Goal: Task Accomplishment & Management: Complete application form

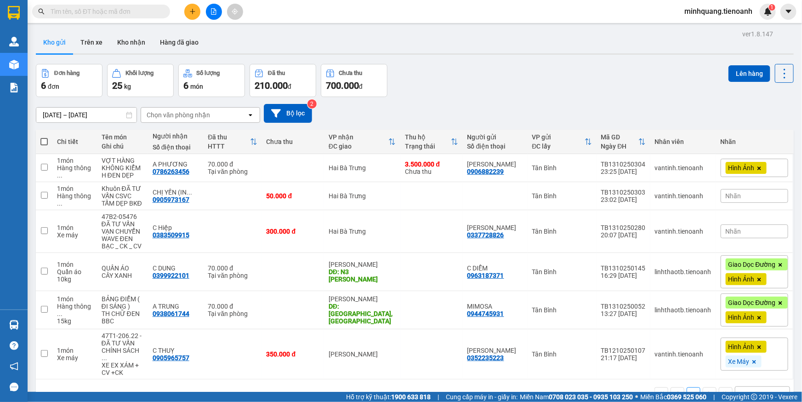
click at [119, 12] on input "text" at bounding box center [105, 11] width 108 height 10
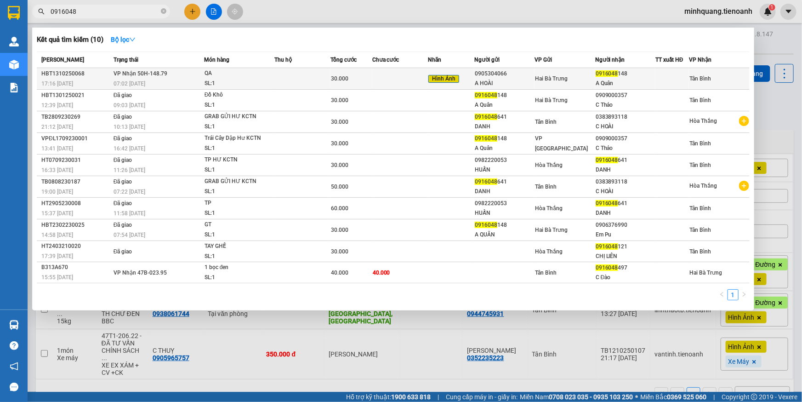
type input "0916048"
click at [196, 69] on td "VP Nhận 50H-148.79 07:02 - 14/10" at bounding box center [157, 79] width 93 height 22
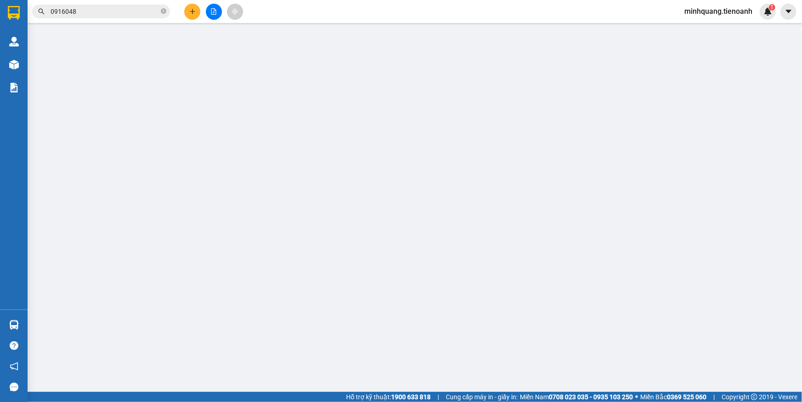
type input "0916048148"
type input "A Quân"
type input "0905304066"
type input "A HOÀI"
type input "0"
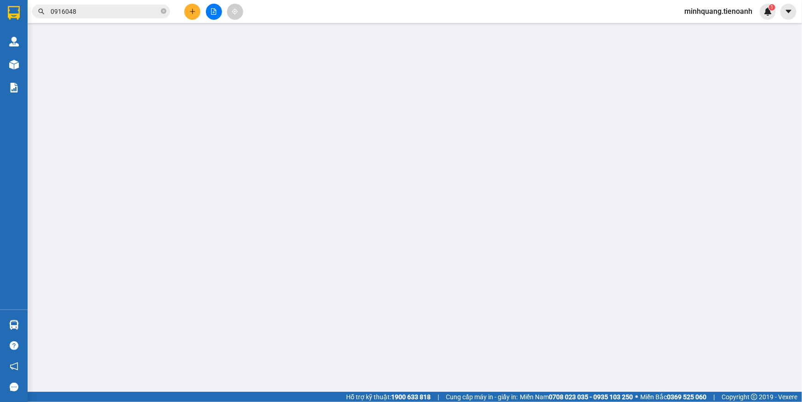
type input "30.000"
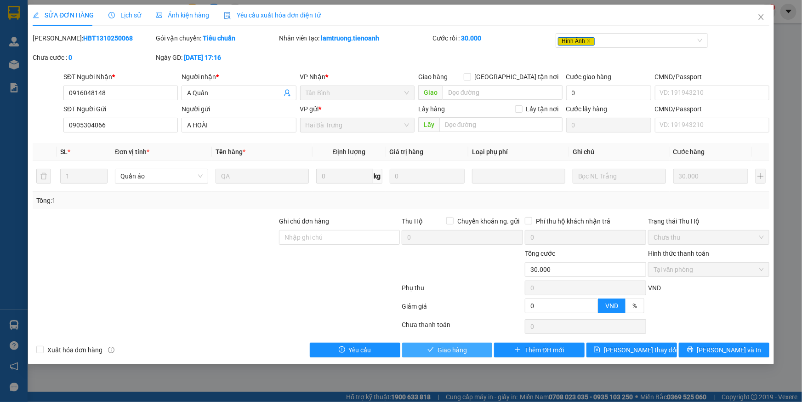
click at [468, 342] on button "Giao hàng" at bounding box center [447, 349] width 91 height 15
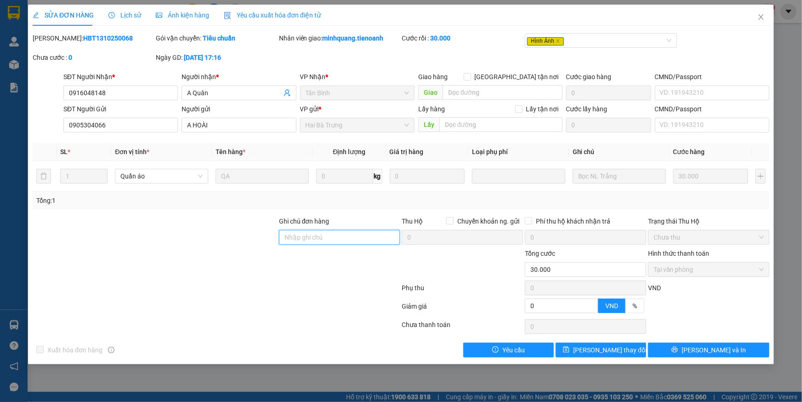
drag, startPoint x: 329, startPoint y: 233, endPoint x: 271, endPoint y: 233, distance: 57.5
click at [327, 233] on input "Ghi chú đơn hàng" at bounding box center [339, 237] width 121 height 15
click at [222, 236] on div at bounding box center [155, 232] width 246 height 32
click at [179, 17] on span "Ảnh kiện hàng" at bounding box center [182, 14] width 53 height 7
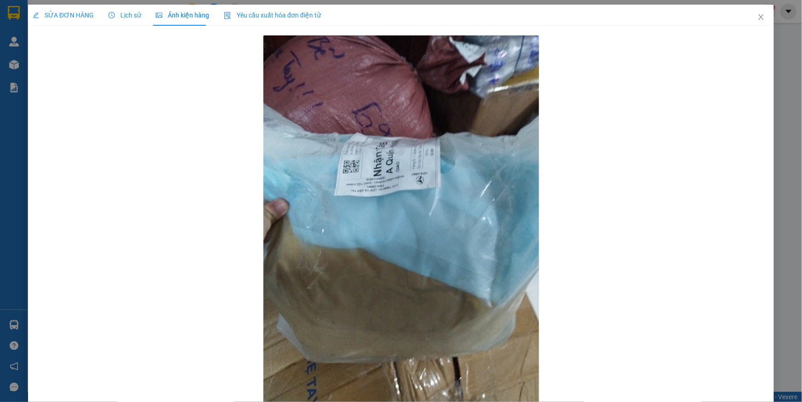
click at [72, 18] on span "SỬA ĐƠN HÀNG" at bounding box center [63, 14] width 61 height 7
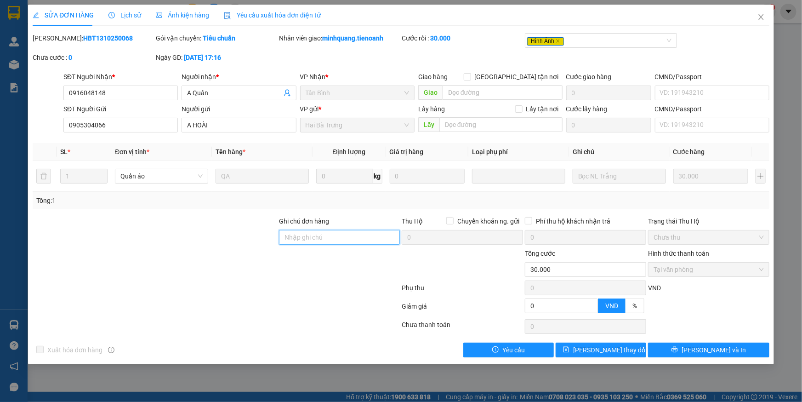
click at [311, 242] on input "Ghi chú đơn hàng" at bounding box center [339, 237] width 121 height 15
click at [225, 230] on div at bounding box center [155, 232] width 246 height 32
click at [760, 23] on span "Close" at bounding box center [761, 18] width 26 height 26
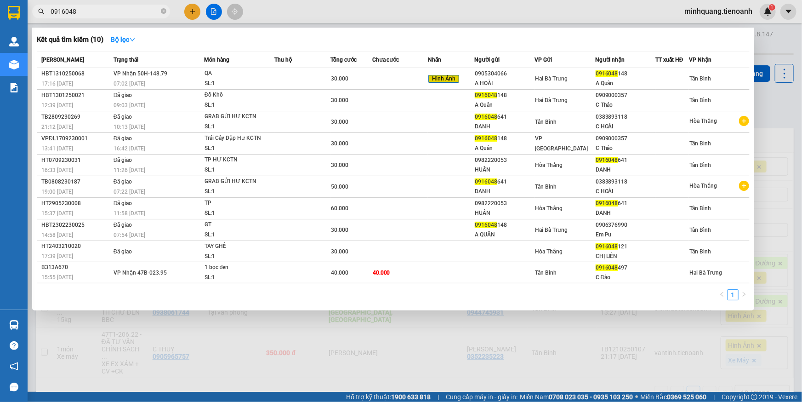
click at [118, 11] on input "0916048" at bounding box center [105, 11] width 108 height 10
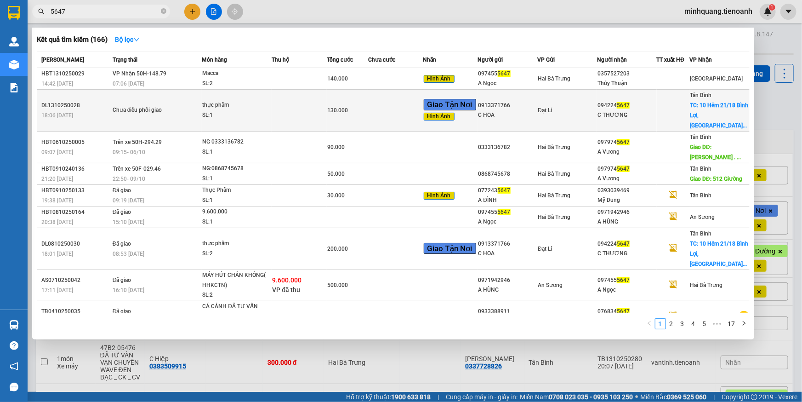
type input "5647"
click at [306, 98] on td at bounding box center [299, 111] width 55 height 42
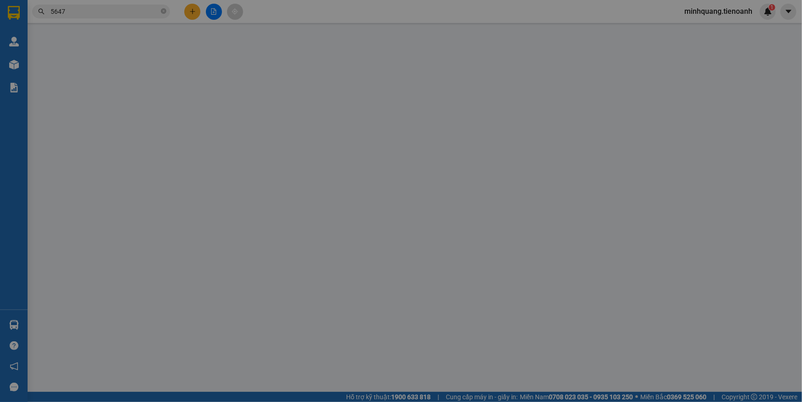
type input "0942245647"
type input "C THƯƠNG"
checkbox input "true"
type input "10 Hẻm 21/18 Bình Lợi, Phường 13, Quận Bình Thạnh, Thành phố Hồ Chí Minh"
type input "0913371766"
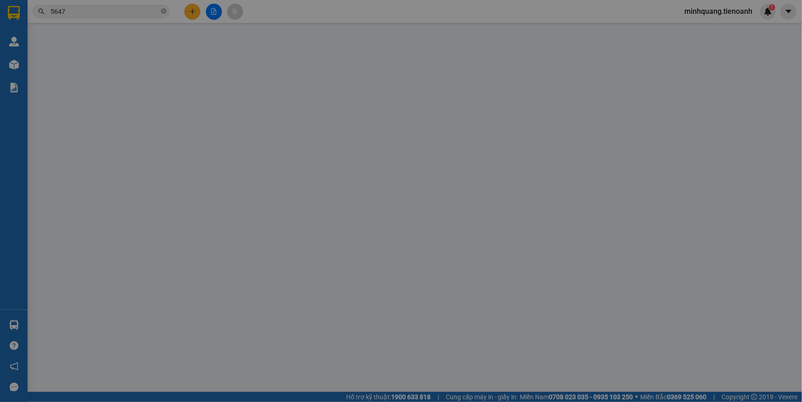
type input "C HOA"
type input "0"
type input "130.000"
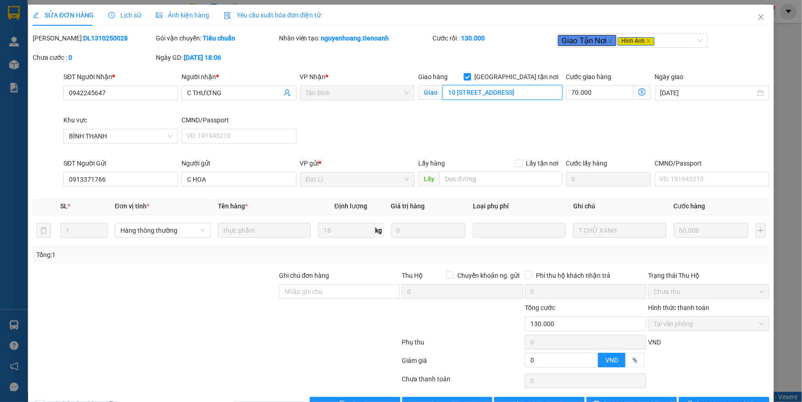
click at [500, 92] on input "10 Hẻm 21/18 Bình Lợi, Phường 13, Quận Bình Thạnh, Thành phố Hồ Chí Minh" at bounding box center [503, 92] width 120 height 15
click at [486, 96] on input "10 Hẻm 21/18 Bình Lợi, Phường 13, Quận Bình Thạnh, Thành phố Hồ Chí Minh" at bounding box center [503, 92] width 120 height 15
click at [489, 92] on input "10 Hẻm 21/18?10 Bình Lợi, Phường 13, Quận Bình Thạnh, Thành phố Hồ Chí Minh" at bounding box center [503, 92] width 120 height 15
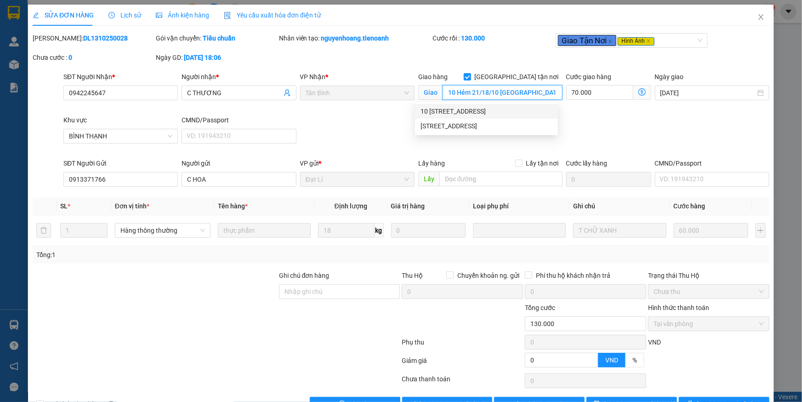
drag, startPoint x: 463, startPoint y: 99, endPoint x: 436, endPoint y: 101, distance: 27.2
click at [436, 101] on div "Giao hàng Giao tận nơi Giao 10 Hẻm 21/18/10 Bình Lợi, Phường 13, Quận Bình Thạn…" at bounding box center [490, 88] width 144 height 32
type input "21/18/10 Bình Lợi, Phường 13, Quận Bình Thạnh, Thành phố Hồ Chí Minh"
click at [365, 124] on div "SĐT Người Nhận * 0942245647 Người nhận * C THƯƠNG VP Nhận * Tân Bình Giao hàng …" at bounding box center [417, 115] width 710 height 86
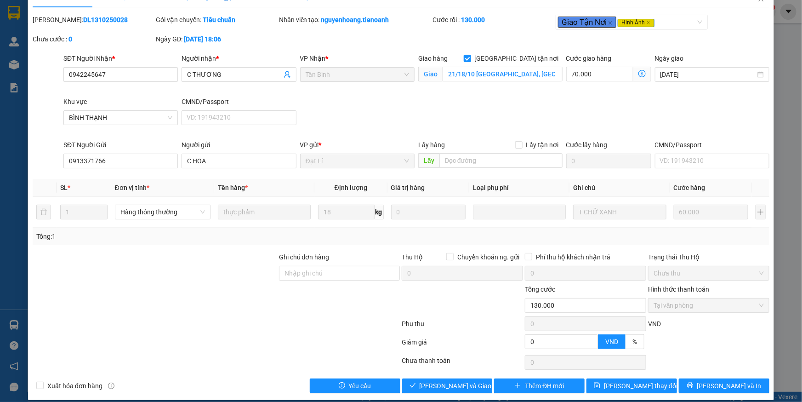
scroll to position [27, 0]
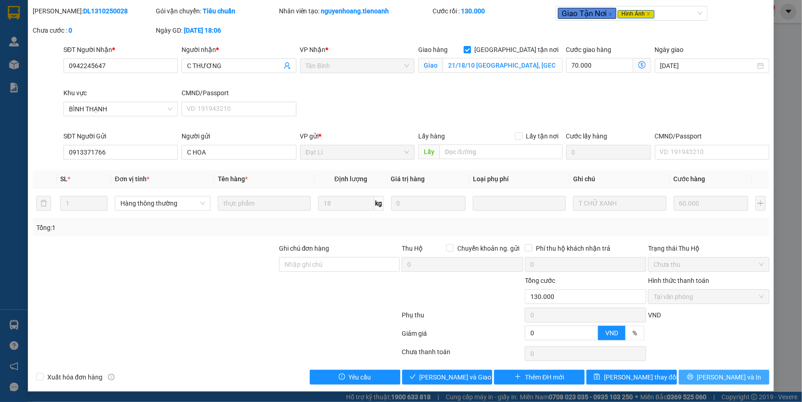
click at [693, 376] on icon "printer" at bounding box center [690, 377] width 6 height 6
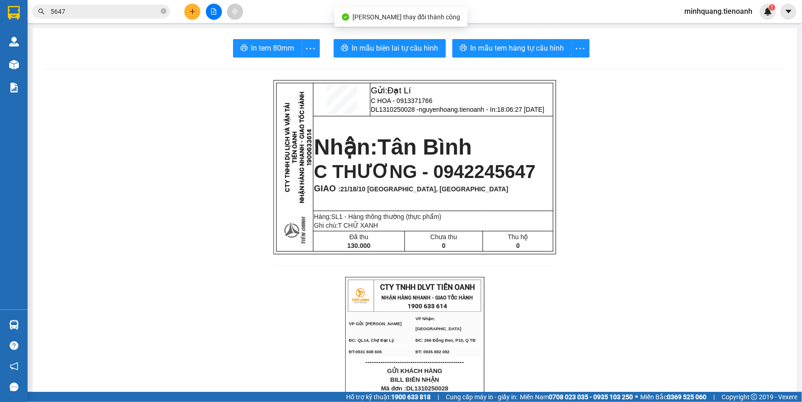
click at [466, 172] on span "C THƯƠNG - 0942245647" at bounding box center [425, 171] width 222 height 20
copy span "0942245647"
click at [106, 12] on input "5647" at bounding box center [105, 11] width 108 height 10
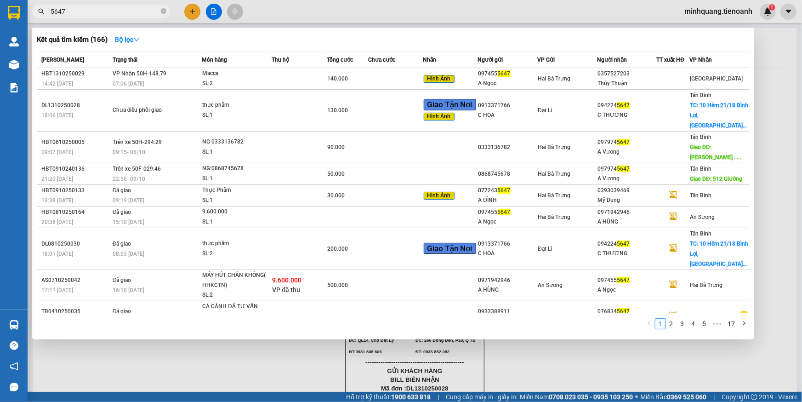
paste input "0942245647"
click at [105, 12] on input "56470942245647" at bounding box center [105, 11] width 108 height 10
paste input "text"
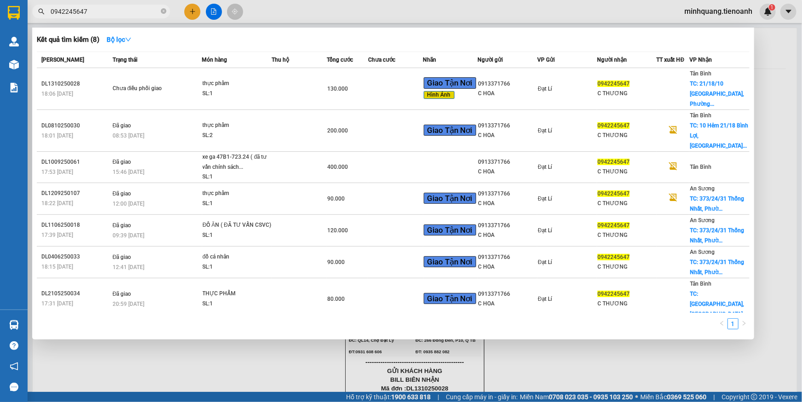
click at [145, 14] on input "0942245647" at bounding box center [105, 11] width 108 height 10
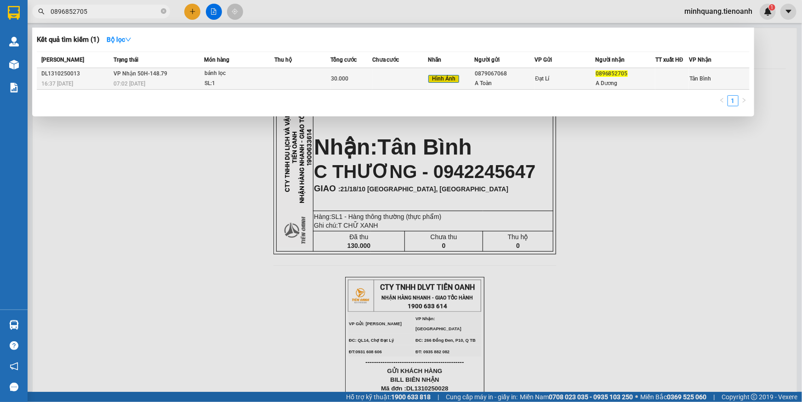
type input "0896852705"
click at [454, 83] on span "Hình Ảnh" at bounding box center [444, 79] width 32 height 10
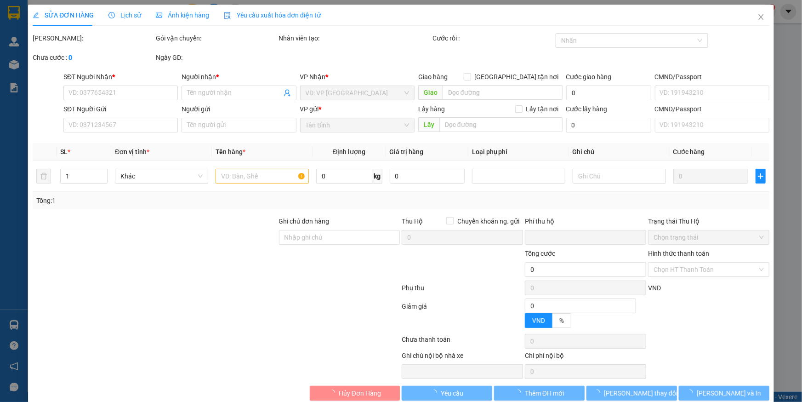
type input "0896852705"
type input "A Dương"
type input "0879067068"
type input "A Toàn"
type input "0"
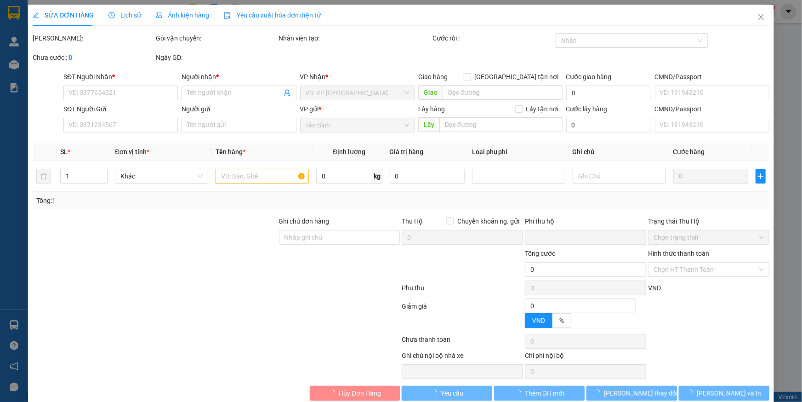
type input "30.000"
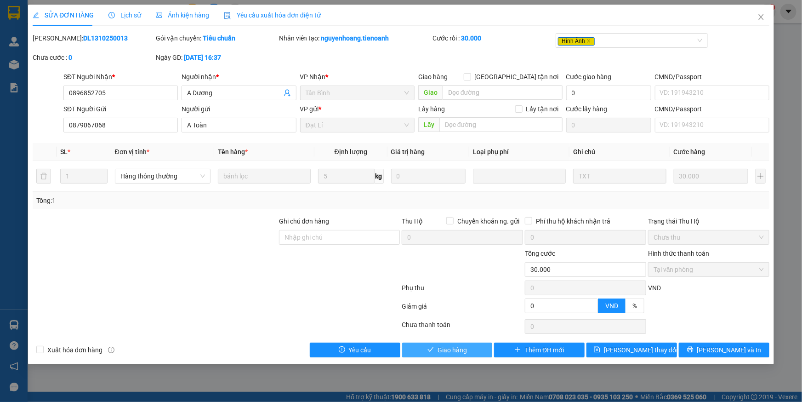
click at [451, 349] on span "Giao hàng" at bounding box center [452, 350] width 29 height 10
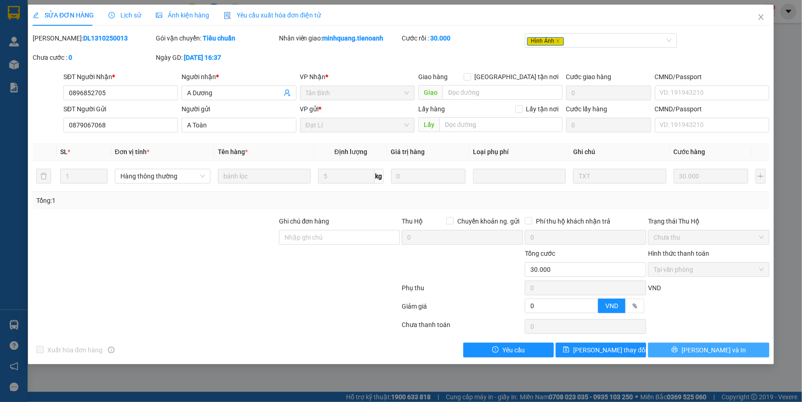
click at [683, 349] on button "[PERSON_NAME] và In" at bounding box center [708, 349] width 121 height 15
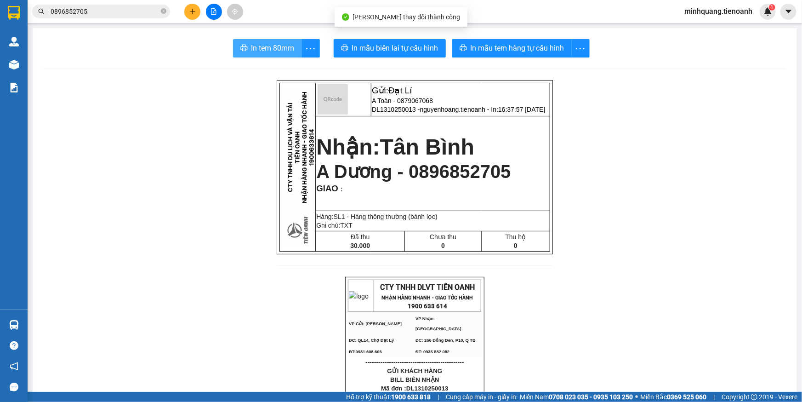
click at [255, 41] on button "In tem 80mm" at bounding box center [267, 48] width 69 height 18
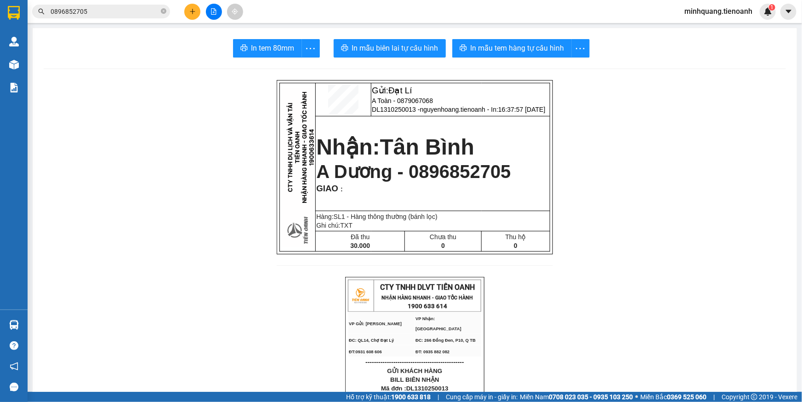
click at [136, 9] on input "0896852705" at bounding box center [105, 11] width 108 height 10
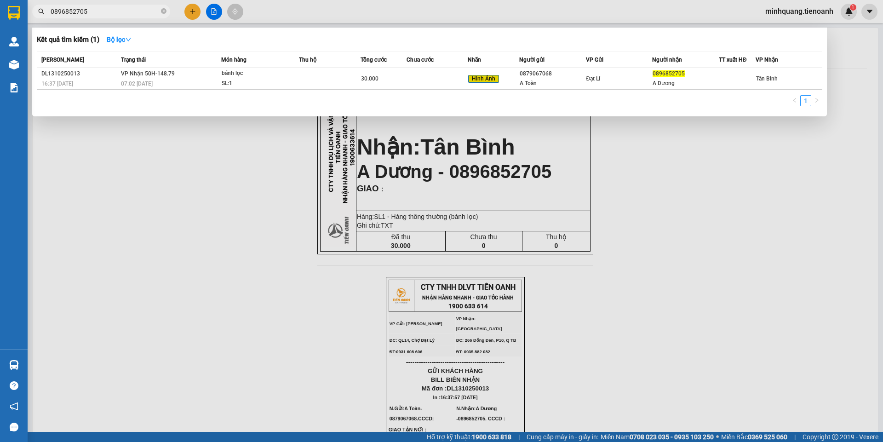
click at [112, 10] on input "0896852705" at bounding box center [105, 11] width 108 height 10
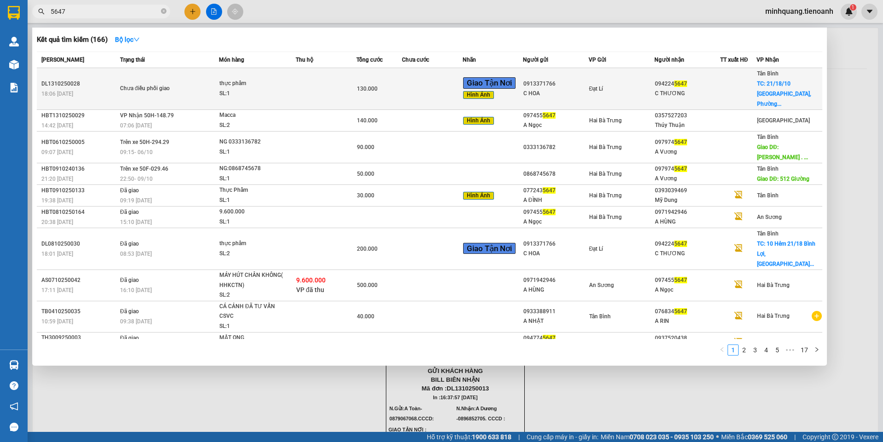
type input "5647"
click at [309, 87] on td at bounding box center [326, 89] width 61 height 42
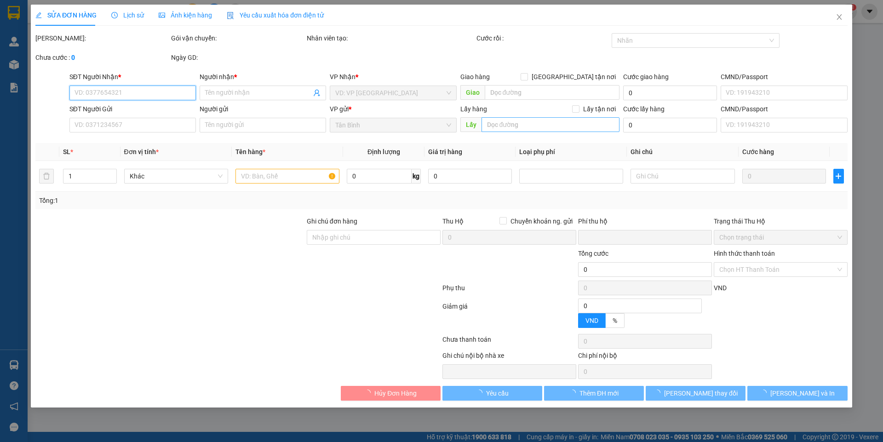
type input "0942245647"
type input "C THƯƠNG"
checkbox input "true"
type input "21/18/10 Bình Lợi, Phường 13, Quận Bình Thạnh, Thành phố Hồ Chí Minh"
type input "0913371766"
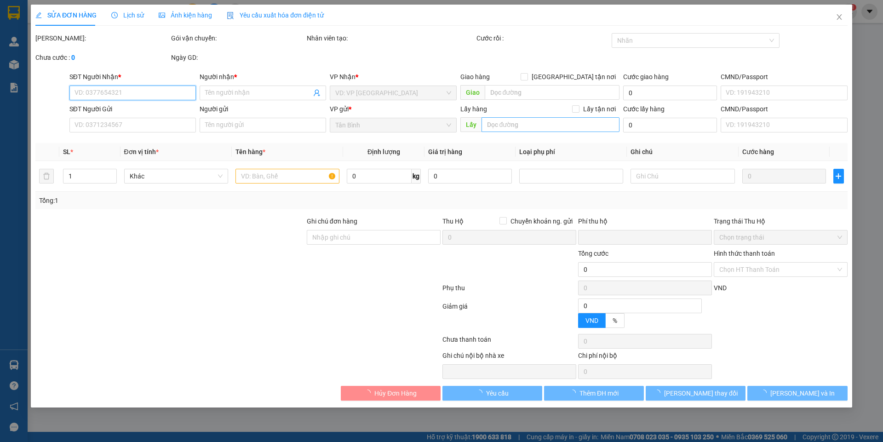
type input "C HOA"
type input "0"
type input "130.000"
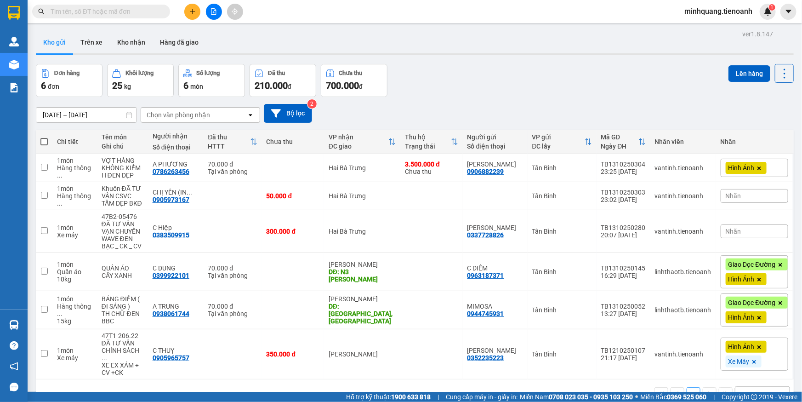
click at [121, 13] on input "text" at bounding box center [105, 11] width 108 height 10
click at [117, 12] on input "text" at bounding box center [105, 11] width 108 height 10
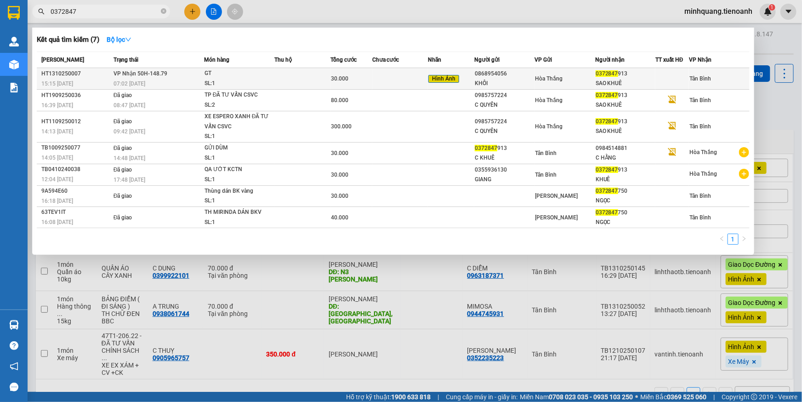
type input "0372847"
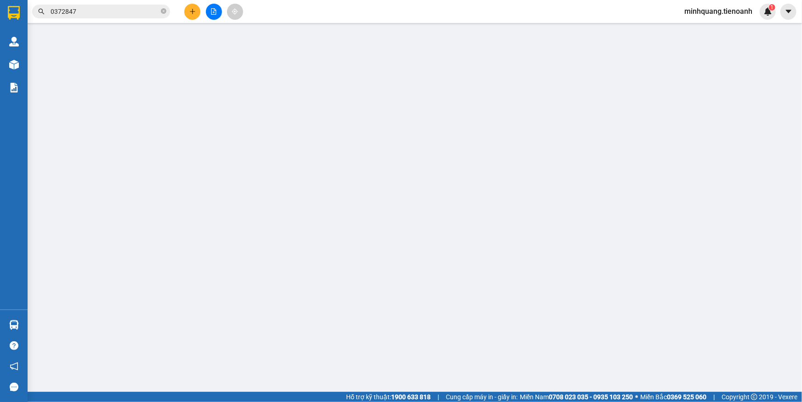
type input "0372847913"
type input "SAO KHUÊ"
type input "0868954056"
type input "KHÔI"
type input "0"
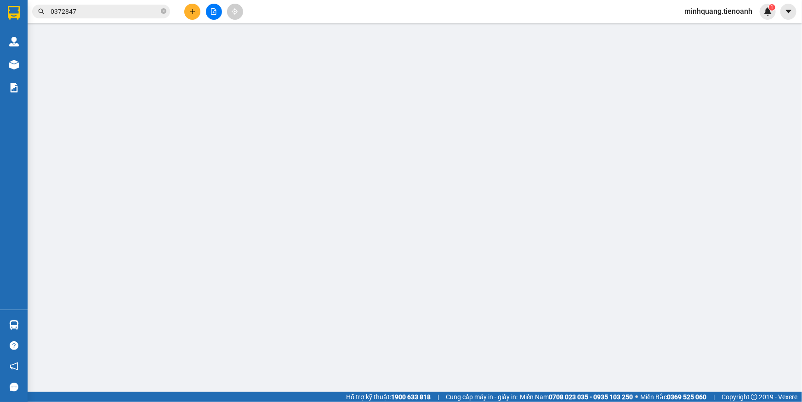
type input "30.000"
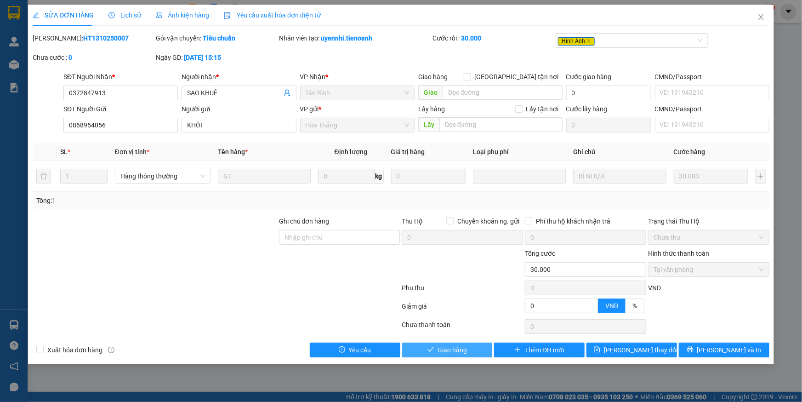
click at [447, 349] on span "Giao hàng" at bounding box center [452, 350] width 29 height 10
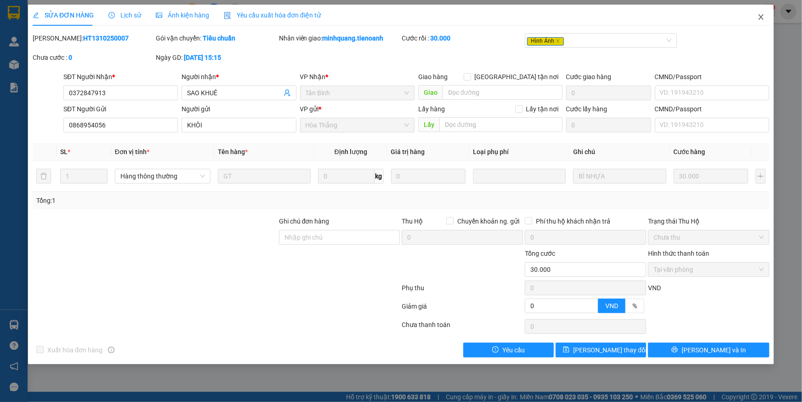
click at [752, 17] on span "Close" at bounding box center [761, 18] width 26 height 26
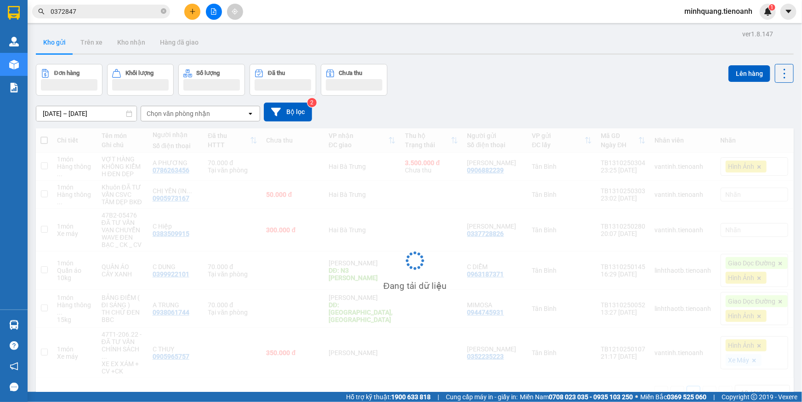
click at [115, 11] on input "0372847" at bounding box center [105, 11] width 108 height 10
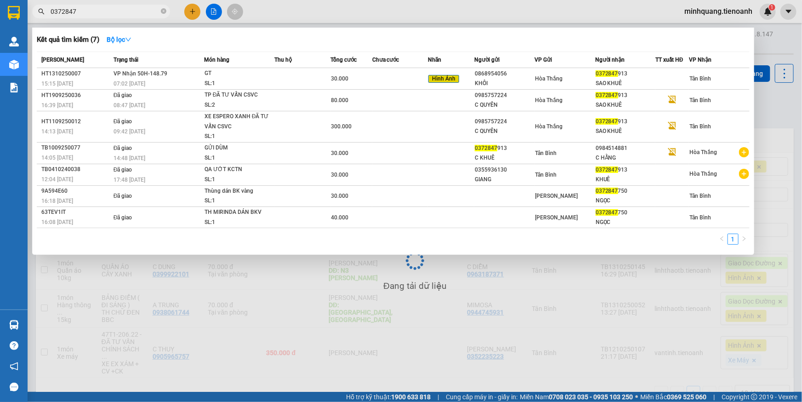
click at [115, 11] on input "0372847" at bounding box center [105, 11] width 108 height 10
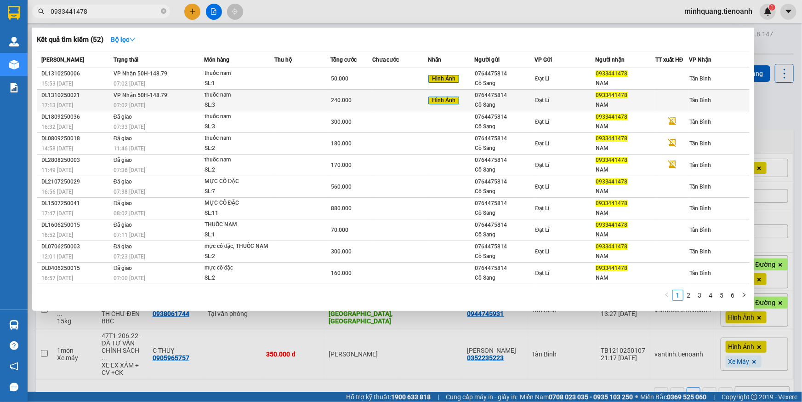
type input "0933441478"
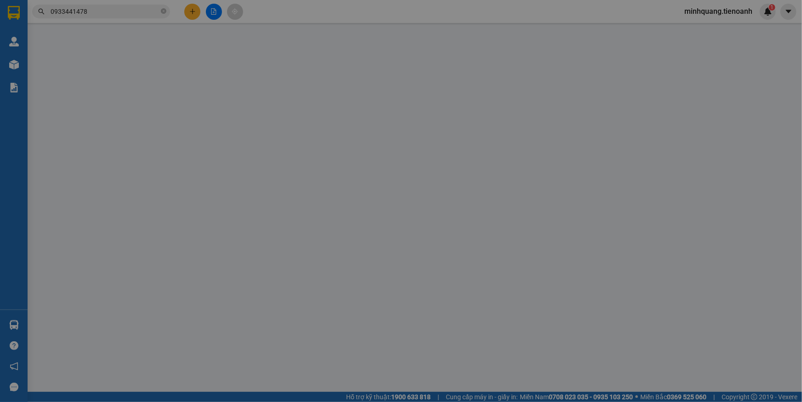
type input "0933441478"
type input "NAM"
type input "0764475814"
type input "Cô Sang"
type input "0"
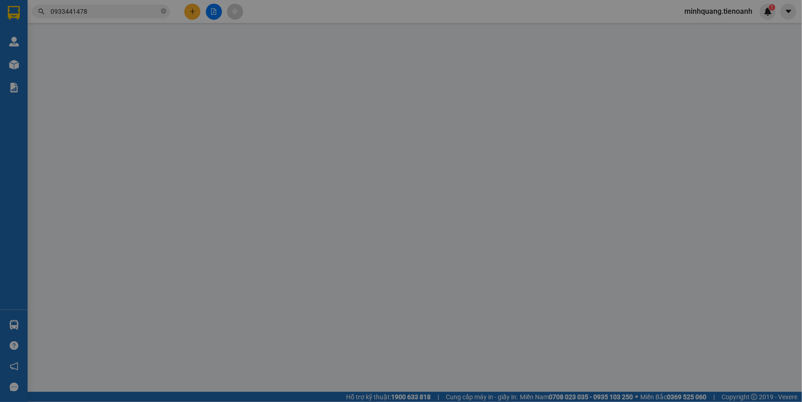
type input "240.000"
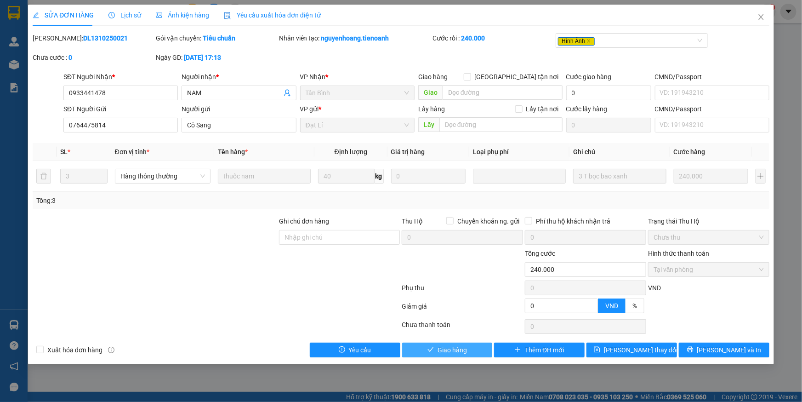
click at [453, 352] on span "Giao hàng" at bounding box center [452, 350] width 29 height 10
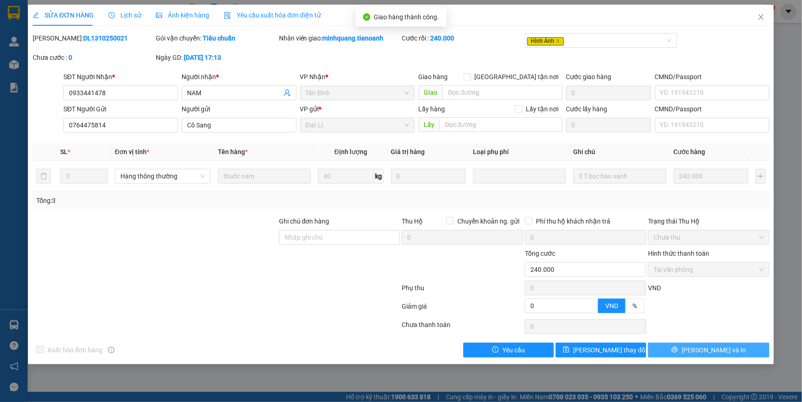
click at [716, 348] on span "[PERSON_NAME] và In" at bounding box center [714, 350] width 64 height 10
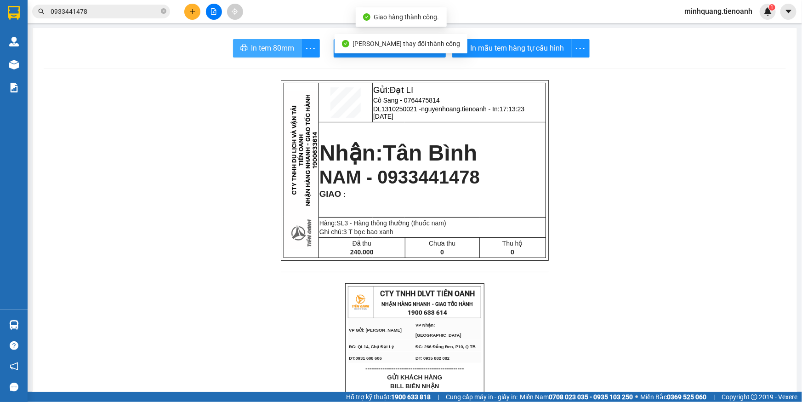
click at [270, 46] on span "In tem 80mm" at bounding box center [272, 47] width 43 height 11
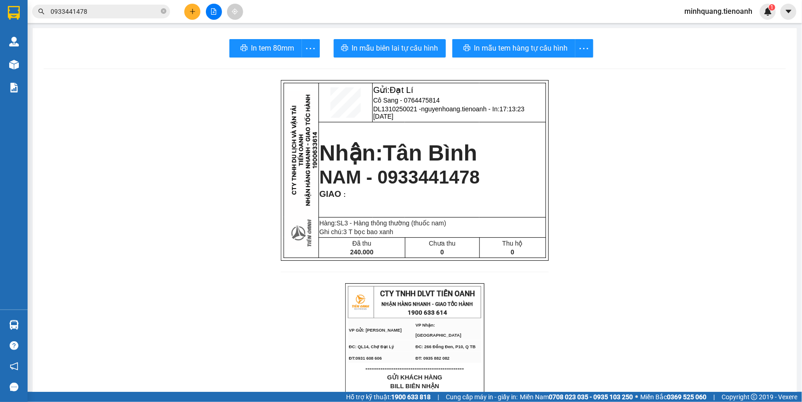
click at [140, 12] on input "0933441478" at bounding box center [105, 11] width 108 height 10
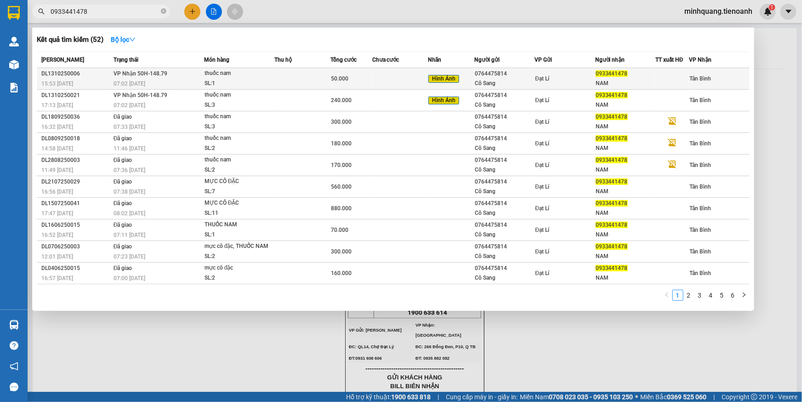
click at [395, 82] on td at bounding box center [400, 79] width 56 height 22
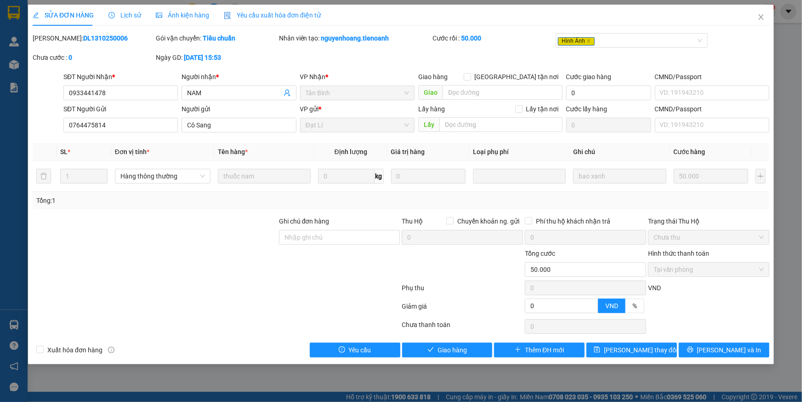
click at [454, 341] on div "Total Paid Fee 50.000 Total UnPaid Fee 0 Cash Collection Total Fee Mã ĐH: DL131…" at bounding box center [401, 195] width 737 height 324
drag, startPoint x: 454, startPoint y: 347, endPoint x: 459, endPoint y: 345, distance: 5.8
click at [454, 348] on span "Giao hàng" at bounding box center [452, 350] width 29 height 10
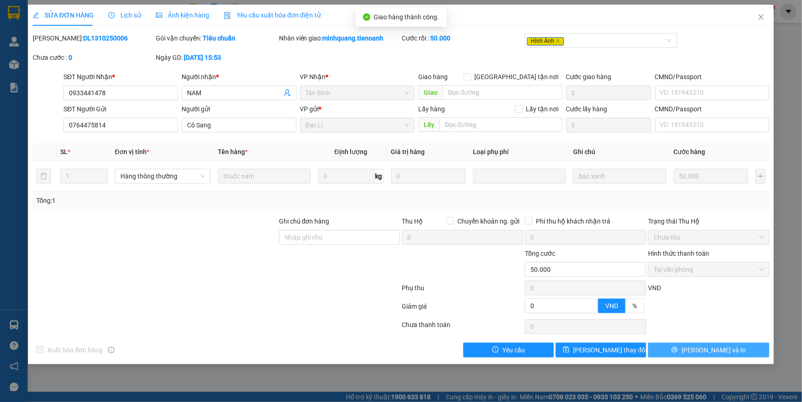
click at [711, 347] on span "[PERSON_NAME] và In" at bounding box center [714, 350] width 64 height 10
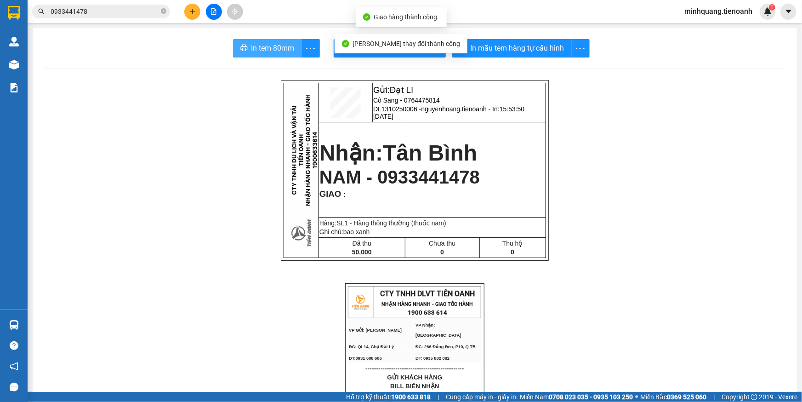
click at [254, 45] on span "In tem 80mm" at bounding box center [272, 47] width 43 height 11
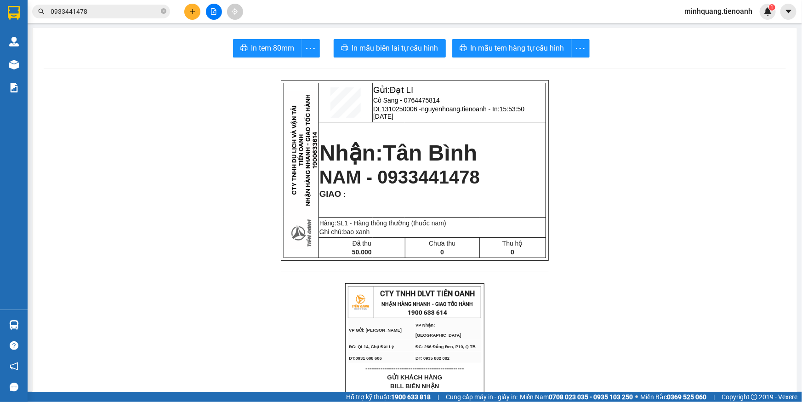
click at [101, 6] on input "0933441478" at bounding box center [105, 11] width 108 height 10
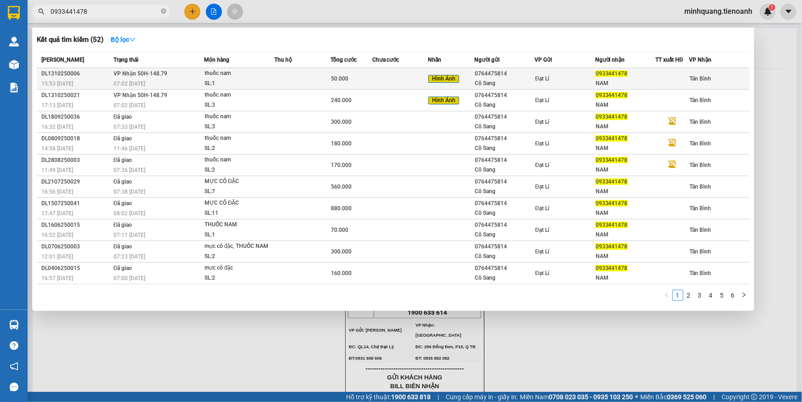
click at [279, 77] on td at bounding box center [302, 79] width 56 height 22
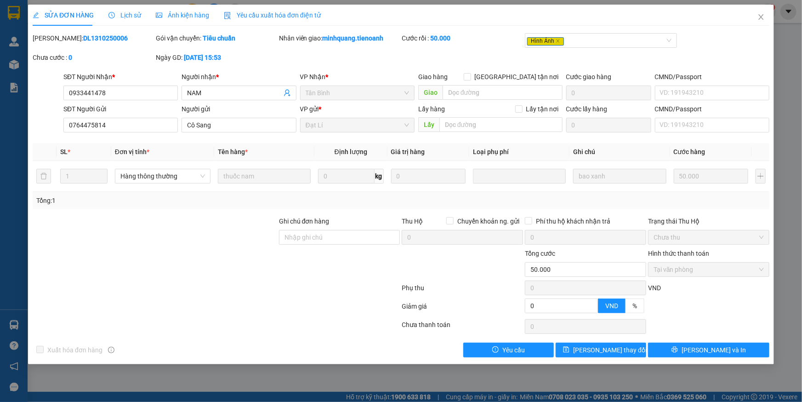
click at [135, 18] on span "Lịch sử" at bounding box center [124, 14] width 33 height 7
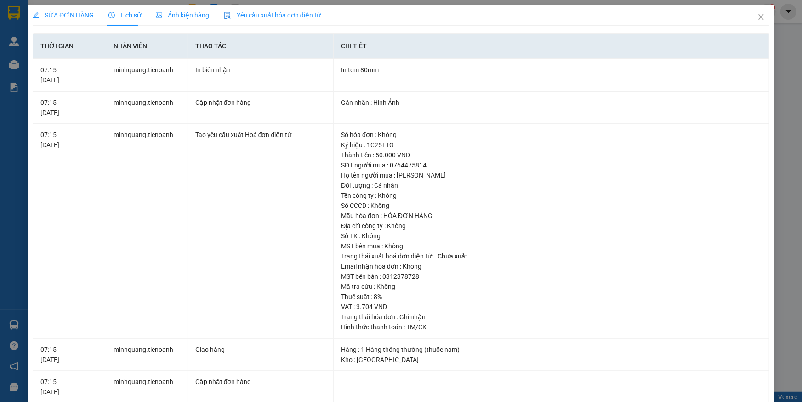
click at [171, 15] on span "Ảnh kiện hàng" at bounding box center [182, 14] width 53 height 7
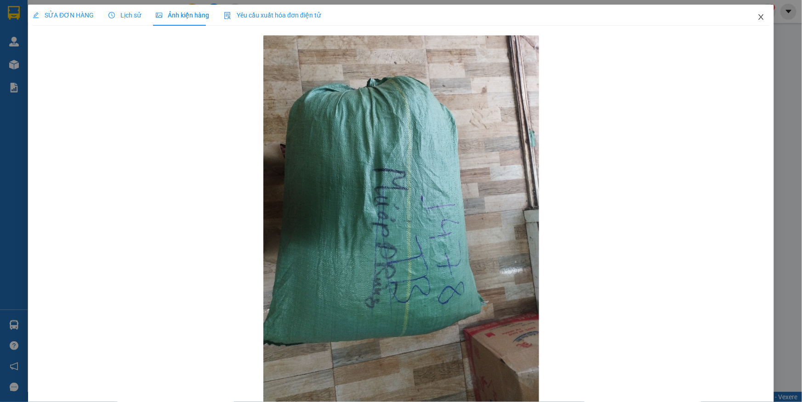
click at [757, 20] on icon "close" at bounding box center [760, 16] width 7 height 7
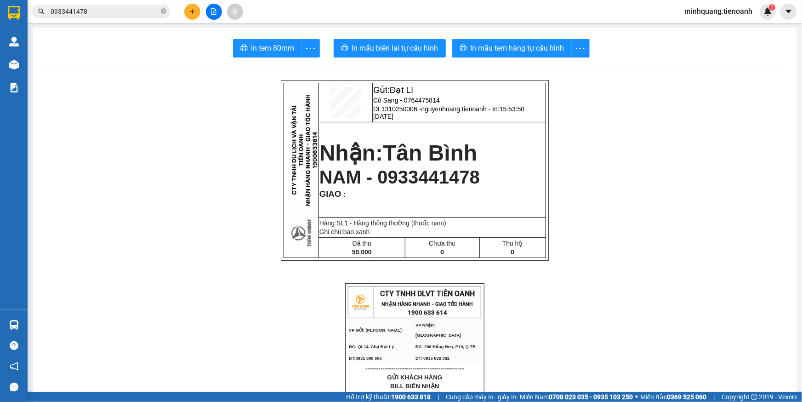
click at [149, 16] on input "0933441478" at bounding box center [105, 11] width 108 height 10
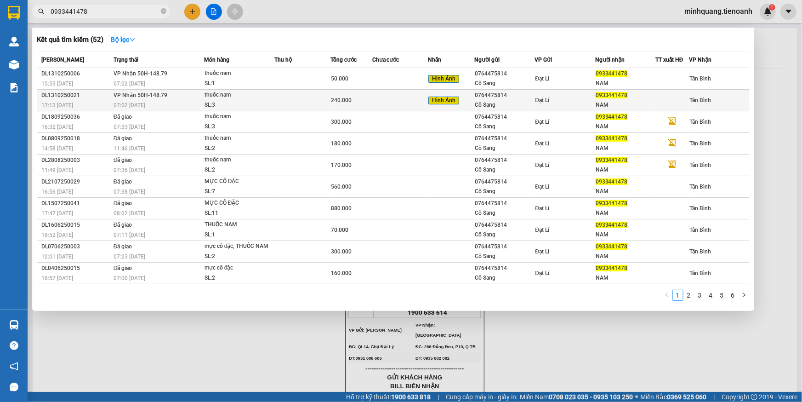
click at [332, 101] on span "240.000" at bounding box center [341, 100] width 21 height 6
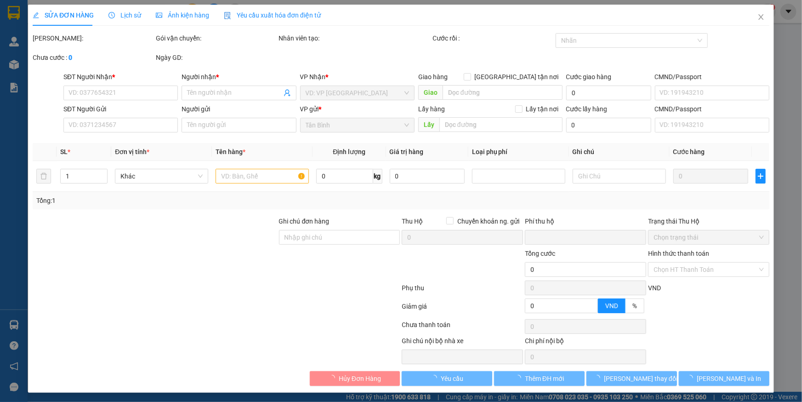
type input "0933441478"
type input "NAM"
type input "0764475814"
type input "Cô Sang"
type input "0"
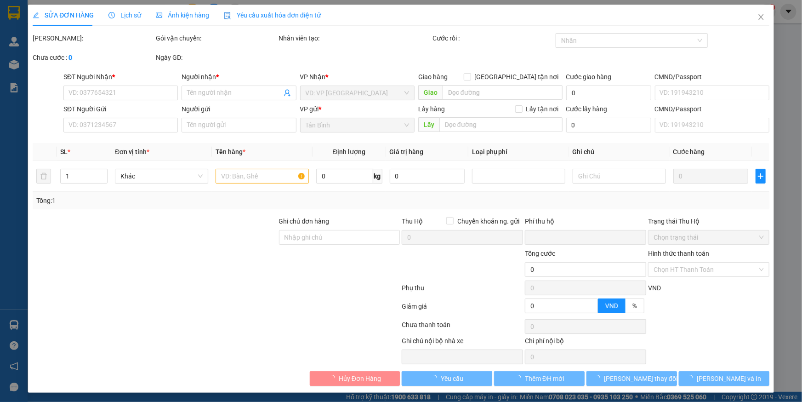
type input "240.000"
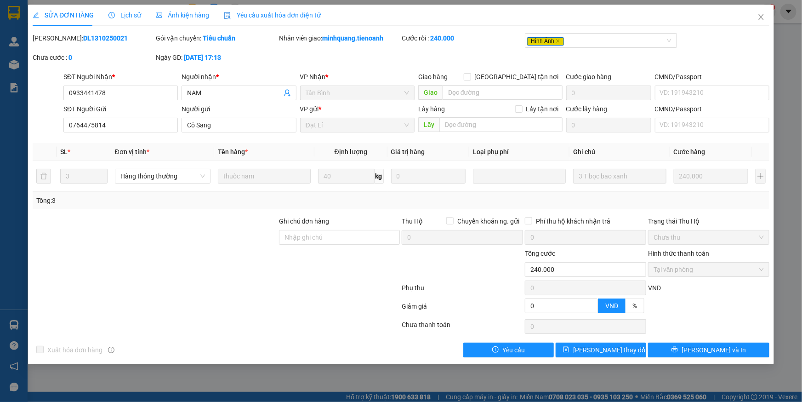
click at [174, 13] on span "Ảnh kiện hàng" at bounding box center [182, 14] width 53 height 7
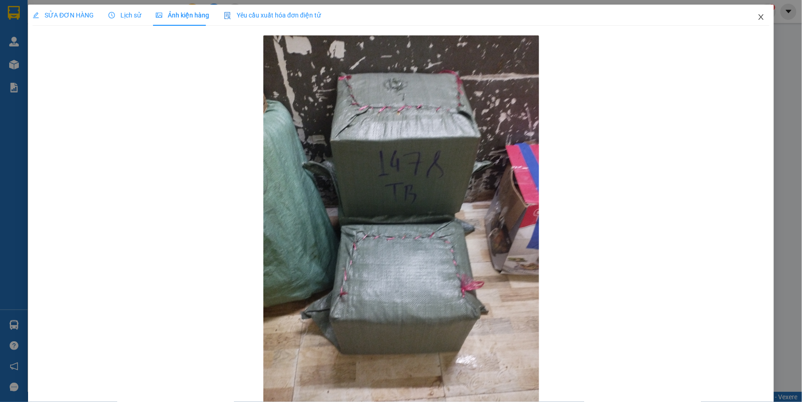
drag, startPoint x: 751, startPoint y: 18, endPoint x: 712, endPoint y: 22, distance: 39.3
click at [757, 18] on icon "close" at bounding box center [760, 16] width 7 height 7
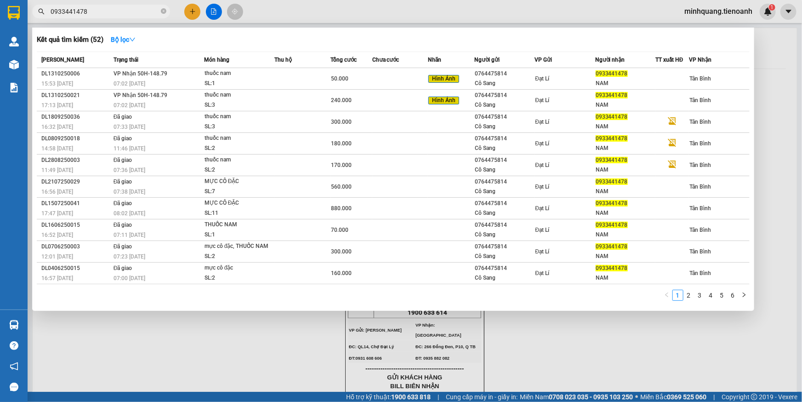
click at [143, 9] on input "0933441478" at bounding box center [105, 11] width 108 height 10
click at [167, 11] on span "0933441478" at bounding box center [101, 12] width 138 height 14
click at [162, 12] on icon "close-circle" at bounding box center [164, 11] width 6 height 6
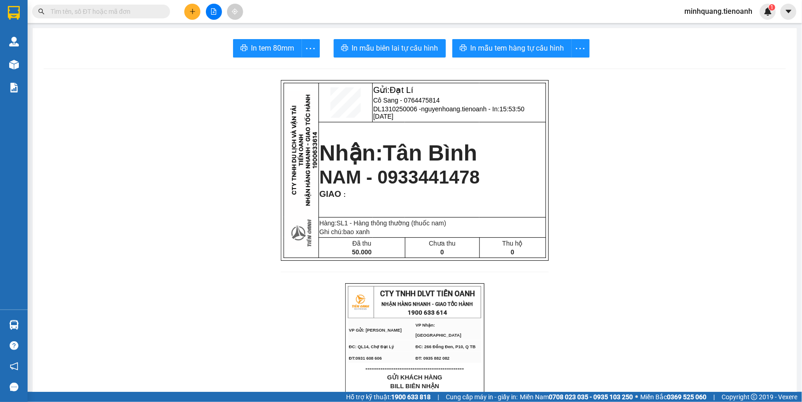
click at [138, 16] on input "text" at bounding box center [105, 11] width 108 height 10
click at [133, 8] on input "text" at bounding box center [105, 11] width 108 height 10
click at [195, 11] on icon "plus" at bounding box center [192, 11] width 6 height 6
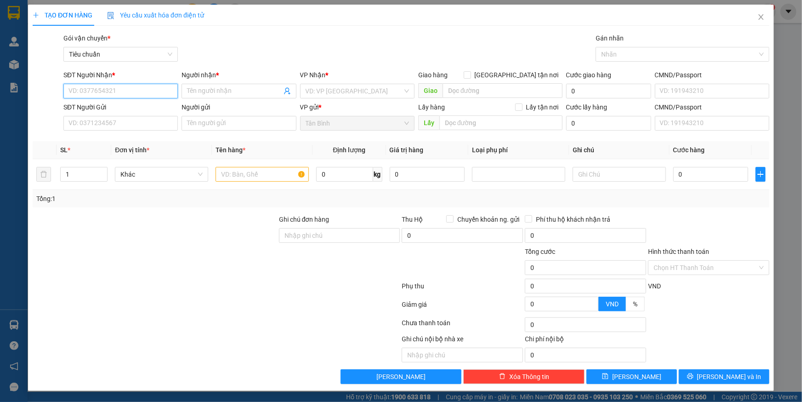
click at [128, 94] on input "SĐT Người Nhận *" at bounding box center [120, 91] width 114 height 15
click at [139, 92] on input "SĐT Người Nhận *" at bounding box center [120, 91] width 114 height 15
type input "0327142871"
click at [133, 109] on div "0327142871 - Anh Sang" at bounding box center [120, 109] width 103 height 10
type input "Anh Sang"
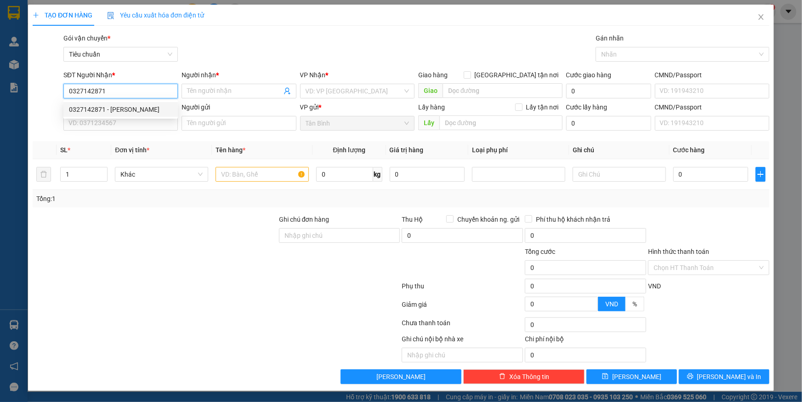
type input "TRUNG TÂM SÁT HẠCH, DAK NÔNG"
type input "1.500.000"
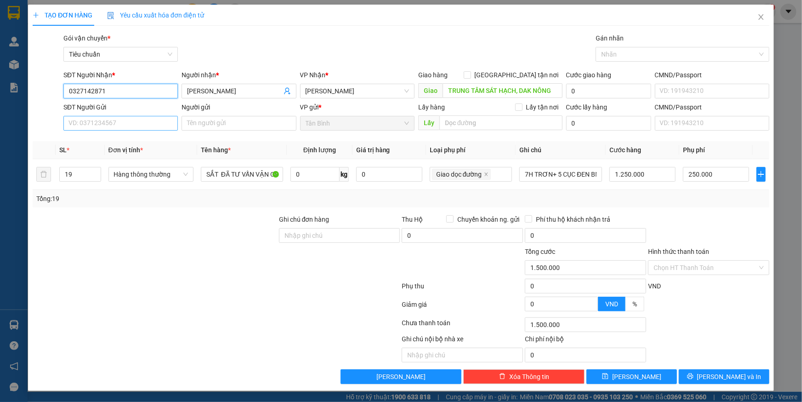
type input "0327142871"
click at [133, 122] on input "SĐT Người Gửi" at bounding box center [120, 123] width 114 height 15
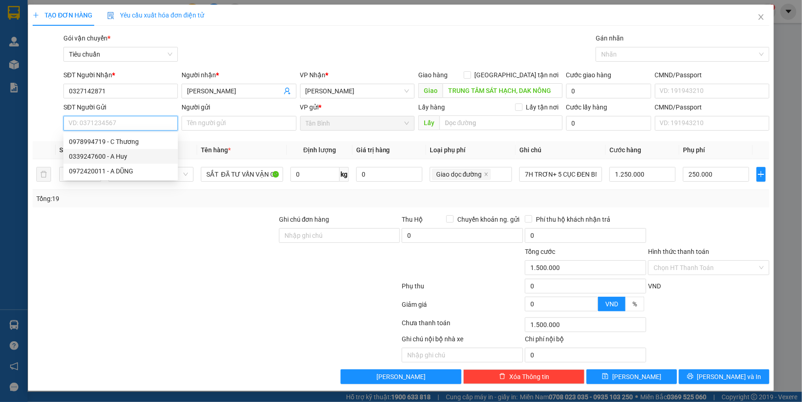
click at [118, 155] on div "0339247600 - A Huy" at bounding box center [120, 156] width 103 height 10
type input "0339247600"
type input "A Huy"
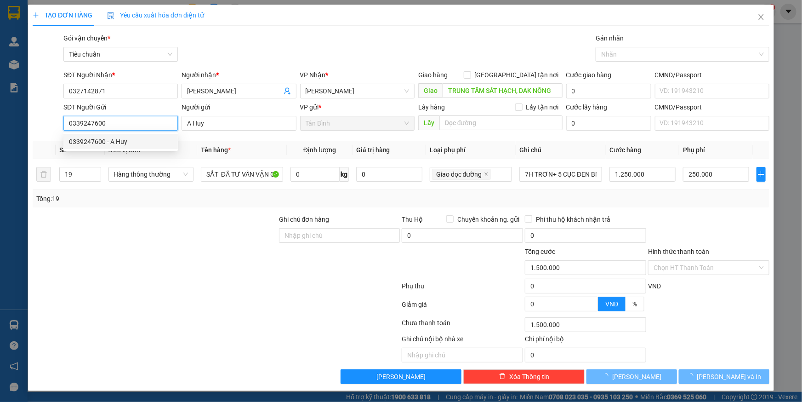
type input "50.000"
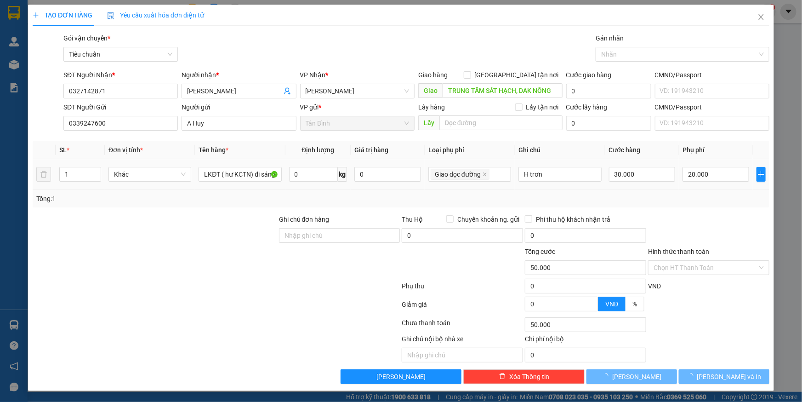
click at [204, 187] on td "LKĐT ( hư KCTN) đi sáng" at bounding box center [240, 174] width 90 height 31
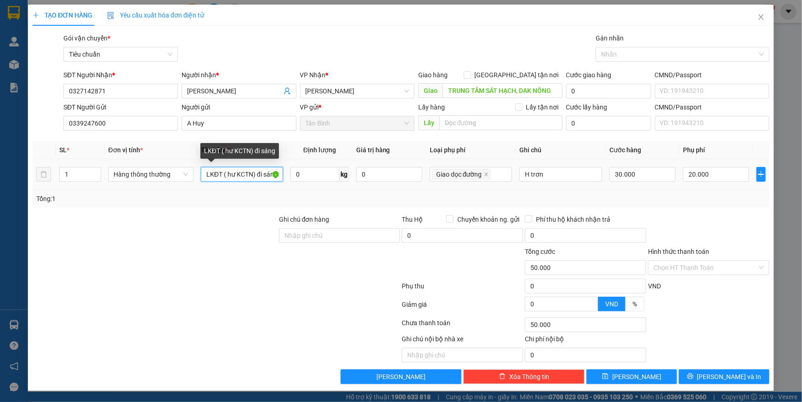
drag, startPoint x: 221, startPoint y: 178, endPoint x: 342, endPoint y: 184, distance: 121.5
click at [342, 184] on tr "1 Hàng thông thường LKĐT ( hư KCTN) đi sáng 0 kg 0 Giao dọc đường H trơn 30.000…" at bounding box center [401, 174] width 737 height 31
click at [255, 177] on input "LKĐT ( hư KCTN) đi sáng" at bounding box center [242, 174] width 83 height 15
drag, startPoint x: 253, startPoint y: 177, endPoint x: 220, endPoint y: 182, distance: 33.0
click at [220, 182] on div "LKĐT ( hư KCTN) đi sáng" at bounding box center [242, 174] width 83 height 18
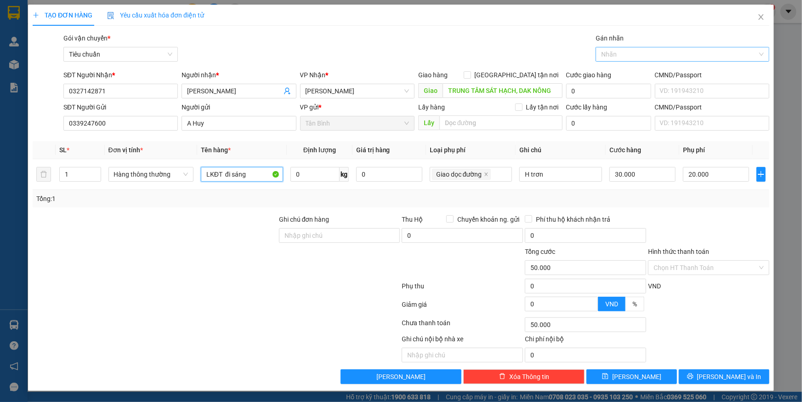
click at [624, 57] on div at bounding box center [678, 54] width 160 height 11
type input "LKĐT đi sáng"
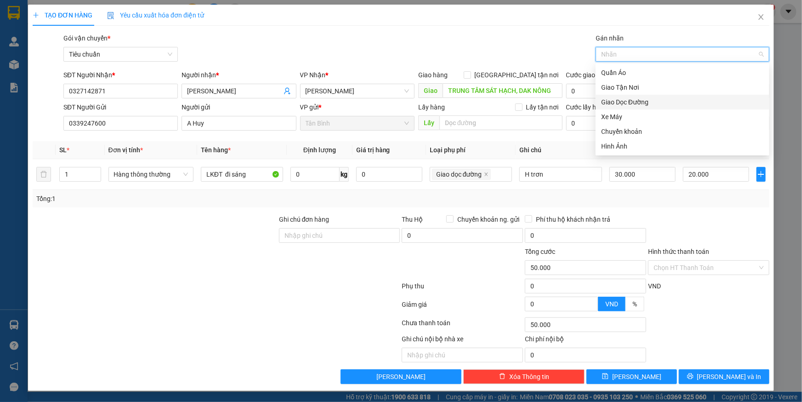
click at [633, 101] on div "Giao Dọc Đường" at bounding box center [682, 102] width 163 height 10
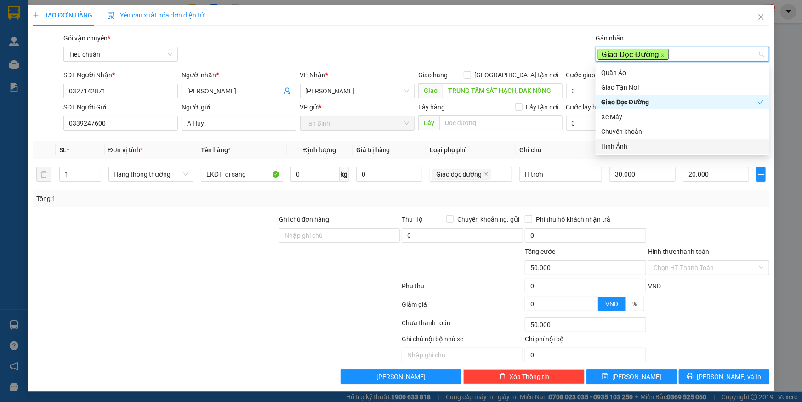
click at [680, 220] on div at bounding box center [708, 230] width 123 height 32
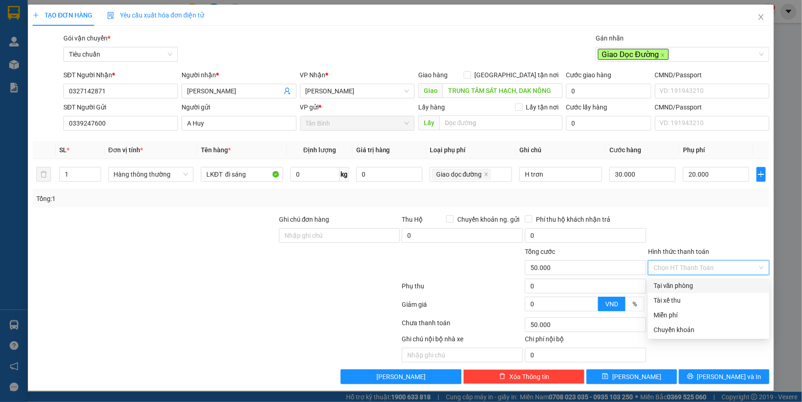
click at [673, 268] on input "Hình thức thanh toán" at bounding box center [706, 268] width 104 height 14
click at [682, 288] on div "Tại văn phòng" at bounding box center [709, 285] width 110 height 10
type input "0"
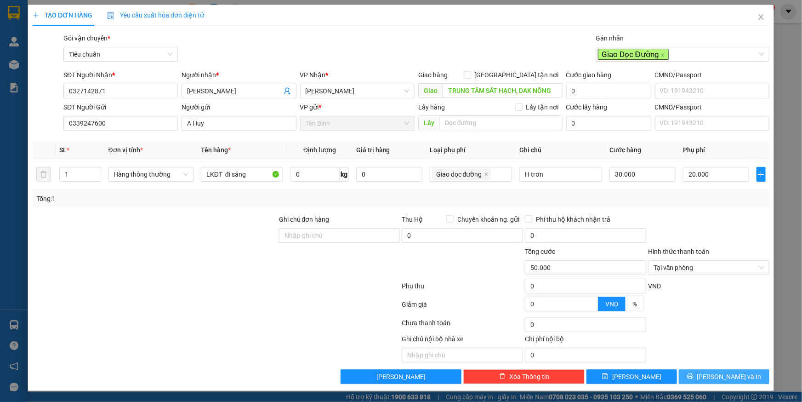
click at [716, 378] on button "[PERSON_NAME] và In" at bounding box center [724, 376] width 91 height 15
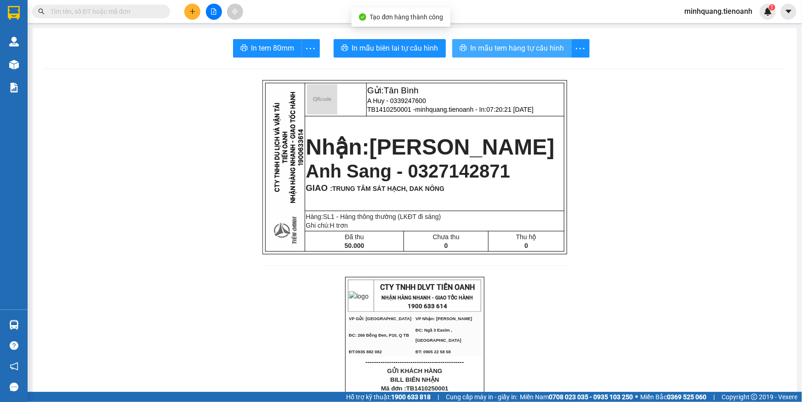
click at [476, 42] on span "In mẫu tem hàng tự cấu hình" at bounding box center [518, 47] width 94 height 11
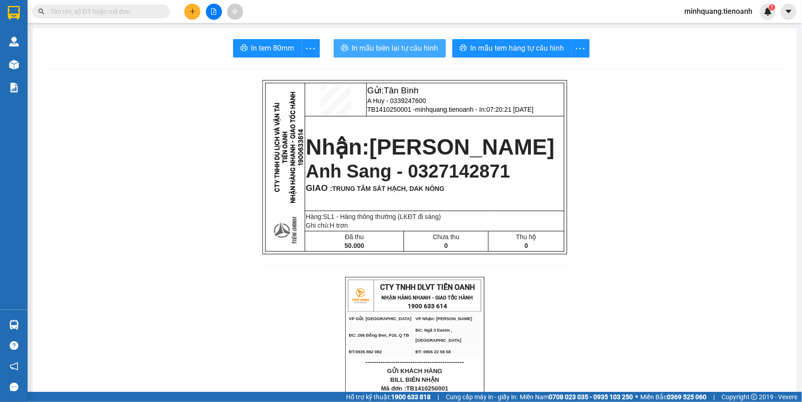
click at [393, 42] on span "In mẫu biên lai tự cấu hình" at bounding box center [395, 47] width 86 height 11
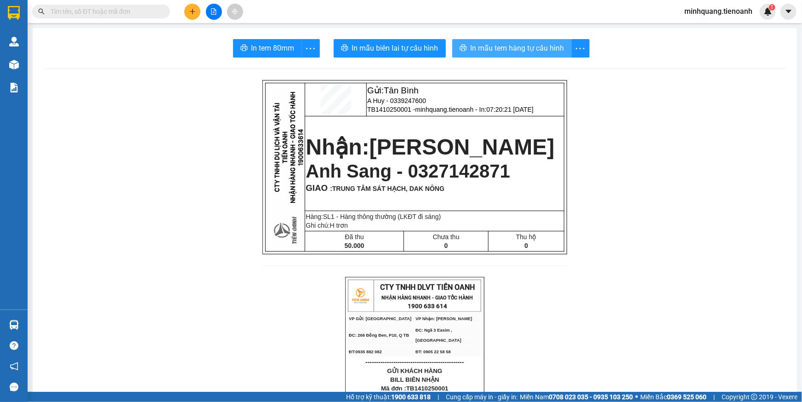
click at [483, 41] on button "In mẫu tem hàng tự cấu hình" at bounding box center [512, 48] width 120 height 18
click at [487, 46] on span "In mẫu tem hàng tự cấu hình" at bounding box center [518, 47] width 94 height 11
click at [135, 9] on input "text" at bounding box center [105, 11] width 108 height 10
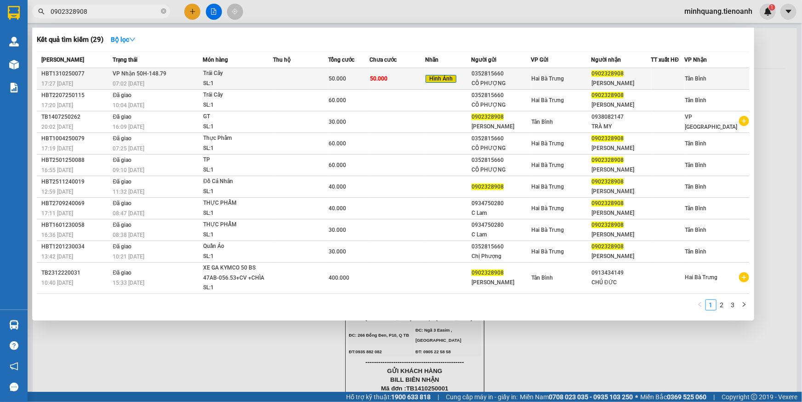
type input "0902328908"
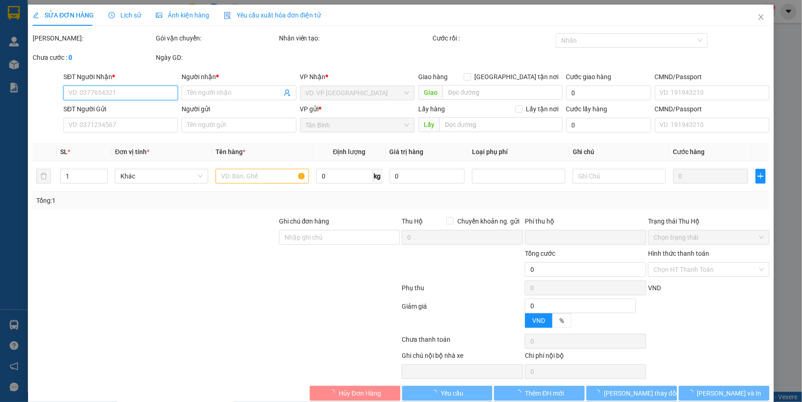
type input "0902328908"
type input "[PERSON_NAME]"
type input "0352815660"
type input "CÔ PHƯỢNG"
type input "0"
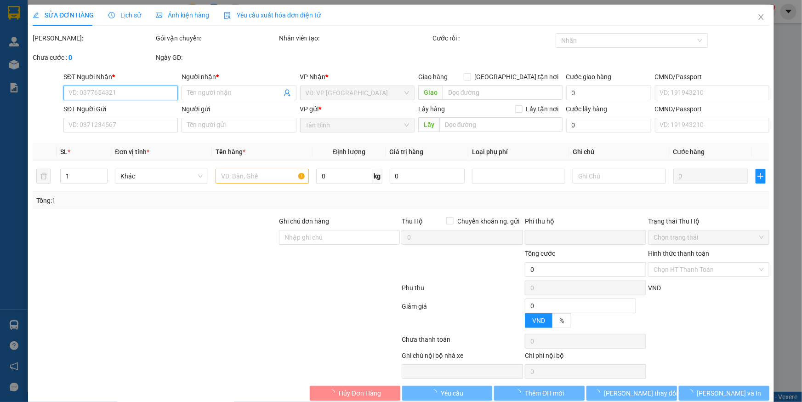
type input "50.000"
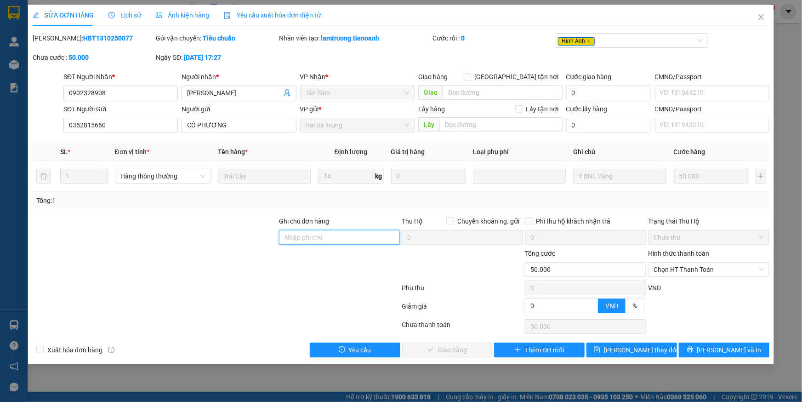
drag, startPoint x: 330, startPoint y: 233, endPoint x: 207, endPoint y: 237, distance: 122.8
click at [329, 233] on input "Ghi chú đơn hàng" at bounding box center [339, 237] width 121 height 15
click at [207, 237] on div at bounding box center [155, 232] width 246 height 32
click at [694, 268] on span "Chọn HT Thanh Toán" at bounding box center [709, 269] width 110 height 14
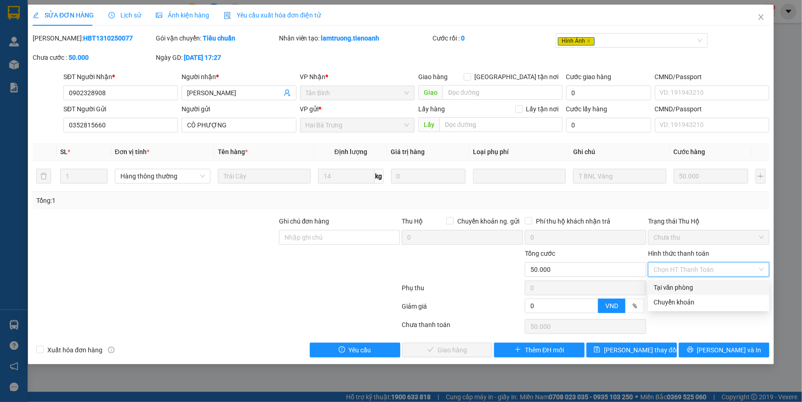
click at [680, 284] on div "Tại văn phòng" at bounding box center [709, 287] width 110 height 10
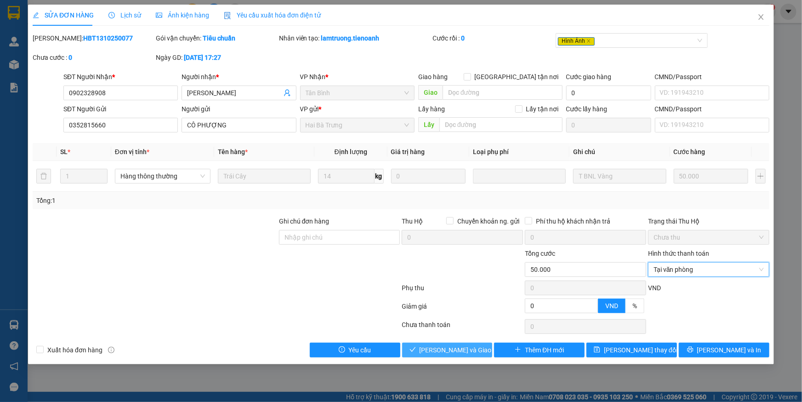
click at [444, 351] on span "[PERSON_NAME] và Giao hàng" at bounding box center [464, 350] width 88 height 10
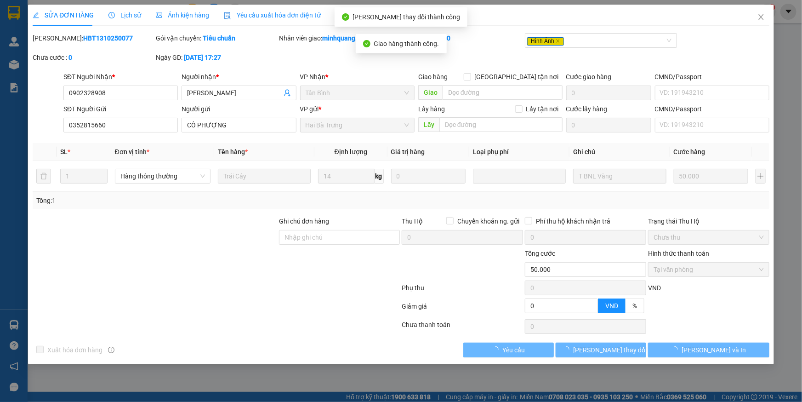
click at [176, 16] on span "Ảnh kiện hàng" at bounding box center [182, 14] width 53 height 7
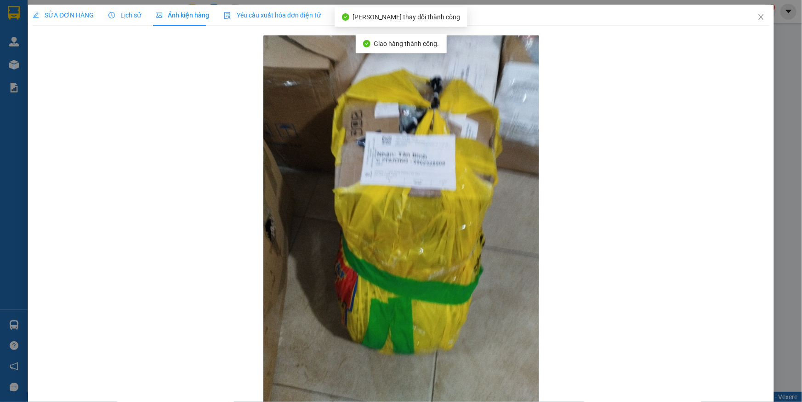
click at [74, 14] on span "SỬA ĐƠN HÀNG" at bounding box center [63, 14] width 61 height 7
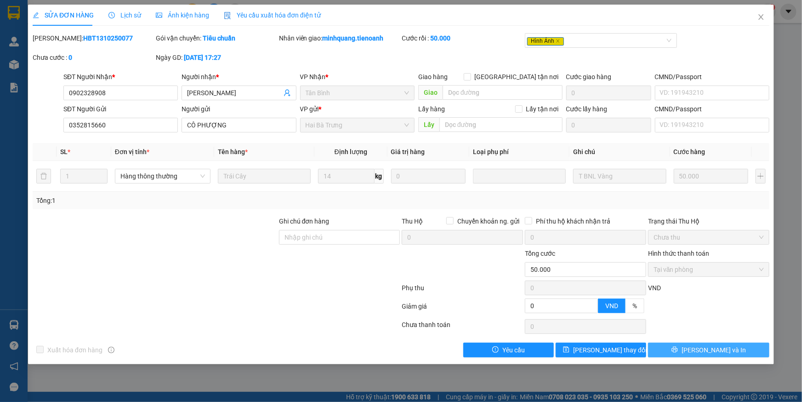
drag, startPoint x: 715, startPoint y: 353, endPoint x: 704, endPoint y: 349, distance: 11.9
click at [713, 353] on span "[PERSON_NAME] và In" at bounding box center [714, 350] width 64 height 10
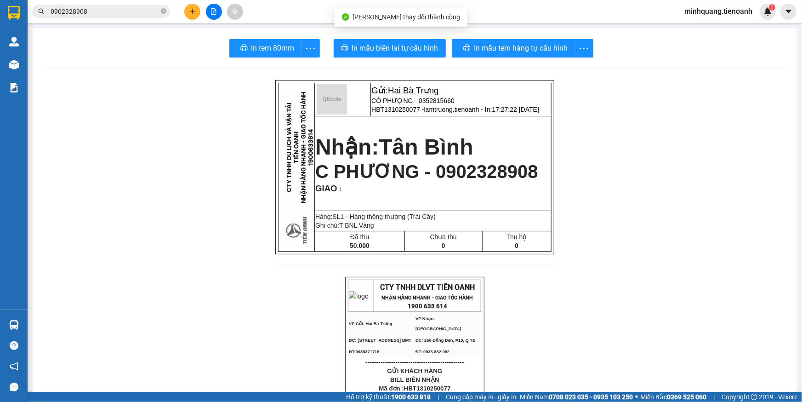
click at [296, 52] on div "In tem 80mm" at bounding box center [274, 48] width 91 height 18
click at [269, 53] on span "In tem 80mm" at bounding box center [272, 47] width 43 height 11
click at [114, 11] on input "0902328908" at bounding box center [105, 11] width 108 height 10
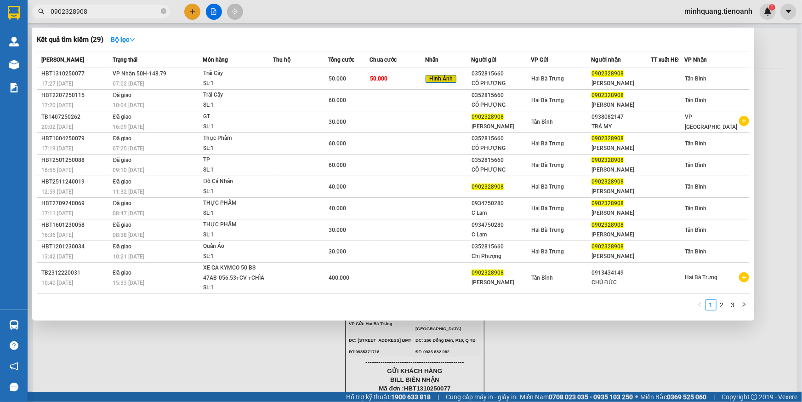
drag, startPoint x: 163, startPoint y: 11, endPoint x: 143, endPoint y: 11, distance: 19.8
click at [163, 11] on icon "close-circle" at bounding box center [164, 11] width 6 height 6
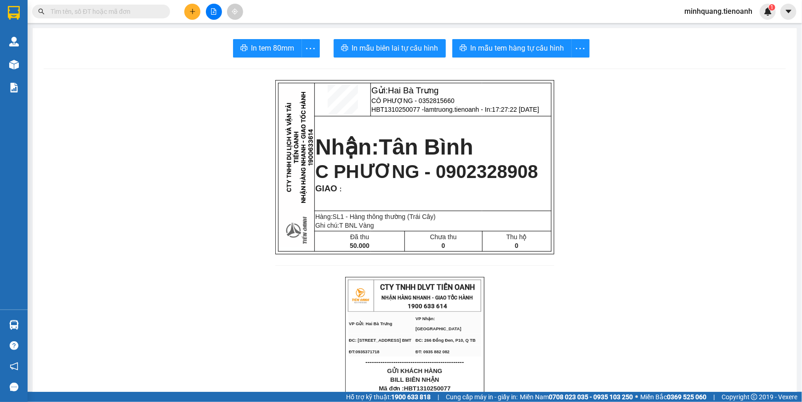
click at [143, 11] on input "text" at bounding box center [105, 11] width 108 height 10
click at [89, 9] on input "text" at bounding box center [105, 11] width 108 height 10
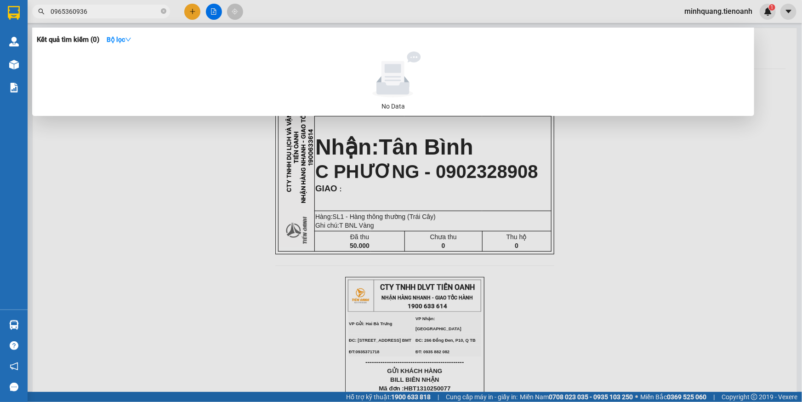
drag, startPoint x: 69, startPoint y: 14, endPoint x: 8, endPoint y: 14, distance: 61.1
click at [8, 14] on section "Kết quả tìm kiếm ( 0 ) Bộ lọc No Data 0965360936 minhquang.tienoanh 1 Quản Lý Q…" at bounding box center [401, 201] width 802 height 402
click at [61, 12] on input "0965360936" at bounding box center [105, 11] width 108 height 10
click at [60, 12] on input "5360936" at bounding box center [105, 11] width 108 height 10
click at [58, 12] on input "5360936" at bounding box center [105, 11] width 108 height 10
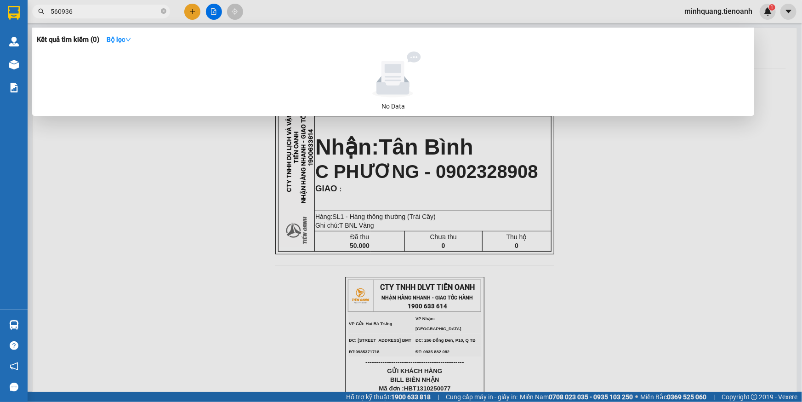
type input "60936"
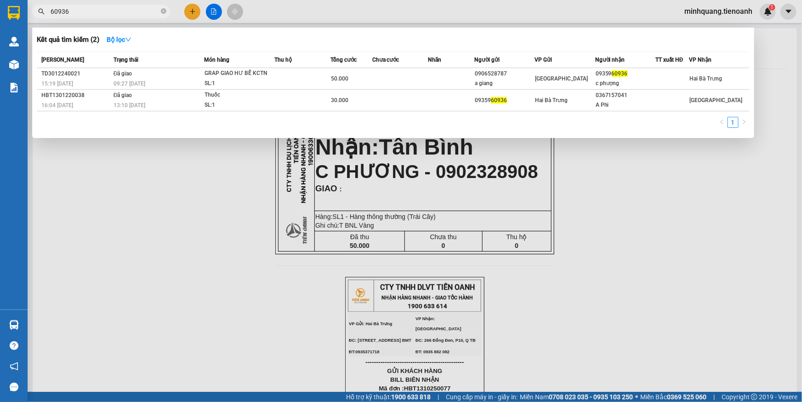
drag, startPoint x: 88, startPoint y: 13, endPoint x: 47, endPoint y: 13, distance: 40.4
click at [47, 13] on span "60936" at bounding box center [101, 12] width 138 height 14
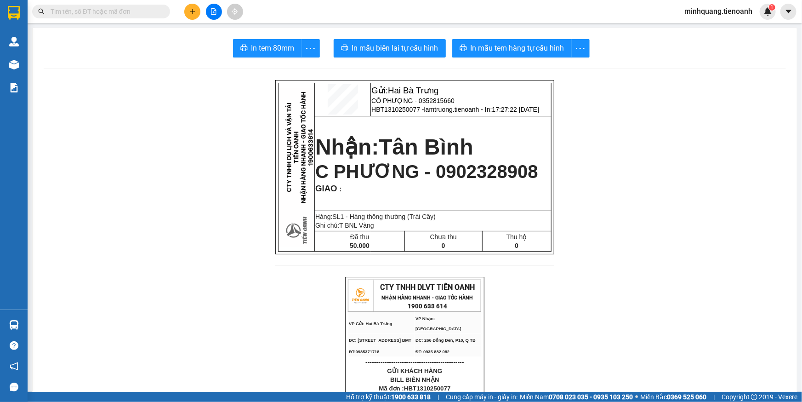
click at [69, 12] on input "text" at bounding box center [105, 11] width 108 height 10
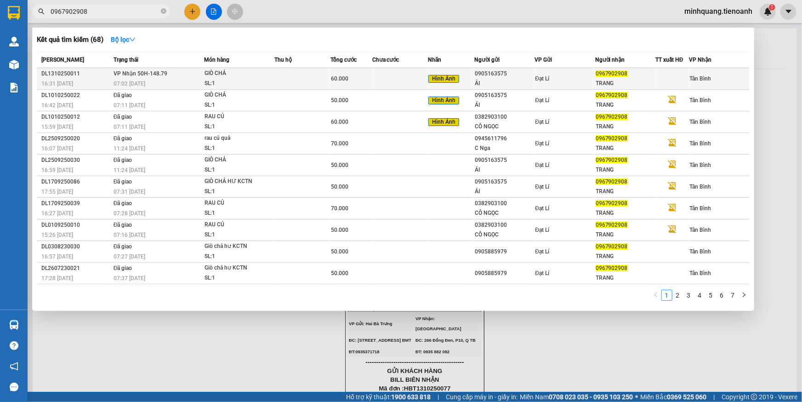
type input "0967902908"
click at [321, 78] on td at bounding box center [302, 79] width 56 height 22
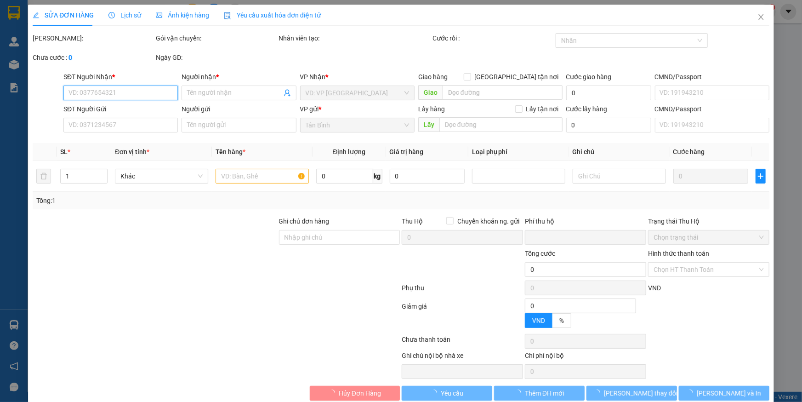
type input "0967902908"
type input "TRANG"
type input "240826608"
type input "0905163575"
type input "ÁI"
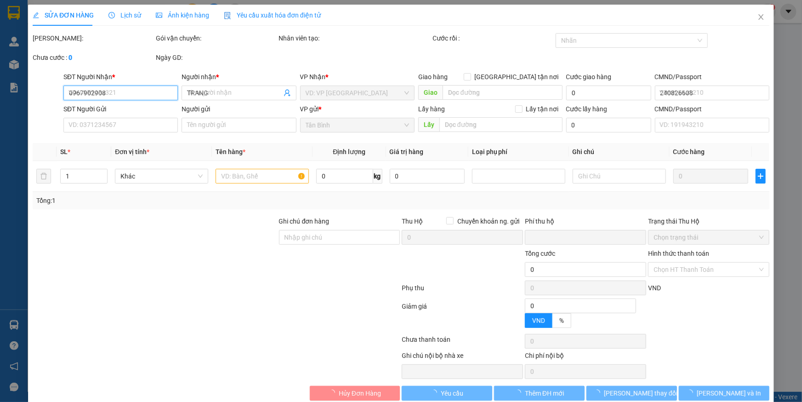
type input "0"
type input "60.000"
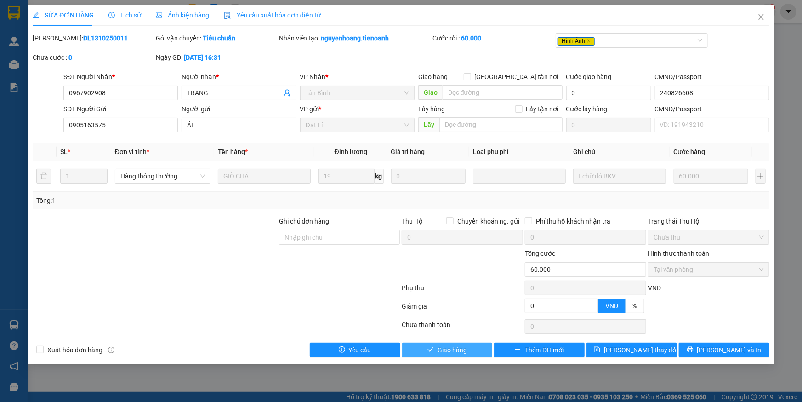
click at [450, 348] on span "Giao hàng" at bounding box center [452, 350] width 29 height 10
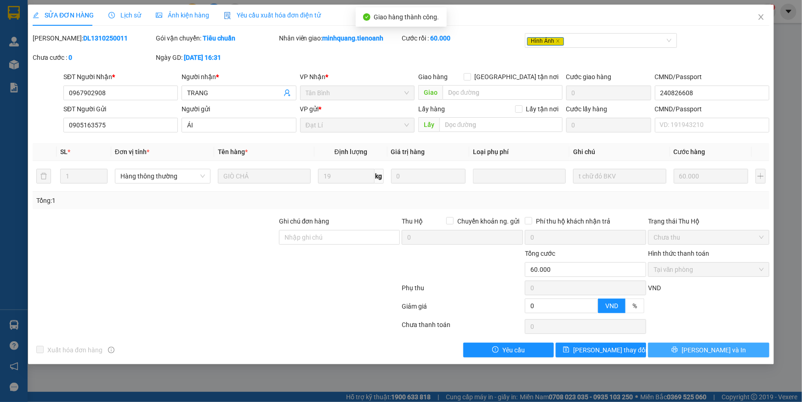
click at [700, 349] on button "[PERSON_NAME] và In" at bounding box center [708, 349] width 121 height 15
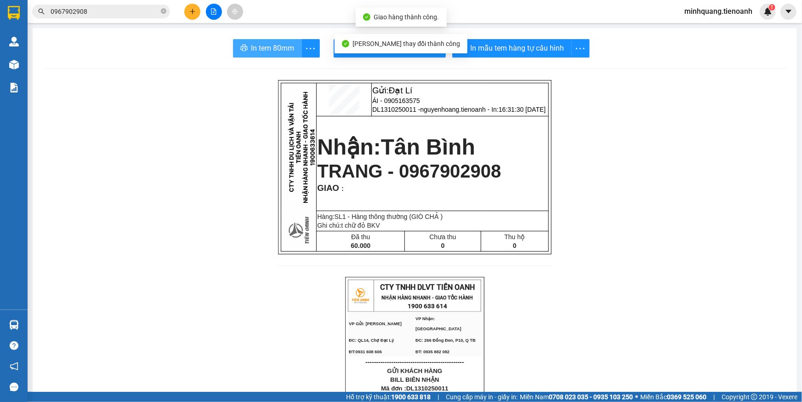
click at [270, 48] on span "In tem 80mm" at bounding box center [272, 47] width 43 height 11
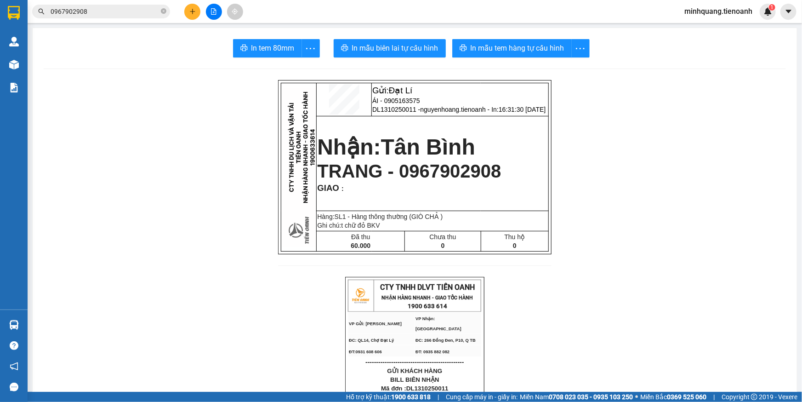
click at [163, 10] on icon "close-circle" at bounding box center [164, 11] width 6 height 6
click at [120, 12] on input "text" at bounding box center [105, 11] width 108 height 10
click at [188, 10] on button at bounding box center [192, 12] width 16 height 16
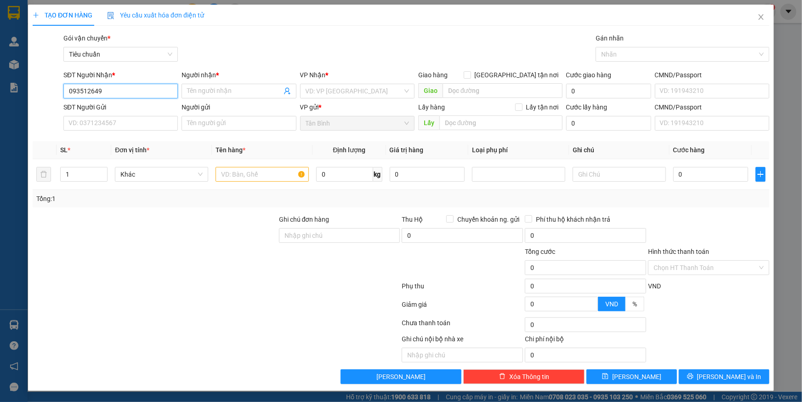
type input "0935126496"
click at [127, 113] on div "0935126496 - A QUÂN" at bounding box center [120, 109] width 103 height 10
type input "A QUÂN"
checkbox input "true"
type input "36 Đường Bùi Thị Xuân, Phường 2, Đà Lạt, Lâm Đồng"
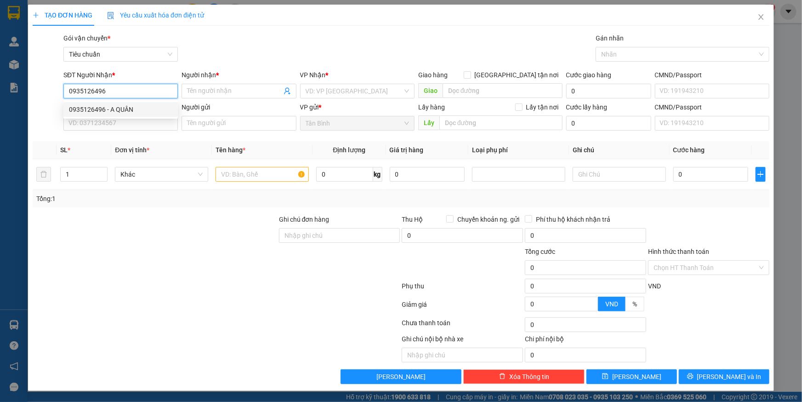
type input "50.000"
type input "0935126496"
type input "150.000"
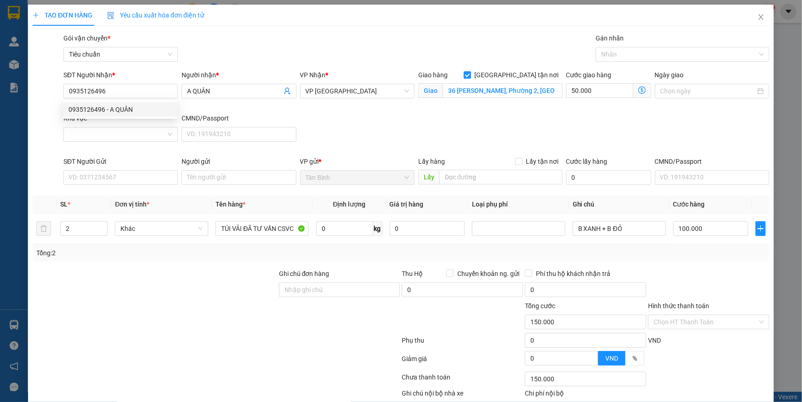
click at [118, 122] on div "Khu vực" at bounding box center [120, 118] width 114 height 10
click at [118, 127] on input "Khu vực" at bounding box center [117, 134] width 97 height 14
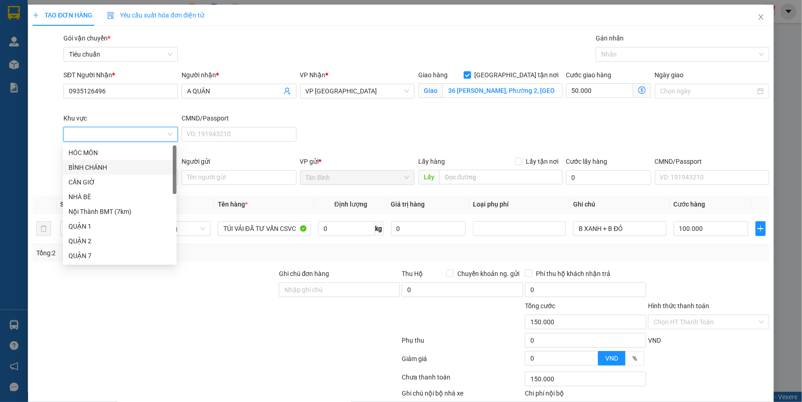
drag, startPoint x: 391, startPoint y: 123, endPoint x: 357, endPoint y: 138, distance: 37.2
click at [390, 124] on div "SĐT Người Nhận * 0935126496 Người nhận * A QUÂN VP Nhận * VP Đà Lạt Giao hàng G…" at bounding box center [417, 113] width 710 height 86
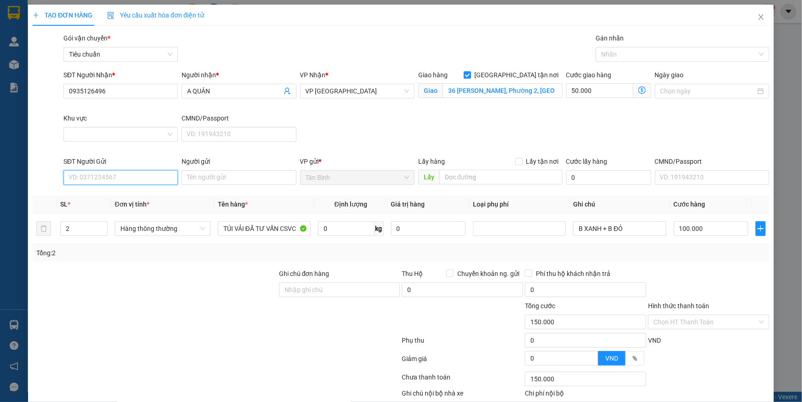
click at [116, 182] on input "SĐT Người Gửi" at bounding box center [120, 177] width 114 height 15
click at [110, 193] on div "0907440754 - A TÂM" at bounding box center [119, 195] width 103 height 10
type input "0907440754"
type input "A TÂM"
click at [337, 233] on input "0" at bounding box center [346, 228] width 57 height 15
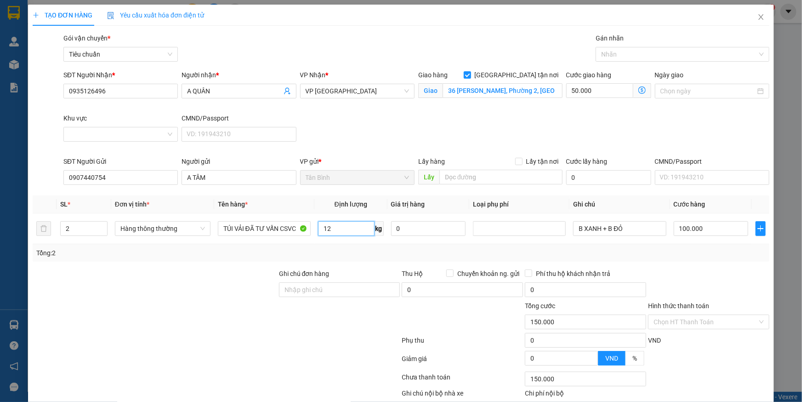
type input "12"
click at [199, 294] on div at bounding box center [155, 284] width 246 height 32
type input "100.000"
type input "50.000"
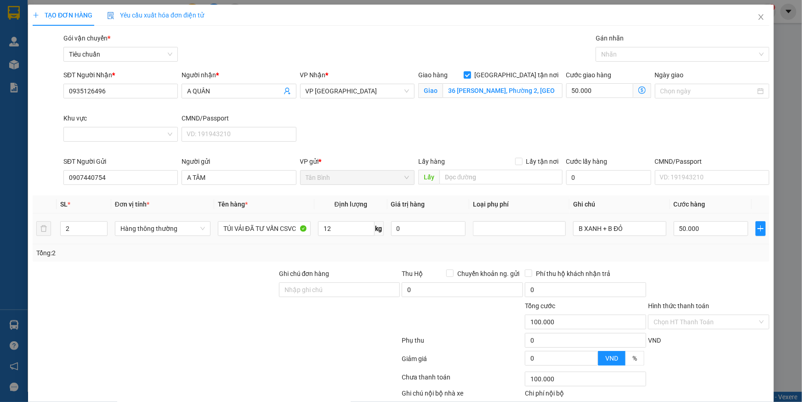
click at [50, 228] on tr "2 Hàng thông thường TÚI VẢI ĐÃ TƯ VẤN CSVC 12 kg 0 B XANH + B ĐỎ 50.000" at bounding box center [401, 228] width 737 height 31
type input "1"
click at [109, 262] on div "Transit Pickup Surcharge Ids Transit Deliver Surcharge Ids Transit Deliver Surc…" at bounding box center [401, 235] width 737 height 405
drag, startPoint x: 638, startPoint y: 229, endPoint x: 600, endPoint y: 234, distance: 38.9
click at [600, 234] on input "B XANH + B ĐỎ" at bounding box center [619, 228] width 93 height 15
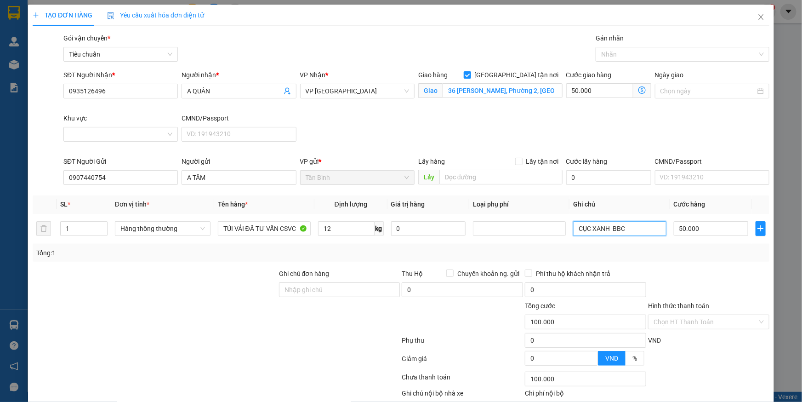
type input "CỤC XANH BBC"
click at [648, 244] on div "Tổng: 1" at bounding box center [401, 252] width 737 height 17
click at [630, 51] on div at bounding box center [678, 54] width 160 height 11
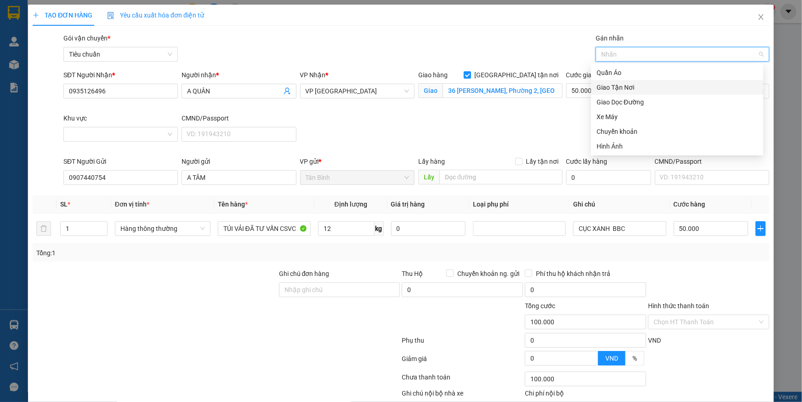
click at [630, 88] on div "Giao Tận Nơi" at bounding box center [677, 87] width 161 height 10
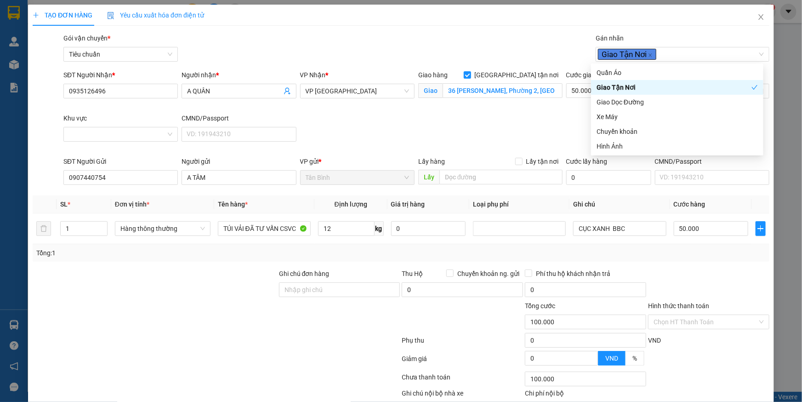
click at [528, 124] on div "SĐT Người Nhận * 0935126496 Người nhận * A QUÂN VP Nhận * VP Đà Lạt Giao hàng G…" at bounding box center [417, 113] width 710 height 86
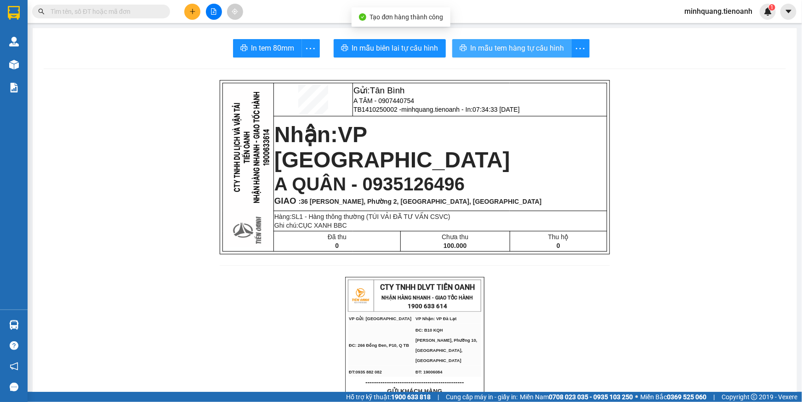
click at [495, 54] on span "In mẫu tem hàng tự cấu hình" at bounding box center [518, 47] width 94 height 11
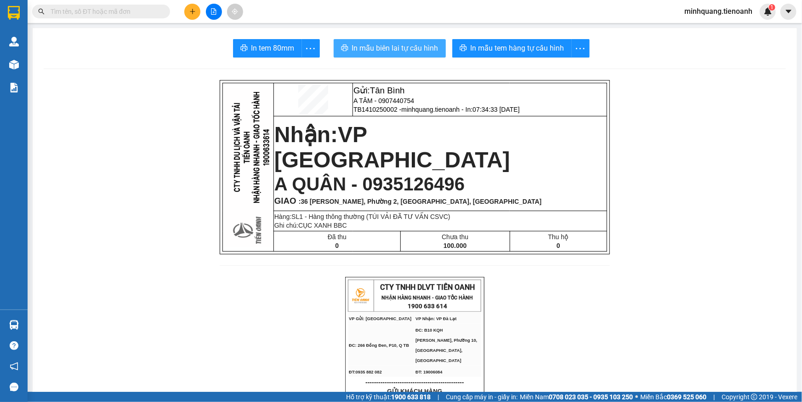
click at [399, 52] on span "In mẫu biên lai tự cấu hình" at bounding box center [395, 47] width 86 height 11
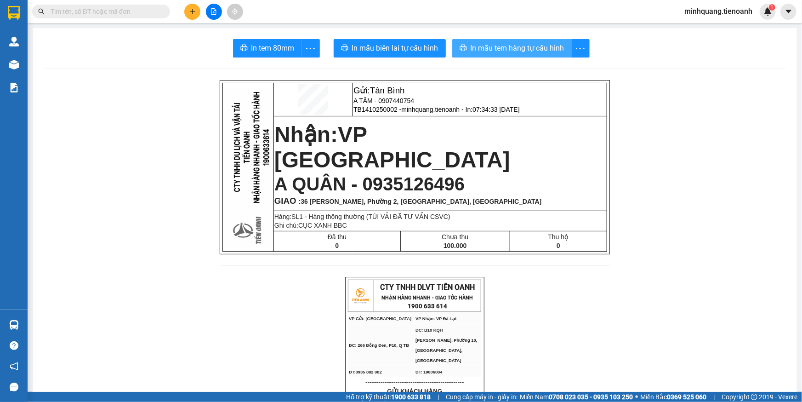
click at [515, 50] on span "In mẫu tem hàng tự cấu hình" at bounding box center [518, 47] width 94 height 11
click at [120, 9] on input "text" at bounding box center [105, 11] width 108 height 10
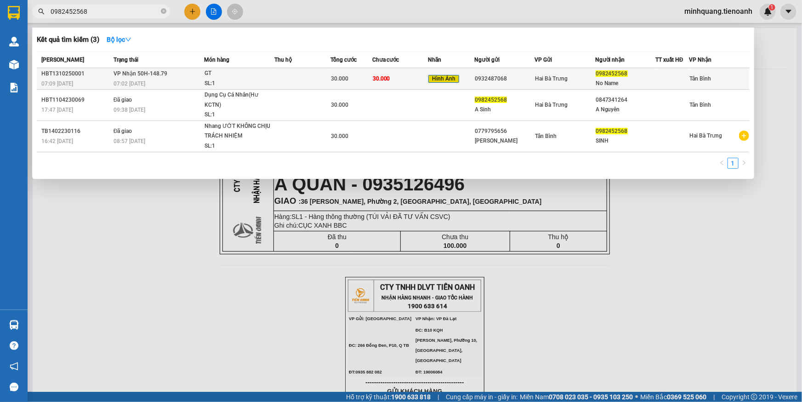
type input "0982452568"
click at [216, 76] on div "GT" at bounding box center [239, 73] width 69 height 10
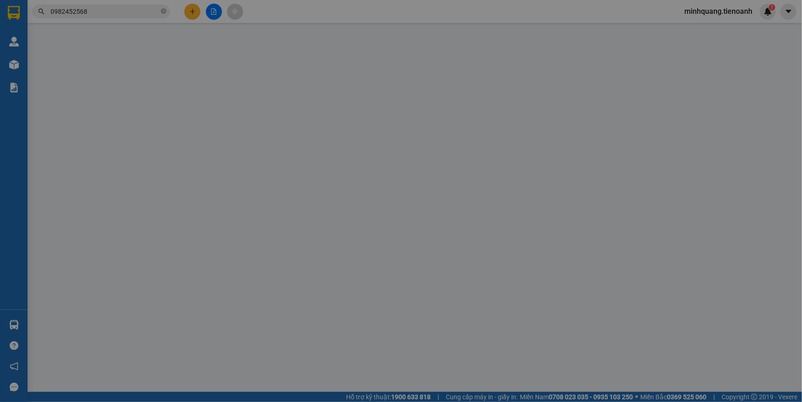
type input "0982452568"
type input "No Name"
type input "0932487068"
type input "0"
type input "30.000"
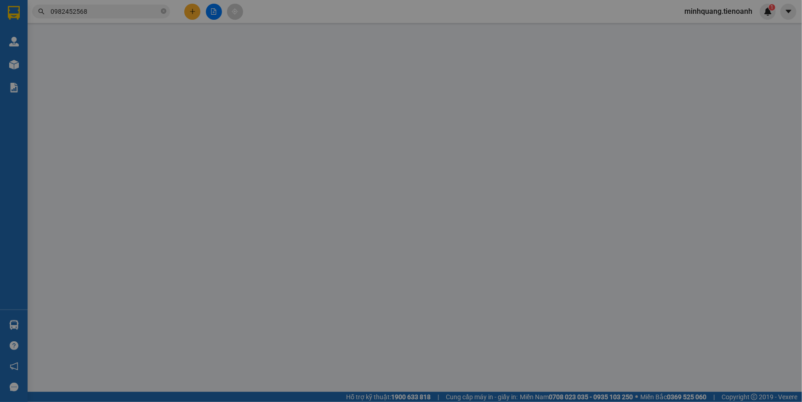
type input "30.000"
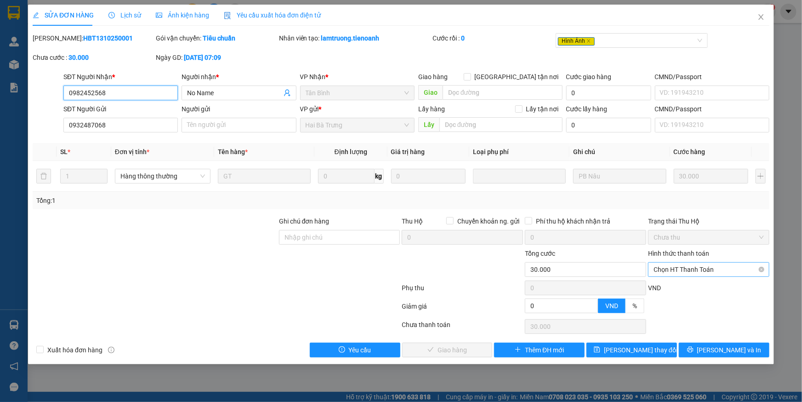
click at [680, 271] on span "Chọn HT Thanh Toán" at bounding box center [709, 269] width 110 height 14
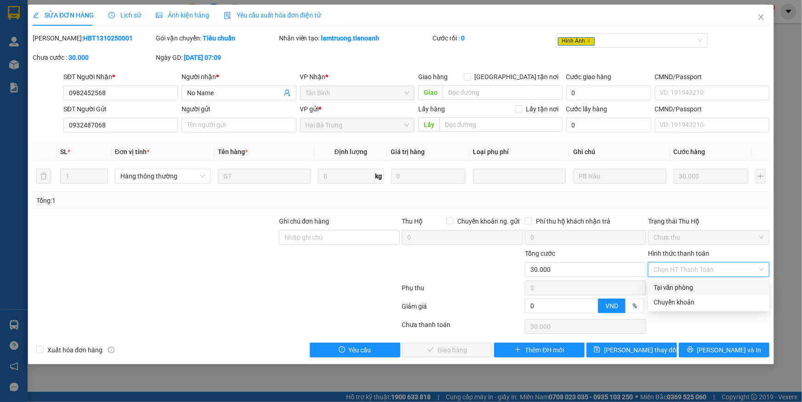
click at [672, 286] on div "Tại văn phòng" at bounding box center [709, 287] width 110 height 10
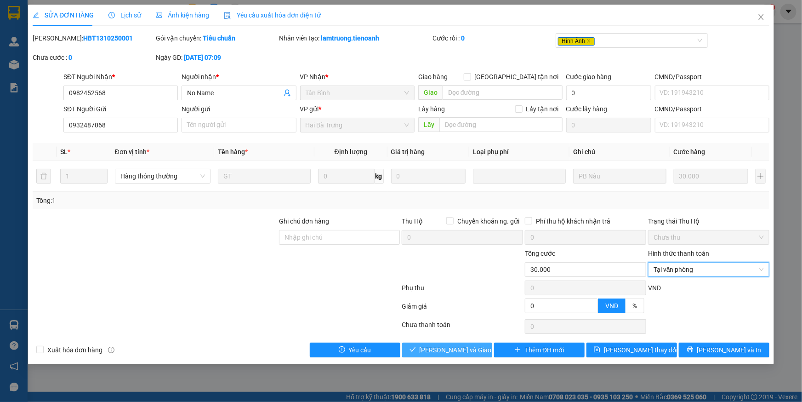
click at [445, 349] on span "[PERSON_NAME] và Giao hàng" at bounding box center [464, 350] width 88 height 10
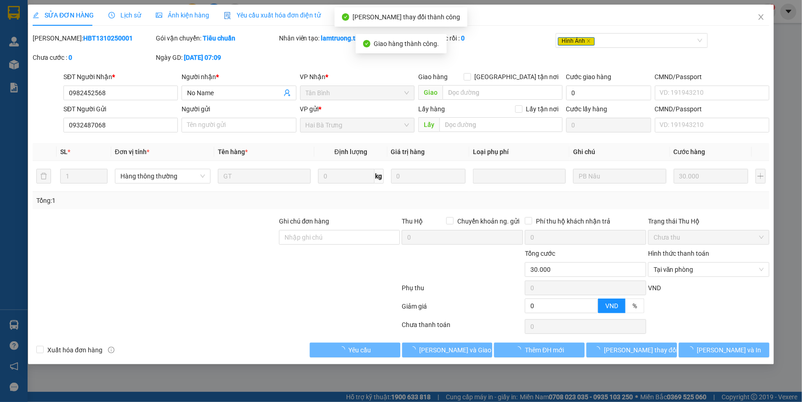
click at [186, 14] on span "Ảnh kiện hàng" at bounding box center [182, 14] width 53 height 7
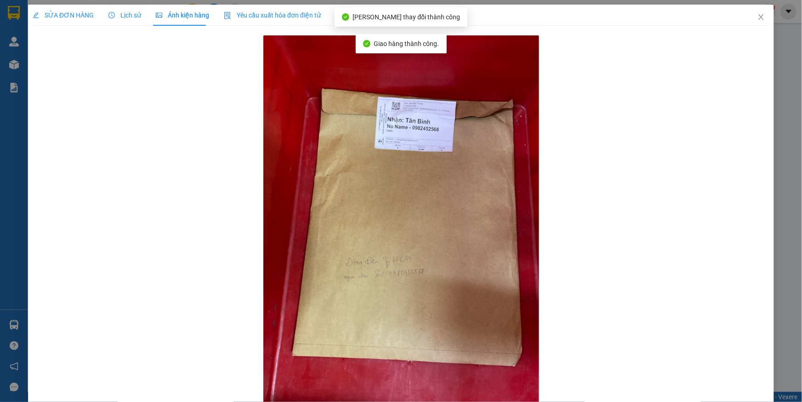
click at [76, 17] on span "SỬA ĐƠN HÀNG" at bounding box center [63, 14] width 61 height 7
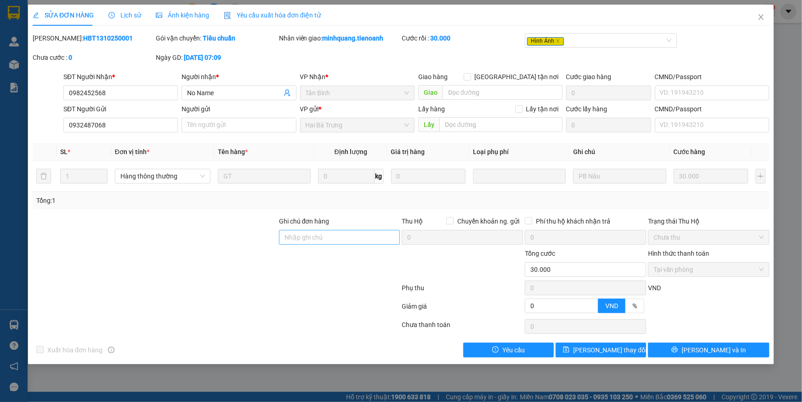
drag, startPoint x: 313, startPoint y: 226, endPoint x: 291, endPoint y: 228, distance: 21.3
click at [303, 231] on div "Ghi chú đơn hàng" at bounding box center [339, 232] width 121 height 32
click at [263, 225] on div at bounding box center [155, 232] width 246 height 32
drag, startPoint x: 317, startPoint y: 241, endPoint x: 296, endPoint y: 234, distance: 21.8
click at [317, 241] on input "Ghi chú đơn hàng" at bounding box center [339, 237] width 121 height 15
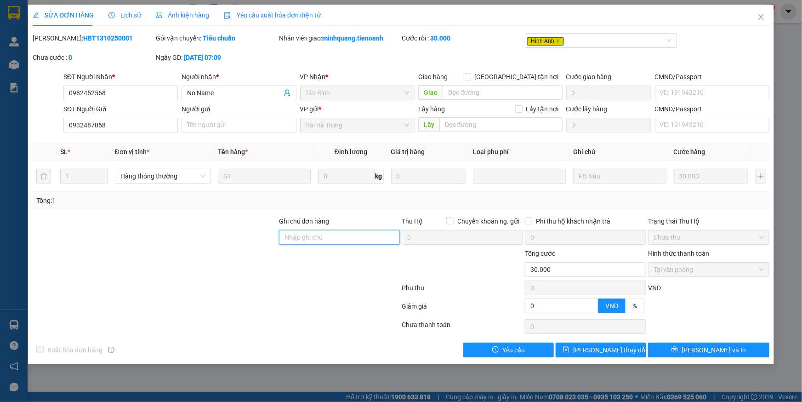
drag, startPoint x: 283, startPoint y: 232, endPoint x: 215, endPoint y: 229, distance: 67.6
click at [279, 232] on input "Ghi chú đơn hàng" at bounding box center [339, 237] width 121 height 15
click at [215, 229] on div at bounding box center [155, 232] width 246 height 32
click at [758, 18] on icon "close" at bounding box center [760, 16] width 7 height 7
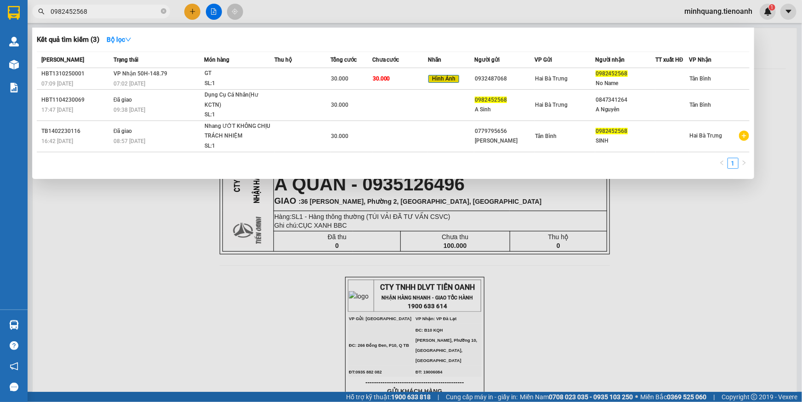
click at [115, 9] on input "0982452568" at bounding box center [105, 11] width 108 height 10
click at [161, 12] on icon "close-circle" at bounding box center [164, 11] width 6 height 6
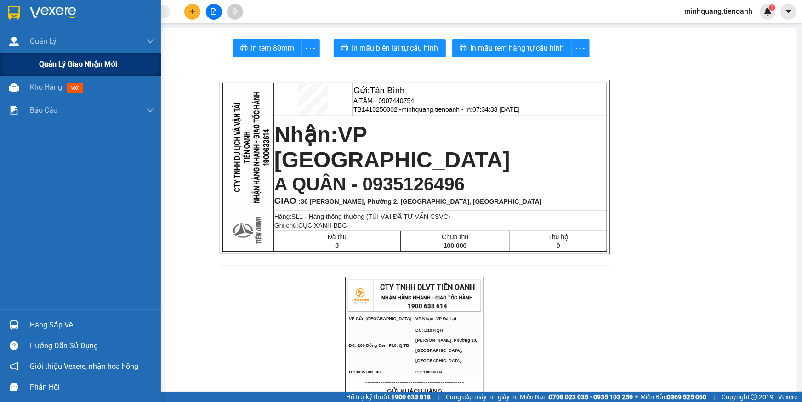
click at [45, 62] on span "Quản lý giao nhận mới" at bounding box center [78, 63] width 78 height 11
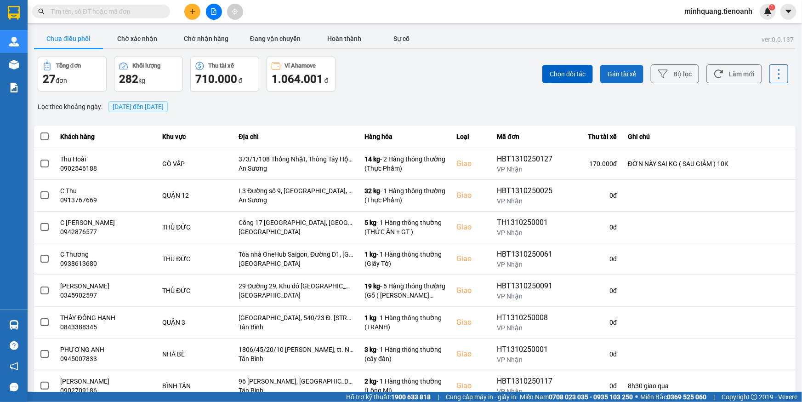
click at [613, 78] on span "Gán tài xế" at bounding box center [622, 73] width 28 height 9
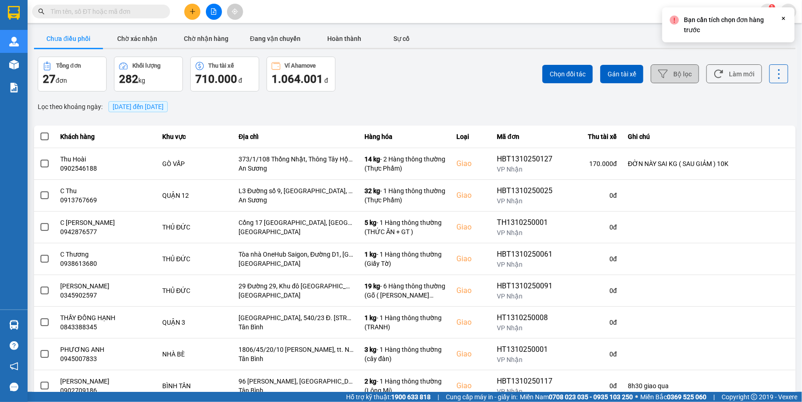
click at [656, 69] on button "Bộ lọc" at bounding box center [675, 73] width 48 height 19
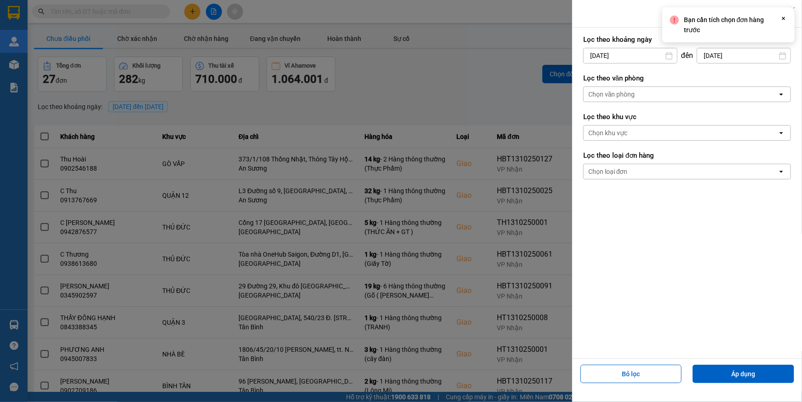
click at [633, 93] on div "Chọn văn phòng" at bounding box center [611, 94] width 47 height 9
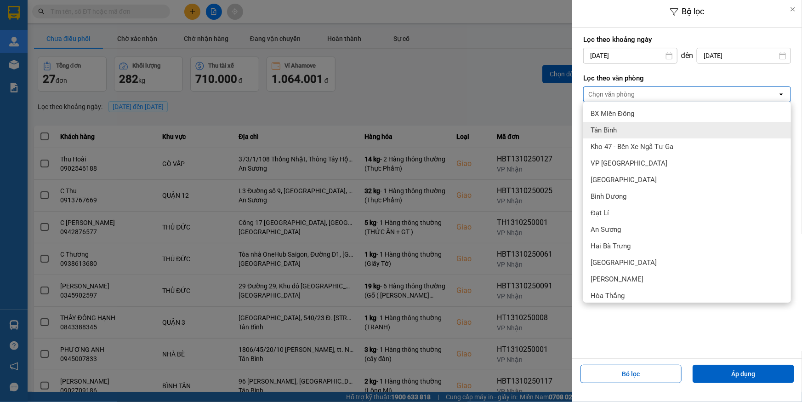
click at [615, 129] on span "Tân Bình" at bounding box center [604, 129] width 26 height 9
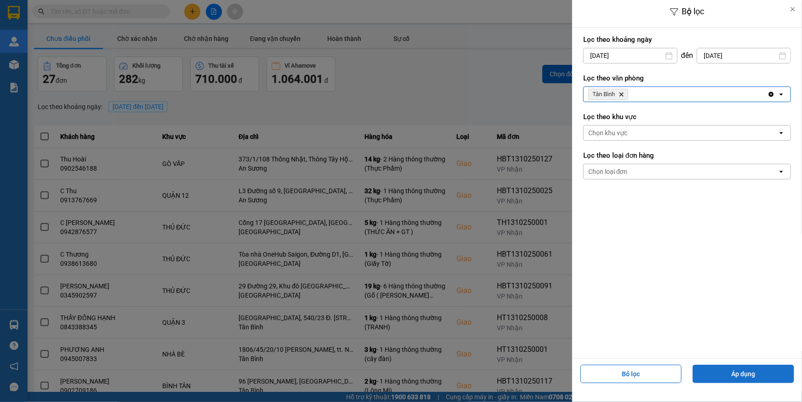
drag, startPoint x: 743, startPoint y: 373, endPoint x: 731, endPoint y: 370, distance: 12.4
click at [743, 373] on button "Áp dụng" at bounding box center [744, 374] width 102 height 18
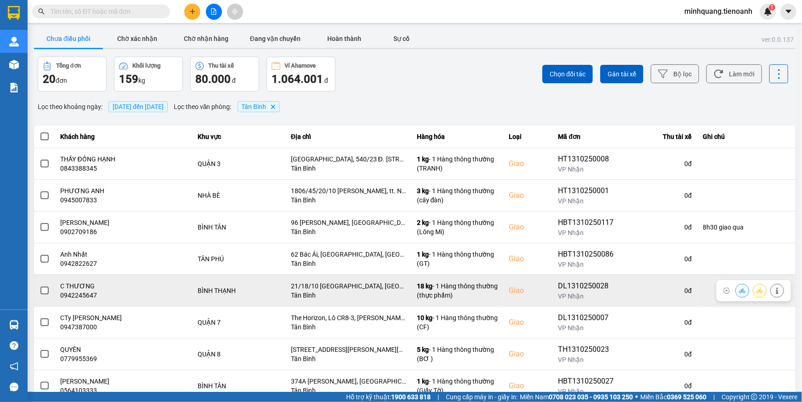
click at [44, 286] on span at bounding box center [44, 290] width 8 height 8
click at [40, 285] on input "checkbox" at bounding box center [40, 285] width 0 height 0
click at [739, 287] on icon at bounding box center [742, 290] width 6 height 6
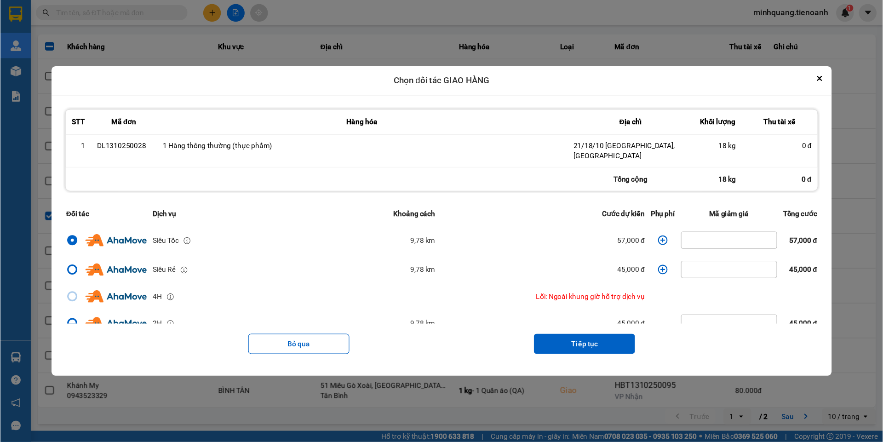
scroll to position [55, 0]
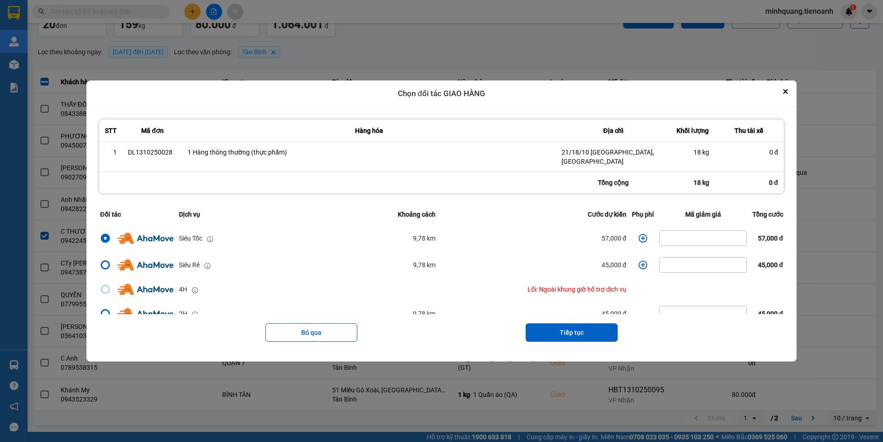
drag, startPoint x: 256, startPoint y: 91, endPoint x: 356, endPoint y: 102, distance: 101.3
click at [356, 102] on div "Chọn đối tác GIAO HÀNG" at bounding box center [440, 93] width 709 height 27
click at [787, 93] on icon "Close" at bounding box center [785, 92] width 4 height 4
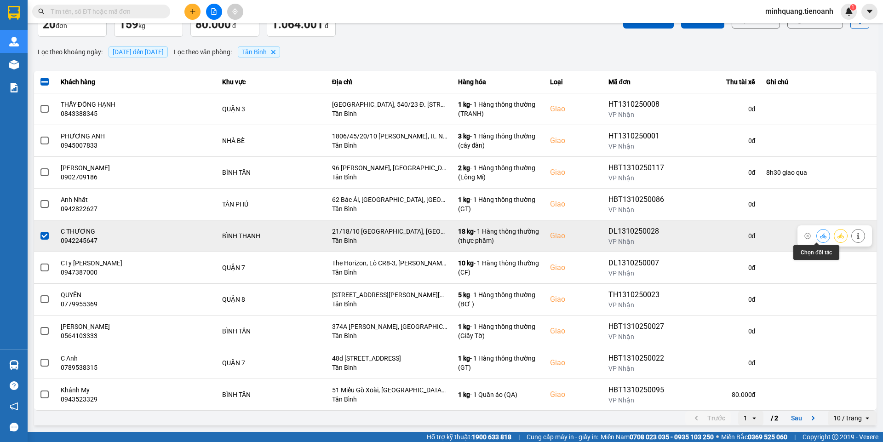
click at [802, 234] on button at bounding box center [822, 236] width 13 height 16
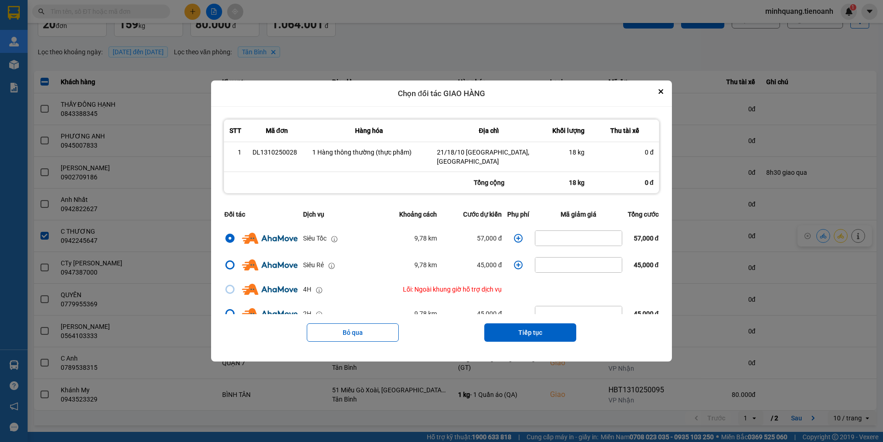
click at [515, 238] on icon "dialog" at bounding box center [518, 238] width 9 height 9
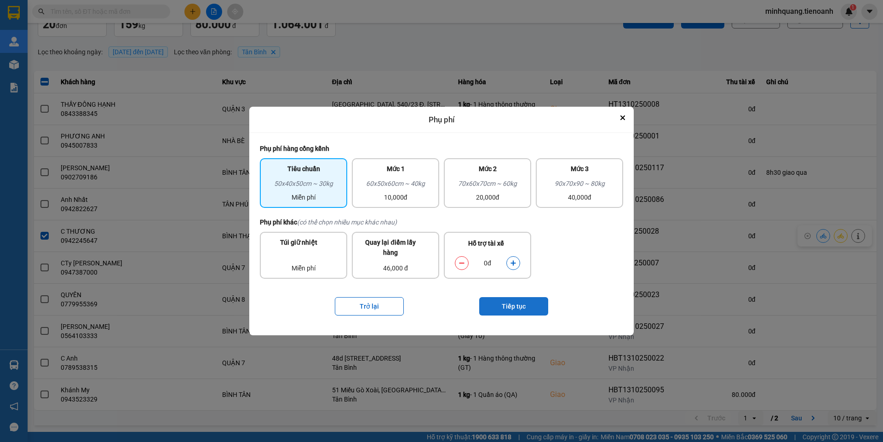
click at [510, 305] on button "Tiếp tục" at bounding box center [513, 306] width 69 height 18
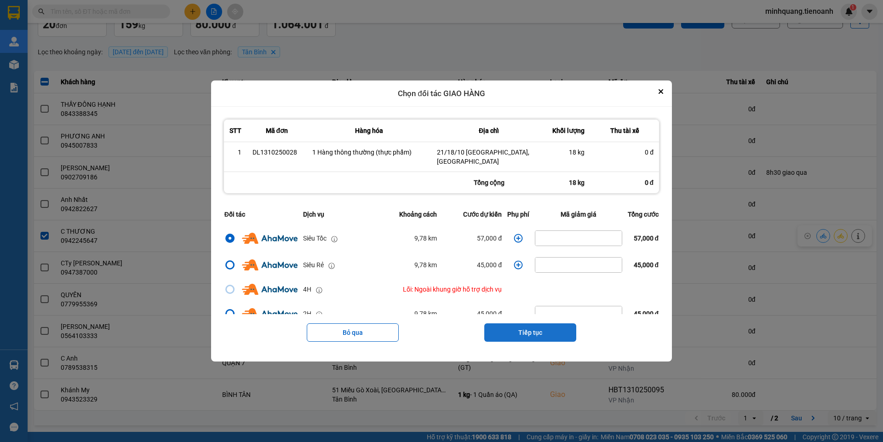
click at [535, 334] on button "Tiếp tục" at bounding box center [530, 332] width 92 height 18
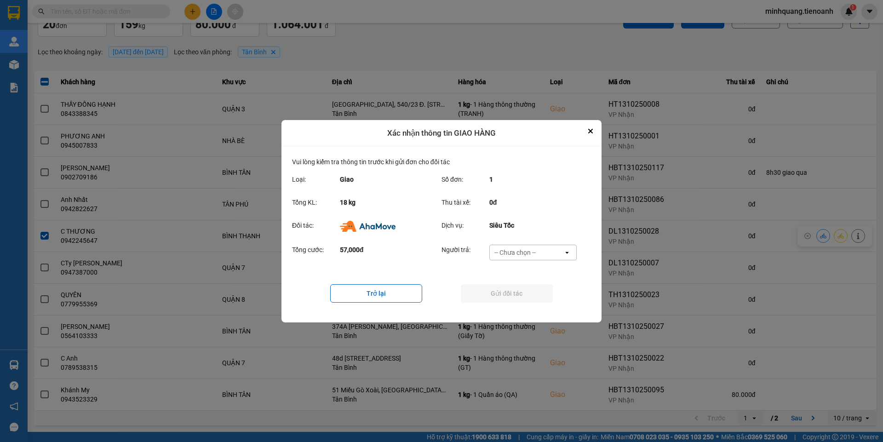
click at [502, 247] on div "-- Chưa chọn --" at bounding box center [527, 252] width 74 height 15
click at [519, 297] on div "Ví Ahamove" at bounding box center [532, 304] width 87 height 17
click at [500, 288] on button "Gửi đối tác" at bounding box center [507, 293] width 92 height 18
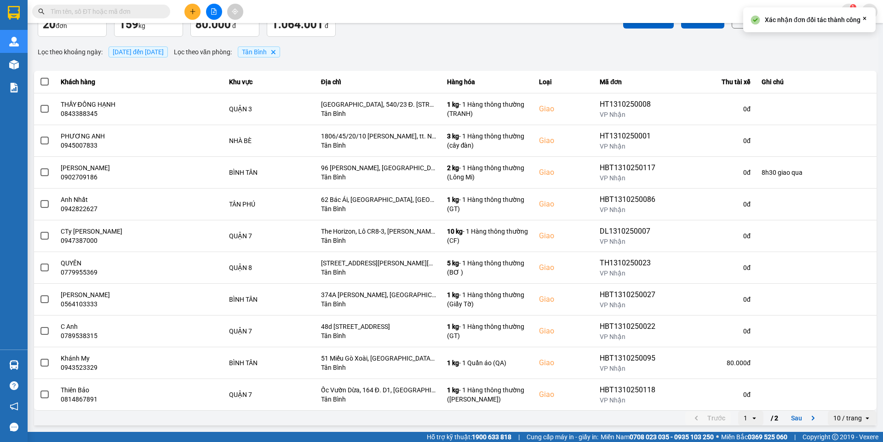
scroll to position [0, 0]
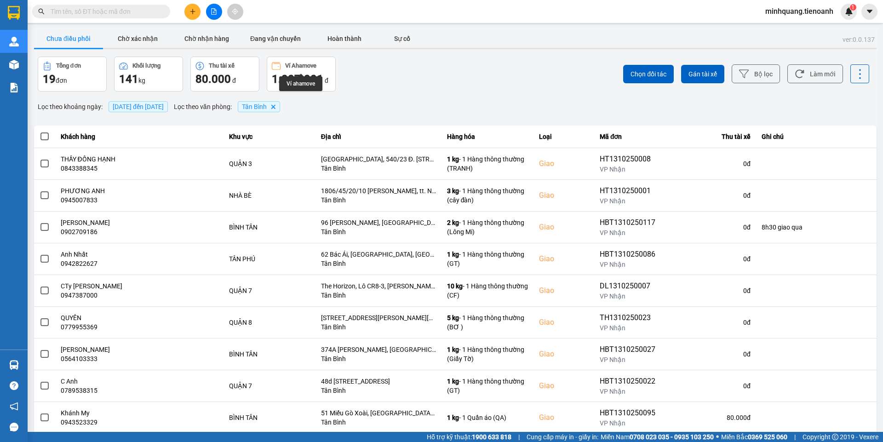
click at [135, 7] on input "text" at bounding box center [105, 11] width 108 height 10
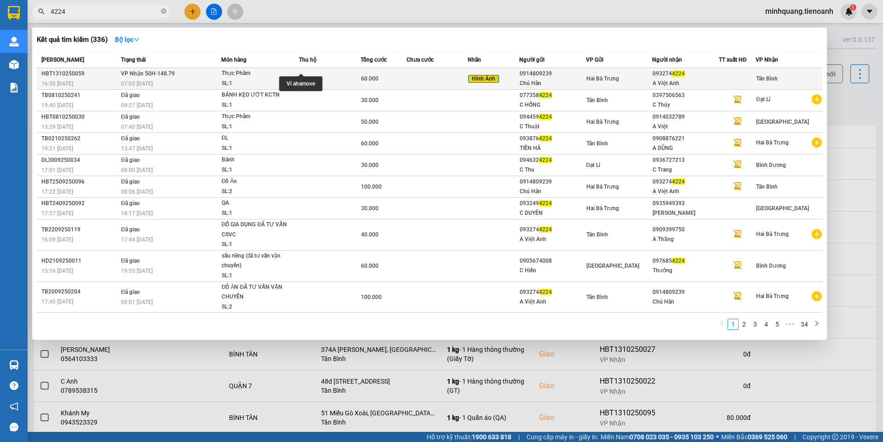
type input "4224"
click at [389, 73] on td "60.000" at bounding box center [383, 79] width 46 height 22
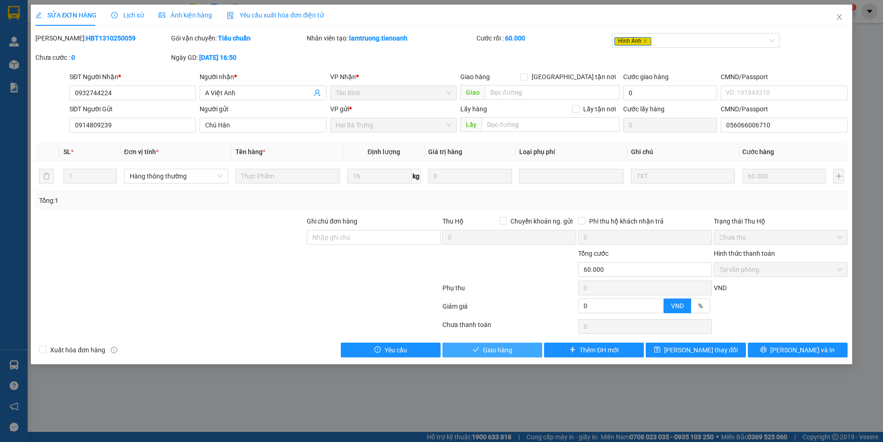
click at [502, 349] on span "Giao hàng" at bounding box center [497, 350] width 29 height 10
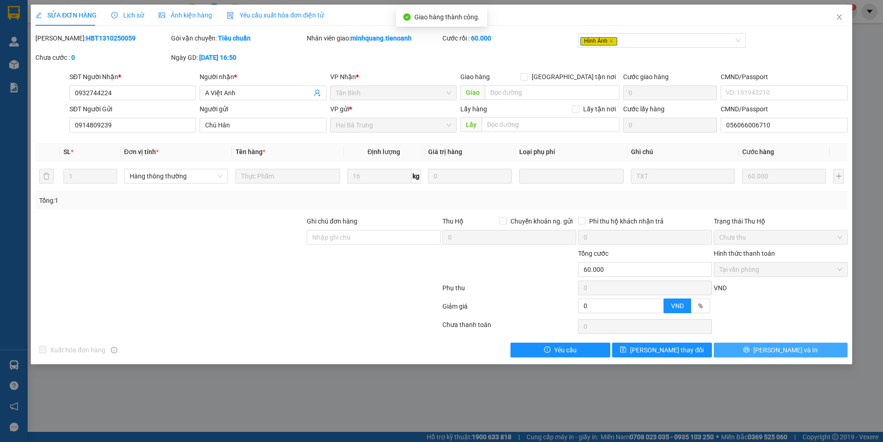
click at [801, 351] on button "[PERSON_NAME] và In" at bounding box center [780, 349] width 134 height 15
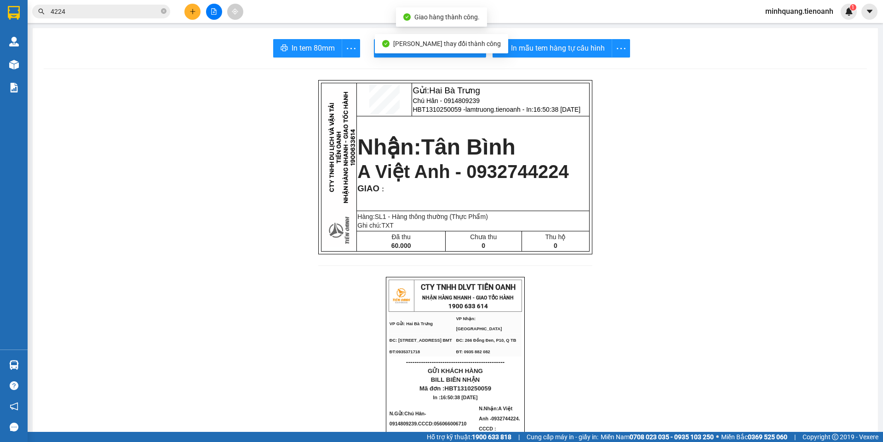
click at [282, 43] on button "In tem 80mm" at bounding box center [307, 48] width 69 height 18
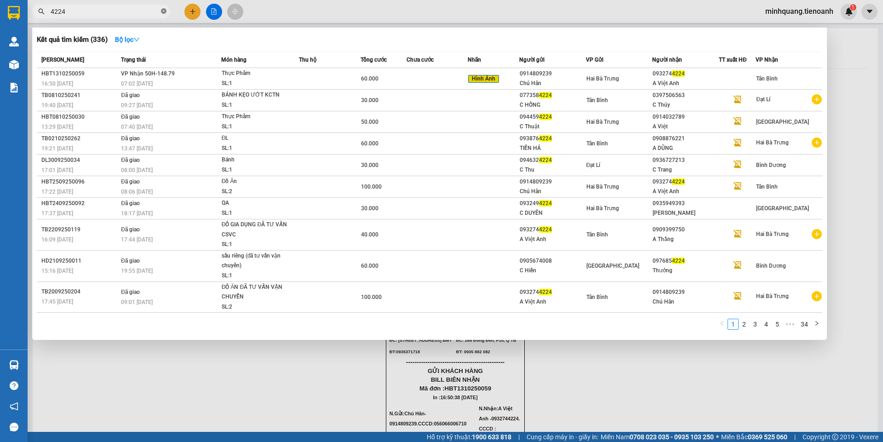
click at [163, 13] on icon "close-circle" at bounding box center [164, 11] width 6 height 6
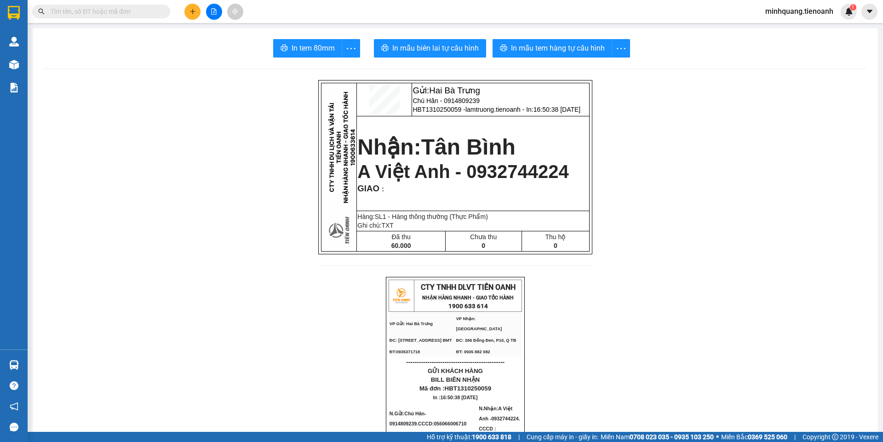
click at [145, 13] on input "text" at bounding box center [105, 11] width 108 height 10
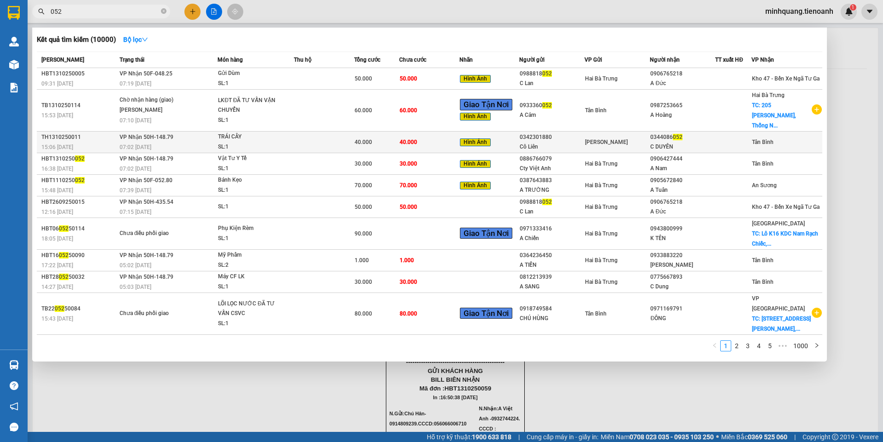
type input "052"
click at [607, 137] on div "[PERSON_NAME]" at bounding box center [617, 142] width 64 height 10
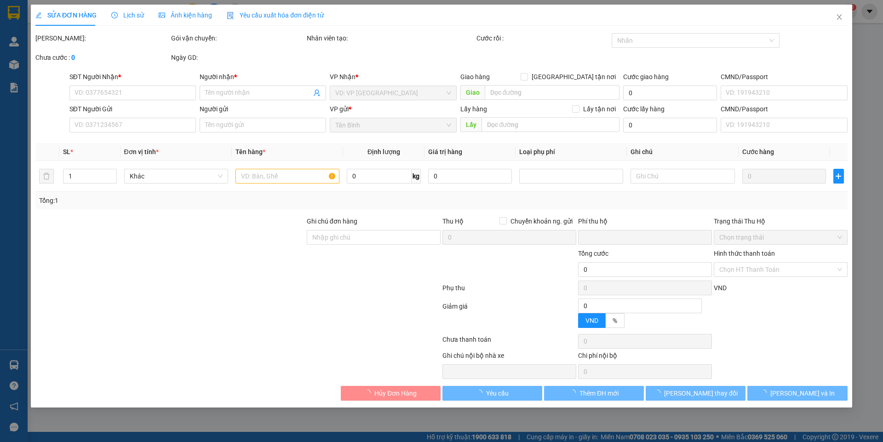
type input "0344086052"
type input "C DUYÊN"
type input "0342301880"
type input "Cô Liên"
type input "0"
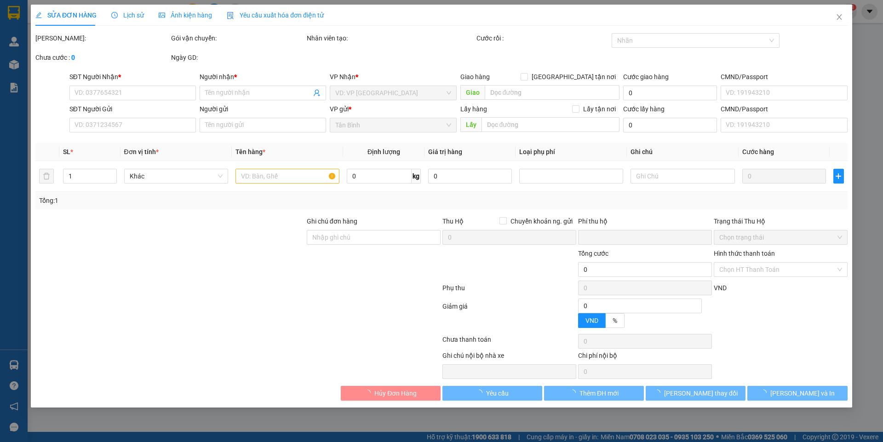
type input "40.000"
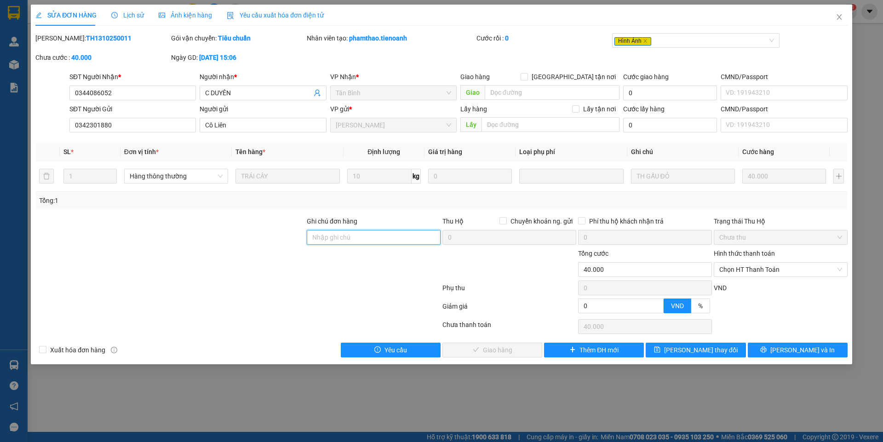
drag, startPoint x: 352, startPoint y: 235, endPoint x: 298, endPoint y: 238, distance: 53.9
click at [352, 235] on input "Ghi chú đơn hàng" at bounding box center [374, 237] width 134 height 15
click at [272, 239] on div at bounding box center [169, 232] width 271 height 32
drag, startPoint x: 357, startPoint y: 235, endPoint x: 269, endPoint y: 250, distance: 89.0
click at [357, 235] on input "Ghi chú đơn hàng" at bounding box center [374, 237] width 134 height 15
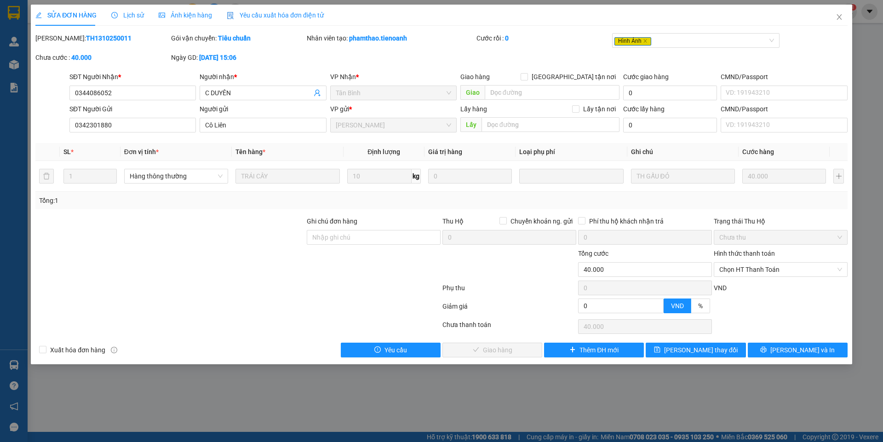
click at [249, 257] on div at bounding box center [169, 264] width 271 height 32
drag, startPoint x: 333, startPoint y: 236, endPoint x: 215, endPoint y: 242, distance: 117.8
click at [330, 238] on input "Ghi chú đơn hàng" at bounding box center [374, 237] width 134 height 15
click at [200, 242] on div at bounding box center [169, 232] width 271 height 32
click at [750, 267] on span "Chọn HT Thanh Toán" at bounding box center [780, 269] width 123 height 14
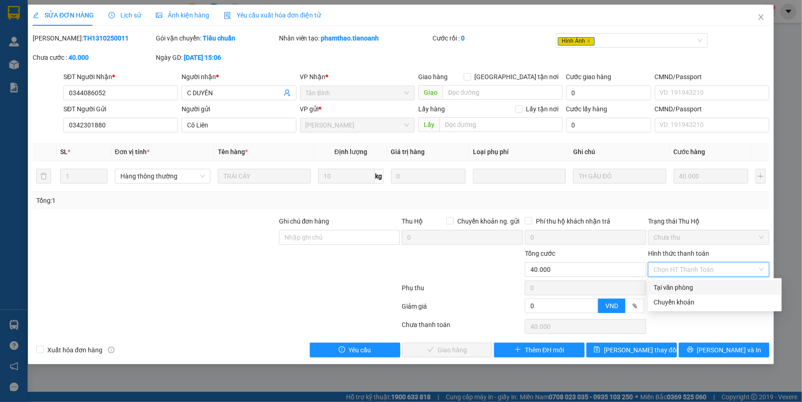
click at [678, 285] on div "Tại văn phòng" at bounding box center [715, 287] width 123 height 10
type input "0"
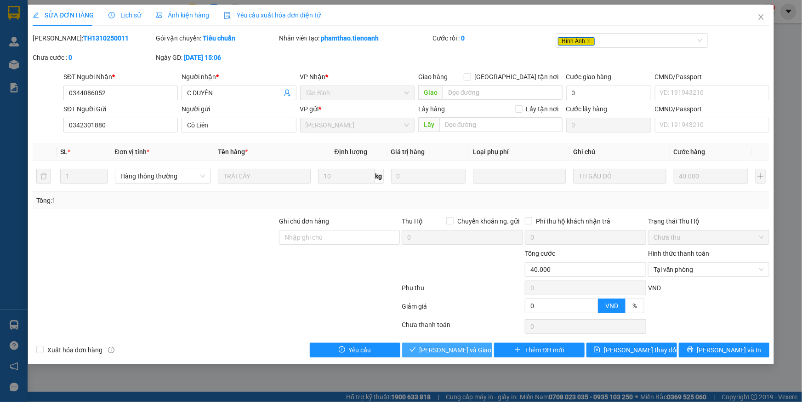
click at [444, 349] on span "[PERSON_NAME] và Giao hàng" at bounding box center [464, 350] width 88 height 10
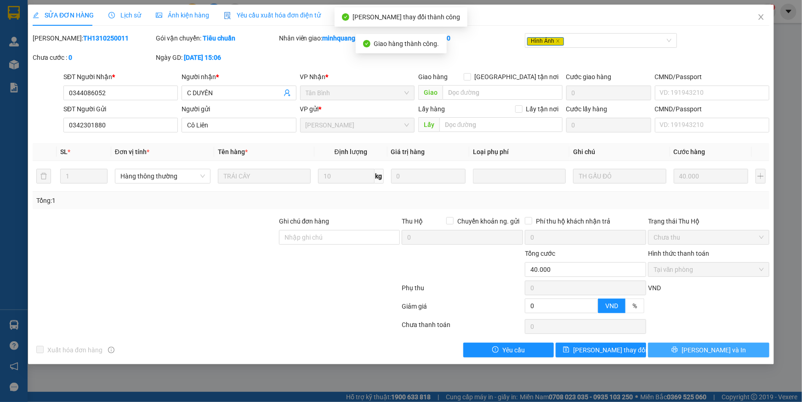
click at [701, 353] on button "[PERSON_NAME] và In" at bounding box center [708, 349] width 121 height 15
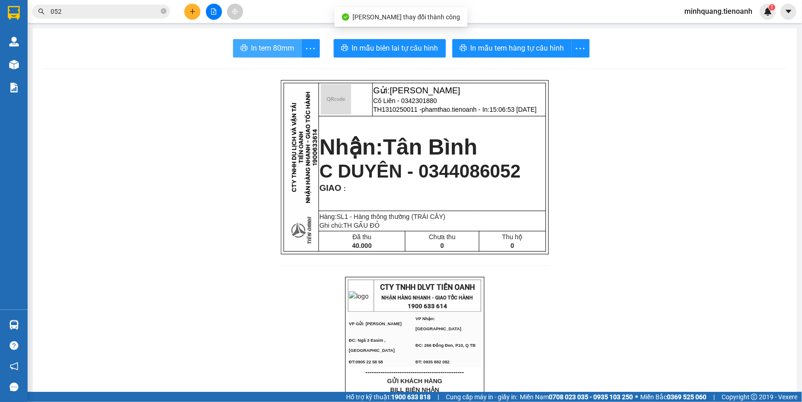
click at [271, 44] on span "In tem 80mm" at bounding box center [272, 47] width 43 height 11
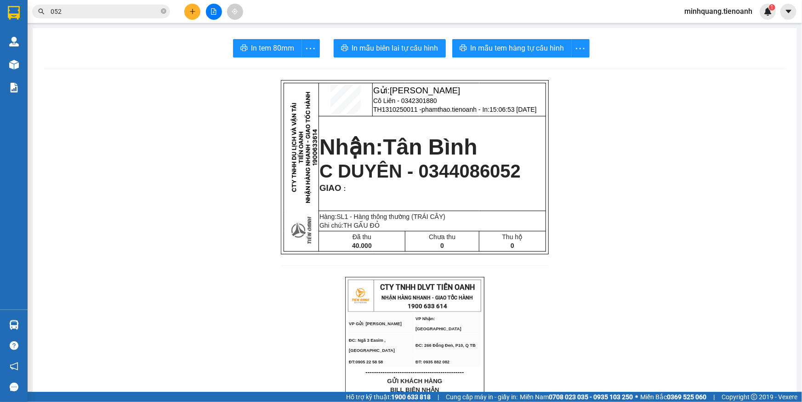
click at [110, 9] on input "052" at bounding box center [105, 11] width 108 height 10
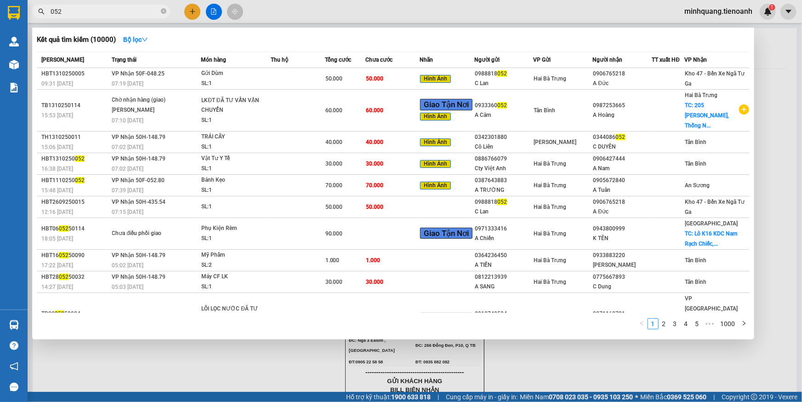
click at [110, 9] on input "052" at bounding box center [105, 11] width 108 height 10
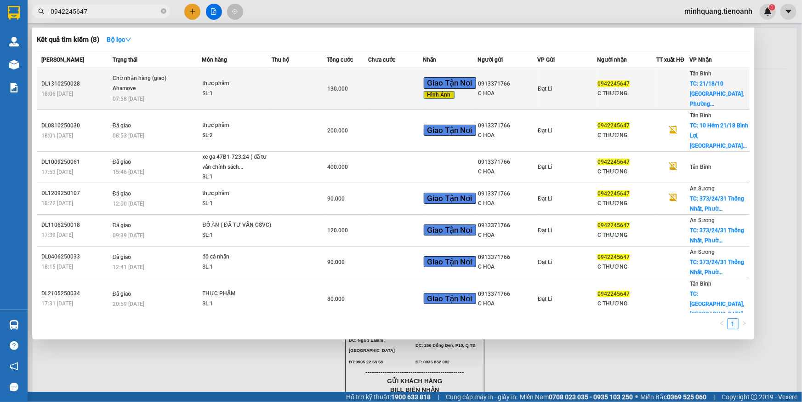
type input "0942245647"
click at [347, 84] on div "130.000" at bounding box center [347, 89] width 40 height 10
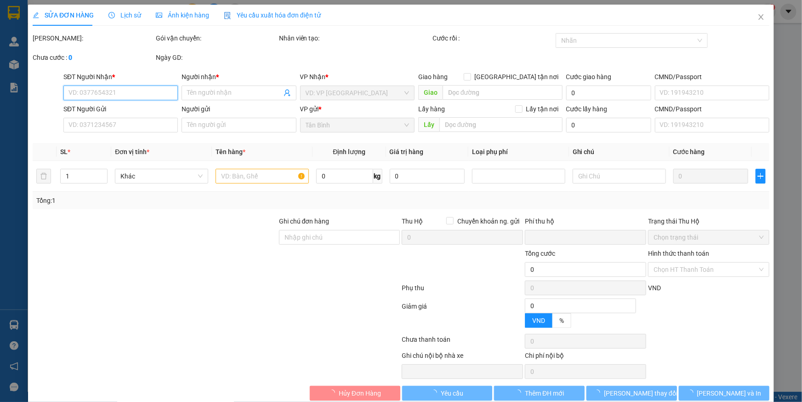
type input "0942245647"
type input "C THƯƠNG"
checkbox input "true"
type input "21/18/10 Bình Lợi, Phường 13, Quận Bình Thạnh, Thành phố Hồ Chí Minh"
type input "0913371766"
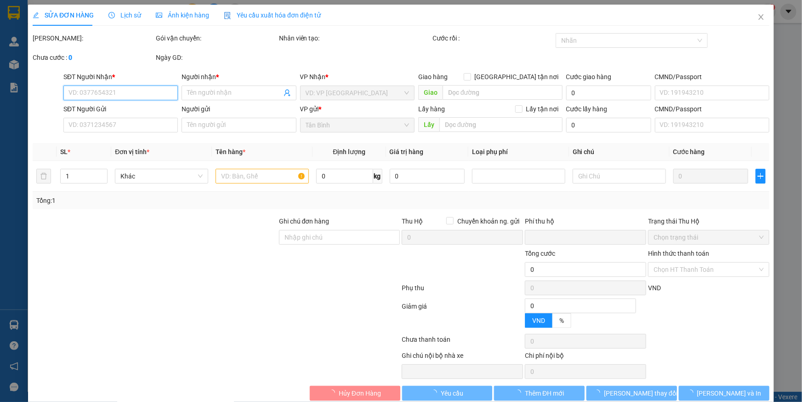
type input "C HOA"
type input "0"
type input "130.000"
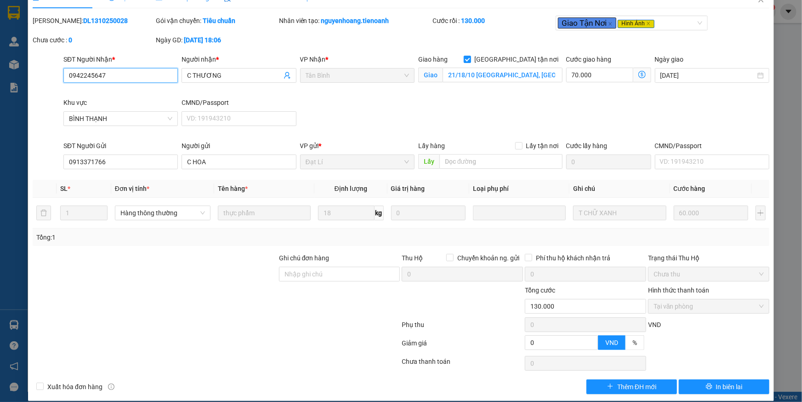
scroll to position [27, 0]
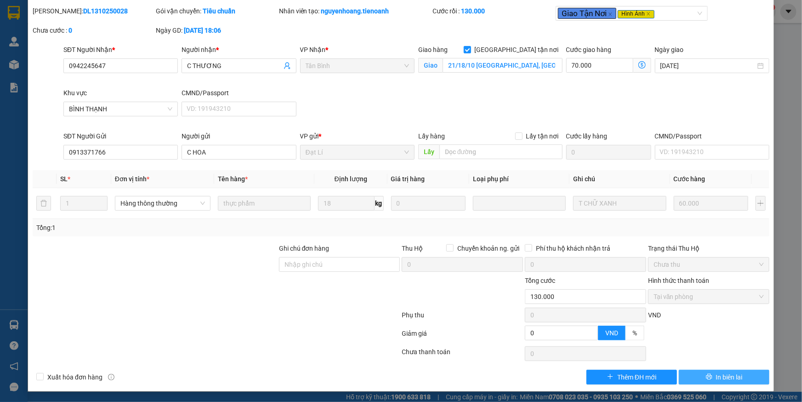
click at [716, 372] on span "In biên lai" at bounding box center [729, 377] width 27 height 10
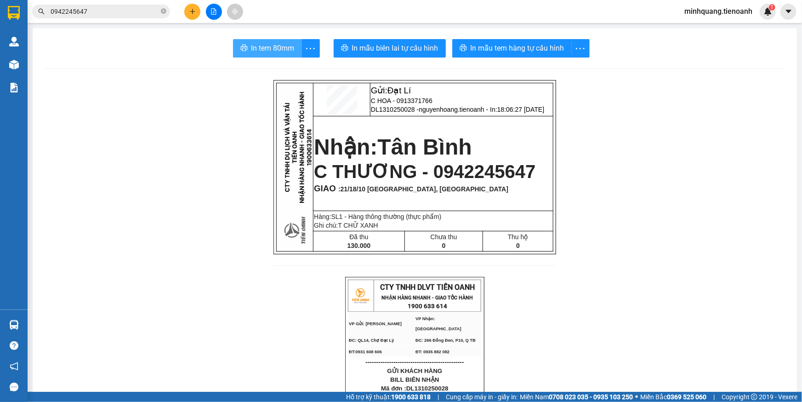
click at [262, 48] on span "In tem 80mm" at bounding box center [272, 47] width 43 height 11
click at [163, 11] on icon "close-circle" at bounding box center [164, 11] width 6 height 6
click at [150, 11] on input "text" at bounding box center [105, 11] width 108 height 10
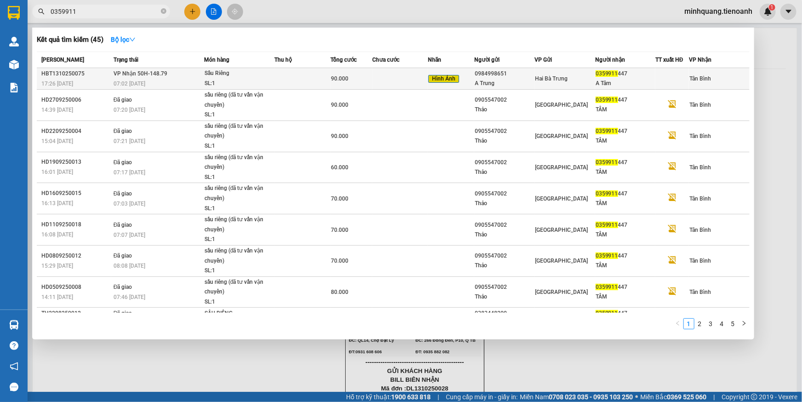
type input "0359911"
click at [279, 77] on td at bounding box center [302, 79] width 56 height 22
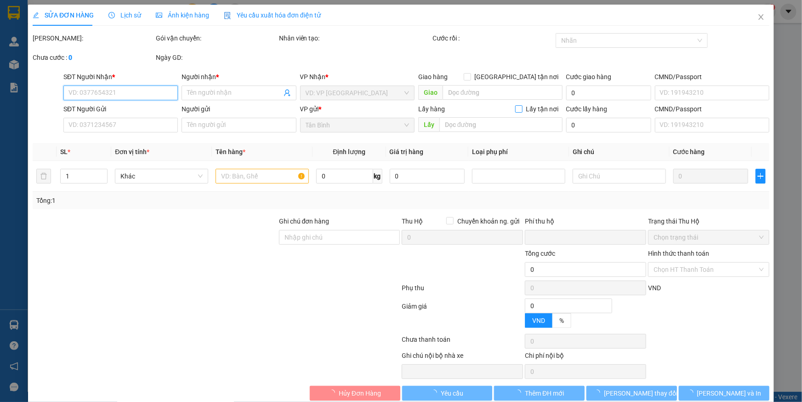
type input "0359911447"
type input "A Tâm"
type input "0984998651"
type input "A Trung"
type input "0"
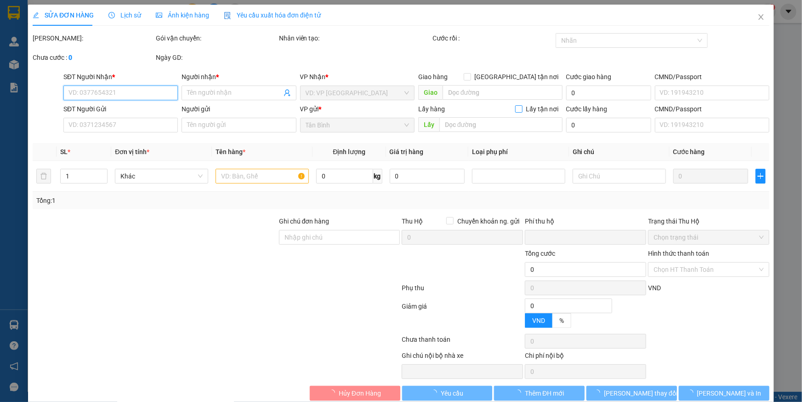
type input "90.000"
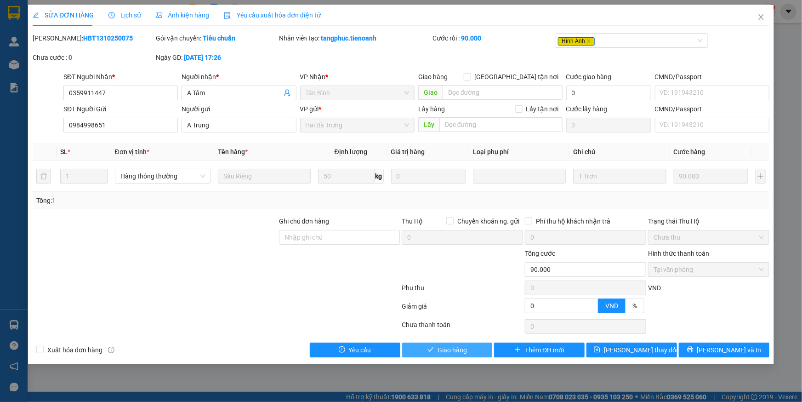
click at [438, 343] on button "Giao hàng" at bounding box center [447, 349] width 91 height 15
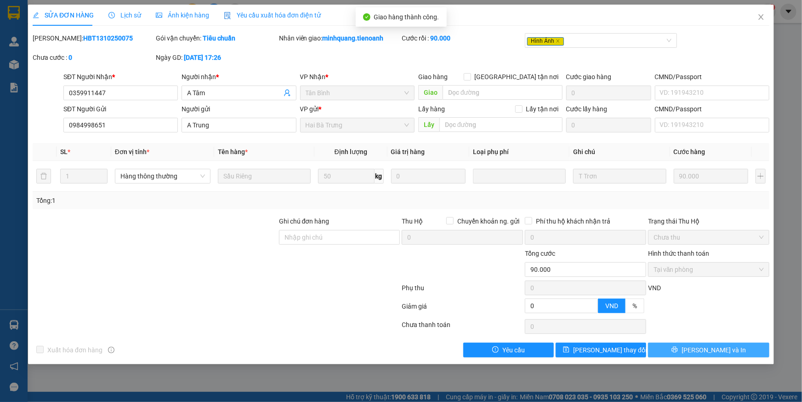
click at [699, 345] on button "[PERSON_NAME] và In" at bounding box center [708, 349] width 121 height 15
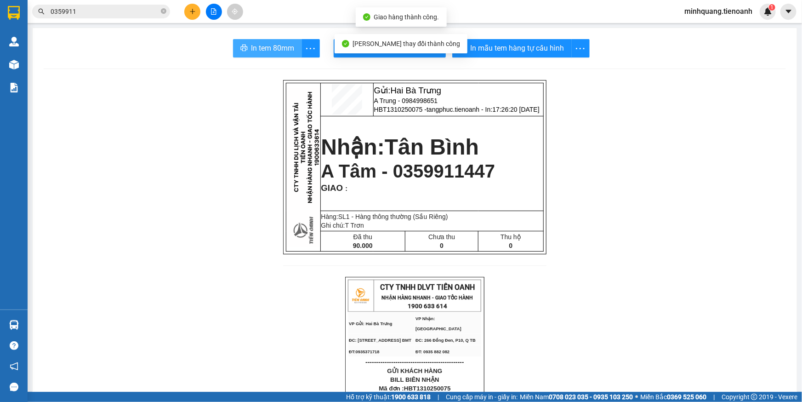
click at [273, 46] on span "In tem 80mm" at bounding box center [272, 47] width 43 height 11
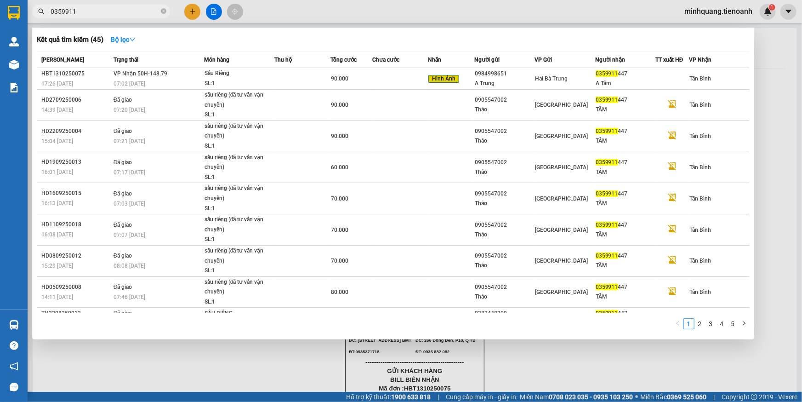
click at [112, 11] on input "0359911" at bounding box center [105, 11] width 108 height 10
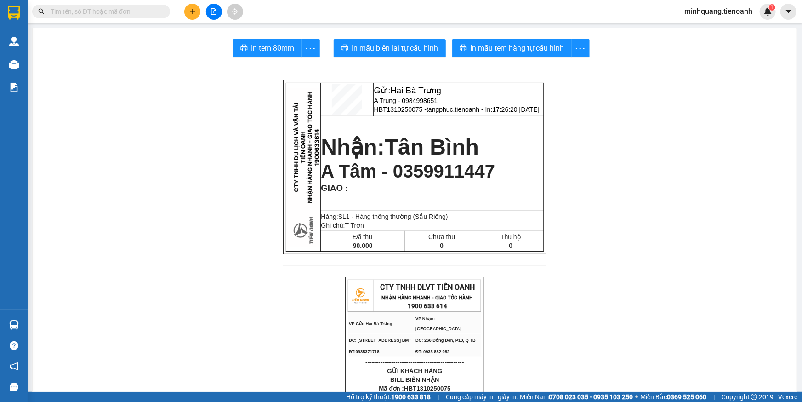
click at [154, 11] on input "text" at bounding box center [105, 11] width 108 height 10
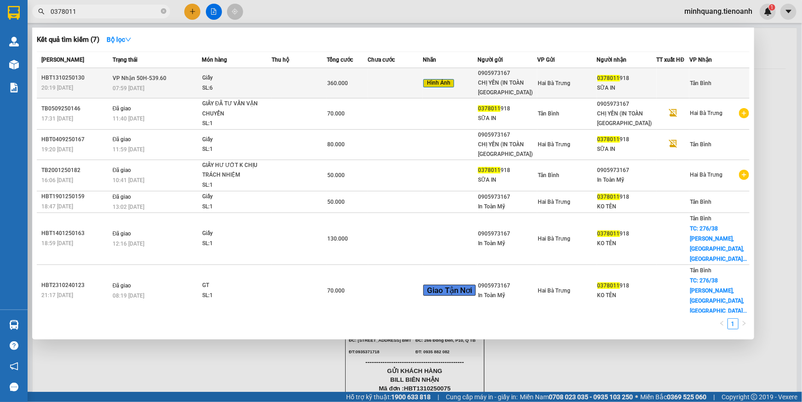
type input "0378011"
click at [257, 73] on div "Giấy" at bounding box center [236, 78] width 69 height 10
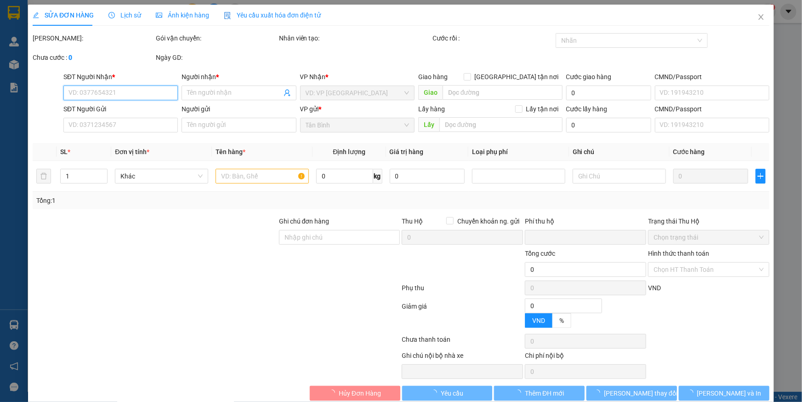
type input "0378011918"
type input "SỮA IN"
type input "0905973167"
type input "CHỊ YẾN (IN TOÀN MỸ)"
type input "0"
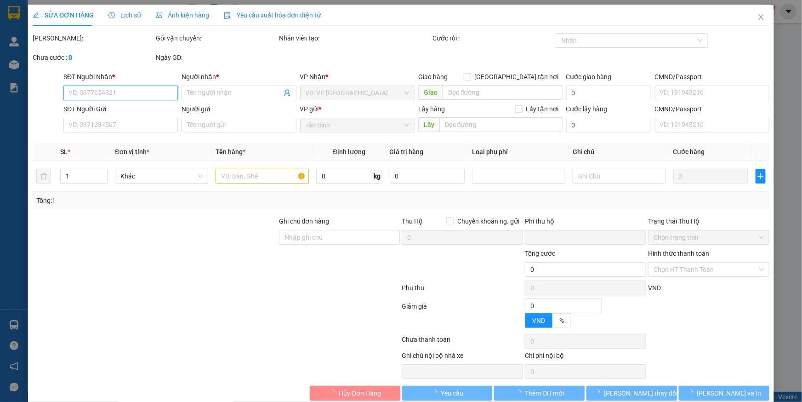
type input "360.000"
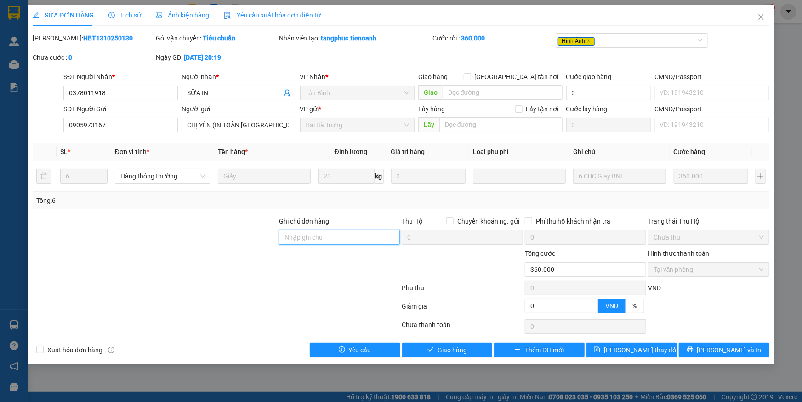
click at [316, 239] on input "Ghi chú đơn hàng" at bounding box center [339, 237] width 121 height 15
click at [263, 238] on div at bounding box center [155, 232] width 246 height 32
click at [755, 13] on span "Close" at bounding box center [761, 18] width 26 height 26
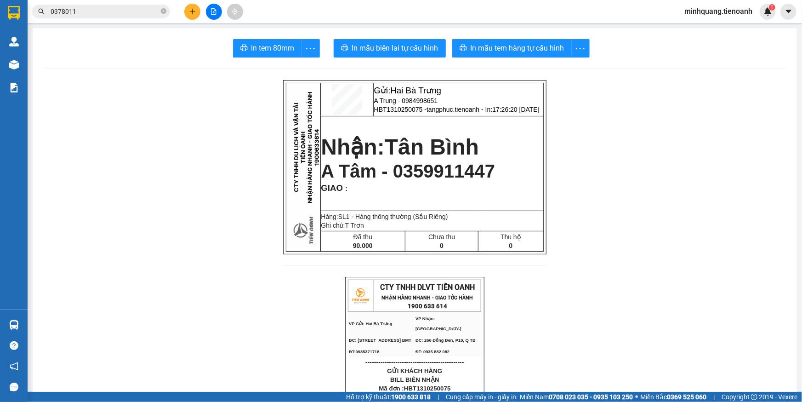
click at [99, 8] on input "0378011" at bounding box center [105, 11] width 108 height 10
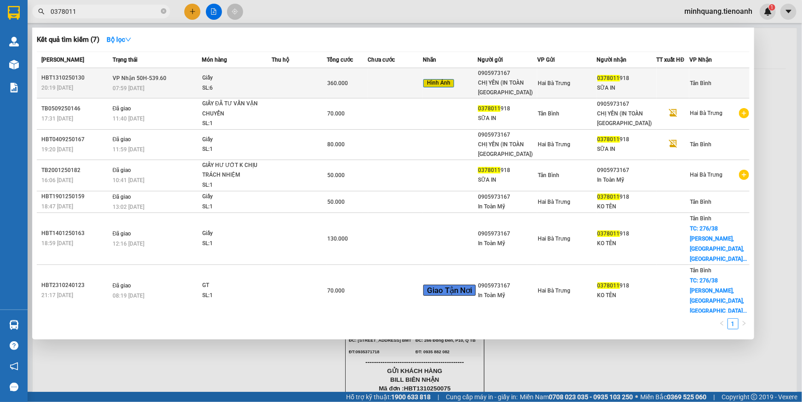
click at [351, 84] on td "360.000" at bounding box center [347, 83] width 41 height 30
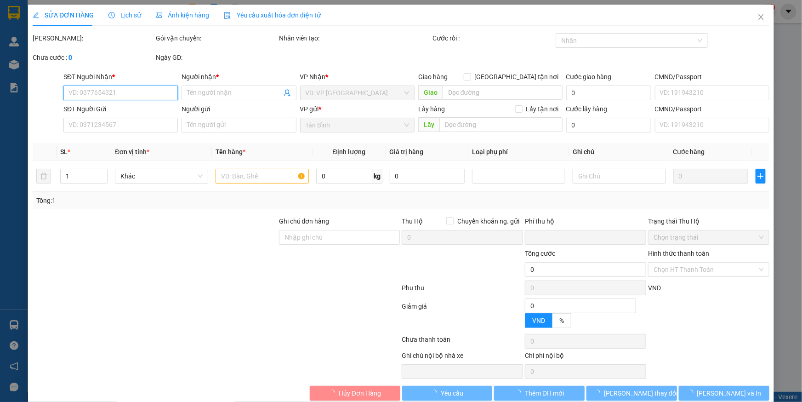
type input "0378011918"
type input "SỮA IN"
type input "0905973167"
type input "CHỊ YẾN (IN TOÀN MỸ)"
type input "0"
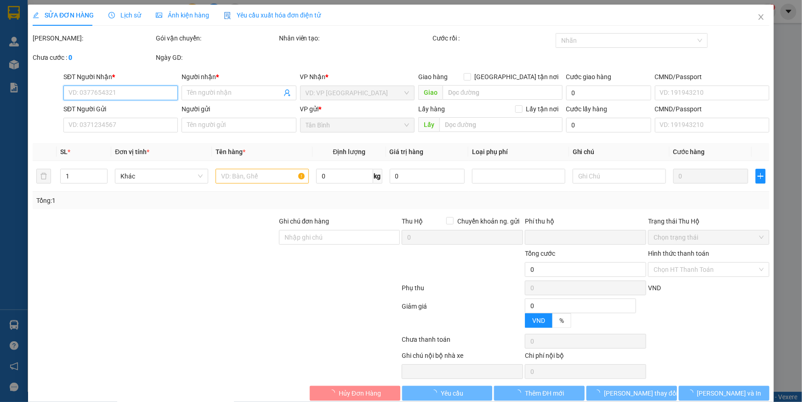
type input "360.000"
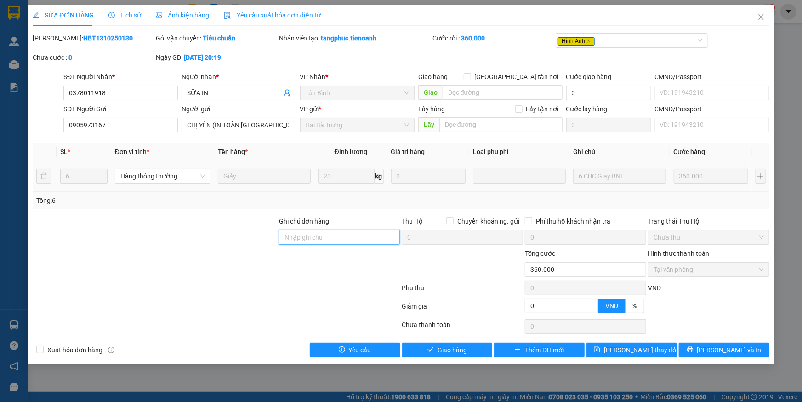
click at [315, 234] on input "Ghi chú đơn hàng" at bounding box center [339, 237] width 121 height 15
click at [247, 245] on div at bounding box center [155, 232] width 246 height 32
drag, startPoint x: 342, startPoint y: 235, endPoint x: 267, endPoint y: 243, distance: 75.4
click at [340, 235] on input "Ghi chú đơn hàng" at bounding box center [339, 237] width 121 height 15
click at [266, 243] on div at bounding box center [155, 232] width 246 height 32
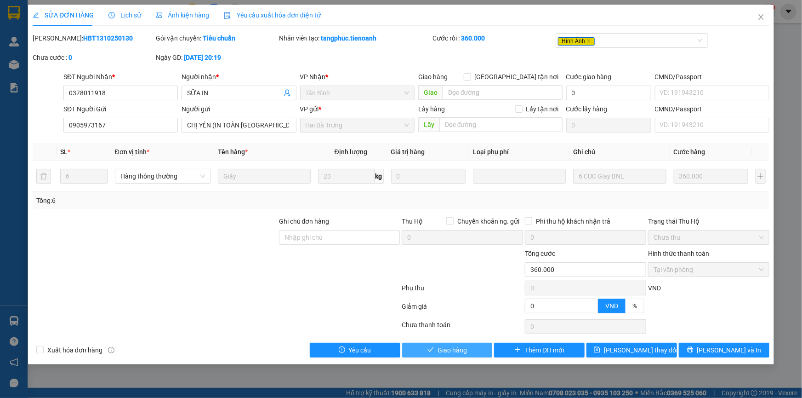
click at [439, 346] on span "Giao hàng" at bounding box center [452, 350] width 29 height 10
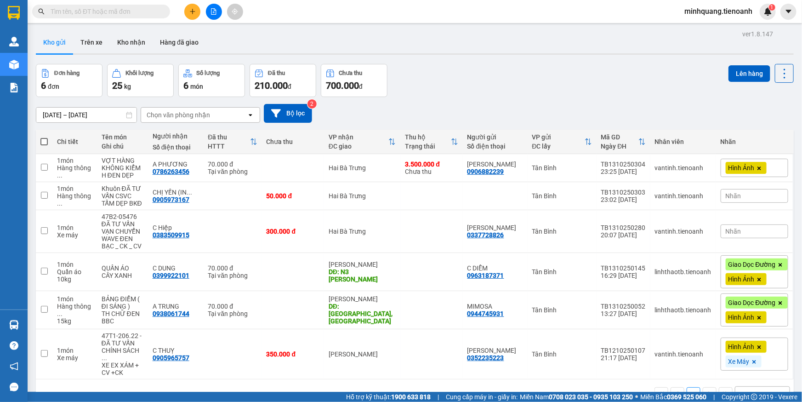
click at [114, 13] on input "text" at bounding box center [105, 11] width 108 height 10
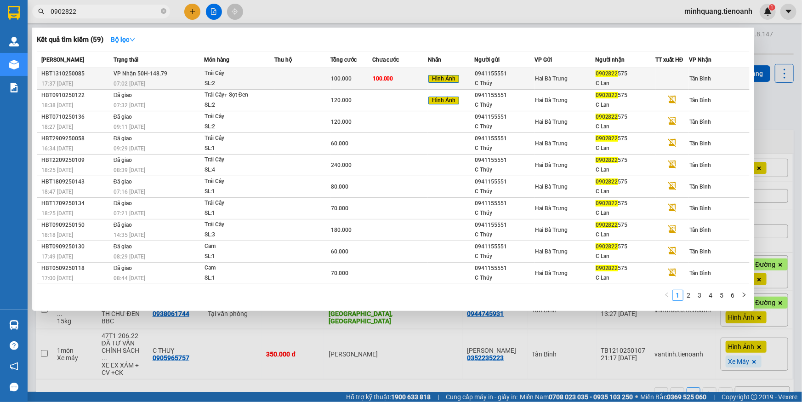
type input "0902822"
click at [492, 75] on div "0941155551" at bounding box center [504, 74] width 59 height 10
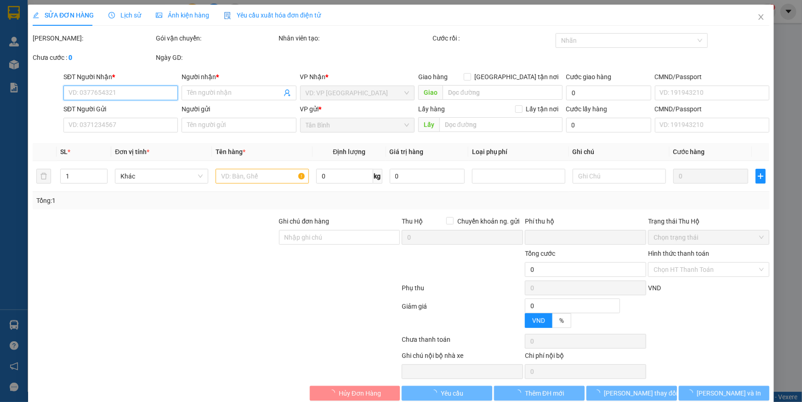
type input "0902822575"
type input "C Lan"
type input "0941155551"
type input "C Thúy"
type input "0"
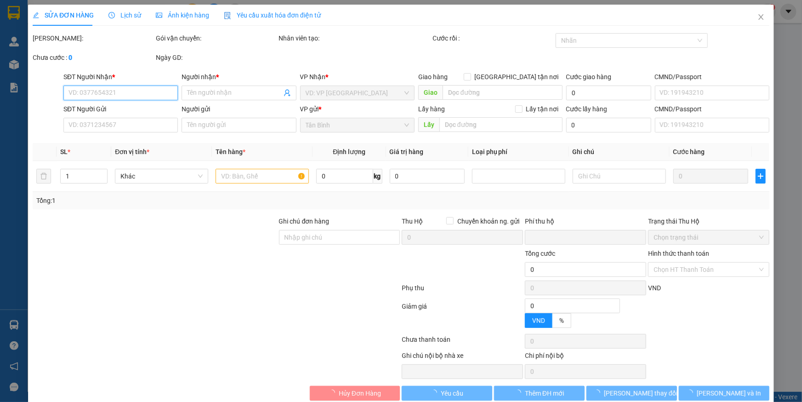
type input "100.000"
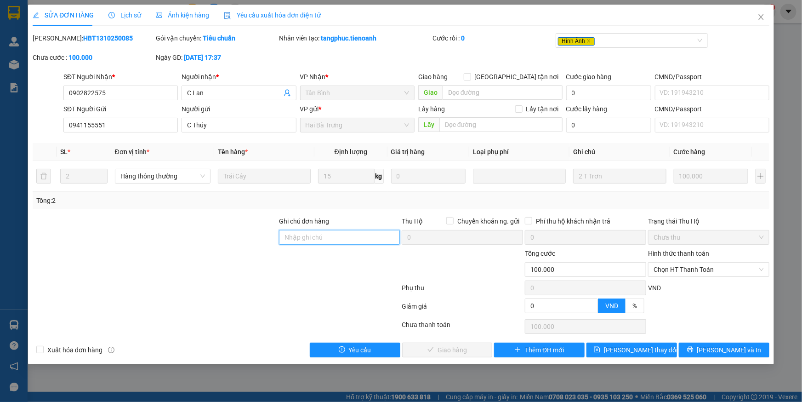
click at [314, 234] on input "Ghi chú đơn hàng" at bounding box center [339, 237] width 121 height 15
click at [205, 234] on div at bounding box center [155, 232] width 246 height 32
click at [347, 233] on input "Ghi chú đơn hàng" at bounding box center [339, 237] width 121 height 15
click at [129, 13] on span "Lịch sử" at bounding box center [124, 14] width 33 height 7
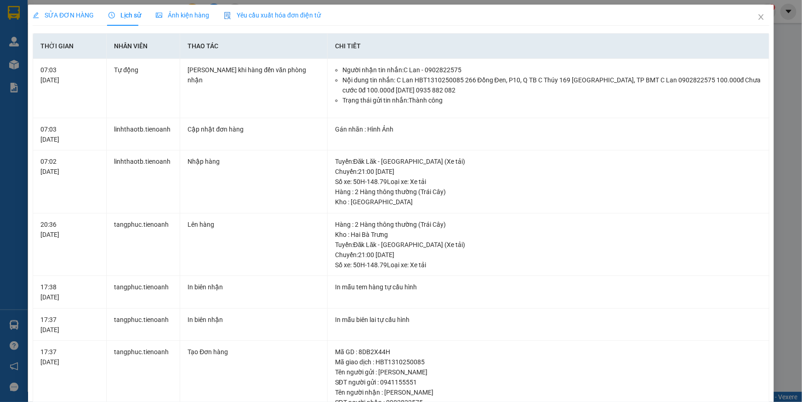
click at [79, 16] on span "SỬA ĐƠN HÀNG" at bounding box center [63, 14] width 61 height 7
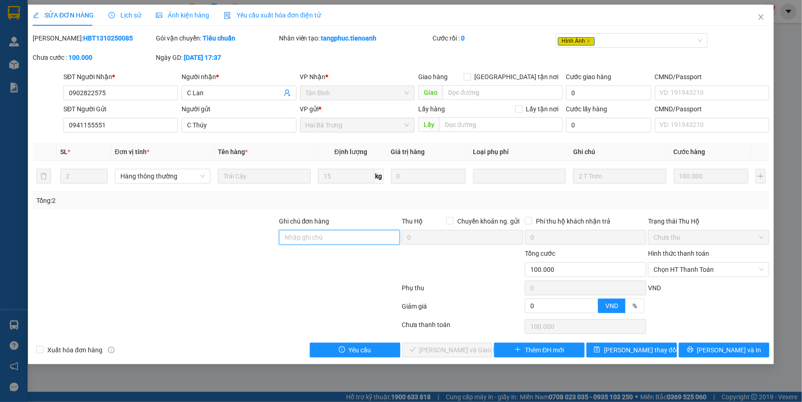
drag, startPoint x: 319, startPoint y: 238, endPoint x: 229, endPoint y: 239, distance: 89.6
click at [319, 238] on input "Ghi chú đơn hàng" at bounding box center [339, 237] width 121 height 15
click at [224, 239] on div at bounding box center [155, 232] width 246 height 32
click at [120, 13] on span "Lịch sử" at bounding box center [124, 14] width 33 height 7
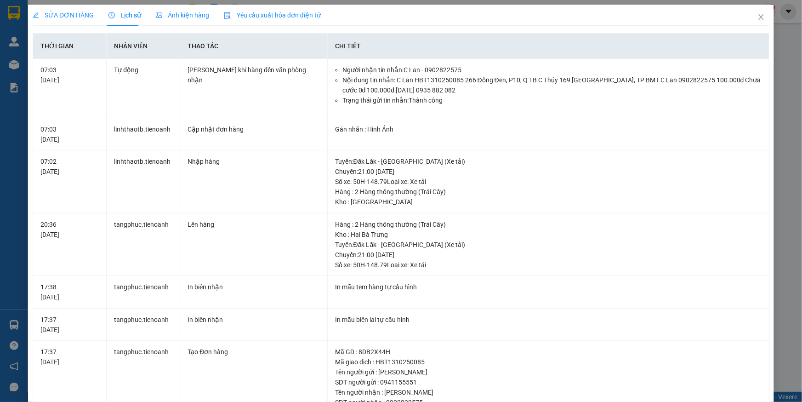
click at [75, 19] on div "SỬA ĐƠN HÀNG" at bounding box center [63, 15] width 61 height 10
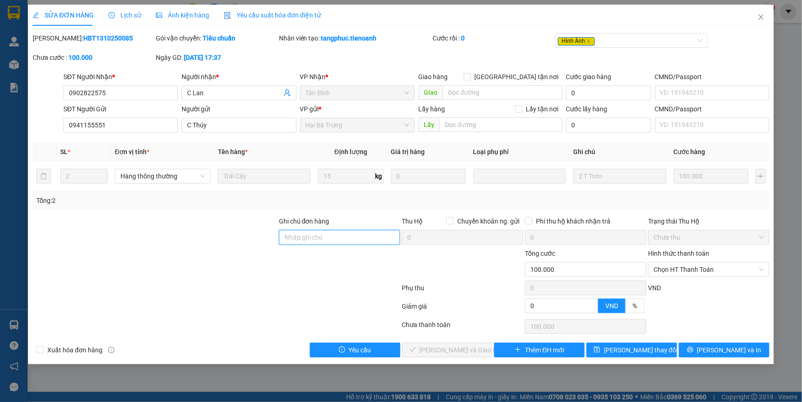
drag, startPoint x: 307, startPoint y: 240, endPoint x: 264, endPoint y: 237, distance: 42.8
click at [306, 239] on input "Ghi chú đơn hàng" at bounding box center [339, 237] width 121 height 15
click at [264, 237] on div at bounding box center [155, 232] width 246 height 32
drag, startPoint x: 318, startPoint y: 235, endPoint x: 199, endPoint y: 234, distance: 119.5
click at [317, 236] on input "Ghi chú đơn hàng" at bounding box center [339, 237] width 121 height 15
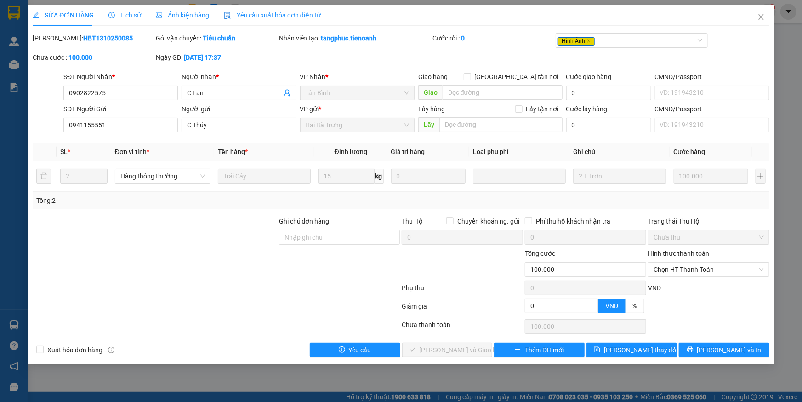
drag, startPoint x: 199, startPoint y: 234, endPoint x: 239, endPoint y: 223, distance: 41.9
click at [211, 230] on div at bounding box center [155, 232] width 246 height 32
click at [162, 18] on span "Ảnh kiện hàng" at bounding box center [182, 14] width 53 height 7
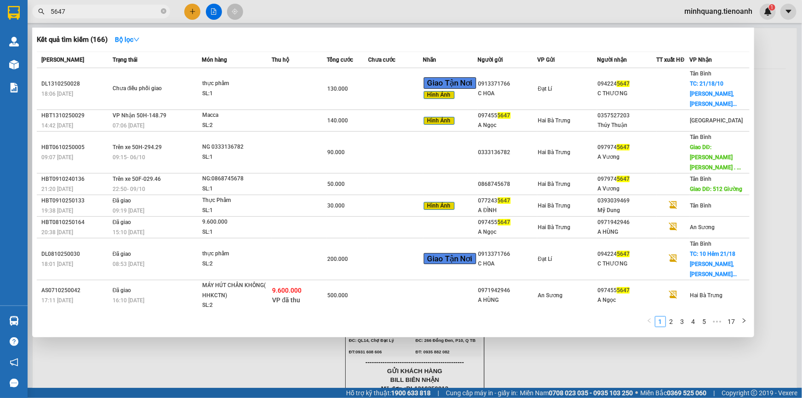
click at [110, 11] on input "5647" at bounding box center [105, 11] width 108 height 10
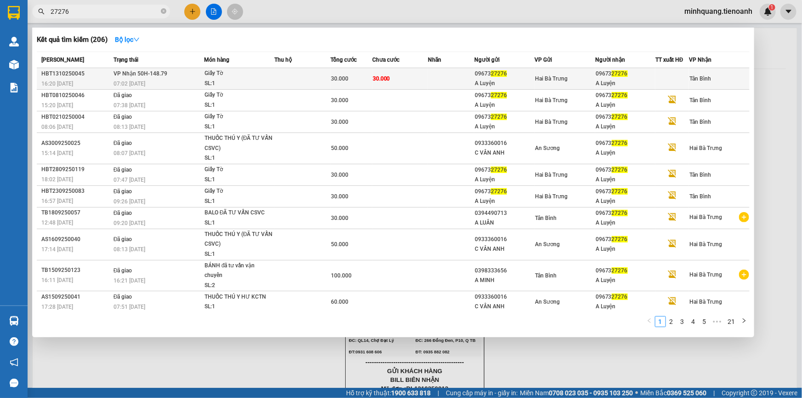
type input "27276"
click at [419, 71] on td "30.000" at bounding box center [400, 79] width 56 height 22
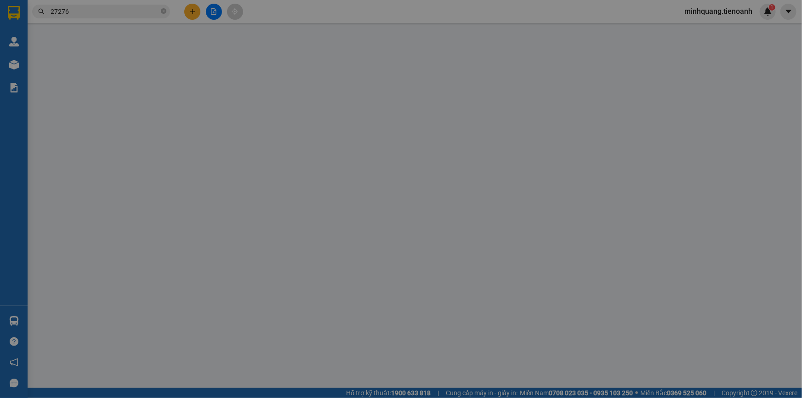
type input "0967327276"
type input "A Luyện"
type input "0967327276"
type input "A Luyện"
type input "0"
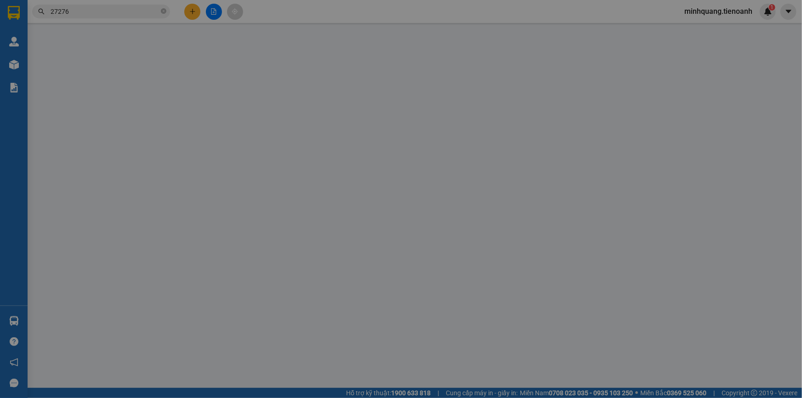
type input "30.000"
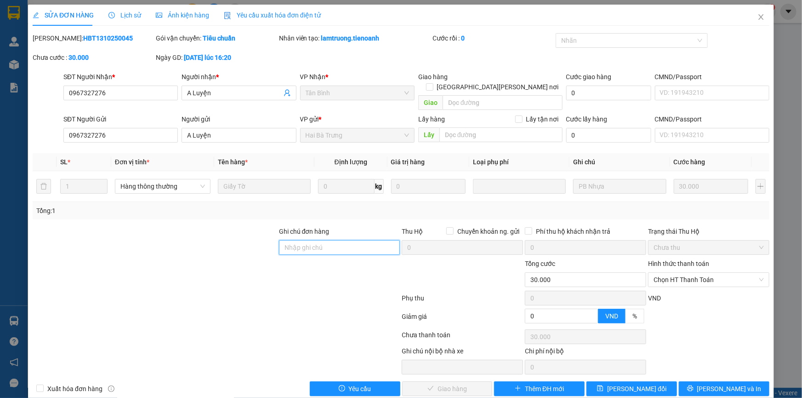
click at [308, 240] on input "Ghi chú đơn hàng" at bounding box center [339, 247] width 121 height 15
click at [251, 239] on div at bounding box center [155, 242] width 246 height 32
click at [292, 240] on input "Ghi chú đơn hàng" at bounding box center [339, 247] width 121 height 15
drag, startPoint x: 252, startPoint y: 240, endPoint x: 299, endPoint y: 237, distance: 47.0
click at [256, 240] on div at bounding box center [155, 242] width 246 height 32
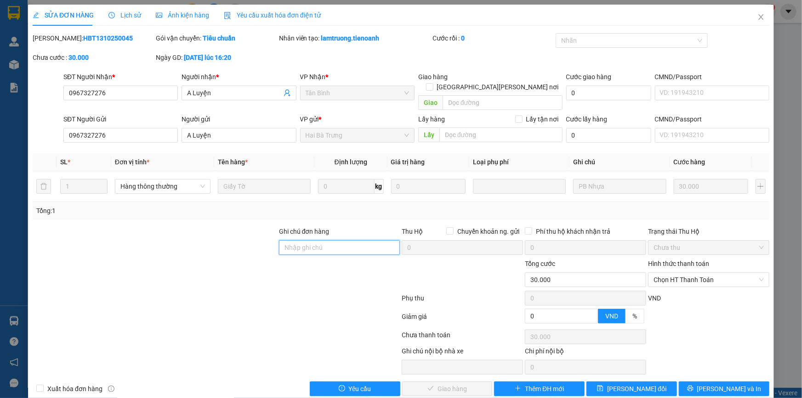
drag, startPoint x: 299, startPoint y: 237, endPoint x: 262, endPoint y: 240, distance: 36.9
click at [299, 240] on input "Ghi chú đơn hàng" at bounding box center [339, 247] width 121 height 15
drag, startPoint x: 262, startPoint y: 240, endPoint x: 284, endPoint y: 240, distance: 22.1
click at [268, 240] on div at bounding box center [155, 242] width 246 height 32
drag, startPoint x: 302, startPoint y: 237, endPoint x: 268, endPoint y: 237, distance: 34.9
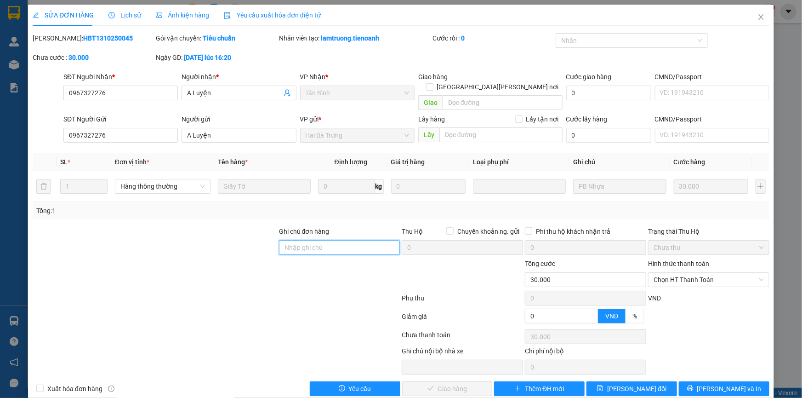
click at [302, 240] on input "Ghi chú đơn hàng" at bounding box center [339, 247] width 121 height 15
drag, startPoint x: 268, startPoint y: 237, endPoint x: 302, endPoint y: 236, distance: 34.5
click at [282, 237] on div "Ghi chú đơn hàng Thu Hộ Chuyển khoản ng. gửi 0 Phí thu hộ khách nhận trả 0 Trạn…" at bounding box center [401, 242] width 739 height 32
click at [302, 240] on input "Ghi chú đơn hàng" at bounding box center [339, 247] width 121 height 15
drag, startPoint x: 248, startPoint y: 236, endPoint x: 257, endPoint y: 235, distance: 8.7
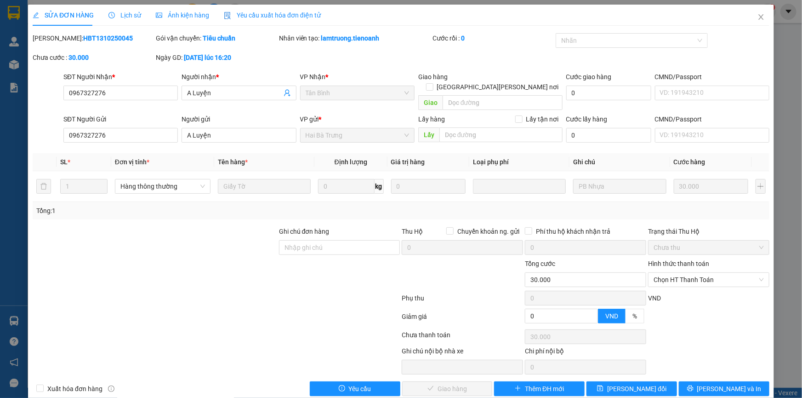
click at [248, 236] on div at bounding box center [155, 242] width 246 height 32
click at [301, 240] on input "Ghi chú đơn hàng" at bounding box center [339, 247] width 121 height 15
drag, startPoint x: 235, startPoint y: 235, endPoint x: 290, endPoint y: 238, distance: 55.2
click at [238, 236] on div at bounding box center [155, 242] width 246 height 32
click at [306, 240] on input "Ghi chú đơn hàng" at bounding box center [339, 247] width 121 height 15
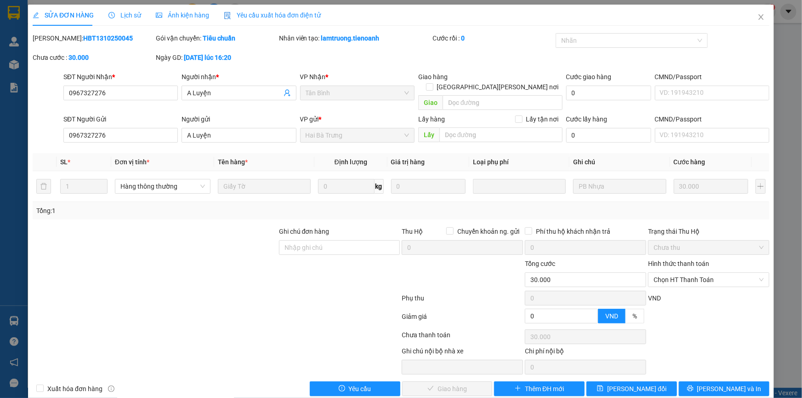
click at [251, 244] on div at bounding box center [155, 242] width 246 height 32
click at [308, 240] on input "Ghi chú đơn hàng" at bounding box center [339, 247] width 121 height 15
click at [663, 275] on span "Chọn HT Thanh Toán" at bounding box center [709, 280] width 110 height 14
click at [656, 285] on div "Tại văn phòng" at bounding box center [703, 287] width 109 height 10
type input "0"
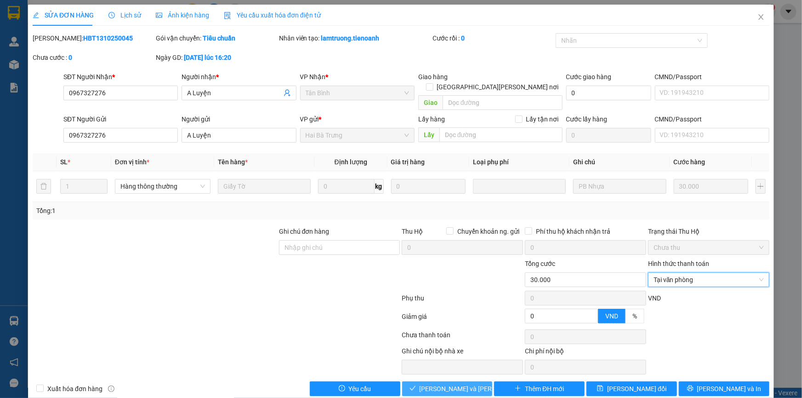
click at [446, 383] on span "[PERSON_NAME] và Giao hàng" at bounding box center [482, 388] width 124 height 10
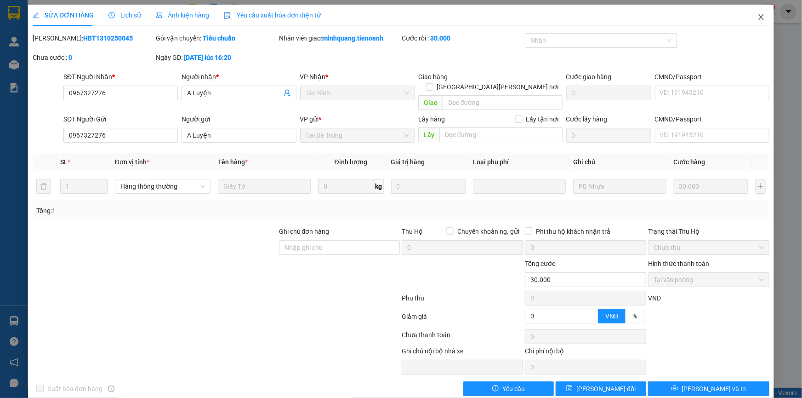
click at [757, 17] on icon "close" at bounding box center [760, 16] width 7 height 7
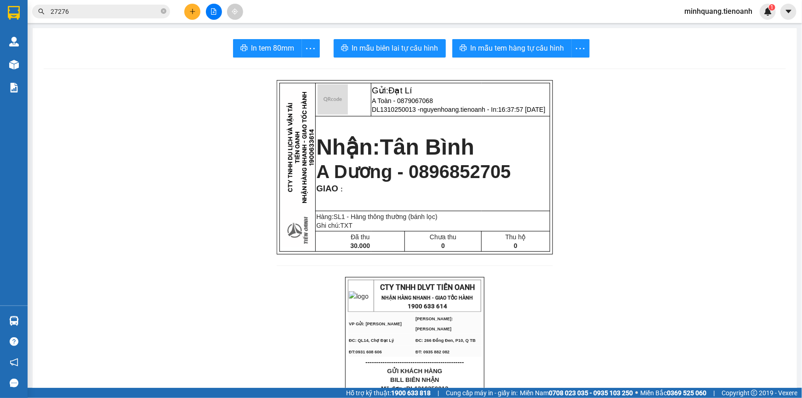
click at [123, 9] on input "27276" at bounding box center [105, 11] width 108 height 10
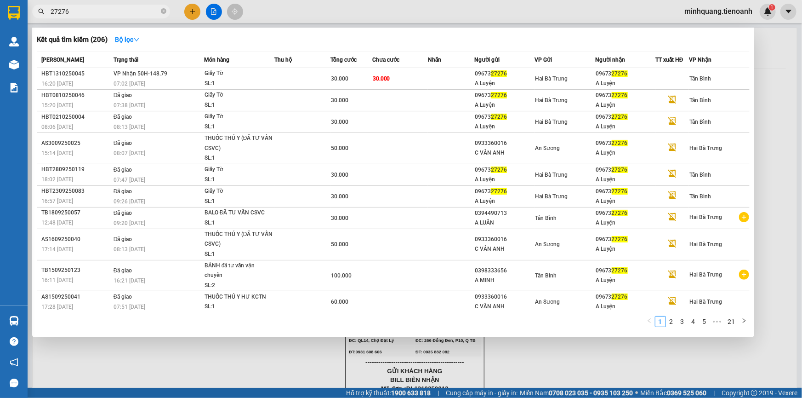
click at [123, 9] on input "27276" at bounding box center [105, 11] width 108 height 10
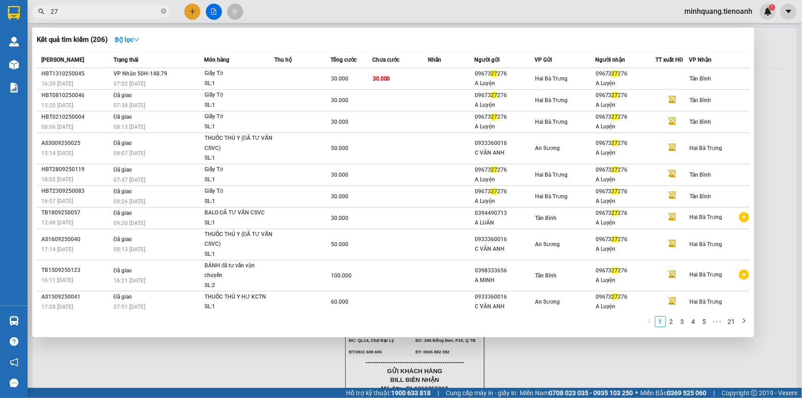
type input "2"
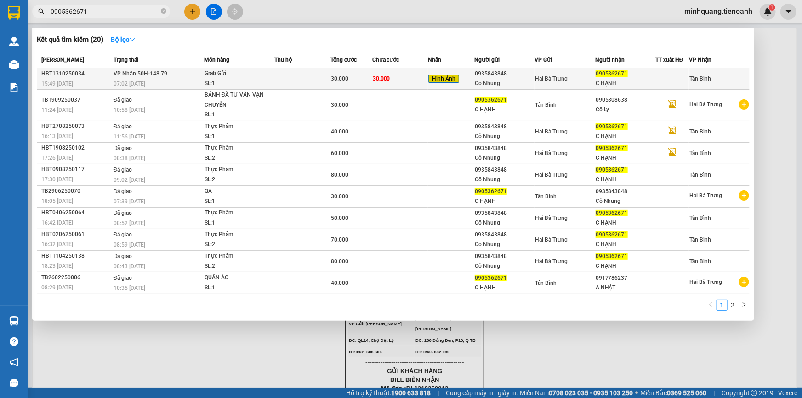
type input "0905362671"
click at [262, 77] on div "Grab Gửi" at bounding box center [239, 73] width 69 height 10
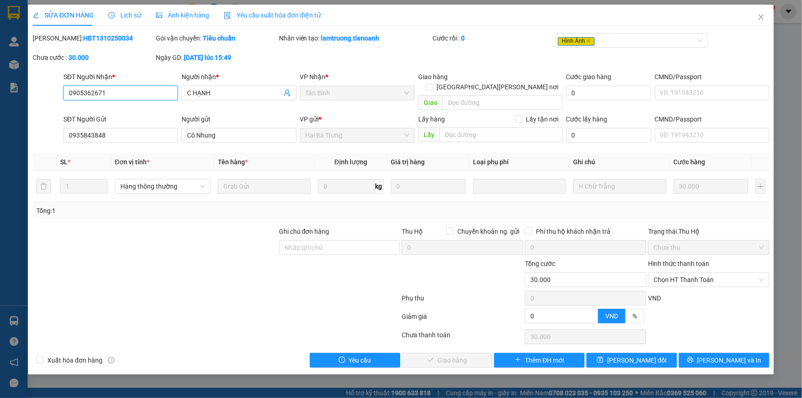
click at [681, 275] on span "Chọn HT Thanh Toán" at bounding box center [709, 280] width 110 height 14
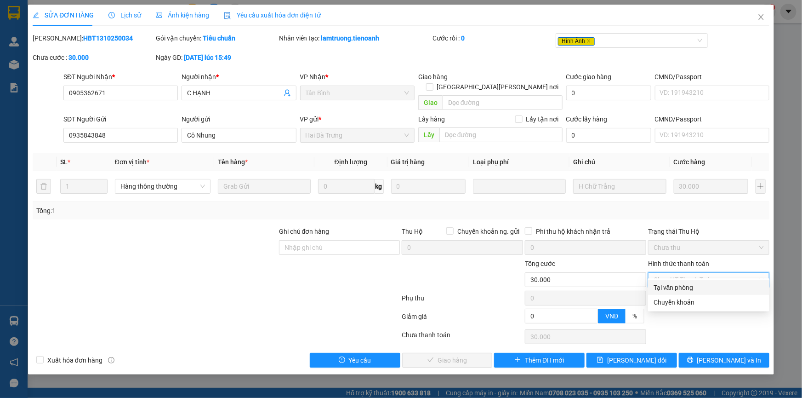
click at [683, 281] on div "Tại văn phòng" at bounding box center [708, 287] width 121 height 15
type input "0"
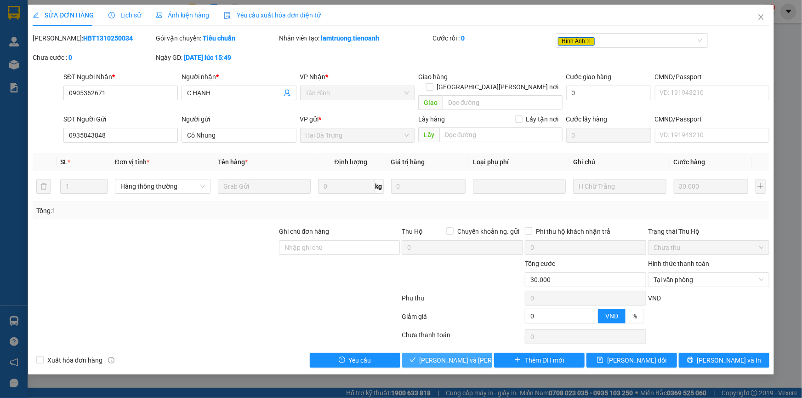
click at [464, 355] on span "[PERSON_NAME] và Giao hàng" at bounding box center [482, 360] width 124 height 10
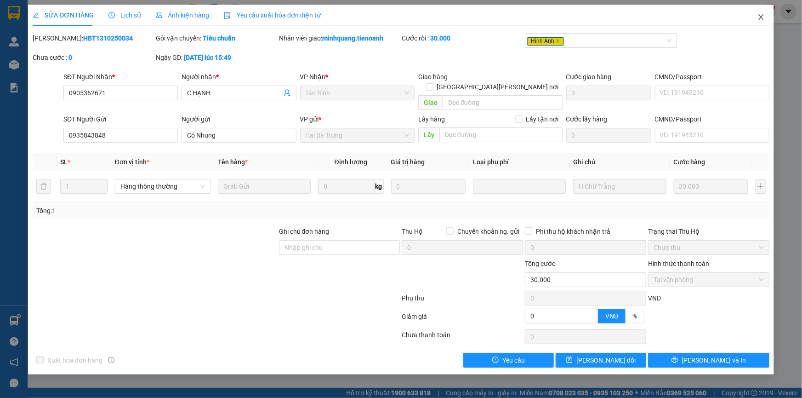
click at [759, 14] on icon "close" at bounding box center [760, 16] width 7 height 7
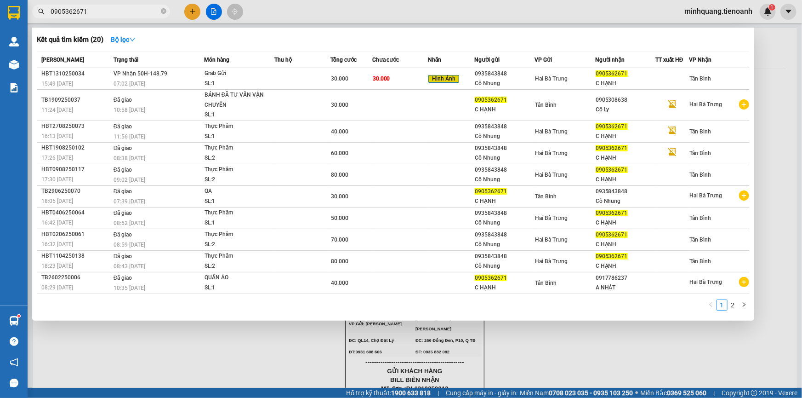
click at [127, 13] on input "0905362671" at bounding box center [105, 11] width 108 height 10
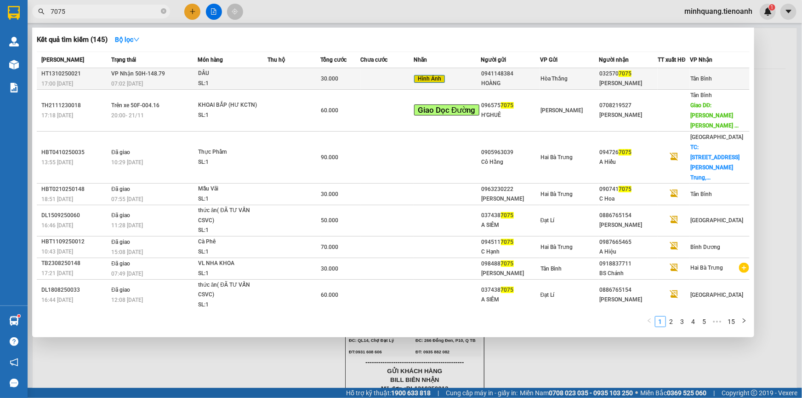
type input "7075"
click at [377, 75] on td at bounding box center [387, 79] width 53 height 22
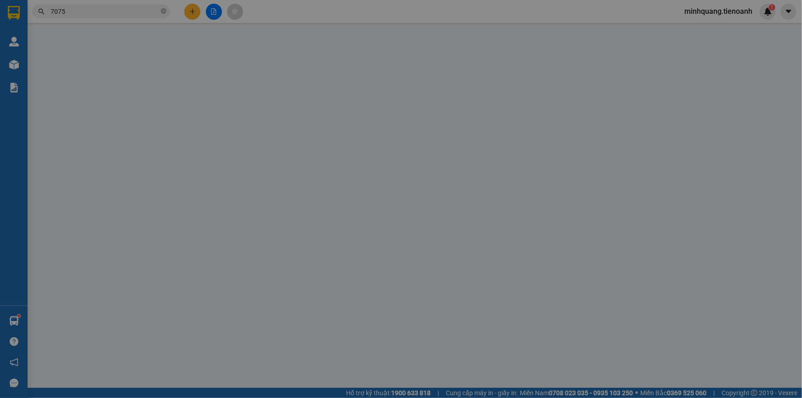
type input "0325707075"
type input "TUYẾT TRINH"
type input "0941148384"
type input "HOÀNG"
type input "0"
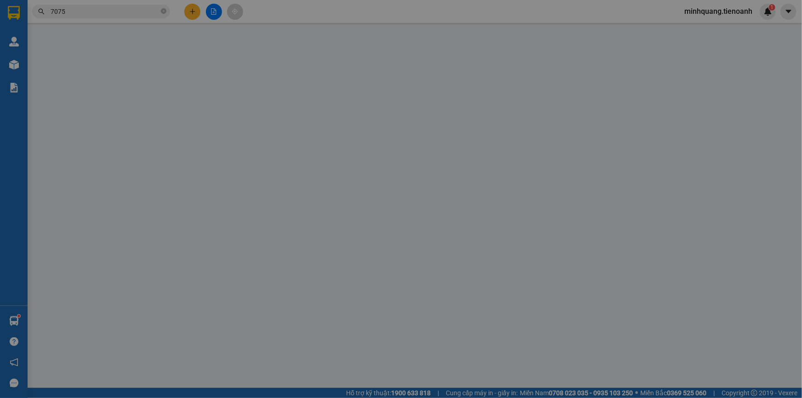
type input "30.000"
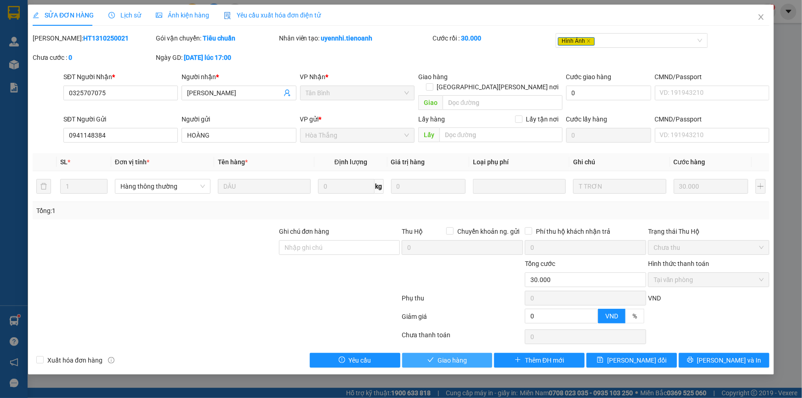
click at [459, 355] on span "Giao hàng" at bounding box center [452, 360] width 29 height 10
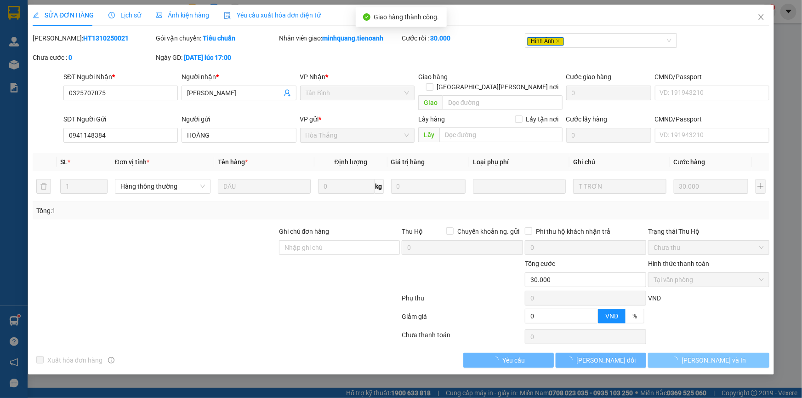
click at [734, 353] on button "[PERSON_NAME] và In" at bounding box center [708, 360] width 121 height 15
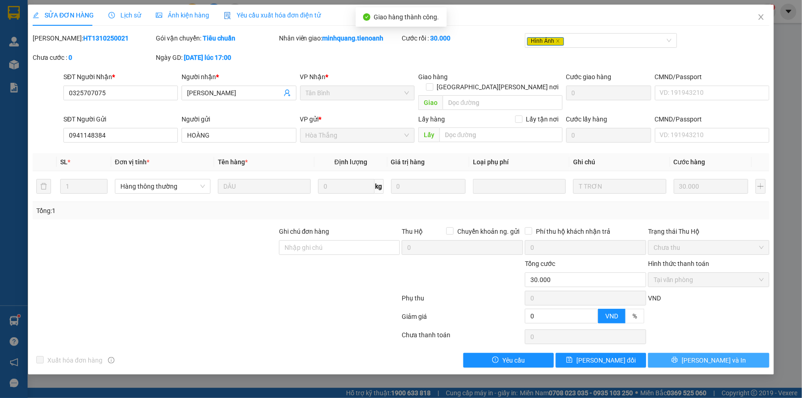
click at [715, 355] on span "[PERSON_NAME] và In" at bounding box center [714, 360] width 64 height 10
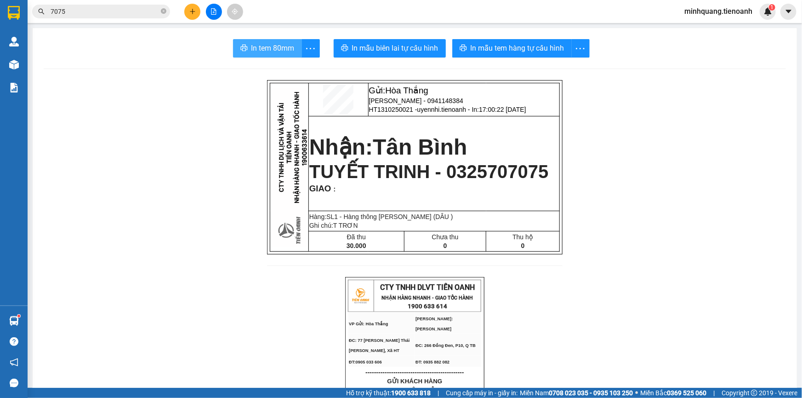
click at [264, 45] on span "In tem 80mm" at bounding box center [272, 47] width 43 height 11
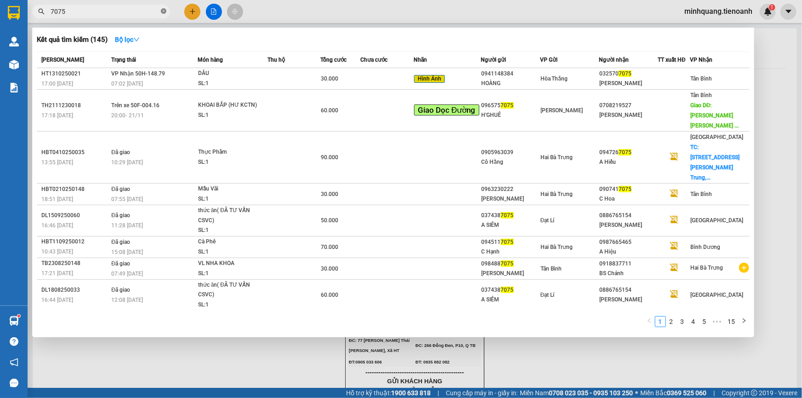
click at [163, 9] on icon "close-circle" at bounding box center [164, 11] width 6 height 6
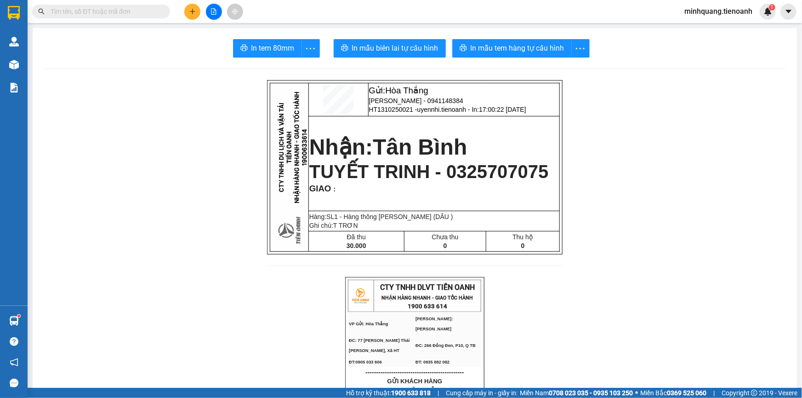
click at [120, 13] on input "text" at bounding box center [105, 11] width 108 height 10
click at [193, 10] on icon "plus" at bounding box center [192, 11] width 6 height 6
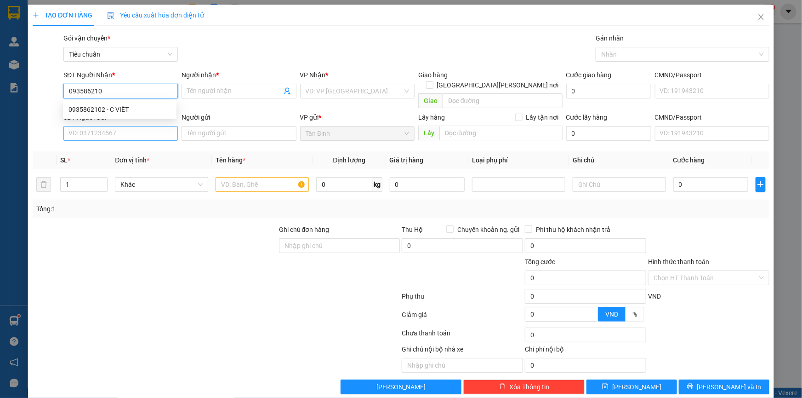
type input "0935862102"
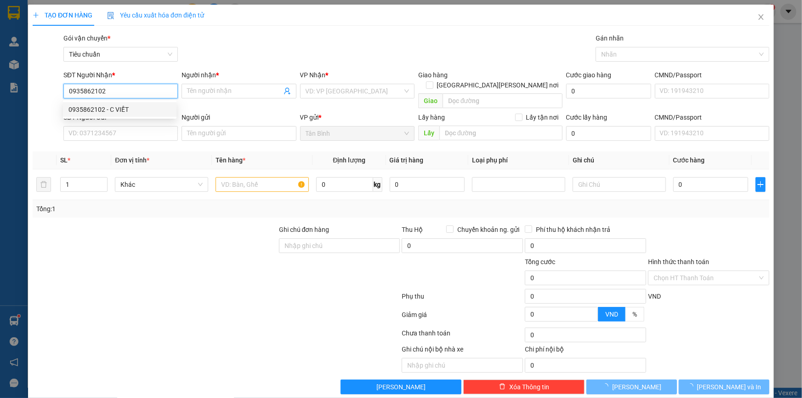
click at [144, 108] on div "0935862102 - C VIẾT" at bounding box center [119, 109] width 103 height 10
type input "C VIẾT"
type input "0935862102"
type input "90.000"
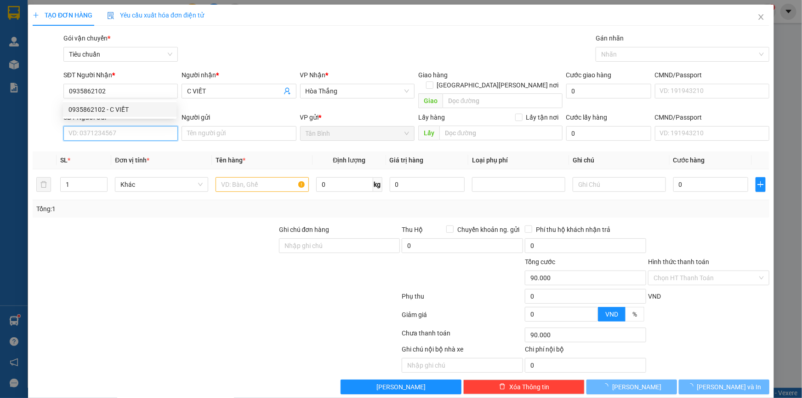
click at [110, 126] on input "SĐT Người Gửi" at bounding box center [120, 133] width 114 height 15
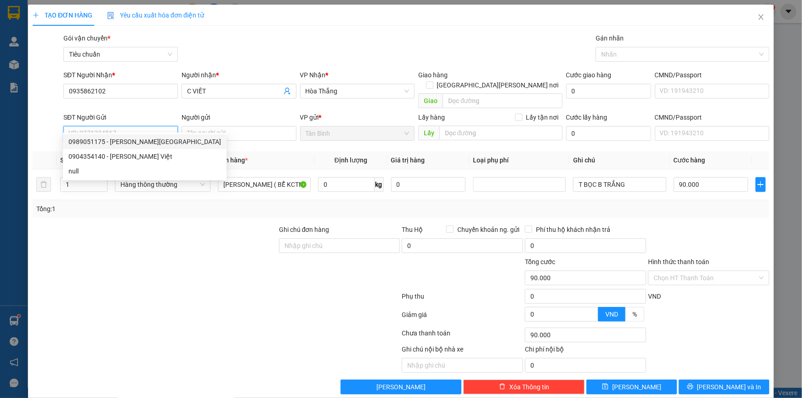
click at [123, 126] on input "SĐT Người Gửi" at bounding box center [120, 133] width 114 height 15
click at [341, 177] on input "0" at bounding box center [346, 184] width 57 height 15
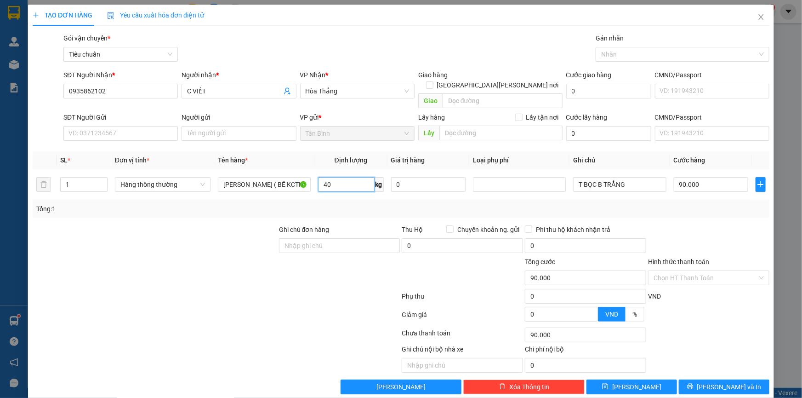
type input "40"
click at [145, 256] on div at bounding box center [155, 272] width 246 height 32
type input "80.000"
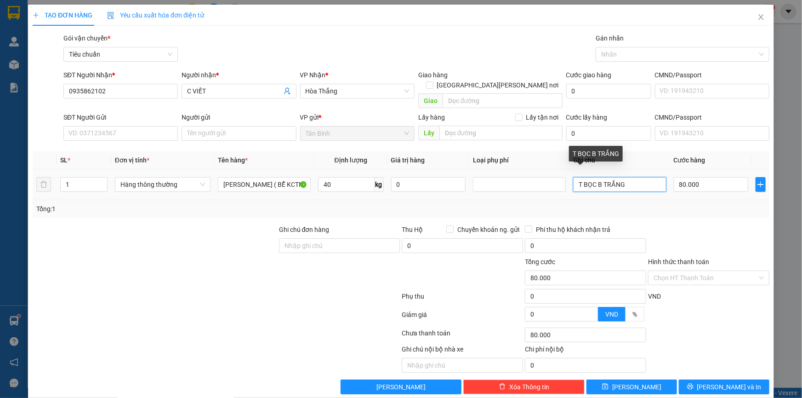
drag, startPoint x: 576, startPoint y: 181, endPoint x: 490, endPoint y: 188, distance: 86.3
click at [490, 188] on tr "1 Hàng thông thường PHỤ TÙNG ( BỂ KCTN) 40 kg 0 T BỌC B TRẮNG 80.000" at bounding box center [401, 184] width 737 height 31
type input "T BỌC B TRẮNG"
click at [180, 186] on td "Hàng thông thường" at bounding box center [162, 184] width 103 height 31
click at [128, 112] on div "SĐT Người Gửi" at bounding box center [120, 117] width 114 height 10
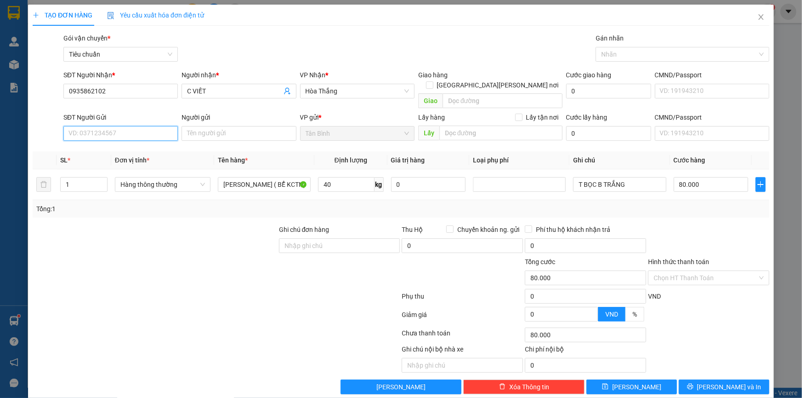
click at [128, 126] on input "SĐT Người Gửi" at bounding box center [120, 133] width 114 height 15
click at [126, 126] on input "SĐT Người Gửi" at bounding box center [120, 133] width 114 height 15
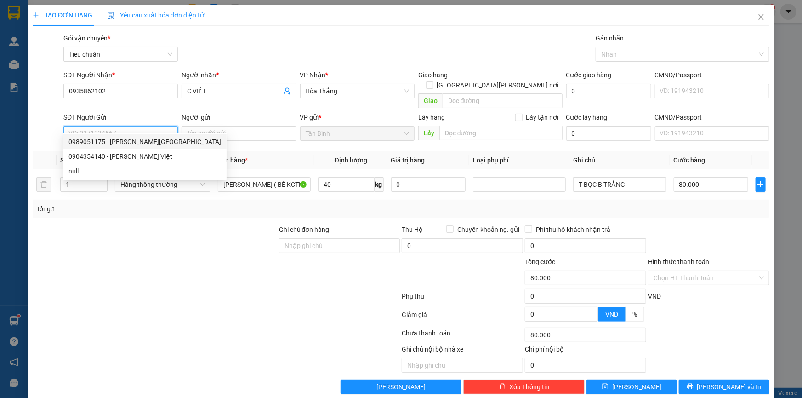
click at [133, 146] on div "0989051175 - Trung Việt" at bounding box center [144, 142] width 153 height 10
type input "0989051175"
type input "Trung Việt"
type input "90.000"
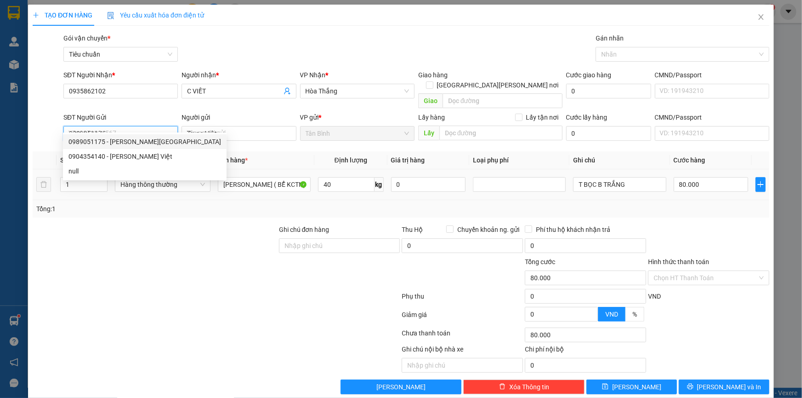
type input "0"
type input "90.000"
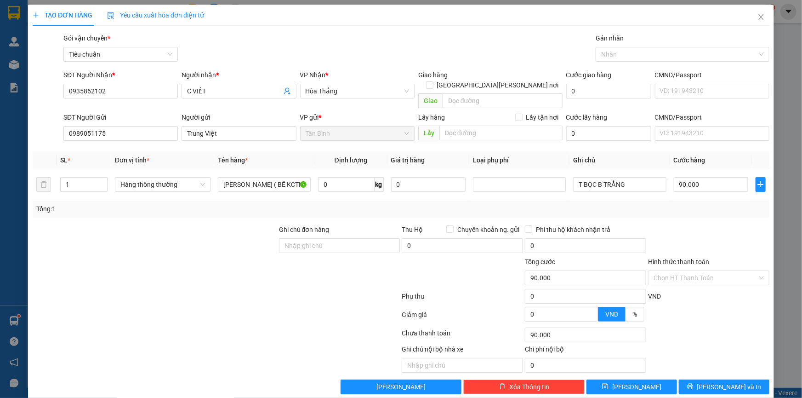
click at [128, 226] on div at bounding box center [155, 240] width 246 height 32
click at [346, 177] on input "0" at bounding box center [346, 184] width 57 height 15
type input "40"
click at [242, 224] on div at bounding box center [155, 240] width 246 height 32
type input "80.000"
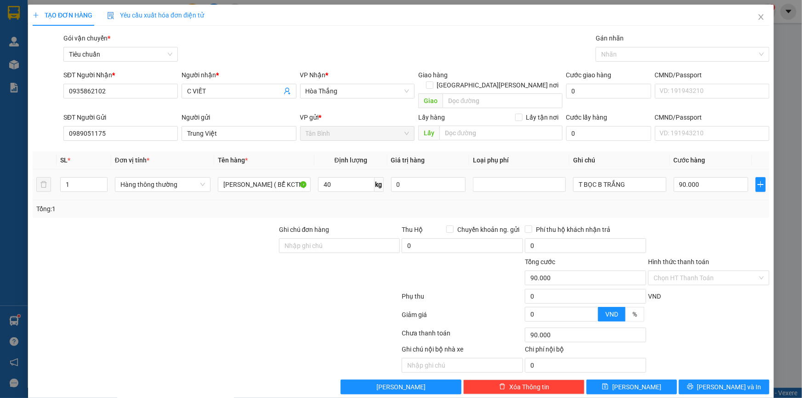
type input "80.000"
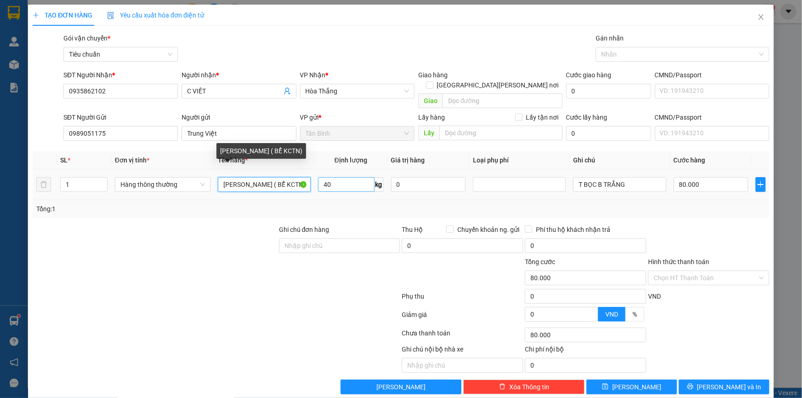
drag, startPoint x: 255, startPoint y: 179, endPoint x: 370, endPoint y: 179, distance: 114.9
click at [370, 179] on tr "1 Hàng thông thường PHỤ TÙNG ( BỂ KCTN) 40 kg 0 T BỌC B TRẮNG 80.000" at bounding box center [401, 184] width 737 height 31
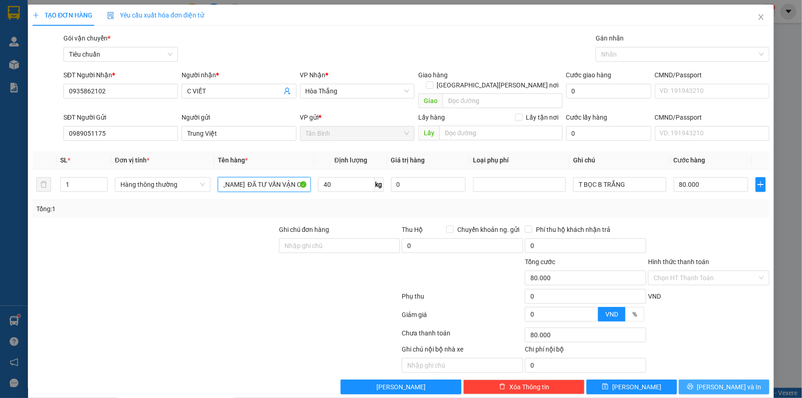
type input "PHỤ TÙNG ĐÃ TƯ VẤN VẬN CHUYỂN"
click at [712, 382] on span "[PERSON_NAME] và In" at bounding box center [729, 387] width 64 height 10
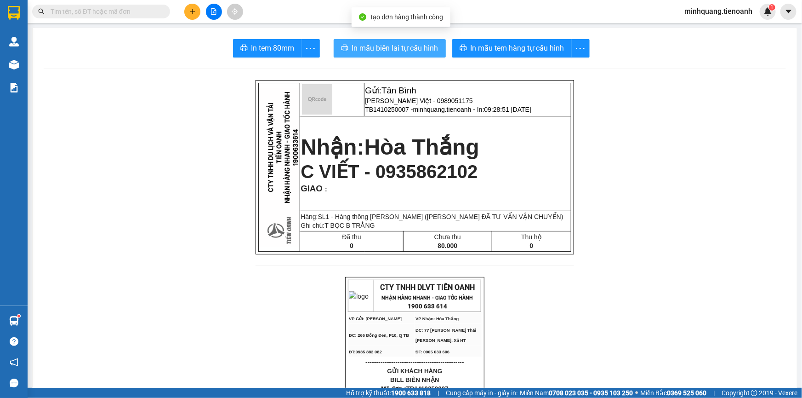
click at [377, 49] on span "In mẫu biên lai tự cấu hình" at bounding box center [395, 47] width 86 height 11
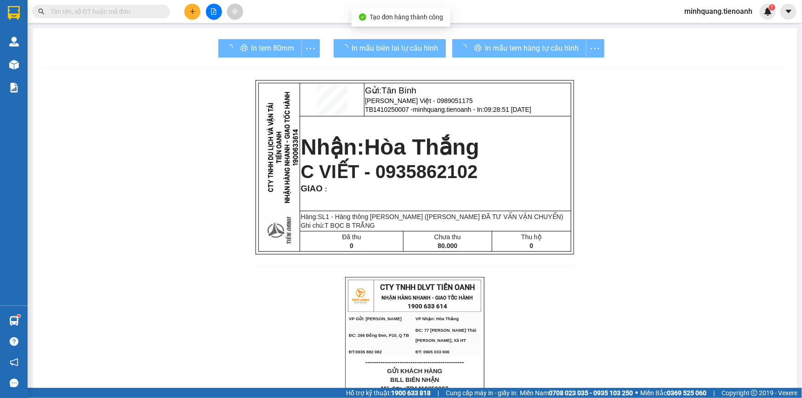
click at [469, 46] on div "In mẫu tem hàng tự cấu hình" at bounding box center [528, 48] width 152 height 18
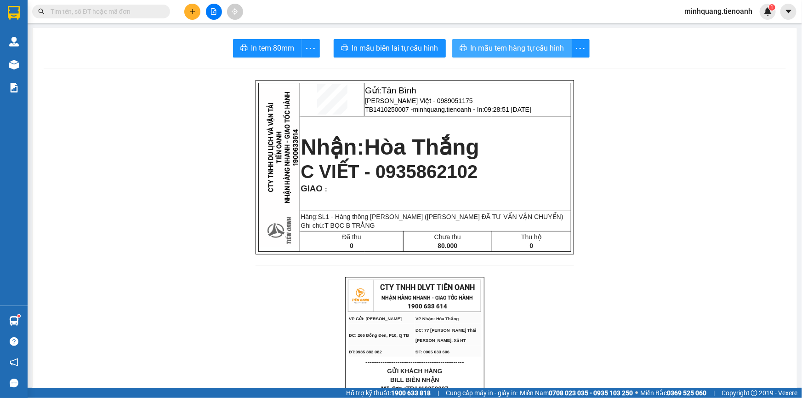
click at [471, 46] on span "In mẫu tem hàng tự cấu hình" at bounding box center [518, 47] width 94 height 11
click at [110, 10] on input "text" at bounding box center [105, 11] width 108 height 10
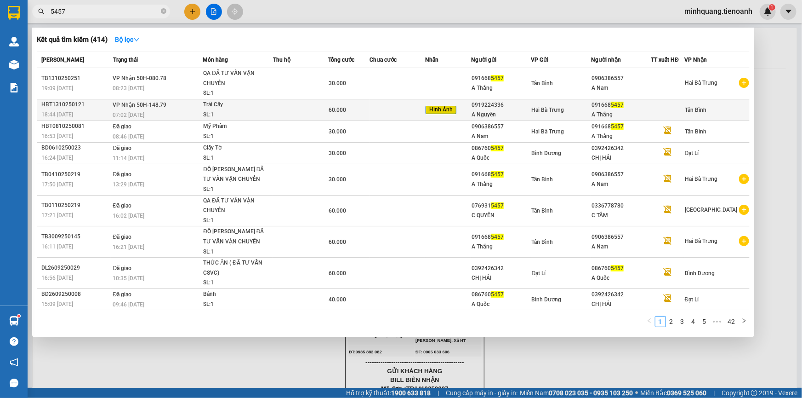
type input "5457"
click at [340, 111] on span "60.000" at bounding box center [337, 110] width 17 height 6
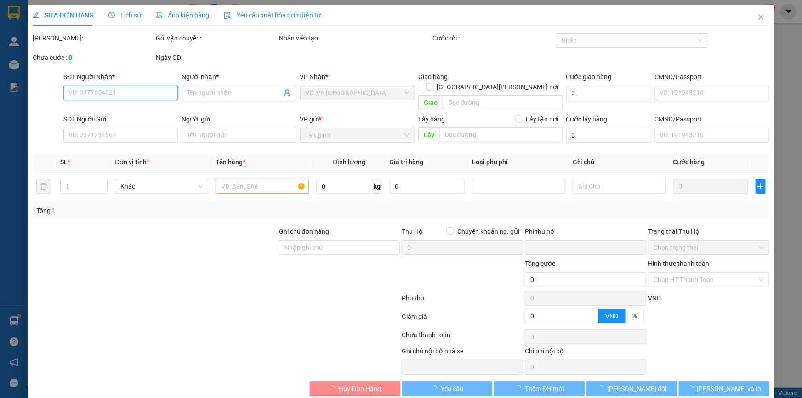
type input "0916685457"
type input "A Thắng"
type input "0919224336"
type input "A Nguyên"
type input "0"
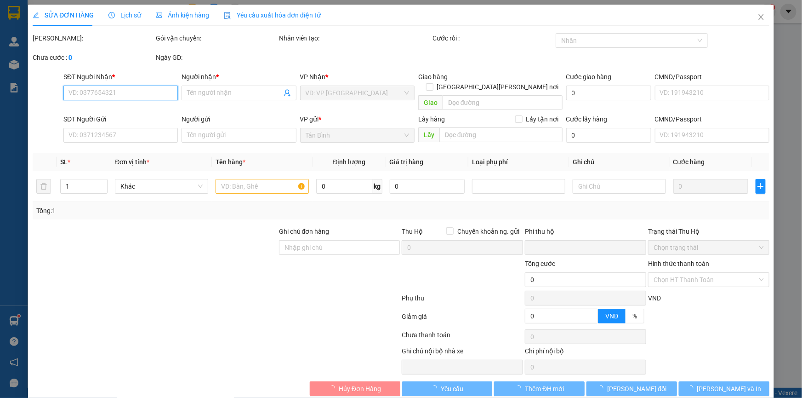
type input "60.000"
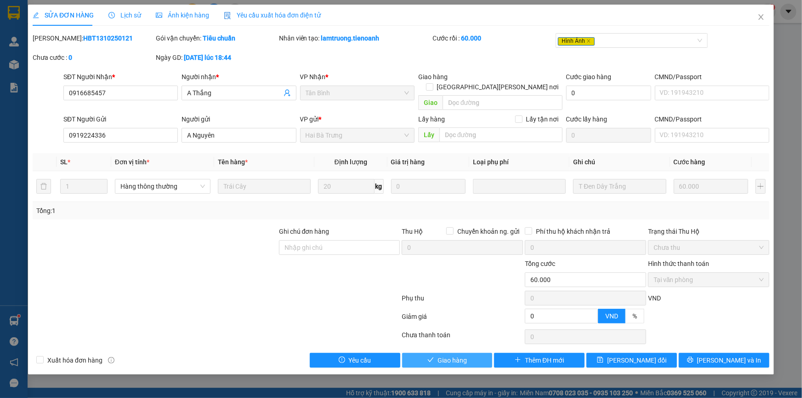
drag, startPoint x: 447, startPoint y: 341, endPoint x: 446, endPoint y: 348, distance: 7.5
click at [446, 347] on div "Total Paid Fee 60.000 Total UnPaid Fee 0 Cash Collection Total Fee Mã ĐH: HBT13…" at bounding box center [401, 200] width 737 height 334
click at [446, 355] on span "Giao hàng" at bounding box center [452, 360] width 29 height 10
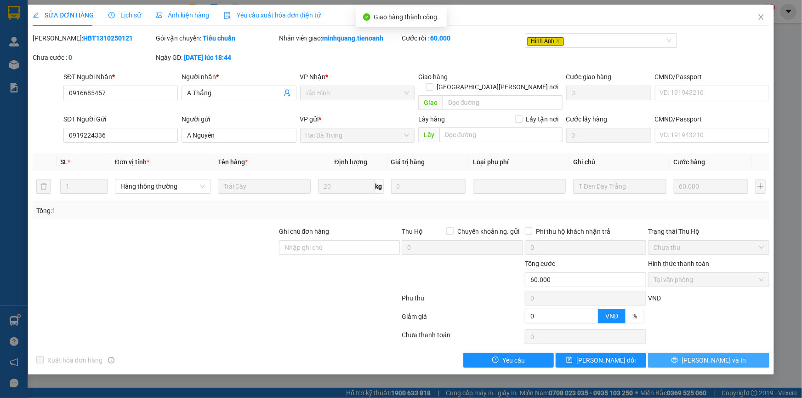
click at [708, 355] on span "[PERSON_NAME] và In" at bounding box center [714, 360] width 64 height 10
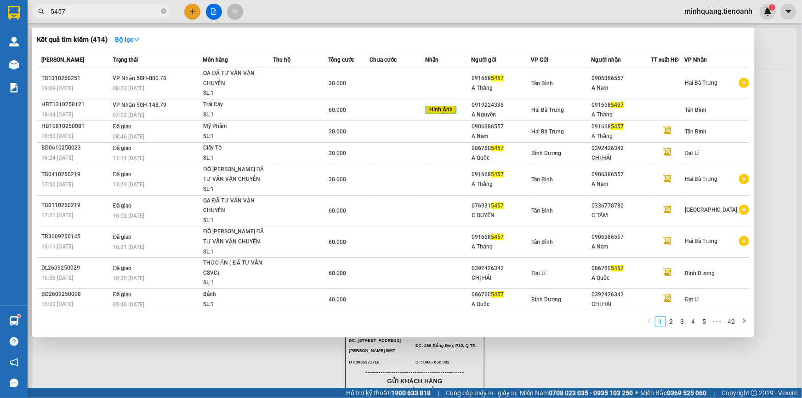
click at [93, 10] on input "5457" at bounding box center [105, 11] width 108 height 10
type input "0918688106"
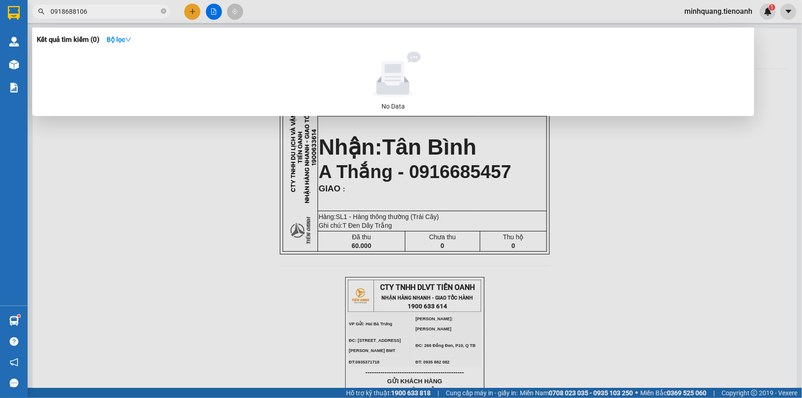
click at [122, 8] on input "0918688106" at bounding box center [105, 11] width 108 height 10
click at [165, 11] on icon "close-circle" at bounding box center [164, 11] width 6 height 6
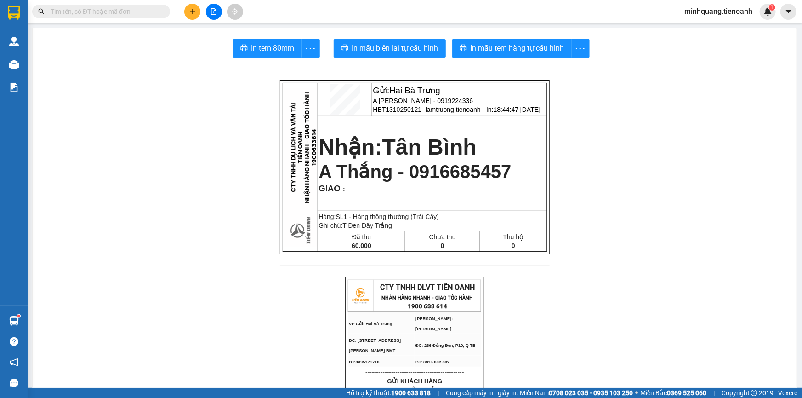
click at [134, 12] on input "text" at bounding box center [105, 11] width 108 height 10
click at [104, 13] on input "text" at bounding box center [105, 11] width 108 height 10
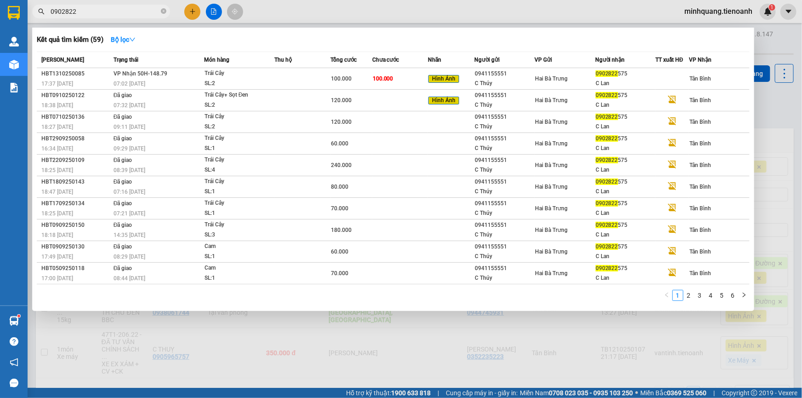
click at [97, 14] on input "0902822" at bounding box center [105, 11] width 108 height 10
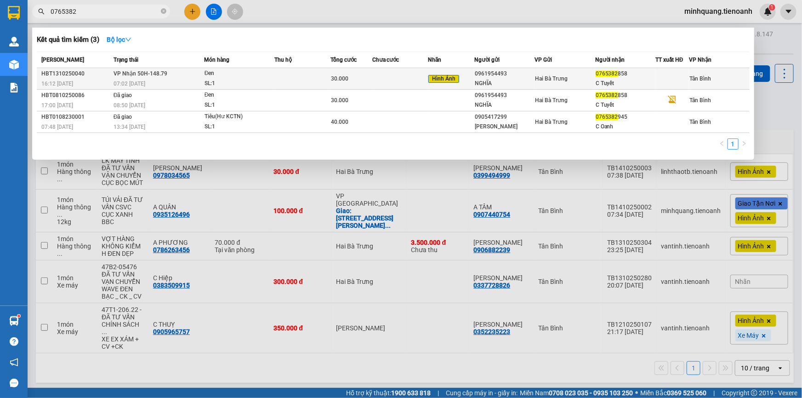
type input "0765382"
click at [308, 74] on td at bounding box center [302, 79] width 56 height 22
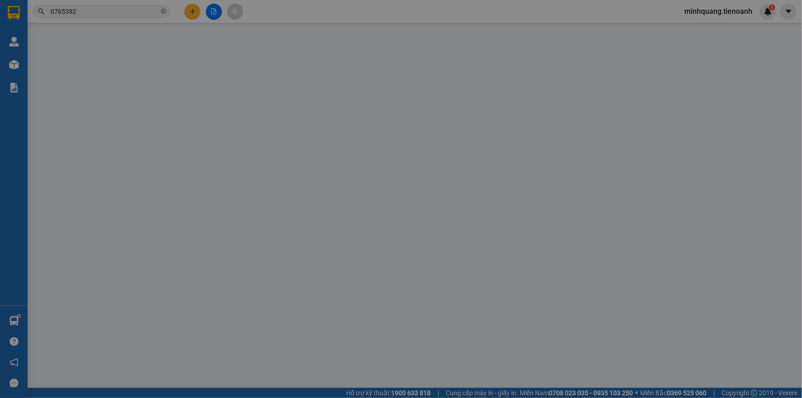
type input "0765382858"
type input "C Tuyết"
type input "0961954493"
type input "NGHĨA"
type input "0"
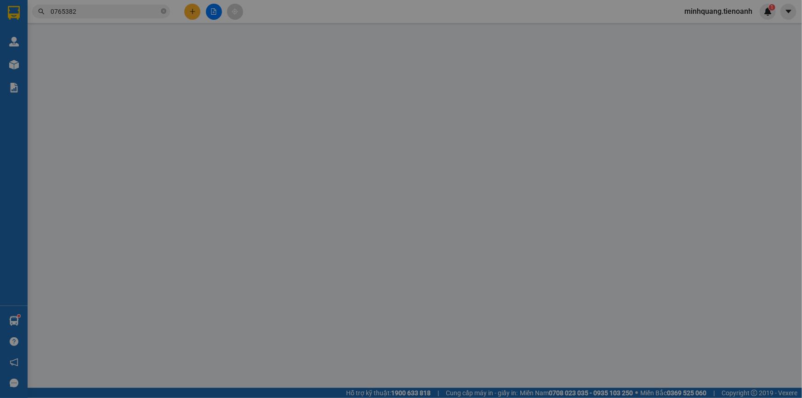
type input "30.000"
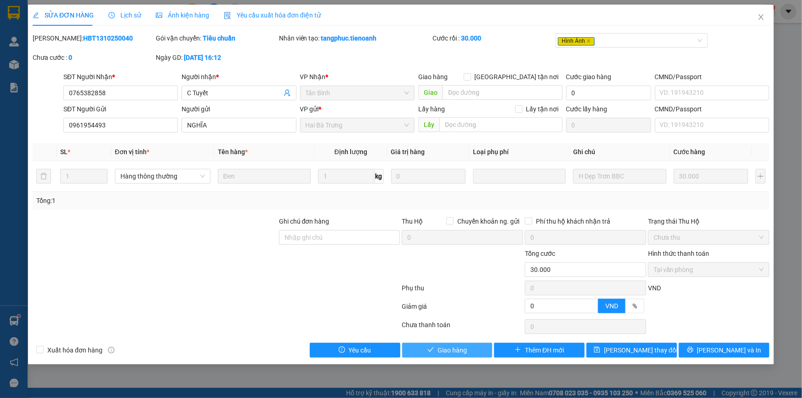
click at [449, 349] on span "Giao hàng" at bounding box center [452, 350] width 29 height 10
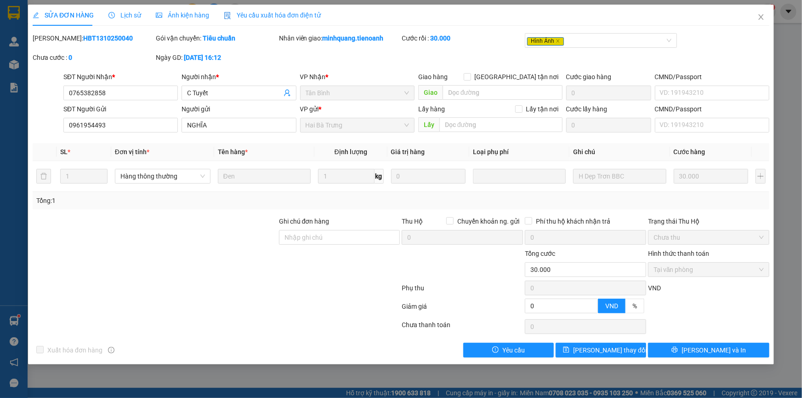
drag, startPoint x: 197, startPoint y: 7, endPoint x: 197, endPoint y: 18, distance: 11.5
click at [197, 11] on div "Ảnh kiện hàng" at bounding box center [182, 15] width 53 height 21
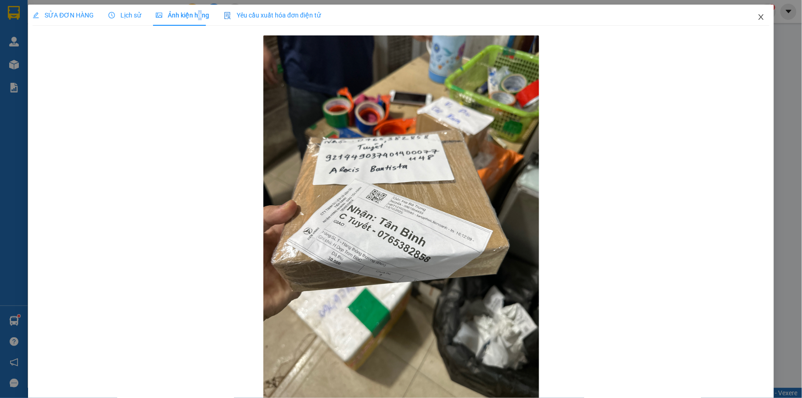
click at [750, 17] on span "Close" at bounding box center [761, 18] width 26 height 26
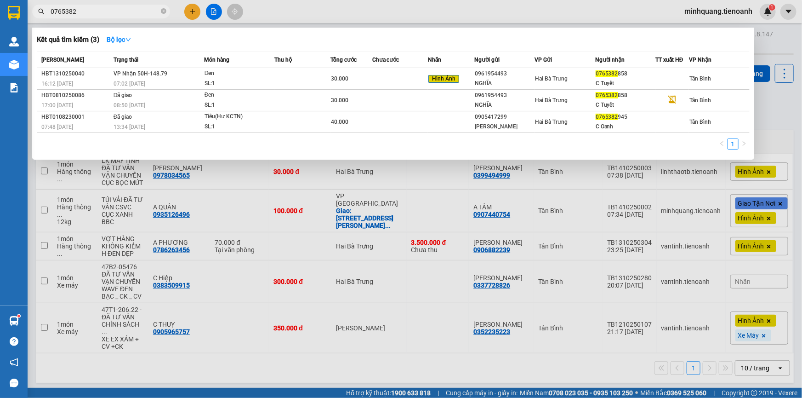
click at [133, 18] on span "0765382" at bounding box center [101, 12] width 138 height 14
click at [133, 15] on input "0765382" at bounding box center [105, 11] width 108 height 10
click at [161, 11] on icon "close-circle" at bounding box center [164, 11] width 6 height 6
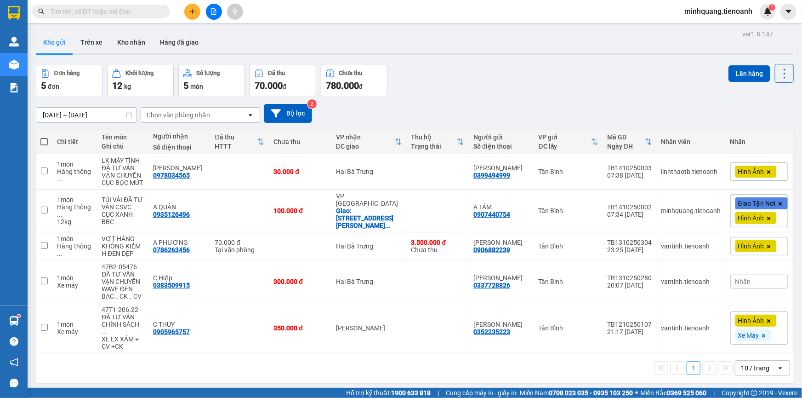
click at [147, 11] on input "text" at bounding box center [105, 11] width 108 height 10
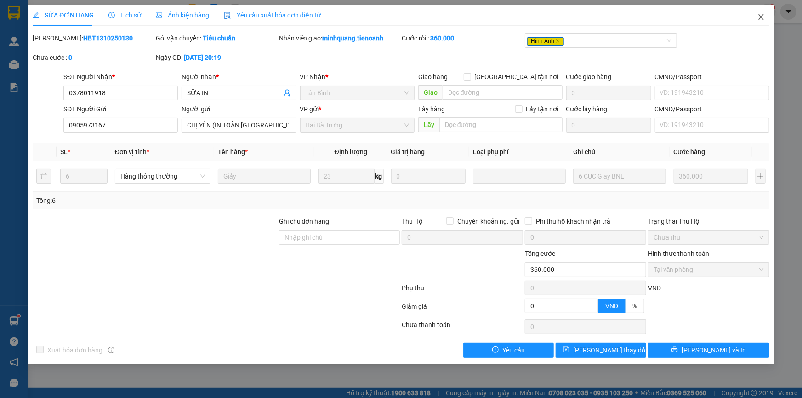
click at [761, 15] on icon "close" at bounding box center [760, 16] width 7 height 7
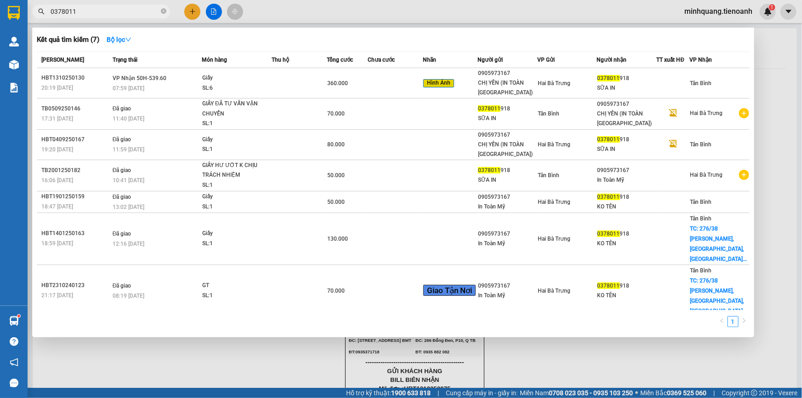
click at [124, 9] on input "0378011" at bounding box center [105, 11] width 108 height 10
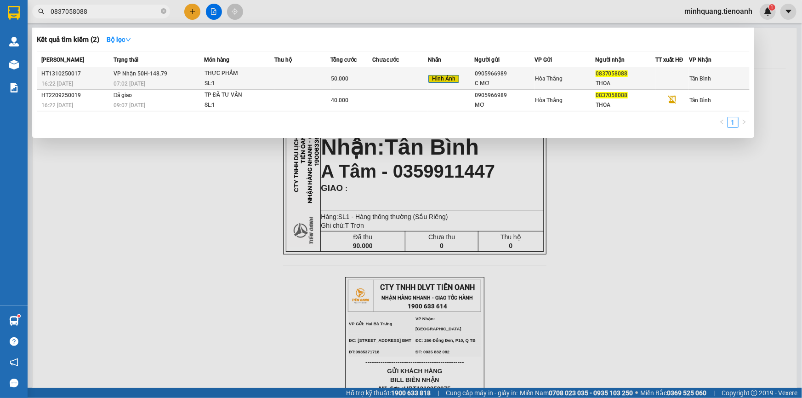
type input "0837058088"
click at [208, 76] on div "THỰC PHẨM" at bounding box center [239, 73] width 69 height 10
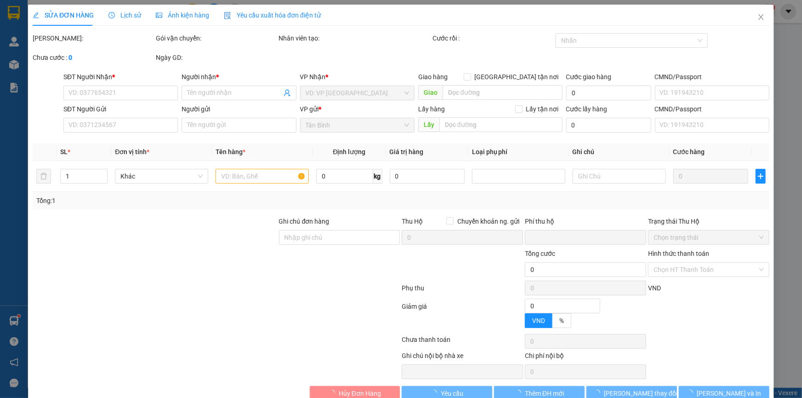
type input "0837058088"
type input "THOA"
type input "0905966989"
type input "C MƠ"
type input "0"
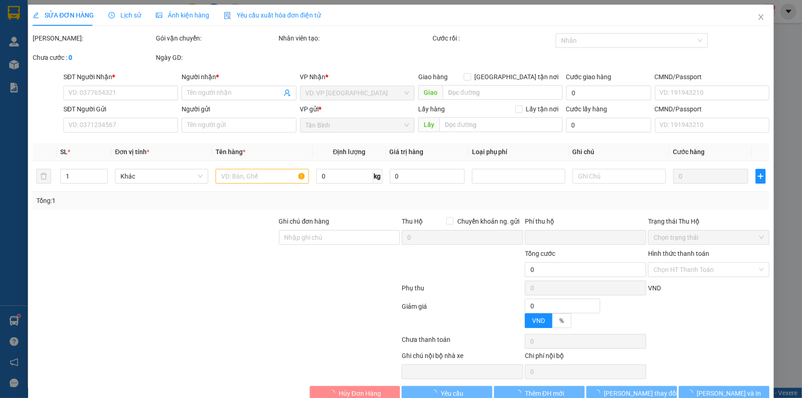
type input "50.000"
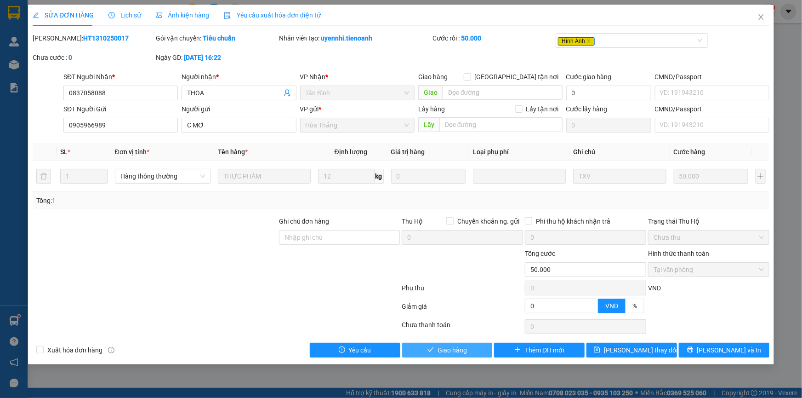
click at [459, 346] on span "Giao hàng" at bounding box center [452, 350] width 29 height 10
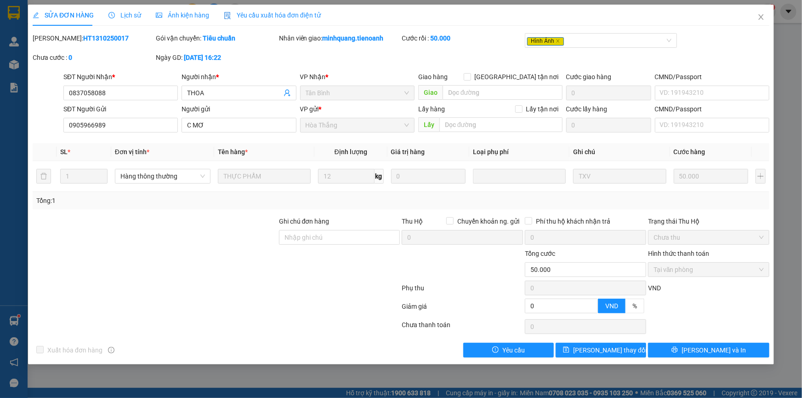
click at [756, 32] on div "SỬA ĐƠN HÀNG Lịch sử Ảnh kiện hàng Yêu cầu xuất hóa đơn điện tử Total Paid Fee …" at bounding box center [401, 181] width 737 height 353
click at [756, 28] on span "Close" at bounding box center [761, 18] width 26 height 26
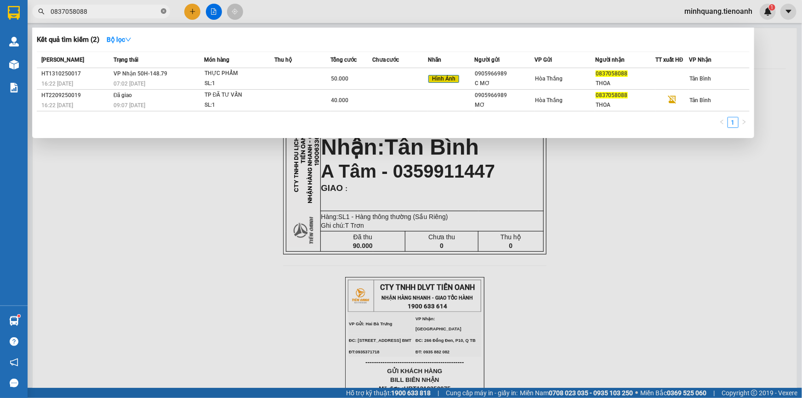
click at [165, 13] on icon "close-circle" at bounding box center [164, 11] width 6 height 6
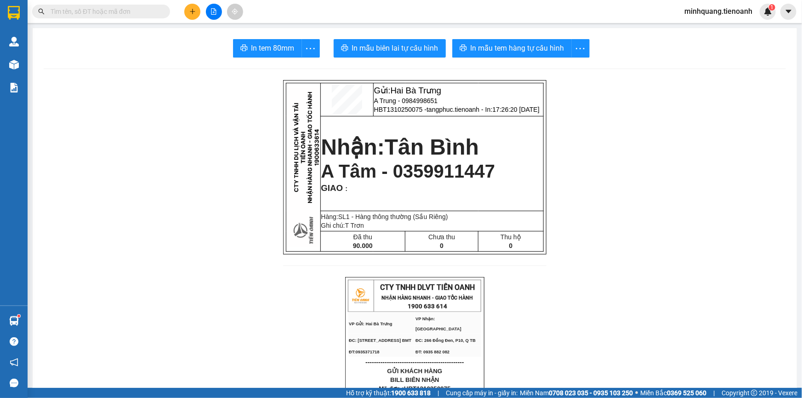
click at [141, 14] on input "text" at bounding box center [105, 11] width 108 height 10
click at [193, 9] on icon "plus" at bounding box center [192, 11] width 6 height 6
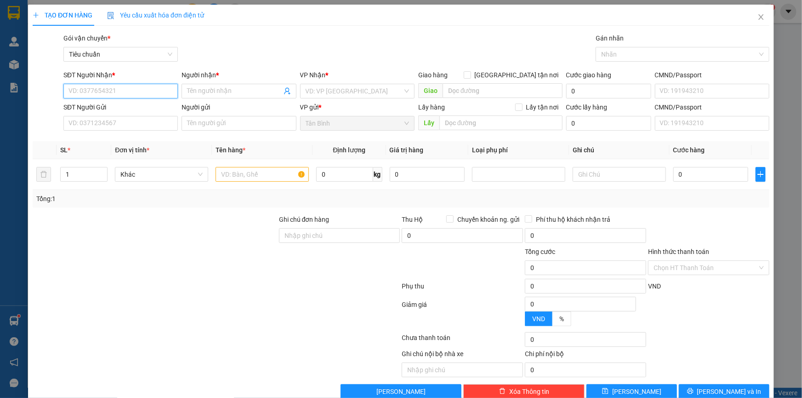
click at [138, 84] on input "SĐT Người Nhận *" at bounding box center [120, 91] width 114 height 15
click at [135, 88] on input "SĐT Người Nhận *" at bounding box center [120, 91] width 114 height 15
click at [135, 92] on input "SĐT Người Nhận *" at bounding box center [120, 91] width 114 height 15
click at [751, 23] on span "Close" at bounding box center [761, 18] width 26 height 26
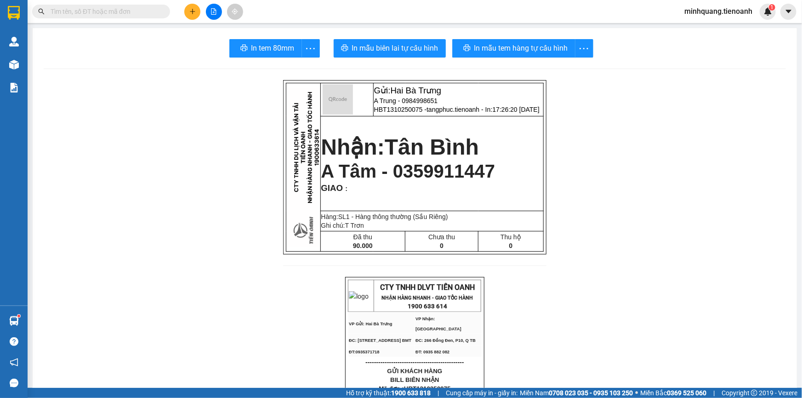
click at [109, 5] on span at bounding box center [101, 12] width 138 height 14
click at [107, 9] on input "text" at bounding box center [105, 11] width 108 height 10
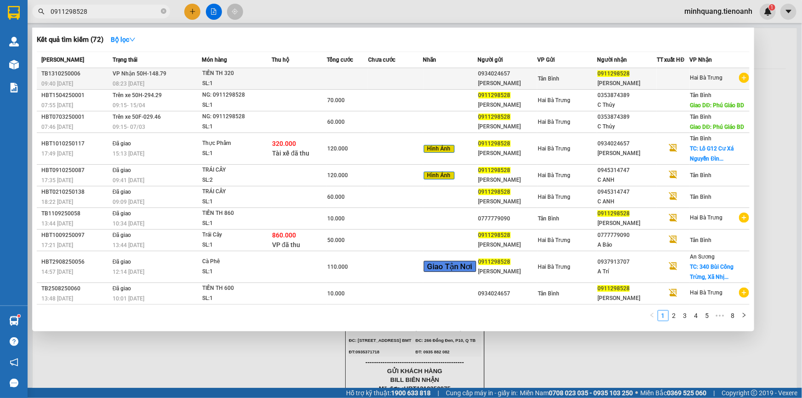
type input "0911298528"
click at [317, 85] on td at bounding box center [299, 79] width 55 height 22
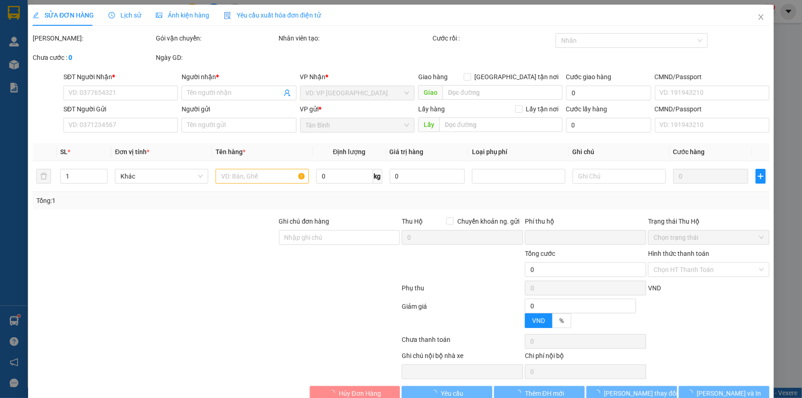
type input "0911298528"
type input "Tâm Ngọc"
type input "0934024657"
type input "C Hà"
type input "0"
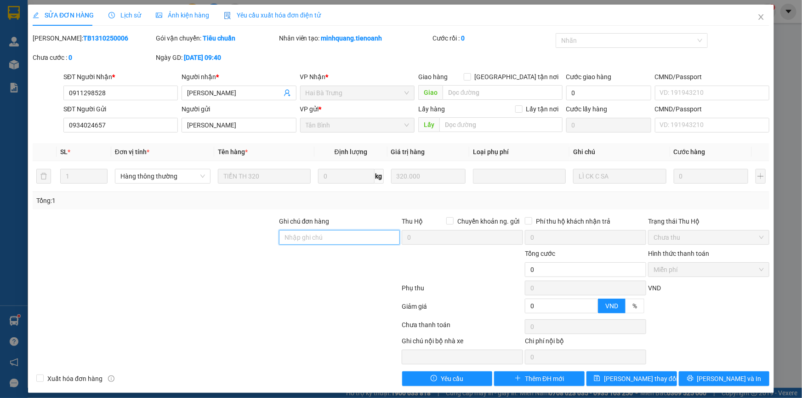
drag, startPoint x: 313, startPoint y: 231, endPoint x: 307, endPoint y: 239, distance: 10.4
click at [313, 232] on input "Ghi chú đơn hàng" at bounding box center [339, 237] width 121 height 15
click at [125, 221] on div at bounding box center [155, 232] width 246 height 32
drag, startPoint x: 317, startPoint y: 230, endPoint x: 251, endPoint y: 233, distance: 66.2
click at [317, 231] on input "Ghi chú đơn hàng" at bounding box center [339, 237] width 121 height 15
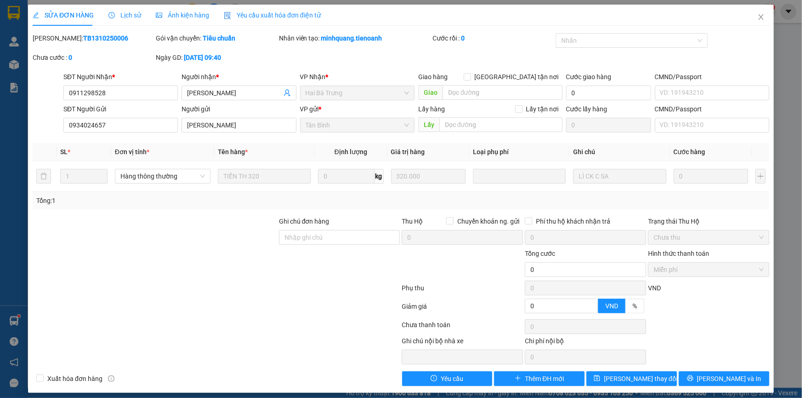
click at [236, 231] on div at bounding box center [155, 232] width 246 height 32
drag, startPoint x: 310, startPoint y: 237, endPoint x: 284, endPoint y: 237, distance: 26.7
click at [310, 237] on input "Ghi chú đơn hàng" at bounding box center [339, 237] width 121 height 15
click at [225, 237] on div at bounding box center [155, 232] width 246 height 32
click at [287, 239] on input "Ghi chú đơn hàng" at bounding box center [339, 237] width 121 height 15
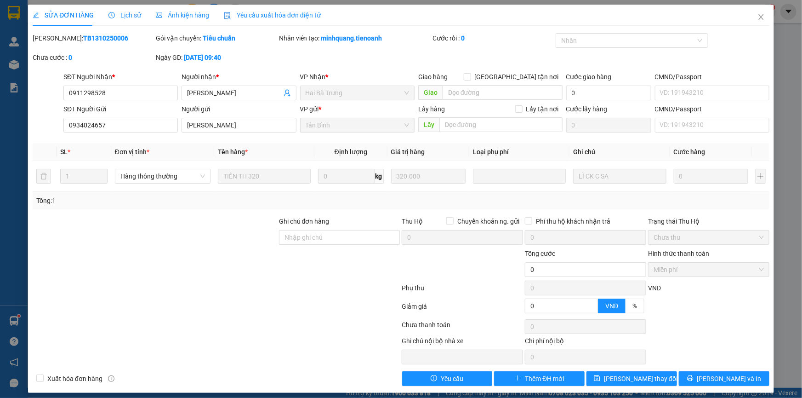
click at [245, 239] on div at bounding box center [155, 232] width 246 height 32
click at [312, 239] on input "Ghi chú đơn hàng" at bounding box center [339, 237] width 121 height 15
drag, startPoint x: 237, startPoint y: 241, endPoint x: 294, endPoint y: 239, distance: 57.0
click at [242, 241] on div at bounding box center [155, 232] width 246 height 32
click at [295, 239] on input "Ghi chú đơn hàng" at bounding box center [339, 237] width 121 height 15
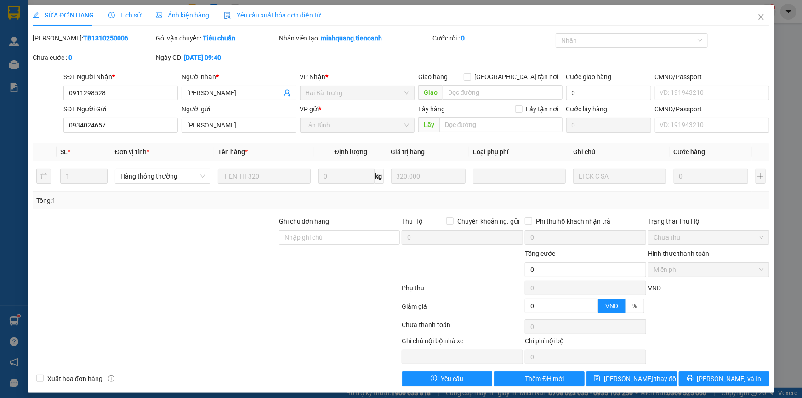
click at [248, 238] on div at bounding box center [155, 232] width 246 height 32
click at [114, 12] on span "Lịch sử" at bounding box center [124, 14] width 33 height 7
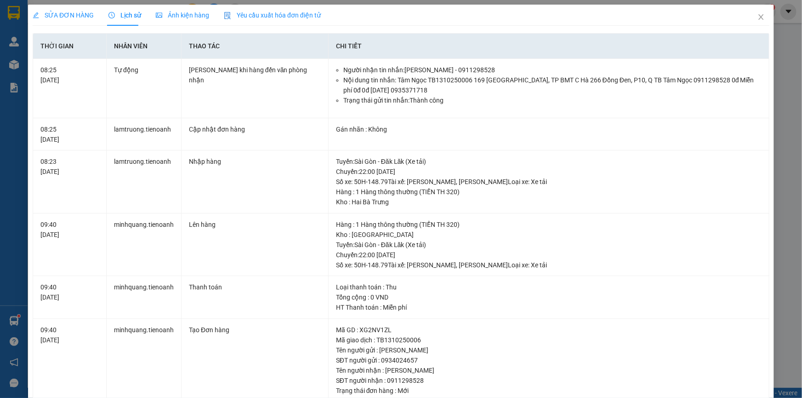
click at [68, 17] on span "SỬA ĐƠN HÀNG" at bounding box center [63, 14] width 61 height 7
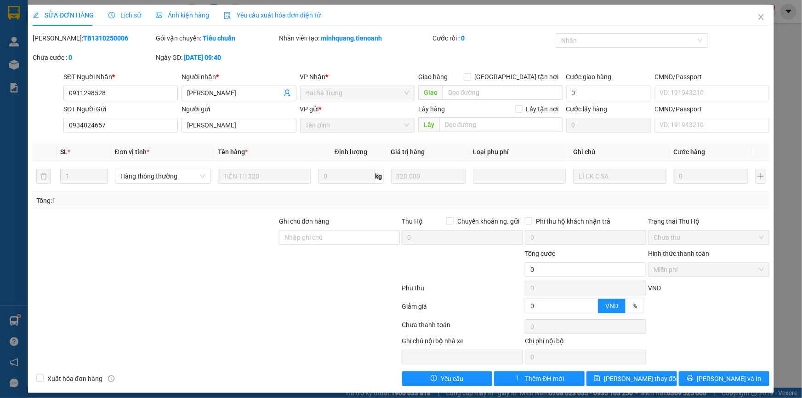
click at [129, 19] on div "Lịch sử" at bounding box center [124, 15] width 33 height 10
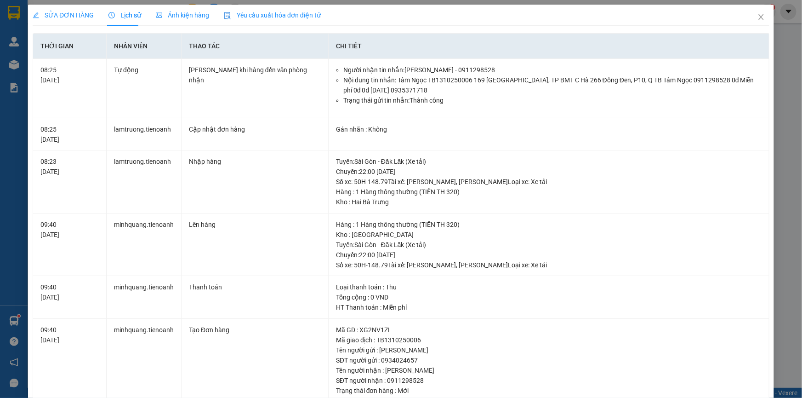
click at [74, 22] on div "SỬA ĐƠN HÀNG" at bounding box center [63, 15] width 61 height 21
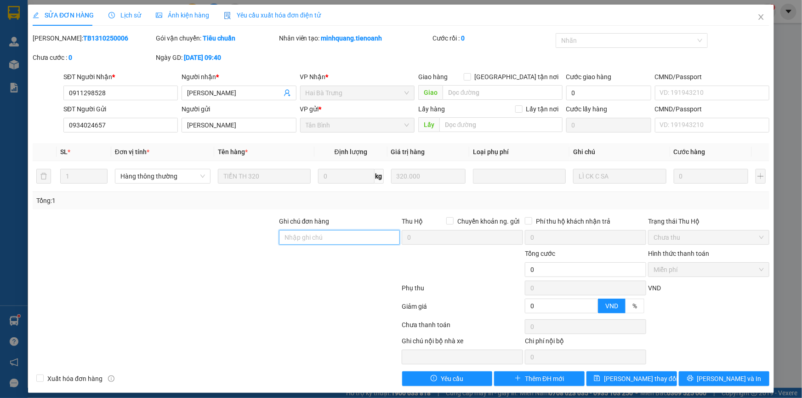
click at [340, 239] on input "Ghi chú đơn hàng" at bounding box center [339, 237] width 121 height 15
drag, startPoint x: 230, startPoint y: 234, endPoint x: 279, endPoint y: 228, distance: 49.1
click at [232, 234] on div at bounding box center [155, 232] width 246 height 32
click at [304, 237] on input "Ghi chú đơn hàng" at bounding box center [339, 237] width 121 height 15
click at [227, 239] on div at bounding box center [155, 232] width 246 height 32
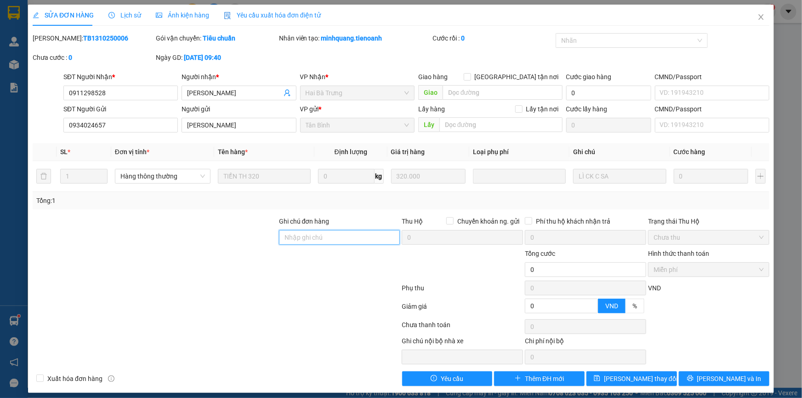
drag, startPoint x: 333, startPoint y: 234, endPoint x: 306, endPoint y: 239, distance: 27.4
click at [322, 236] on input "Ghi chú đơn hàng" at bounding box center [339, 237] width 121 height 15
click at [179, 246] on div at bounding box center [155, 232] width 246 height 32
click at [304, 241] on input "Ghi chú đơn hàng" at bounding box center [339, 237] width 121 height 15
click at [254, 241] on div at bounding box center [155, 232] width 246 height 32
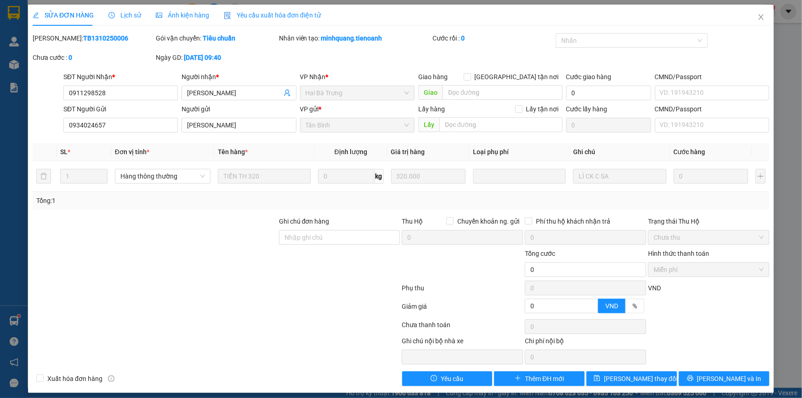
drag, startPoint x: 316, startPoint y: 222, endPoint x: 238, endPoint y: 234, distance: 79.6
click at [316, 222] on label "Ghi chú đơn hàng" at bounding box center [304, 220] width 51 height 7
click at [316, 230] on input "Ghi chú đơn hàng" at bounding box center [339, 237] width 121 height 15
click at [238, 234] on div at bounding box center [155, 232] width 246 height 32
click at [297, 232] on input "Ghi chú đơn hàng" at bounding box center [339, 237] width 121 height 15
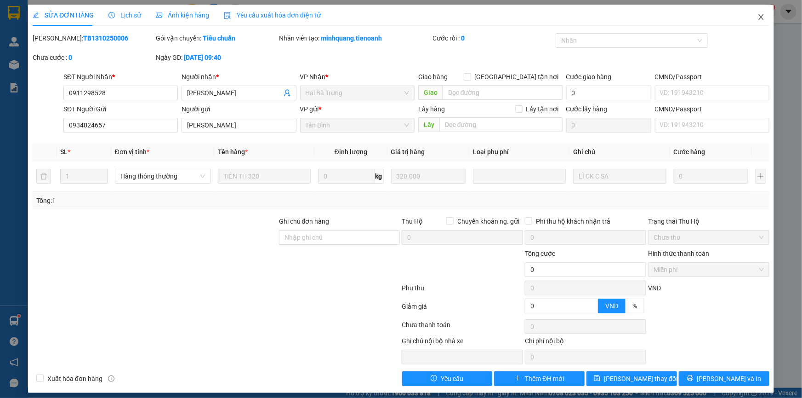
click at [752, 12] on span "Close" at bounding box center [761, 18] width 26 height 26
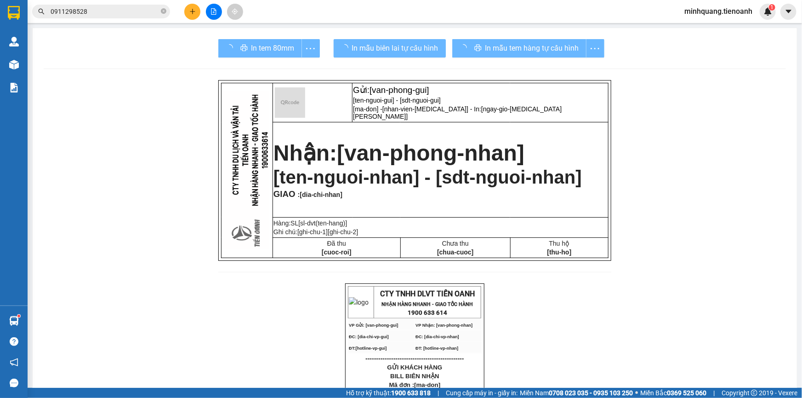
click at [100, 13] on input "0911298528" at bounding box center [105, 11] width 108 height 10
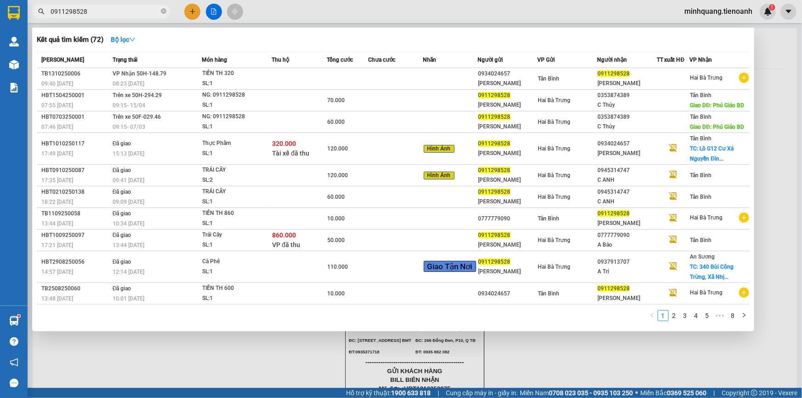
click at [116, 15] on input "0911298528" at bounding box center [105, 11] width 108 height 10
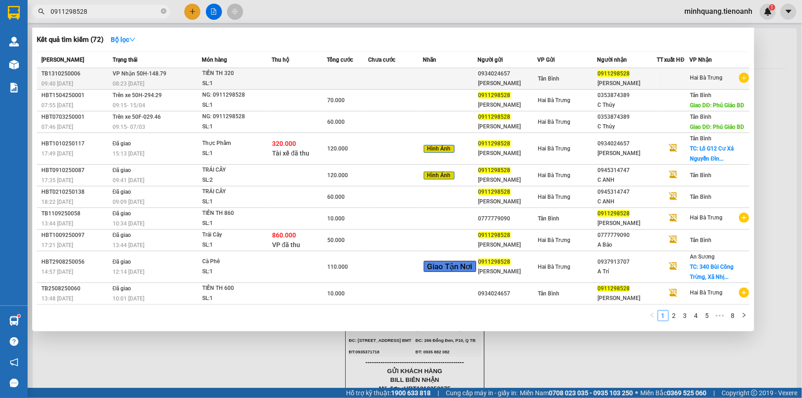
click at [168, 73] on td "VP Nhận 50H-148.79 08:23 - 14/10" at bounding box center [155, 79] width 91 height 22
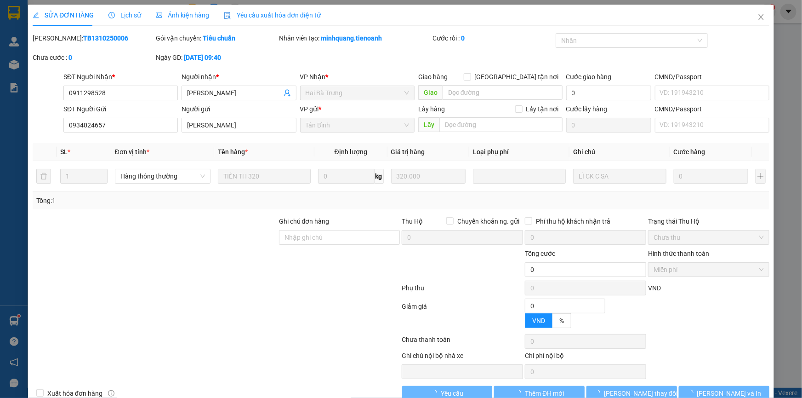
type input "0911298528"
type input "Tâm Ngọc"
type input "0934024657"
type input "C Hà"
type input "0"
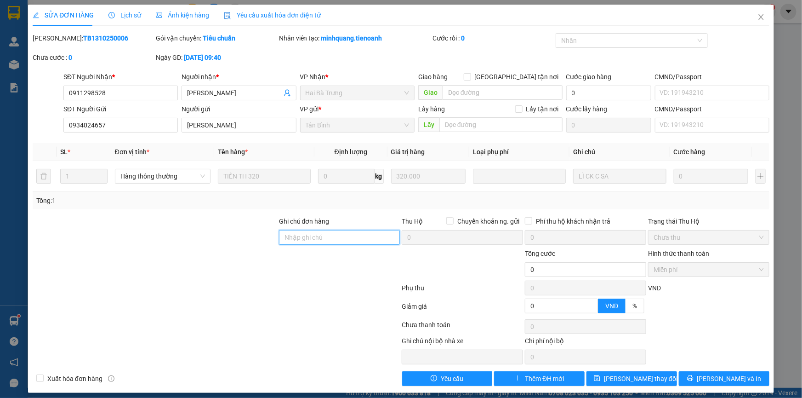
click at [285, 243] on input "Ghi chú đơn hàng" at bounding box center [339, 237] width 121 height 15
click at [228, 228] on div at bounding box center [155, 232] width 246 height 32
click at [118, 17] on span "Lịch sử" at bounding box center [124, 14] width 33 height 7
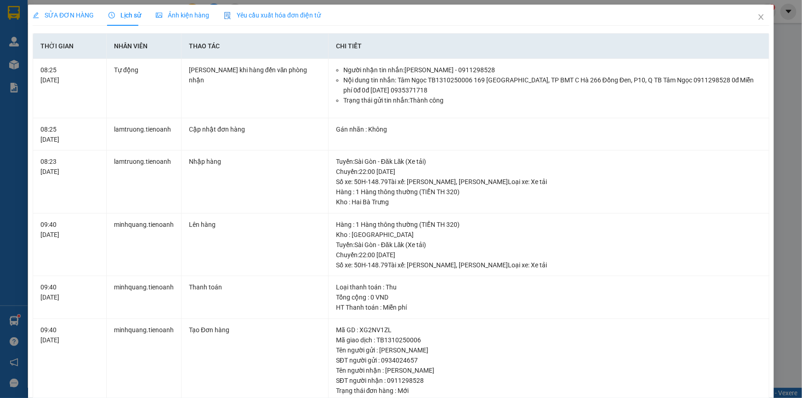
click at [74, 17] on span "SỬA ĐƠN HÀNG" at bounding box center [63, 14] width 61 height 7
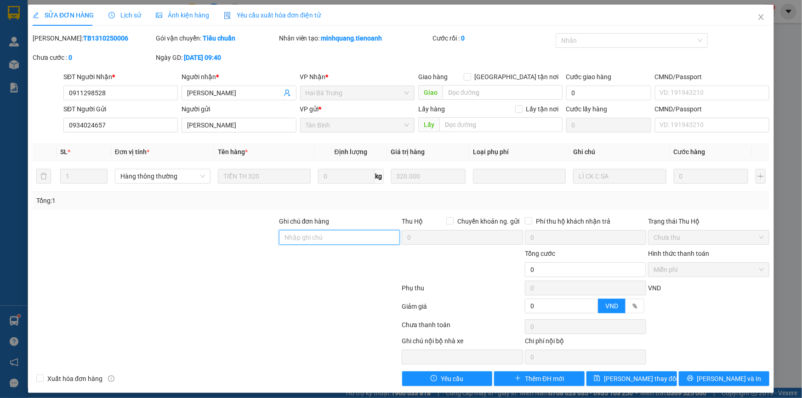
drag, startPoint x: 306, startPoint y: 236, endPoint x: 179, endPoint y: 232, distance: 127.4
click at [306, 236] on input "Ghi chú đơn hàng" at bounding box center [339, 237] width 121 height 15
drag, startPoint x: 179, startPoint y: 232, endPoint x: 370, endPoint y: 176, distance: 199.4
click at [199, 228] on div at bounding box center [155, 232] width 246 height 32
click at [757, 24] on span "Close" at bounding box center [761, 18] width 26 height 26
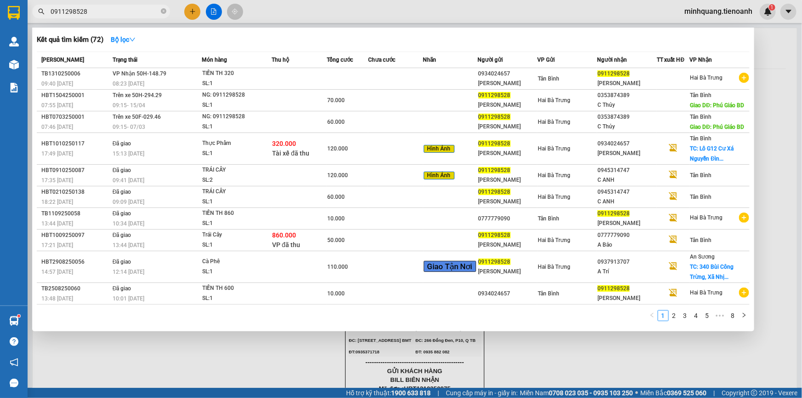
click at [107, 11] on input "0911298528" at bounding box center [105, 11] width 108 height 10
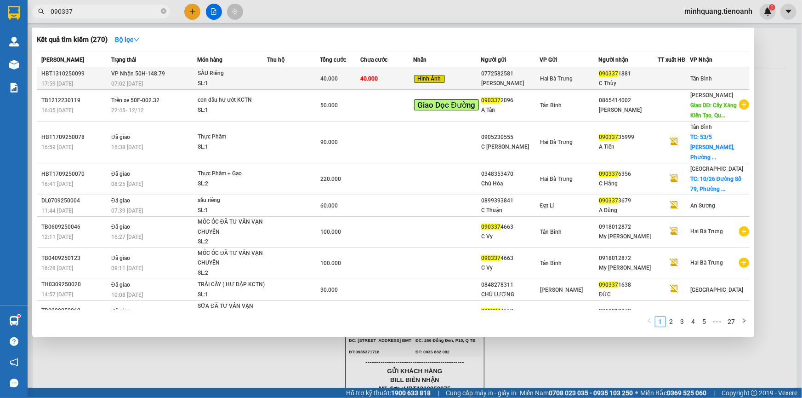
type input "090337"
click at [256, 78] on div "SÀU Riêng" at bounding box center [232, 73] width 69 height 10
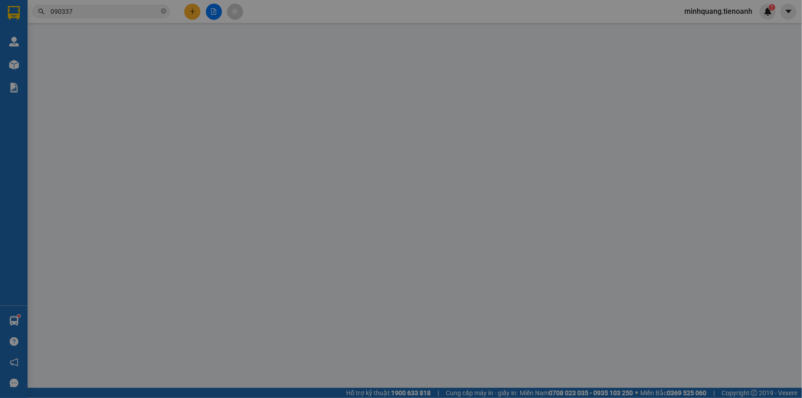
type input "0903371881"
type input "C Thùy"
type input "0772582581"
type input "C Hương"
type input "0"
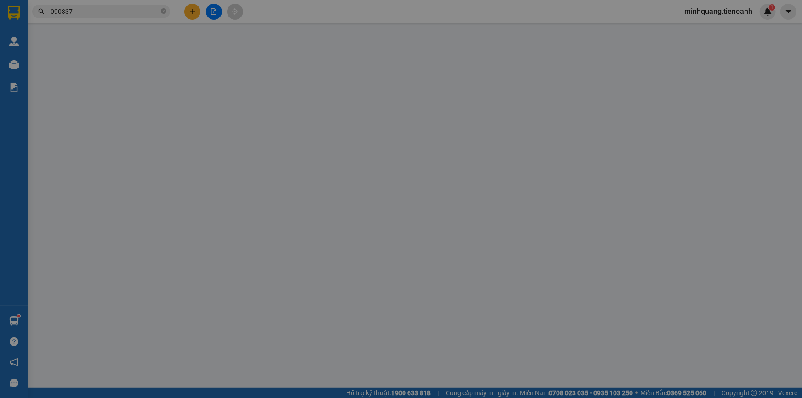
type input "40.000"
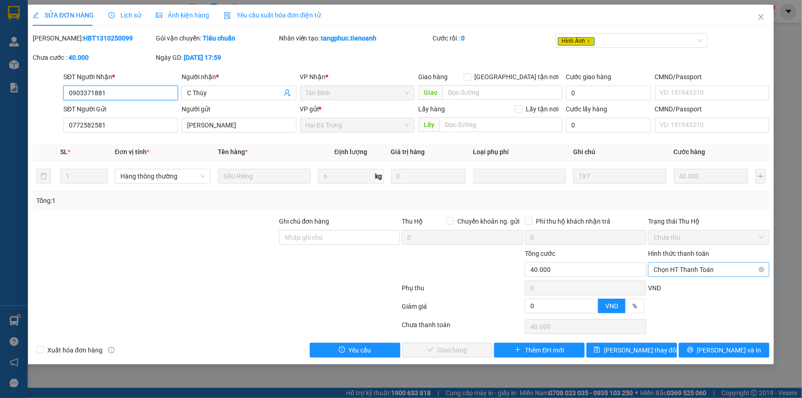
click at [672, 274] on span "Chọn HT Thanh Toán" at bounding box center [709, 269] width 110 height 14
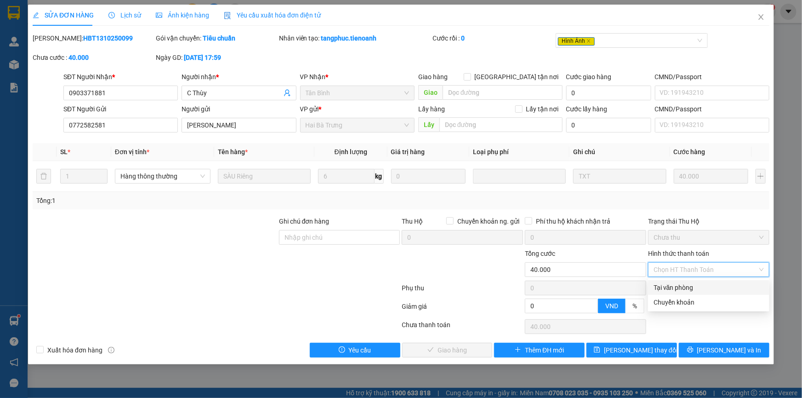
click at [676, 291] on div "Tại văn phòng" at bounding box center [709, 287] width 110 height 10
type input "0"
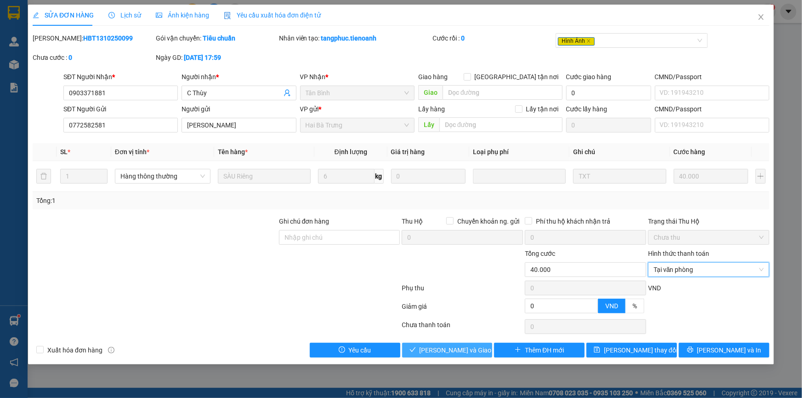
click at [440, 350] on span "[PERSON_NAME] và Giao hàng" at bounding box center [464, 350] width 88 height 10
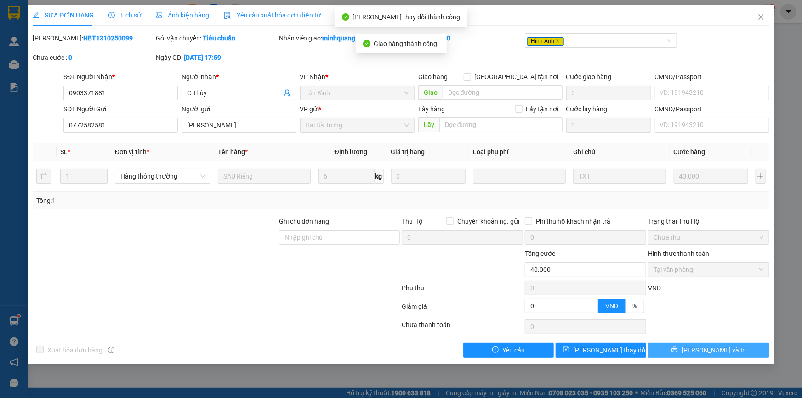
click at [678, 347] on icon "printer" at bounding box center [675, 349] width 6 height 6
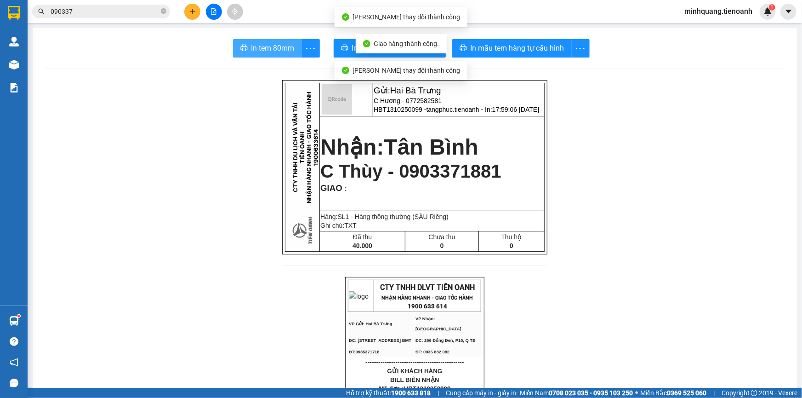
click at [280, 48] on span "In tem 80mm" at bounding box center [272, 47] width 43 height 11
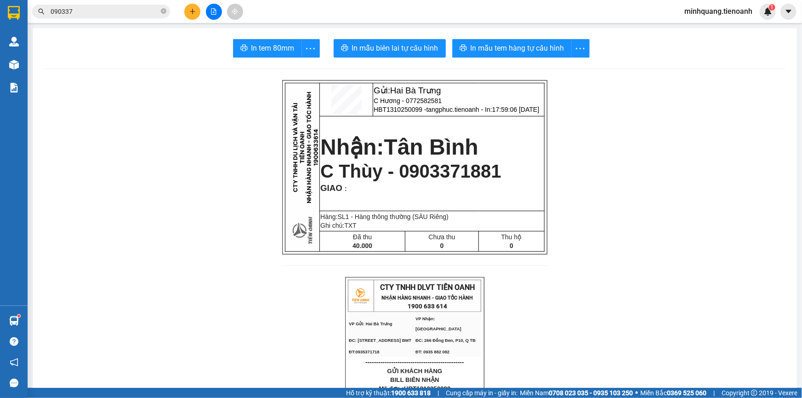
click at [110, 7] on input "090337" at bounding box center [105, 11] width 108 height 10
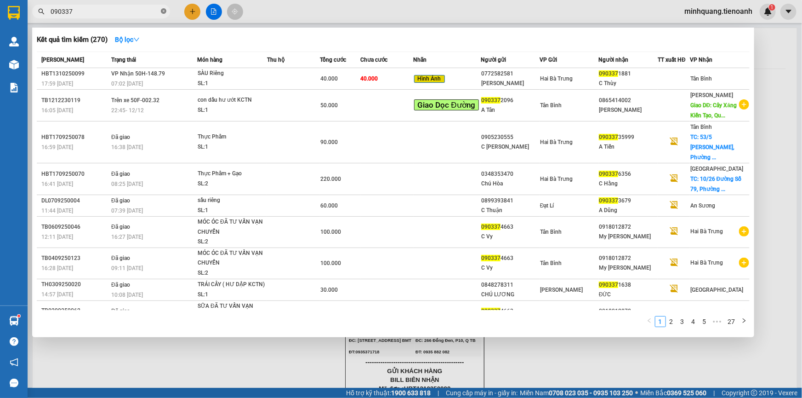
click at [165, 13] on icon "close-circle" at bounding box center [164, 11] width 6 height 6
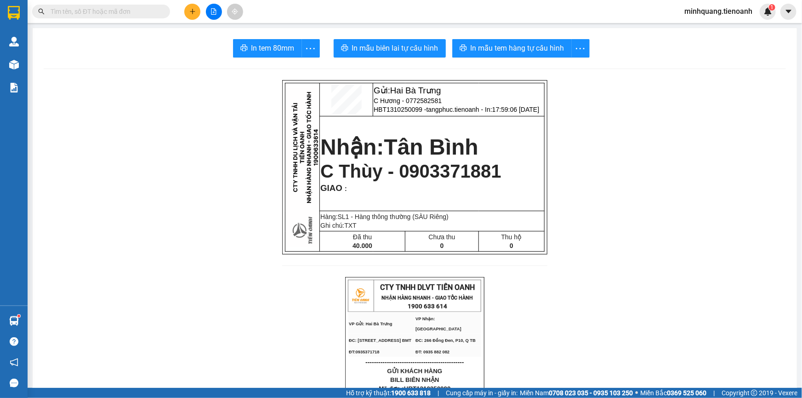
click at [133, 14] on input "text" at bounding box center [105, 11] width 108 height 10
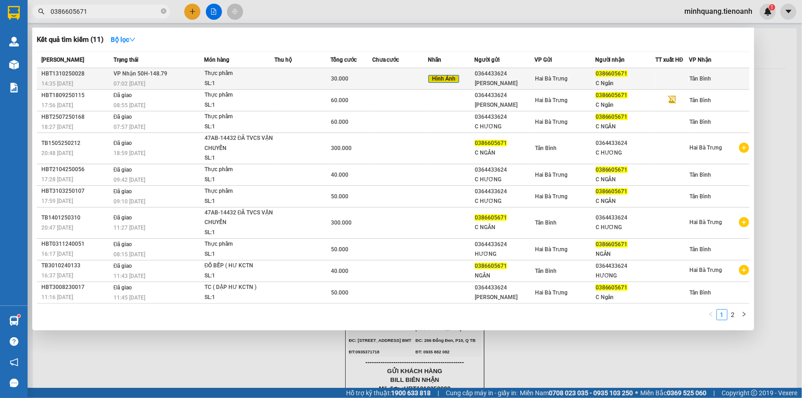
type input "0386605671"
click at [269, 79] on div "SL: 1" at bounding box center [239, 84] width 69 height 10
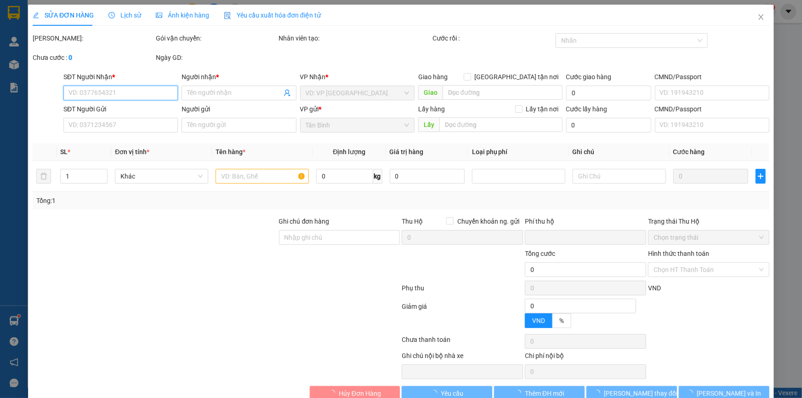
type input "0386605671"
type input "C Ngân"
type input "0364433624"
type input "C Hương"
type input "066192001552"
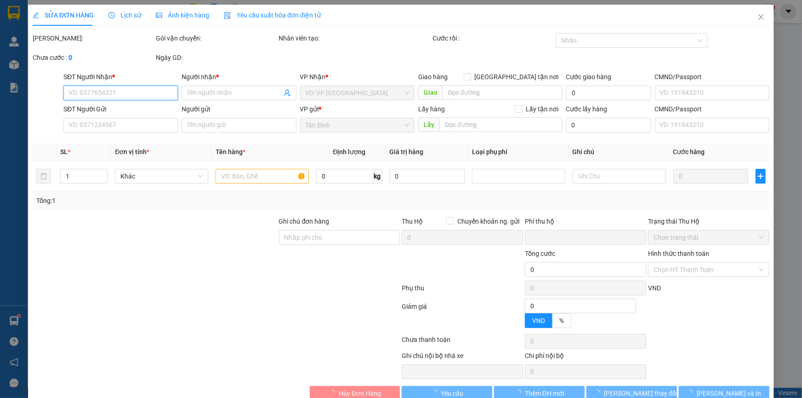
type input "0"
type input "30.000"
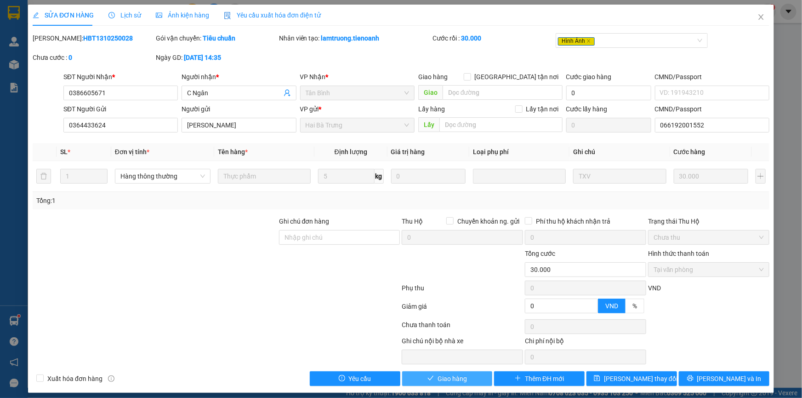
click at [452, 378] on span "Giao hàng" at bounding box center [452, 378] width 29 height 10
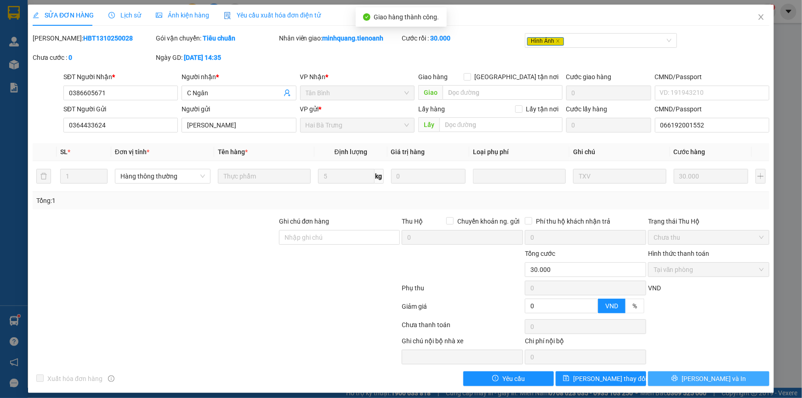
click at [702, 382] on span "[PERSON_NAME] và In" at bounding box center [714, 378] width 64 height 10
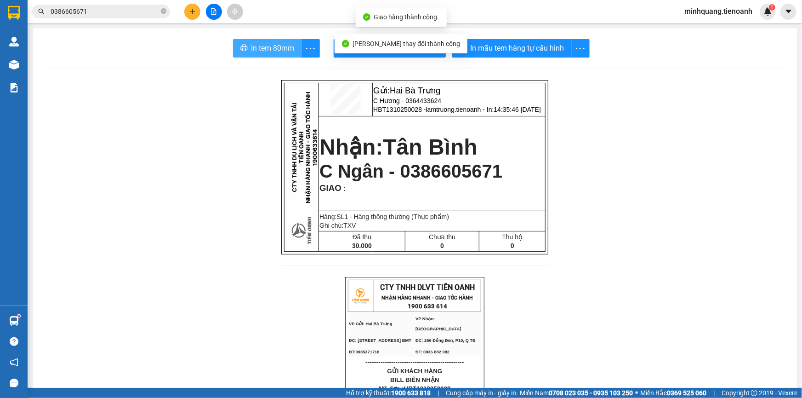
click at [271, 47] on span "In tem 80mm" at bounding box center [272, 47] width 43 height 11
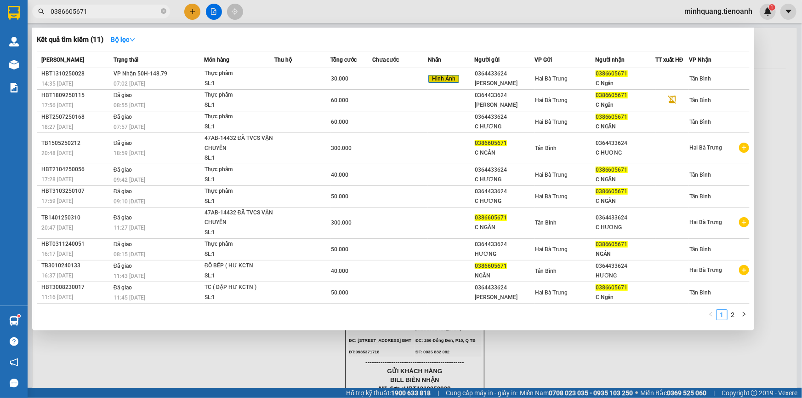
click at [107, 9] on input "0386605671" at bounding box center [105, 11] width 108 height 10
click at [165, 11] on icon "close-circle" at bounding box center [164, 11] width 6 height 6
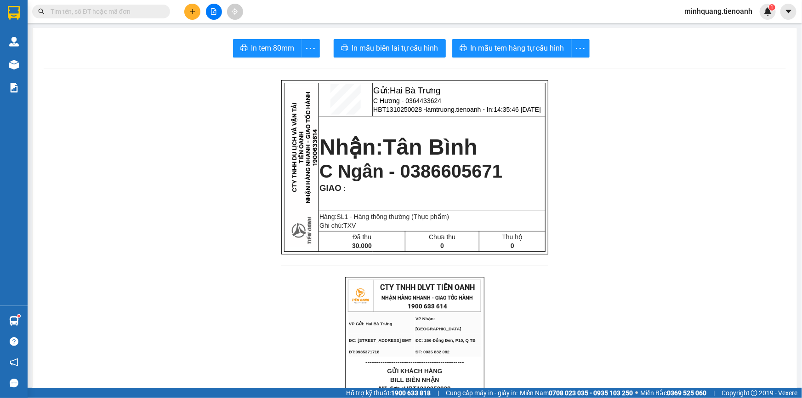
click at [125, 15] on input "text" at bounding box center [105, 11] width 108 height 10
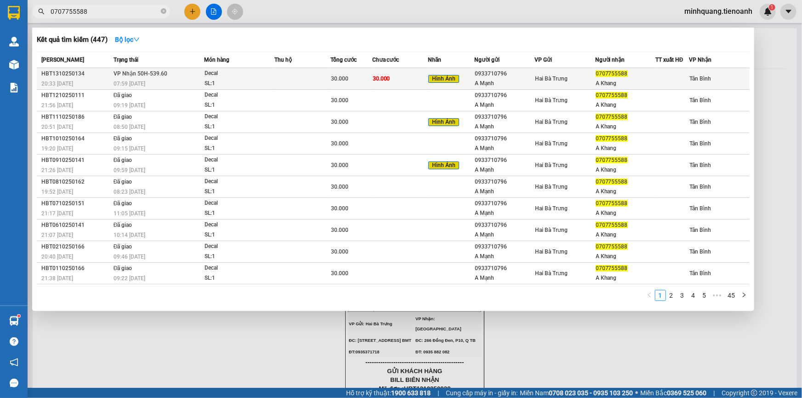
type input "0707755588"
click at [362, 77] on div "30.000" at bounding box center [351, 79] width 41 height 10
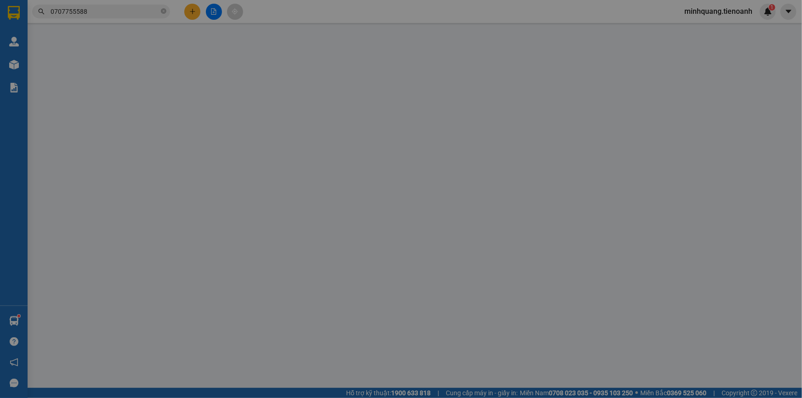
type input "0707755588"
type input "A Khang"
type input "0933710796"
type input "A Mạnh"
type input "241933150"
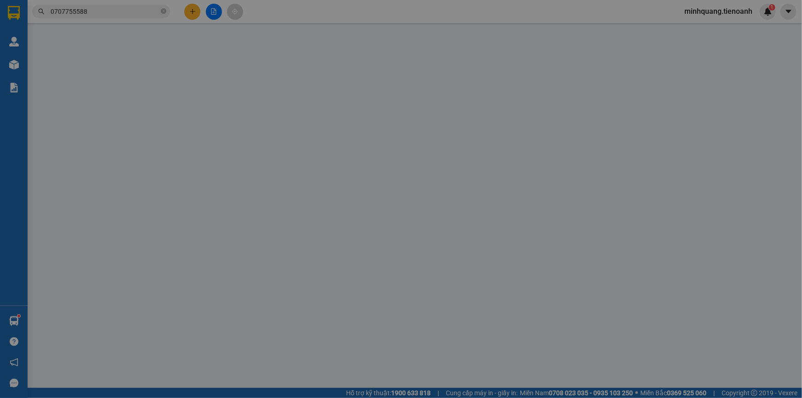
type input "0"
type input "30.000"
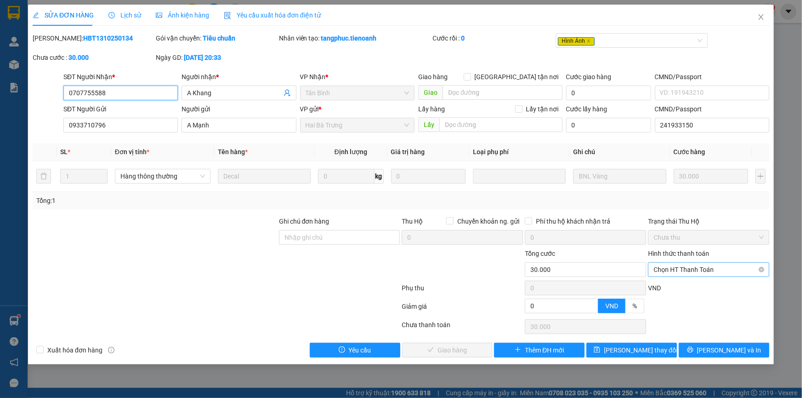
click at [688, 267] on span "Chọn HT Thanh Toán" at bounding box center [709, 269] width 110 height 14
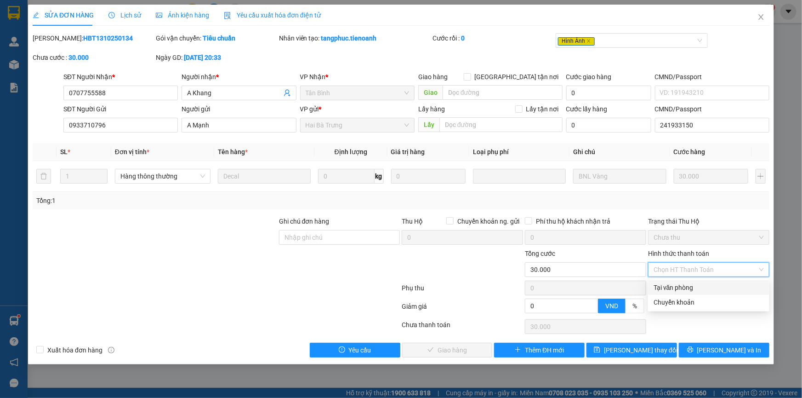
click at [681, 289] on div "Tại văn phòng" at bounding box center [709, 287] width 110 height 10
type input "0"
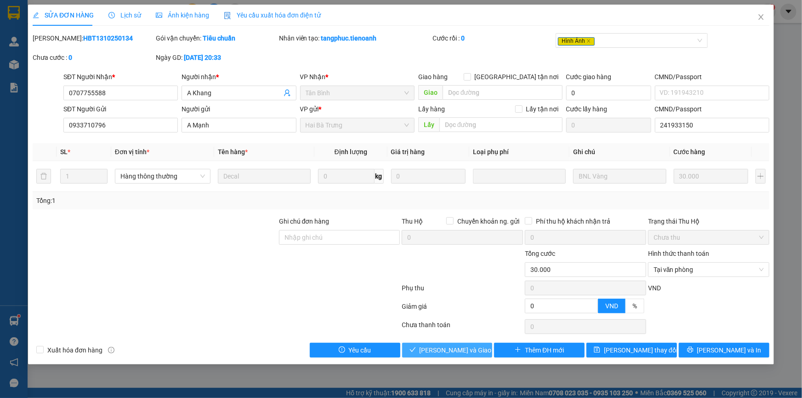
click at [448, 352] on span "[PERSON_NAME] và Giao hàng" at bounding box center [464, 350] width 88 height 10
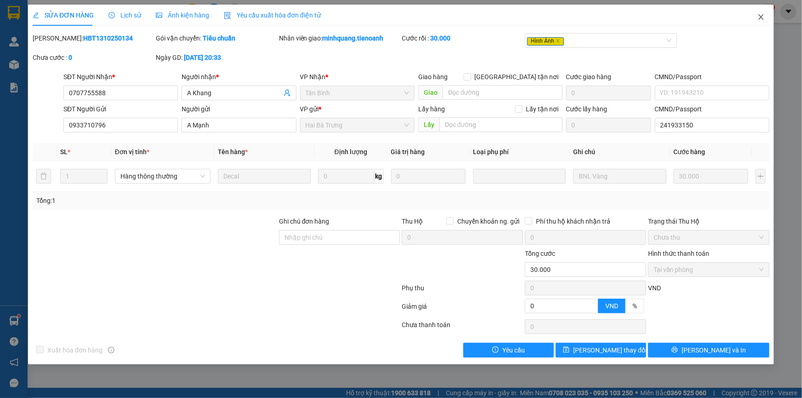
click at [765, 25] on span "Close" at bounding box center [761, 18] width 26 height 26
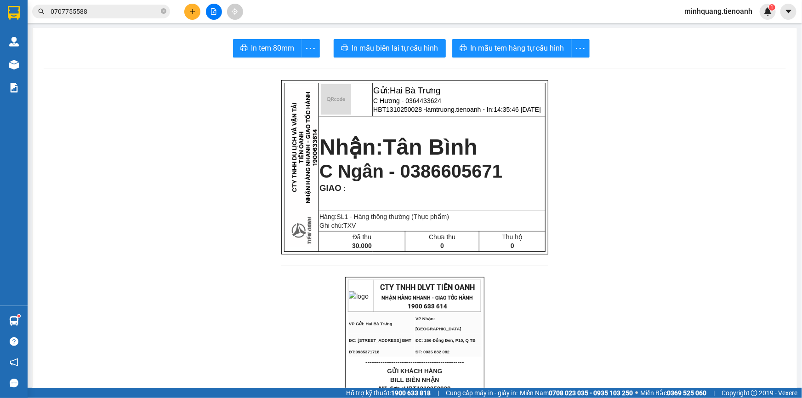
click at [195, 11] on icon "plus" at bounding box center [192, 11] width 6 height 6
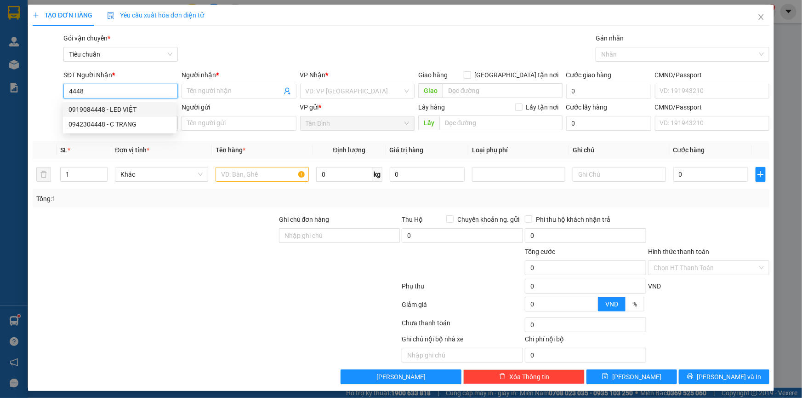
click at [116, 112] on div "0919084448 - LED VIỆT" at bounding box center [119, 109] width 103 height 10
type input "0919084448"
type input "LED VIỆT"
type input "100.000"
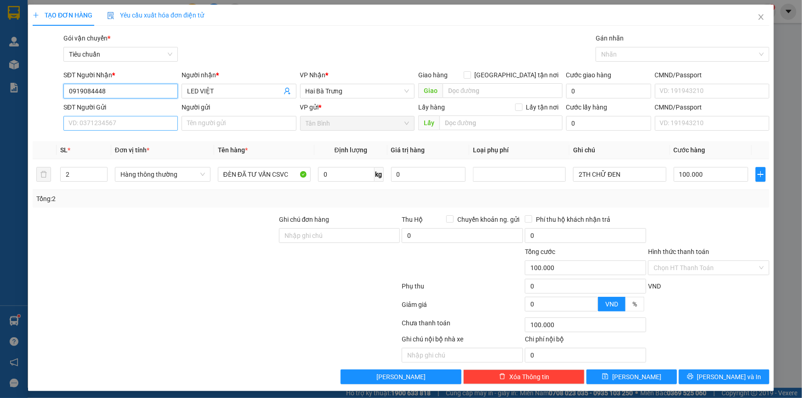
type input "0919084448"
click at [108, 124] on input "SĐT Người Gửi" at bounding box center [120, 123] width 114 height 15
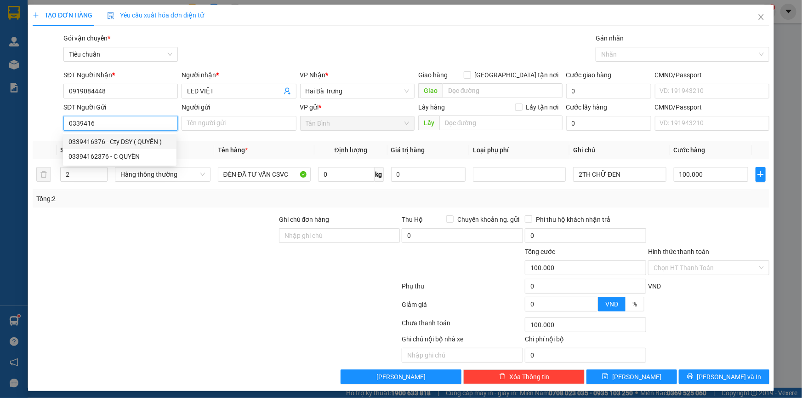
click at [126, 138] on div "0339416376 - Cty DSY ( QUYÊN )" at bounding box center [119, 142] width 103 height 10
type input "0339416376"
type input "Cty DSY ( QUYÊN )"
type input "50.000"
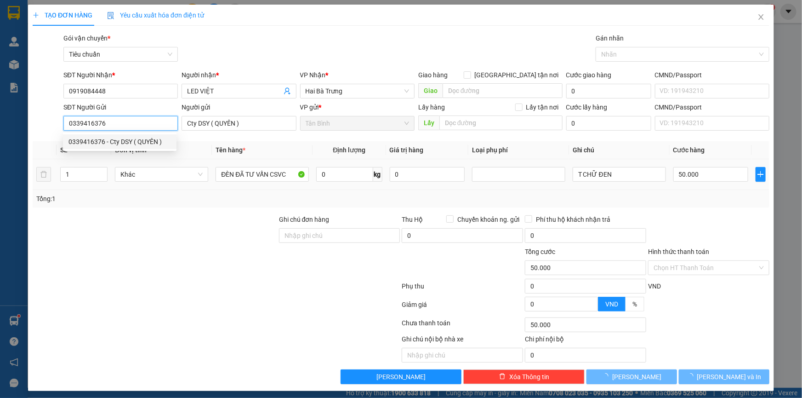
type input "0339416376"
click at [185, 216] on div at bounding box center [155, 230] width 246 height 32
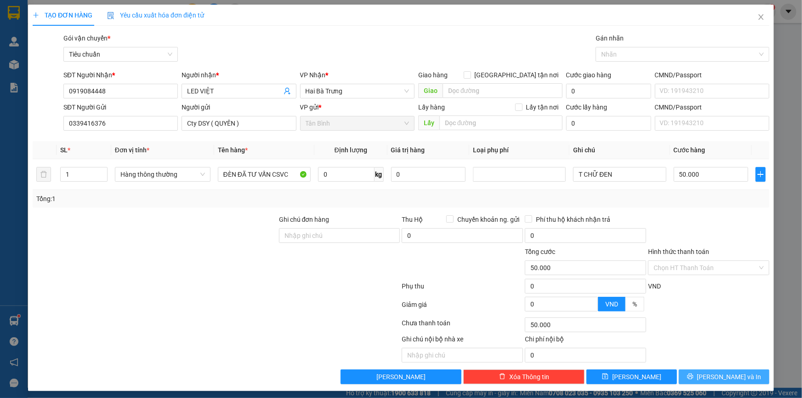
click at [716, 375] on span "[PERSON_NAME] và In" at bounding box center [729, 376] width 64 height 10
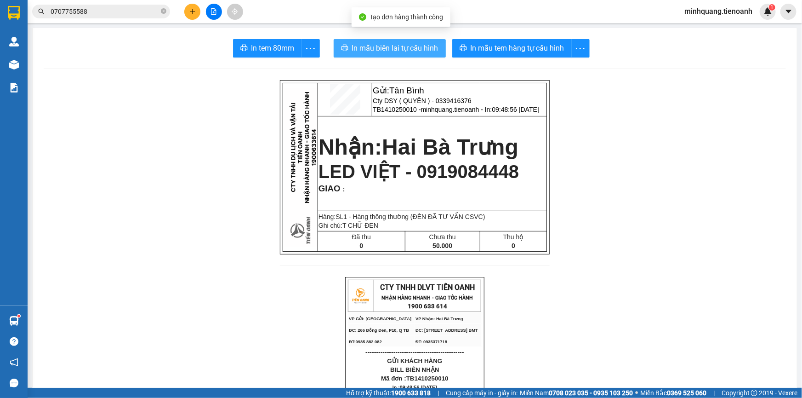
click at [386, 51] on span "In mẫu biên lai tự cấu hình" at bounding box center [395, 47] width 86 height 11
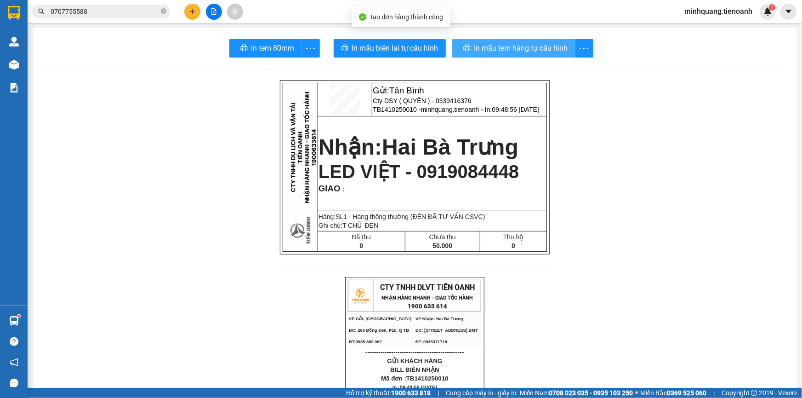
click at [475, 45] on button "In mẫu tem hàng tự cấu hình" at bounding box center [513, 48] width 123 height 18
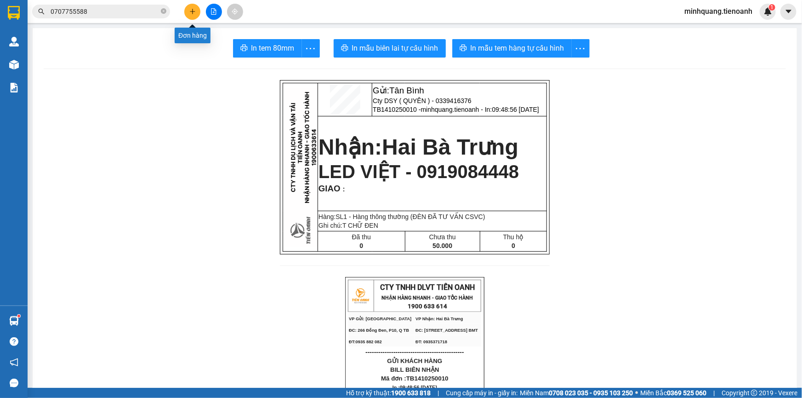
click at [193, 11] on icon "plus" at bounding box center [192, 11] width 5 height 0
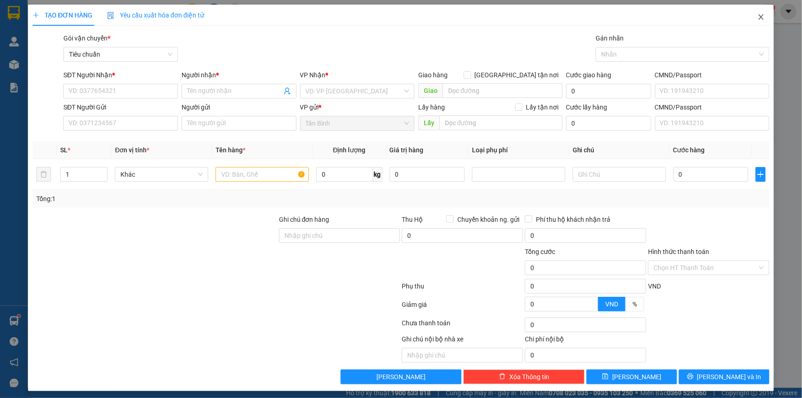
click at [751, 14] on span "Close" at bounding box center [761, 18] width 26 height 26
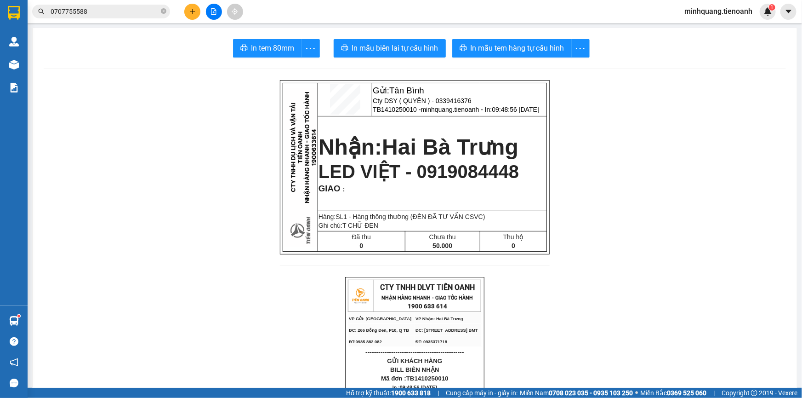
click at [115, 11] on input "0707755588" at bounding box center [105, 11] width 108 height 10
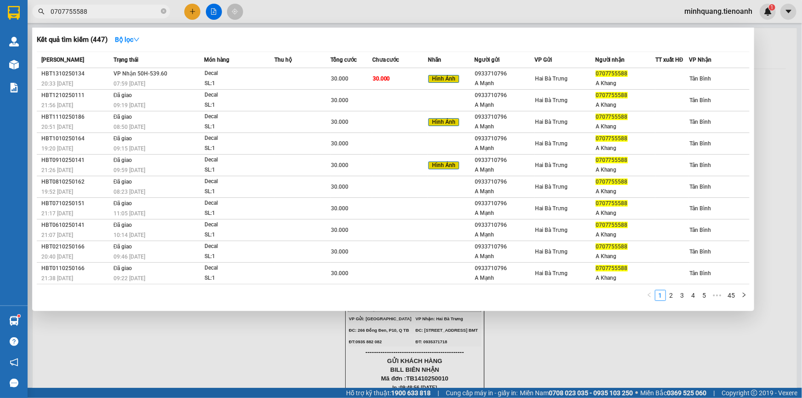
click at [115, 11] on input "0707755588" at bounding box center [105, 11] width 108 height 10
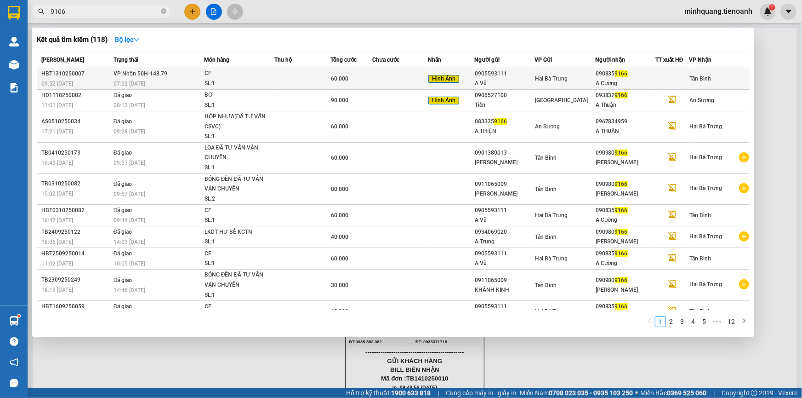
type input "9166"
click at [312, 74] on td at bounding box center [302, 79] width 56 height 22
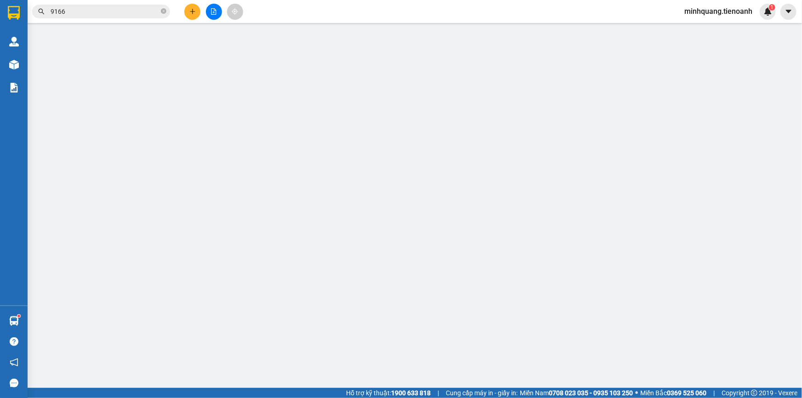
type input "0908359166"
type input "A Cường"
type input "0905593111"
type input "A Vũ"
type input "0"
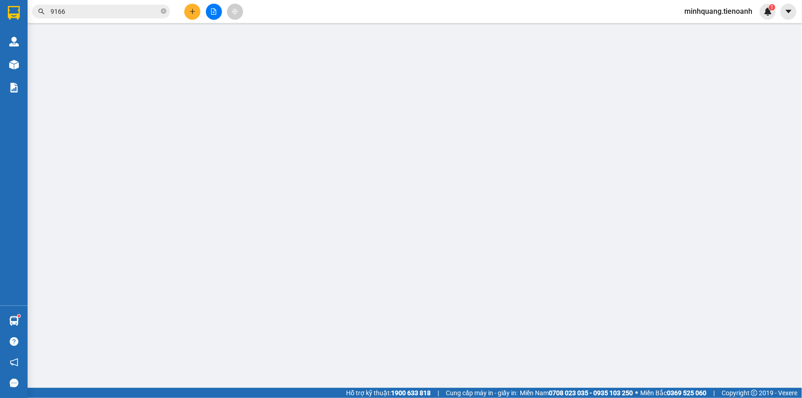
type input "60.000"
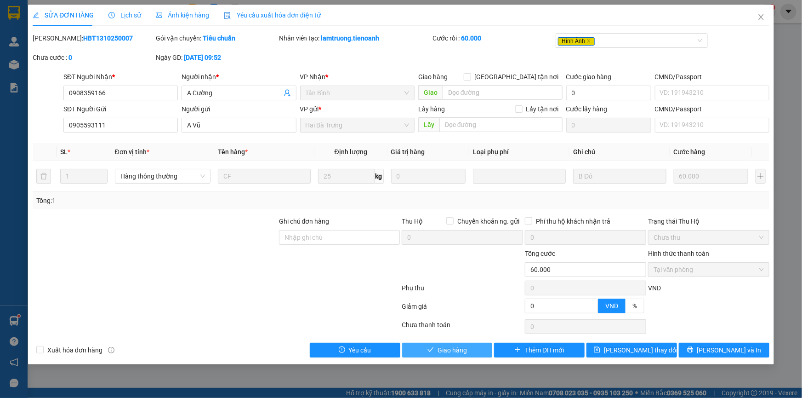
click at [448, 347] on span "Giao hàng" at bounding box center [452, 350] width 29 height 10
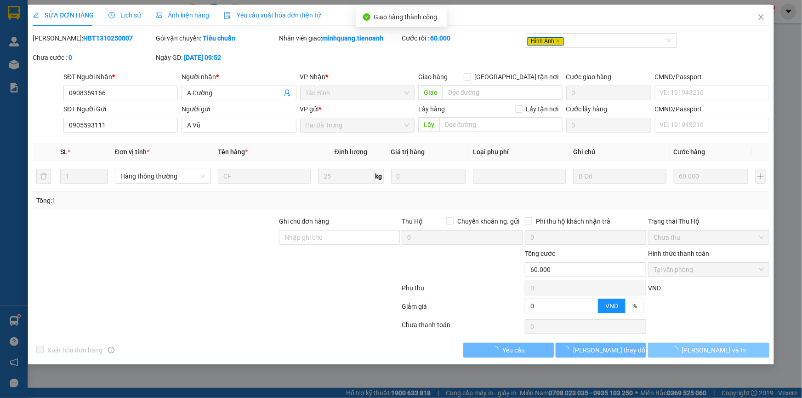
click at [740, 350] on button "[PERSON_NAME] và In" at bounding box center [708, 349] width 121 height 15
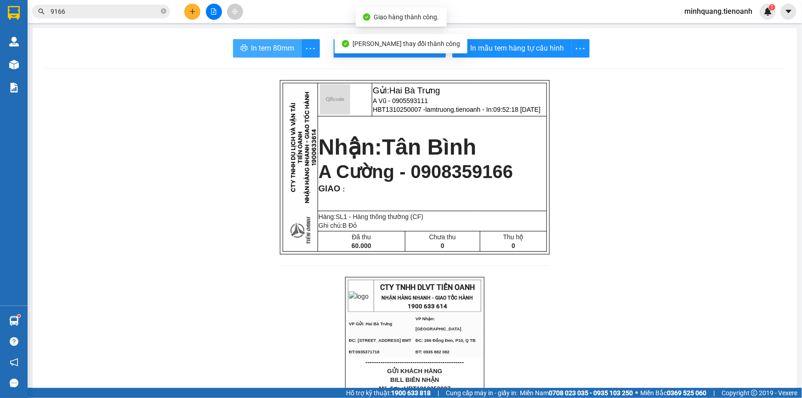
click at [246, 46] on button "In tem 80mm" at bounding box center [267, 48] width 69 height 18
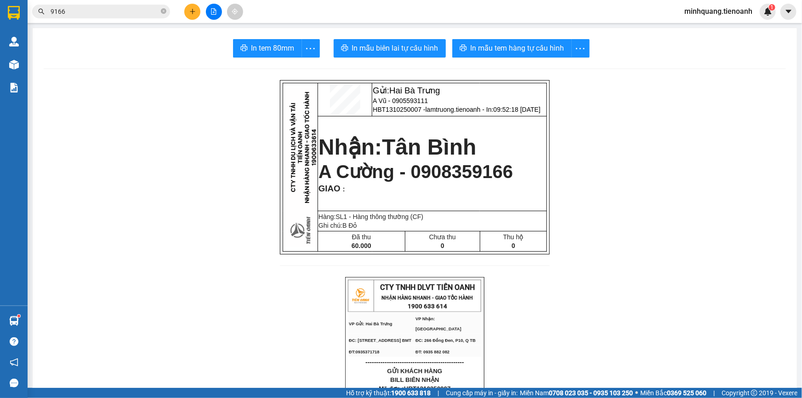
click at [155, 13] on input "9166" at bounding box center [105, 11] width 108 height 10
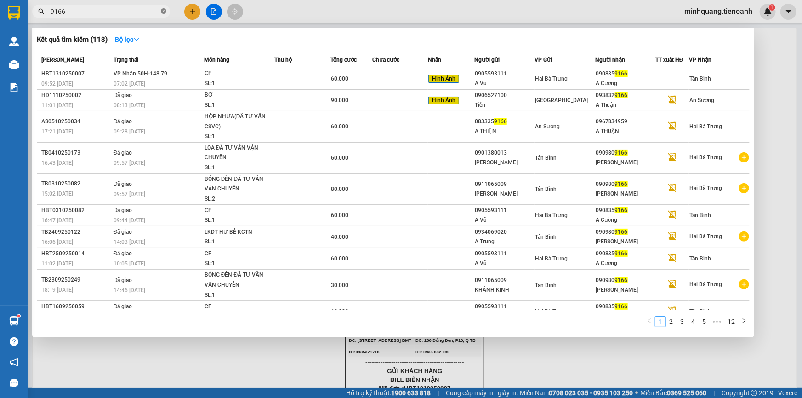
click at [161, 11] on icon "close-circle" at bounding box center [164, 11] width 6 height 6
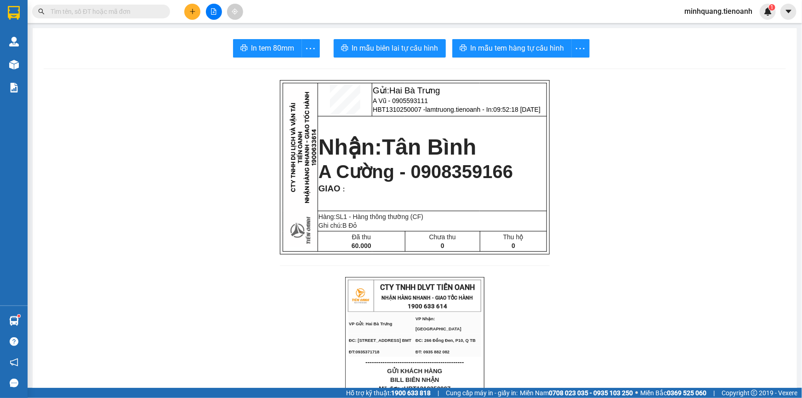
click at [139, 13] on input "text" at bounding box center [105, 11] width 108 height 10
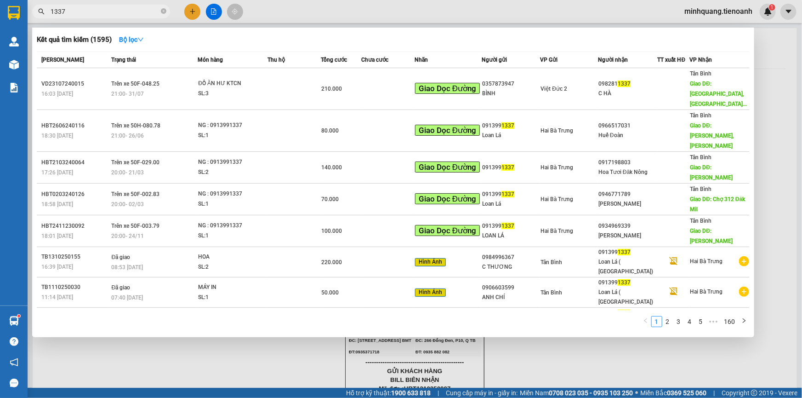
type input "1337"
click at [203, 13] on div at bounding box center [401, 199] width 802 height 398
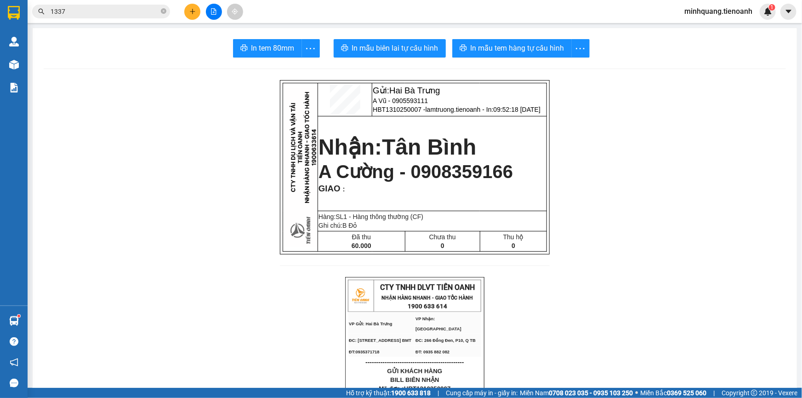
click at [194, 13] on icon "plus" at bounding box center [192, 11] width 6 height 6
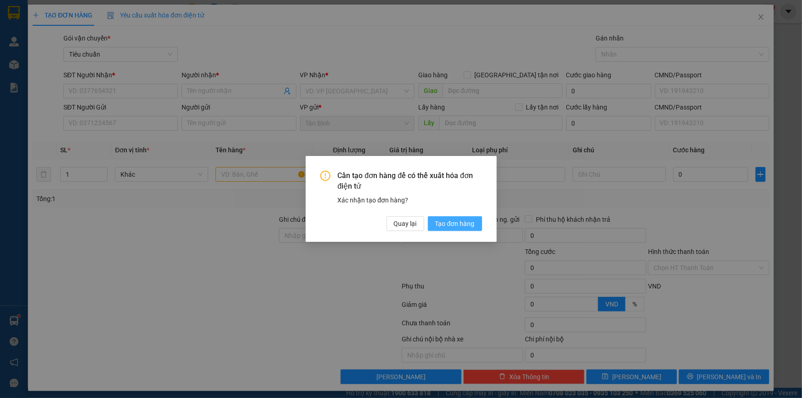
click at [438, 225] on span "Tạo đơn hàng" at bounding box center [455, 223] width 40 height 10
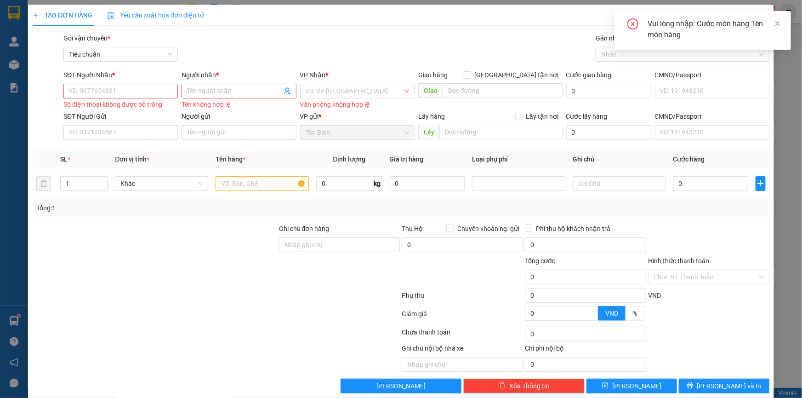
click at [115, 83] on div "SĐT Người Nhận *" at bounding box center [120, 77] width 114 height 14
click at [115, 89] on input "SĐT Người Nhận *" at bounding box center [120, 91] width 114 height 15
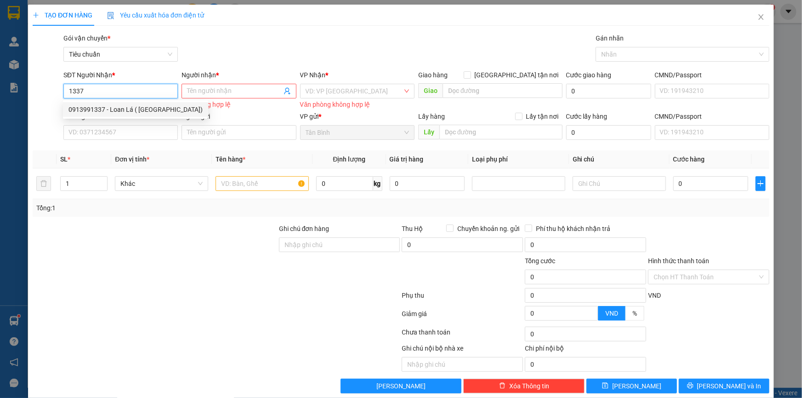
click at [129, 110] on div "0913991337 - Loan Lá ( Tú Uyên)" at bounding box center [135, 109] width 134 height 10
type input "0913991337"
type input "Loan Lá ( Tú Uyên)"
type input "132456978"
type input "220.000"
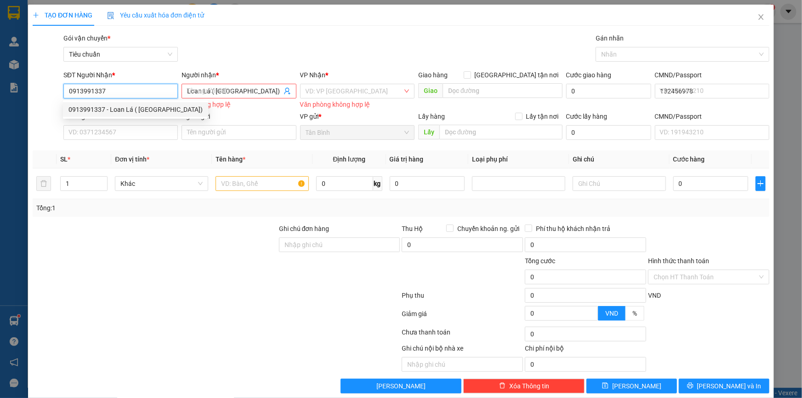
type input "220.000"
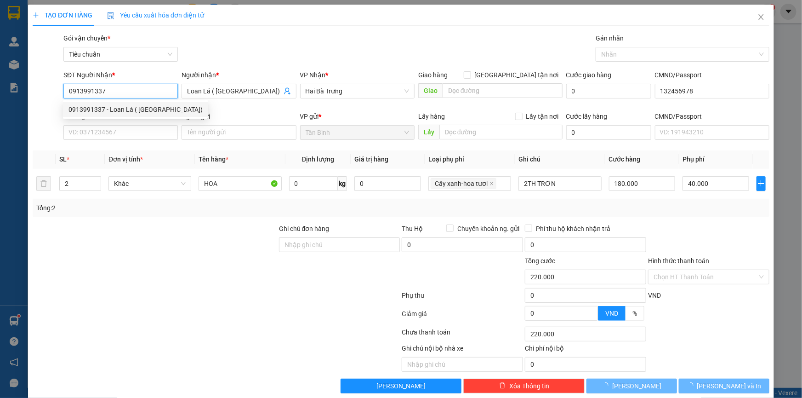
type input "0913991337"
click at [174, 225] on div at bounding box center [155, 239] width 246 height 32
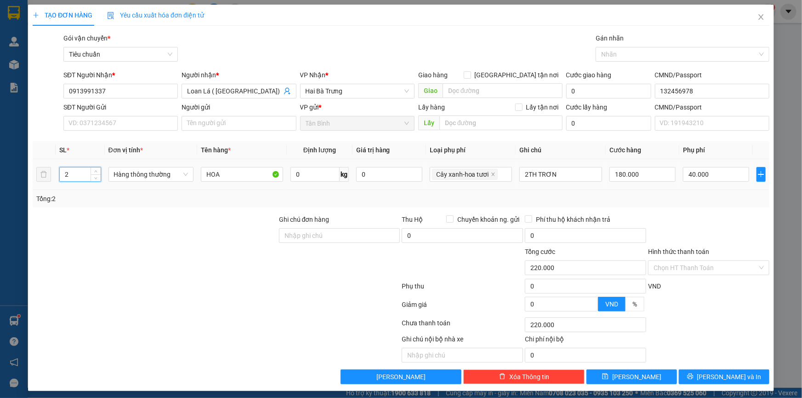
drag, startPoint x: 70, startPoint y: 177, endPoint x: 33, endPoint y: 181, distance: 37.9
click at [29, 182] on div "TẠO ĐƠN HÀNG Yêu cầu xuất hóa đơn điện tử Transit Pickup Surcharge Ids Transit …" at bounding box center [401, 198] width 746 height 386
type input "1"
drag, startPoint x: 579, startPoint y: 174, endPoint x: 459, endPoint y: 174, distance: 120.0
click at [461, 174] on tr "1 Hàng thông thường HOA 0 kg 0 Cây xanh-hoa tươi 2TH TRƠN 180.000 40.000" at bounding box center [401, 174] width 737 height 31
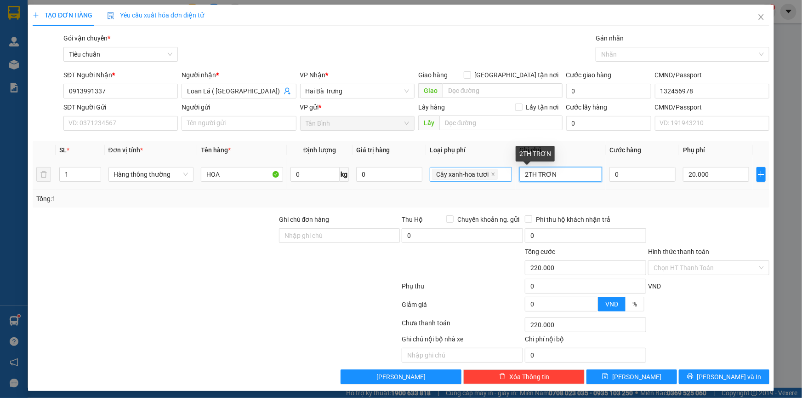
type input "20.000"
type input "0"
type input "20.000"
type input "B XANH"
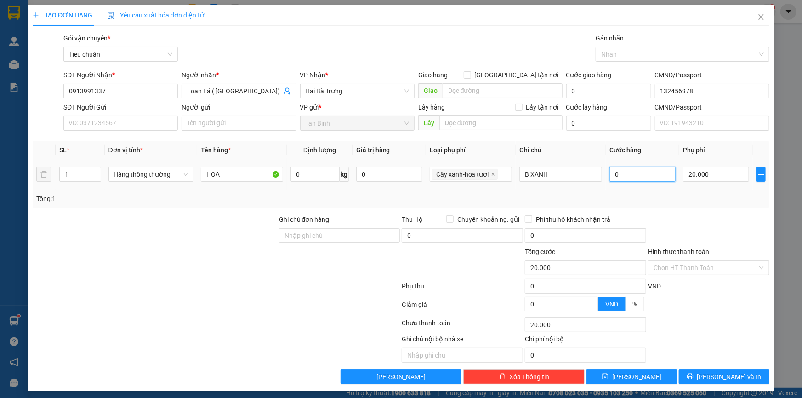
click at [634, 171] on input "0" at bounding box center [642, 174] width 66 height 15
type input "20.008"
type input "80"
type input "20.080"
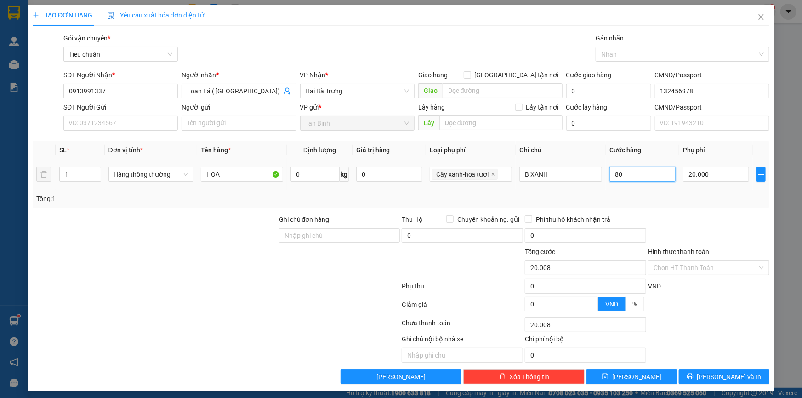
type input "20.080"
type input "80"
type input "100.000"
type input "80.000"
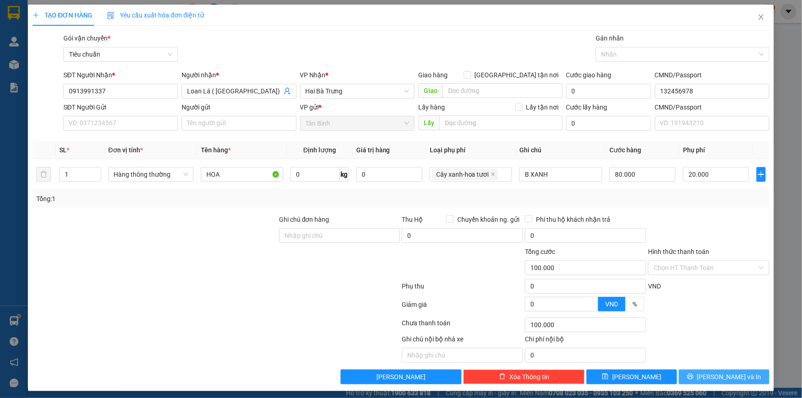
click at [721, 371] on span "[PERSON_NAME] và In" at bounding box center [729, 376] width 64 height 10
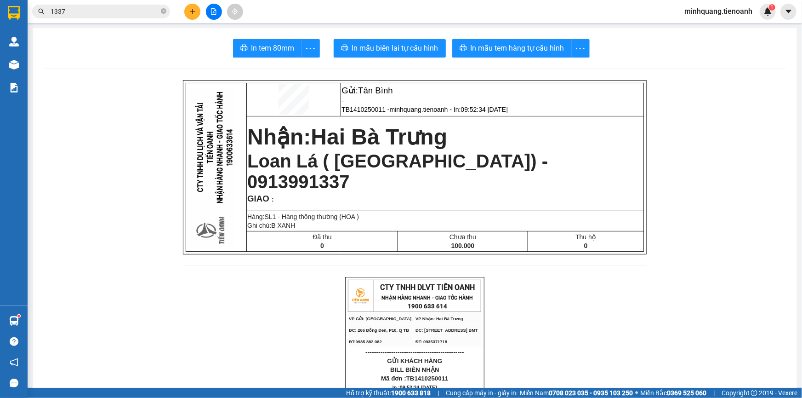
click at [104, 12] on input "1337" at bounding box center [105, 11] width 108 height 10
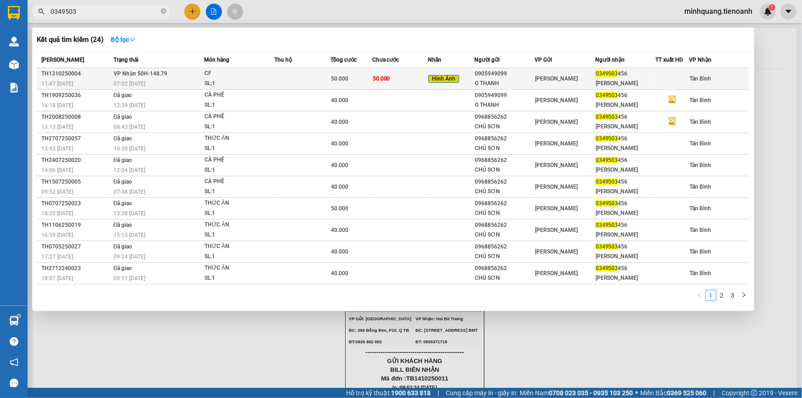
type input "0349503"
click at [285, 76] on td at bounding box center [302, 79] width 56 height 22
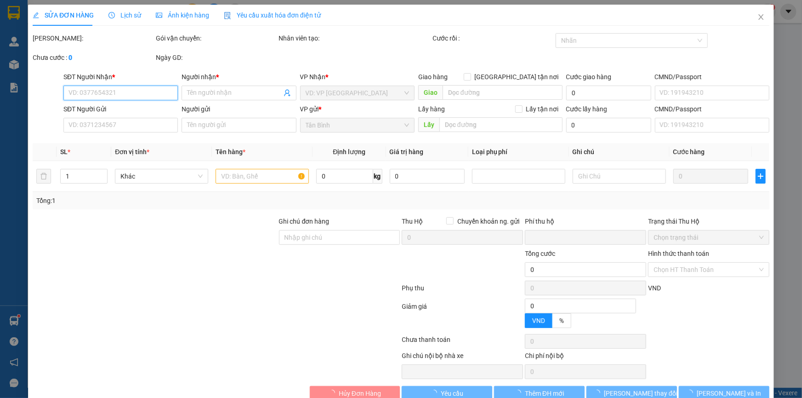
type input "0349503456"
type input "HOÀNG ANH"
type input "0905949099"
type input "O THANH"
type input "0"
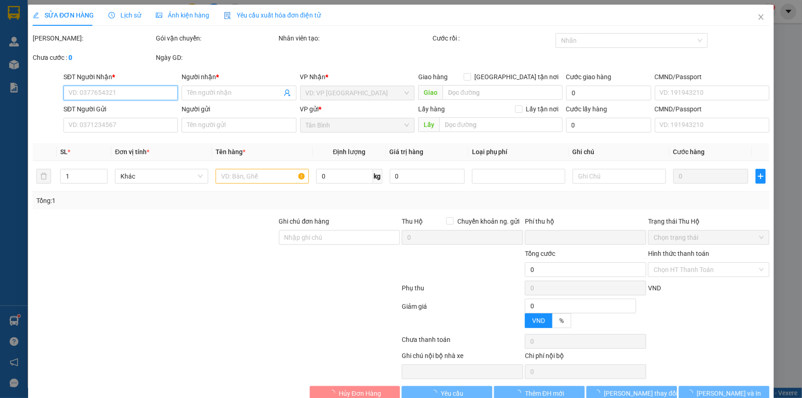
type input "50.000"
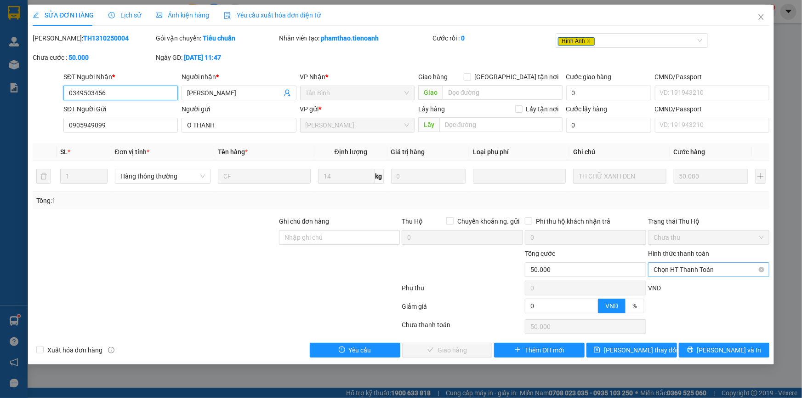
click at [681, 270] on span "Chọn HT Thanh Toán" at bounding box center [709, 269] width 110 height 14
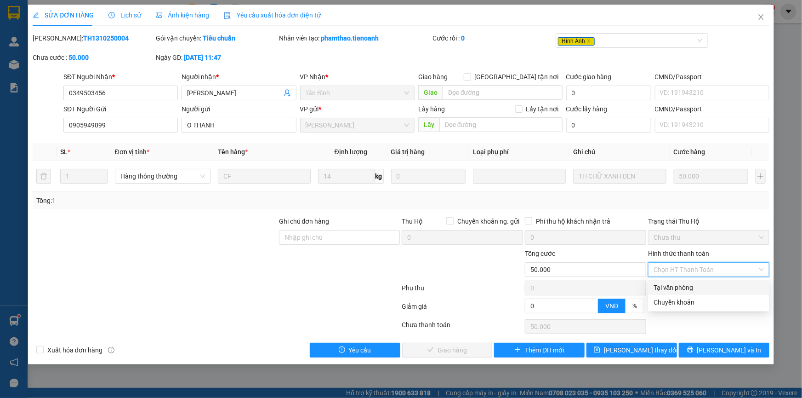
click at [680, 283] on div "Tại văn phòng" at bounding box center [709, 287] width 110 height 10
type input "0"
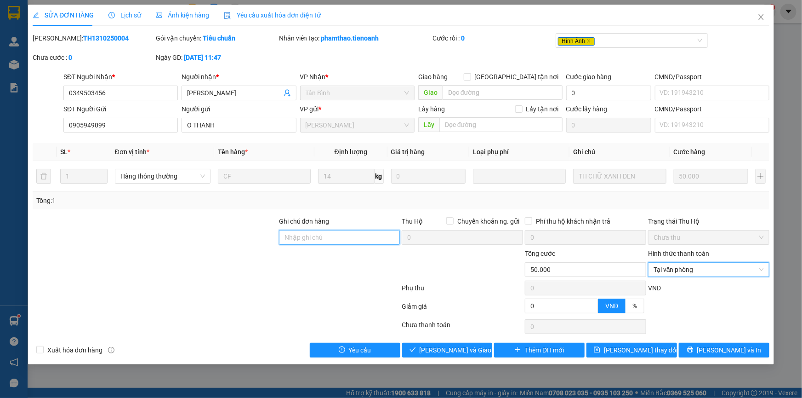
click at [314, 239] on input "Ghi chú đơn hàng" at bounding box center [339, 237] width 121 height 15
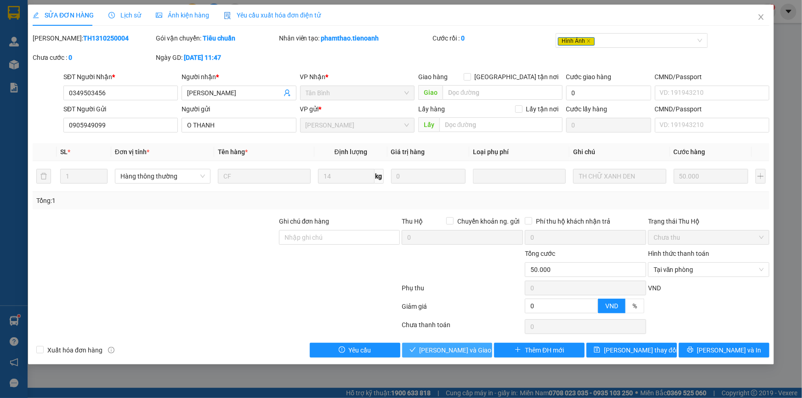
click at [441, 345] on span "[PERSON_NAME] và Giao hàng" at bounding box center [464, 350] width 88 height 10
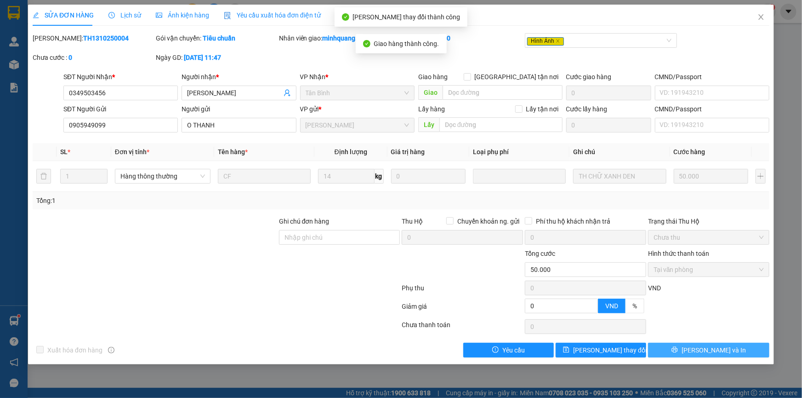
drag, startPoint x: 714, startPoint y: 353, endPoint x: 725, endPoint y: 350, distance: 11.7
click at [725, 350] on span "[PERSON_NAME] và In" at bounding box center [714, 350] width 64 height 10
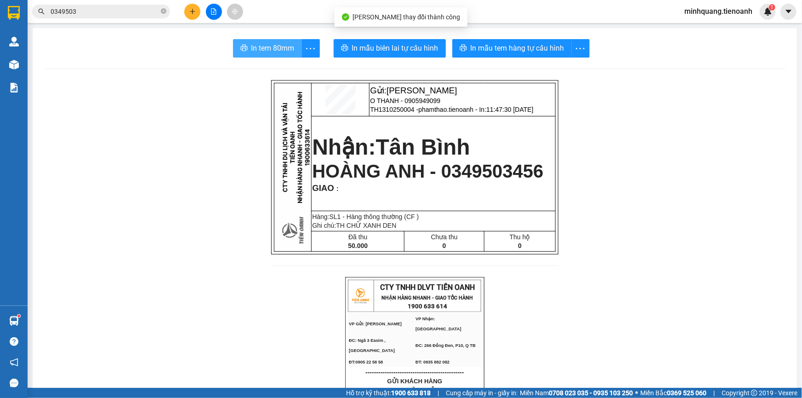
click at [271, 51] on span "In tem 80mm" at bounding box center [272, 47] width 43 height 11
click at [123, 13] on input "0349503" at bounding box center [105, 11] width 108 height 10
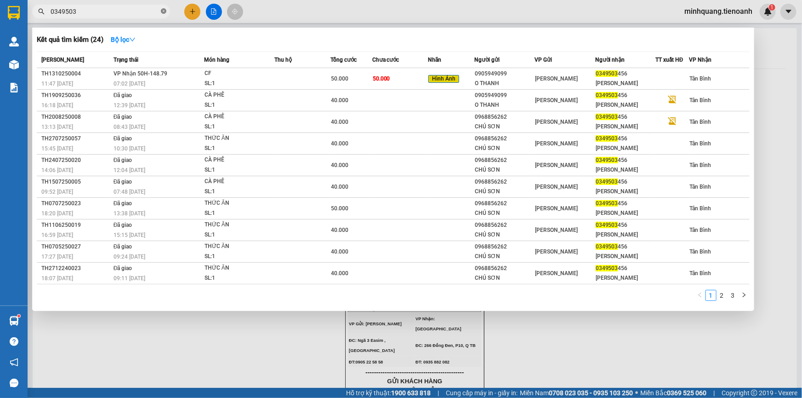
click at [162, 12] on icon "close-circle" at bounding box center [164, 11] width 6 height 6
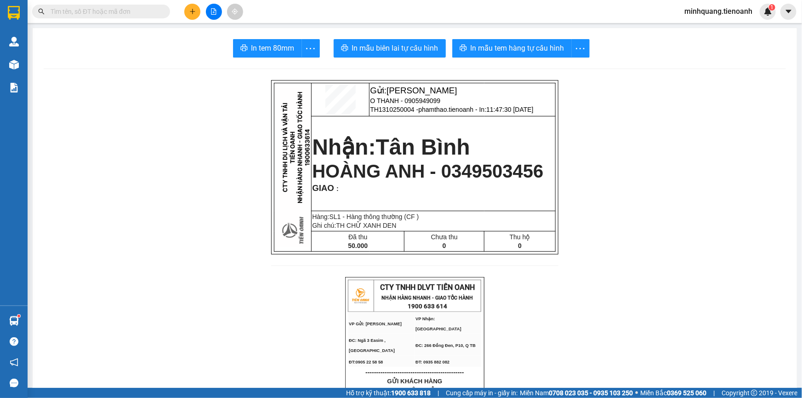
click at [114, 13] on input "text" at bounding box center [105, 11] width 108 height 10
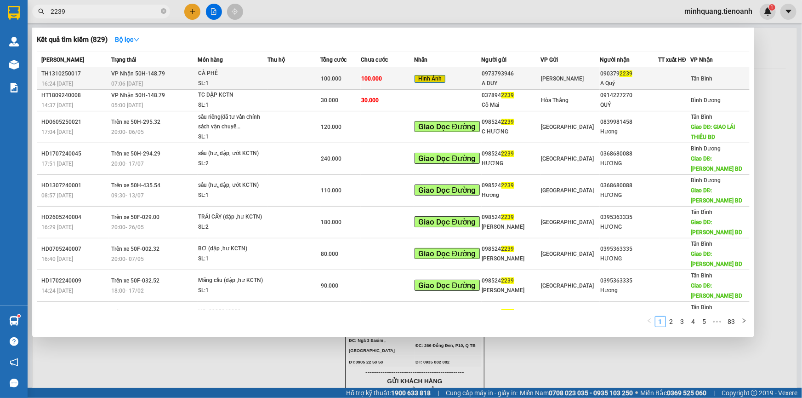
type input "2239"
click at [457, 78] on div "Hình Ảnh" at bounding box center [448, 79] width 66 height 11
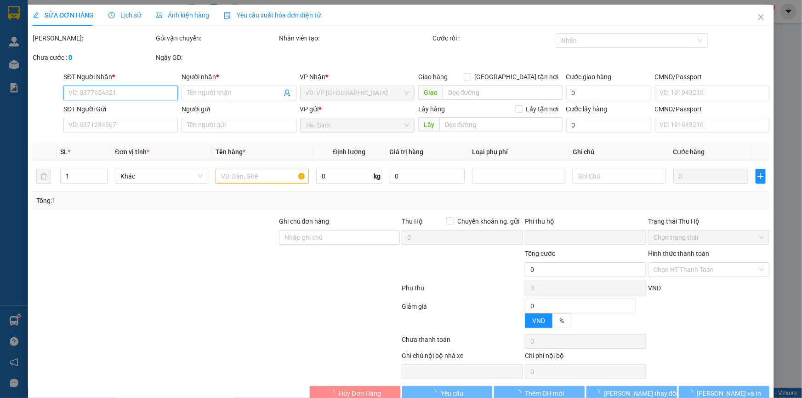
type input "0903792239"
type input "A Quý"
type input "0973793946"
type input "A DUY"
type input "tem bao thủ đức.c sữa trạm nha"
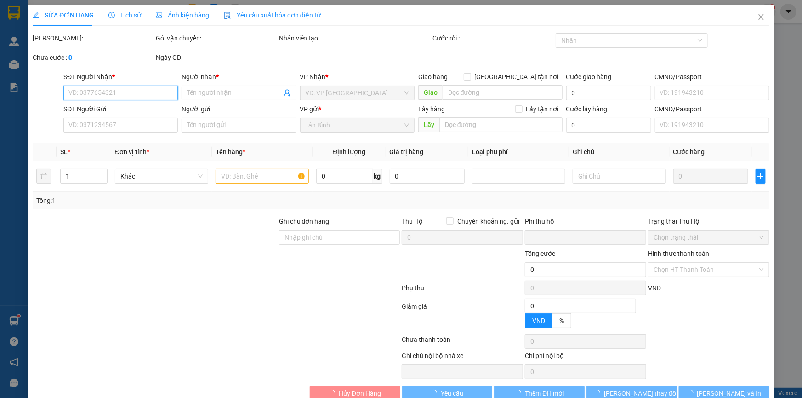
type input "0"
type input "100.000"
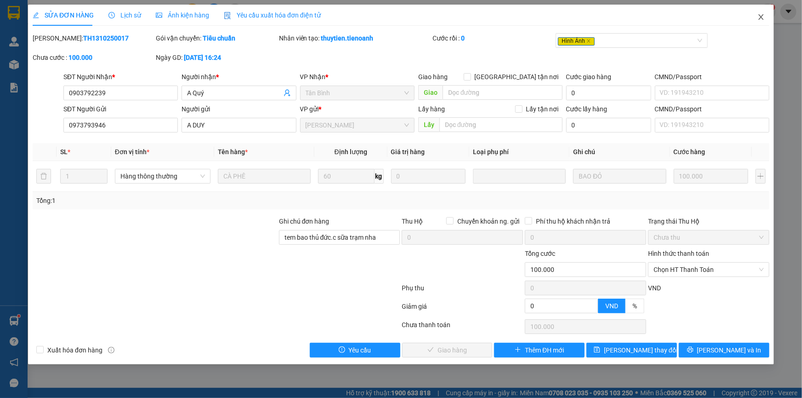
click at [753, 18] on span "Close" at bounding box center [761, 18] width 26 height 26
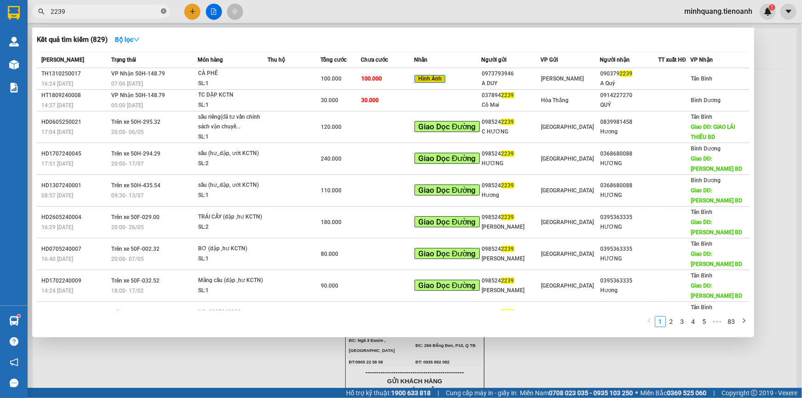
drag, startPoint x: 163, startPoint y: 9, endPoint x: 153, endPoint y: 11, distance: 9.8
click at [163, 10] on icon "close-circle" at bounding box center [164, 11] width 6 height 6
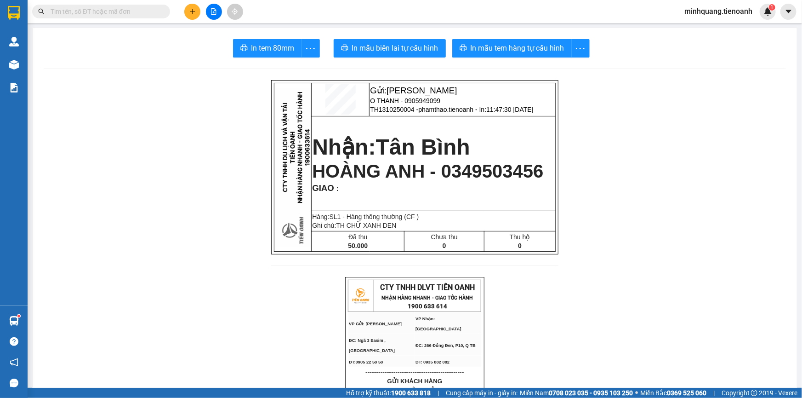
click at [132, 11] on input "text" at bounding box center [105, 11] width 108 height 10
click at [189, 11] on icon "plus" at bounding box center [192, 11] width 6 height 6
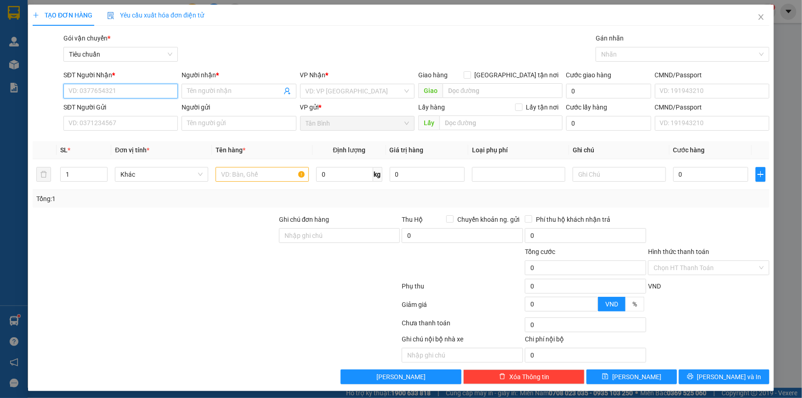
click at [125, 91] on input "SĐT Người Nhận *" at bounding box center [120, 91] width 114 height 15
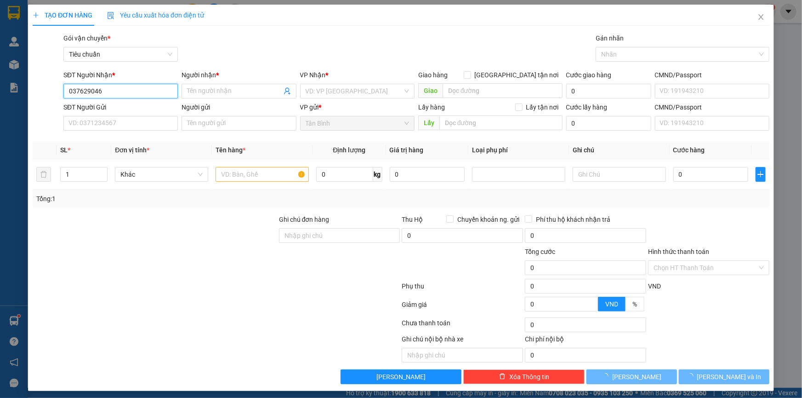
type input "0376290464"
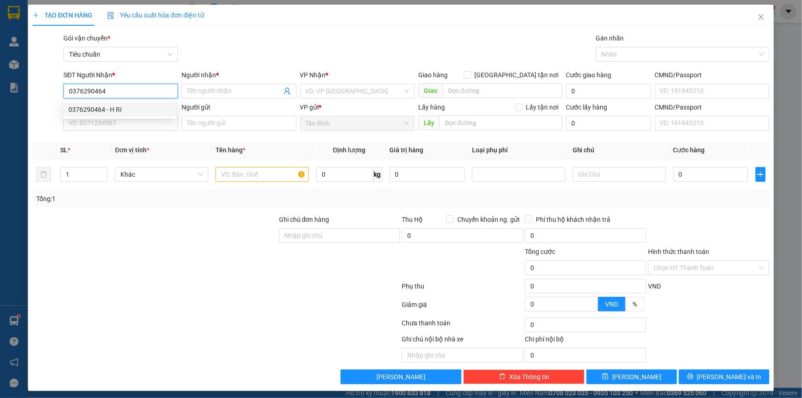
click at [110, 106] on div "0376290464 - H RI" at bounding box center [119, 109] width 103 height 10
type input "H RI"
type input "0376290464"
type input "30.000"
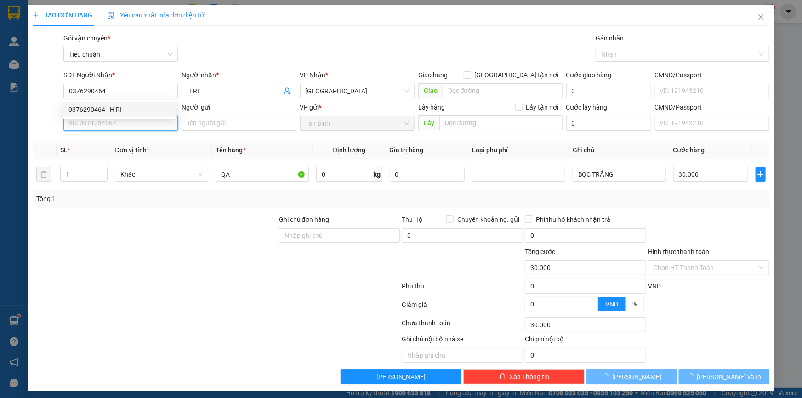
click at [108, 122] on input "SĐT Người Gửi" at bounding box center [120, 123] width 114 height 15
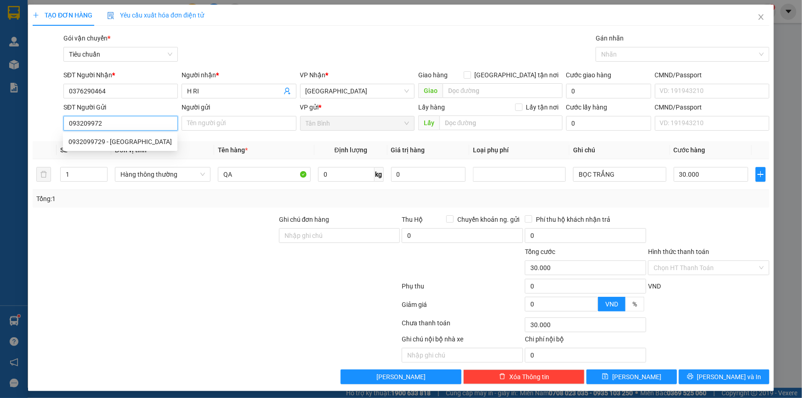
type input "0932099729"
click at [111, 140] on div "0932099729 - NGÂN CHÂU" at bounding box center [119, 142] width 103 height 10
type input "NGÂN CHÂU"
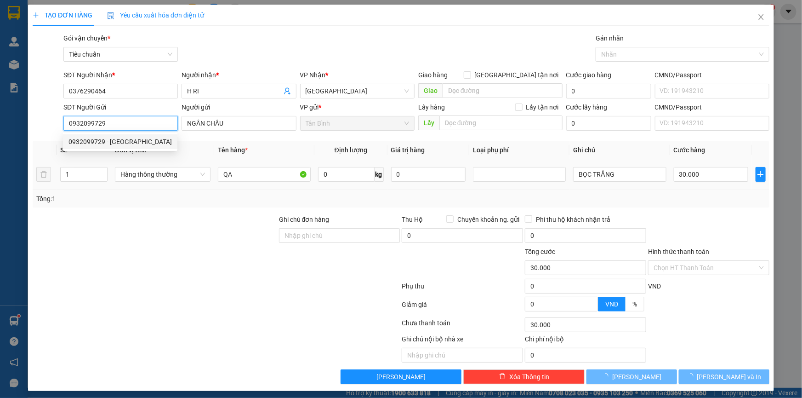
type input "0932099729"
click at [151, 219] on div at bounding box center [155, 230] width 246 height 32
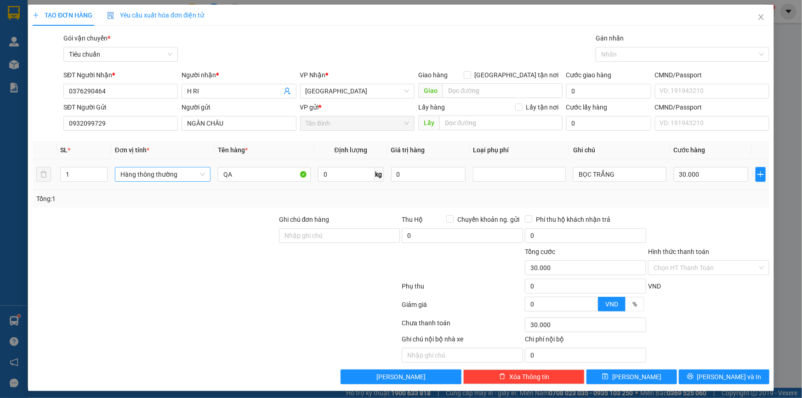
click at [162, 177] on span "Hàng thông thường" at bounding box center [162, 174] width 85 height 14
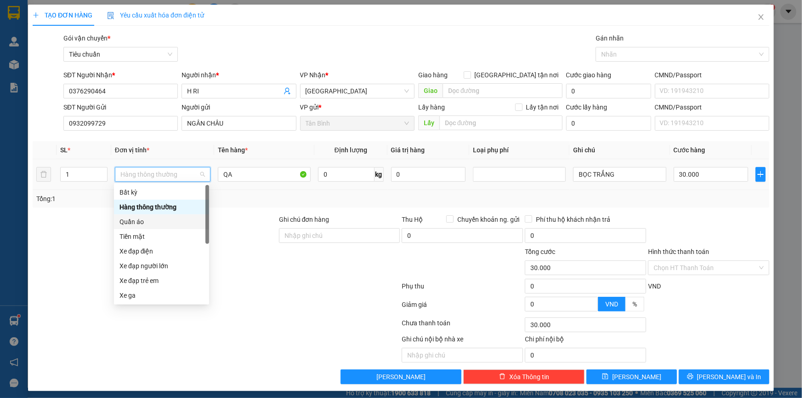
drag, startPoint x: 142, startPoint y: 220, endPoint x: 88, endPoint y: 222, distance: 54.7
click at [142, 221] on div "Quần áo" at bounding box center [162, 221] width 84 height 10
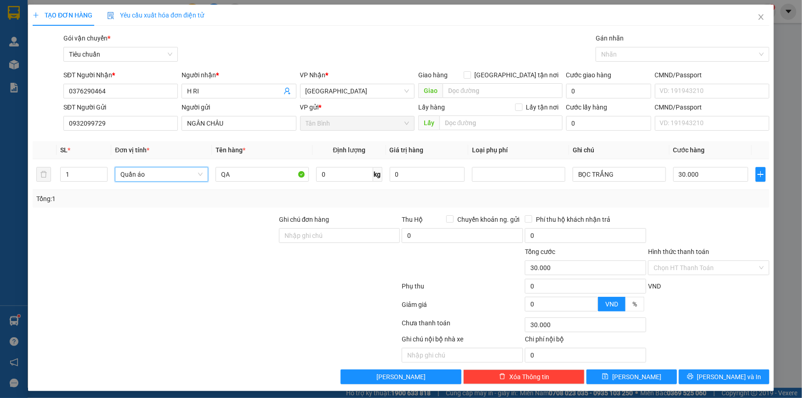
click at [88, 222] on div at bounding box center [155, 230] width 246 height 32
type input "0"
click at [697, 173] on input "0" at bounding box center [710, 174] width 75 height 15
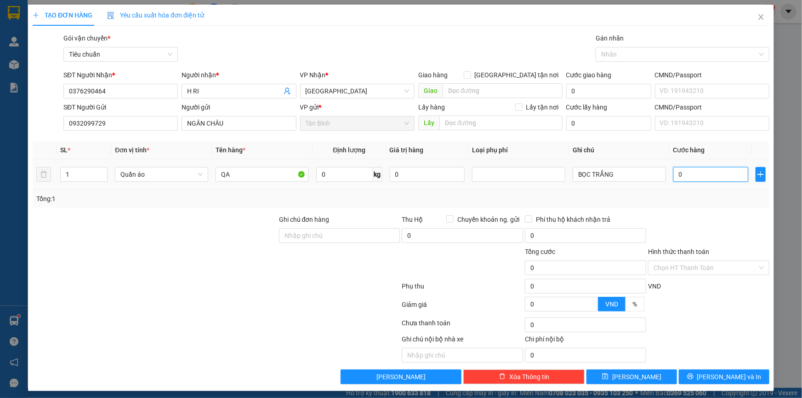
type input "3"
type input "30"
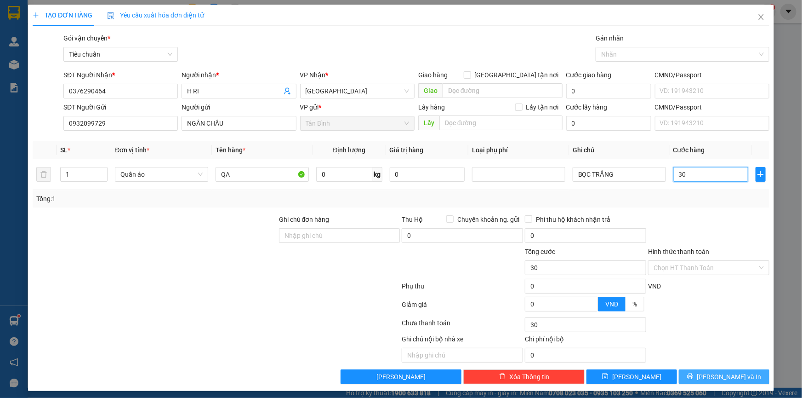
type input "30"
type input "30.000"
click at [709, 369] on button "[PERSON_NAME] và In" at bounding box center [724, 376] width 91 height 15
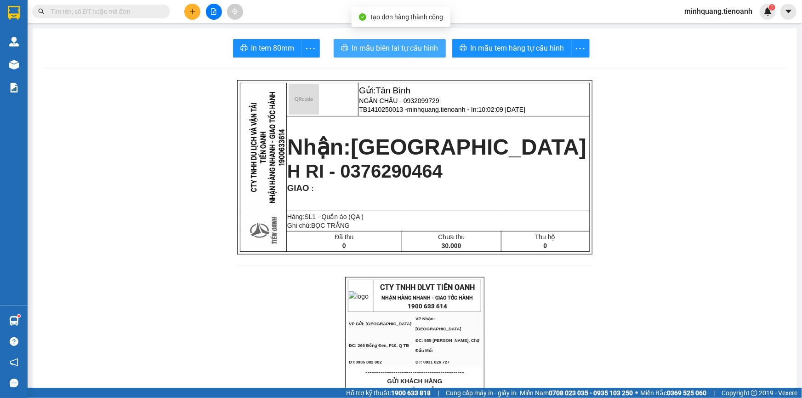
click at [372, 54] on span "In mẫu biên lai tự cấu hình" at bounding box center [395, 47] width 86 height 11
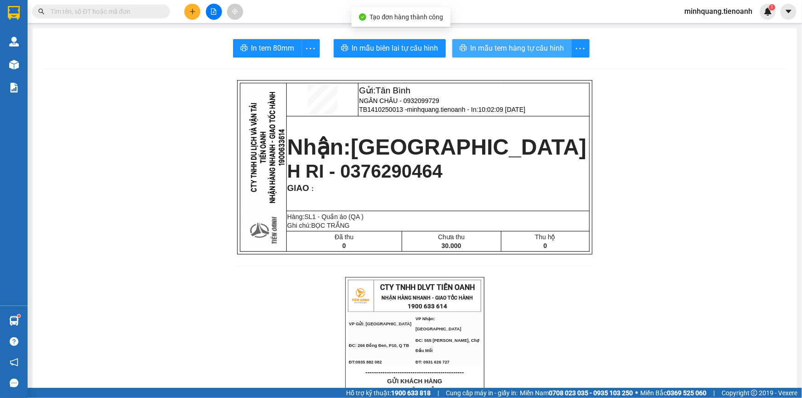
click at [484, 51] on span "In mẫu tem hàng tự cấu hình" at bounding box center [518, 47] width 94 height 11
click at [184, 9] on button at bounding box center [192, 12] width 16 height 16
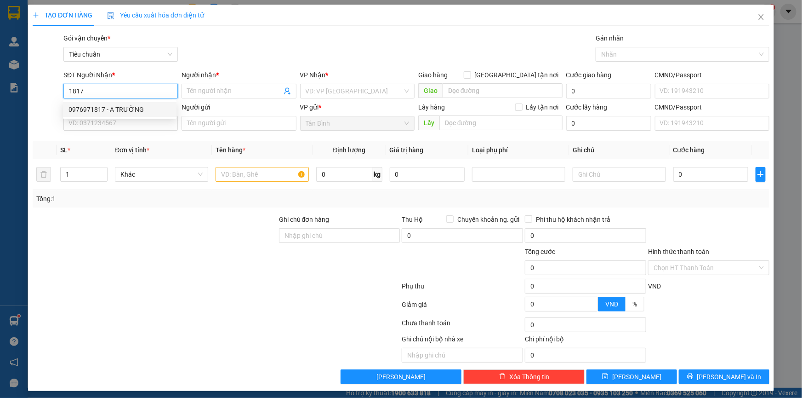
click at [110, 107] on div "0976971817 - A TRƯỜNG" at bounding box center [119, 109] width 103 height 10
type input "0976971817"
type input "A TRƯỜNG"
type input "40.000"
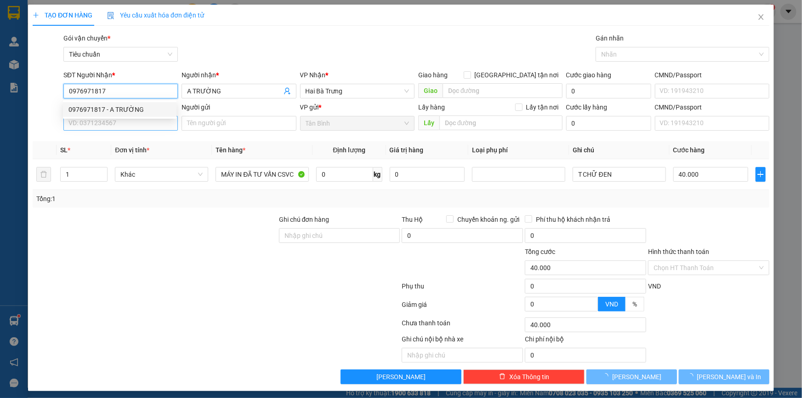
type input "0976971817"
click at [108, 120] on input "SĐT Người Gửi" at bounding box center [120, 123] width 114 height 15
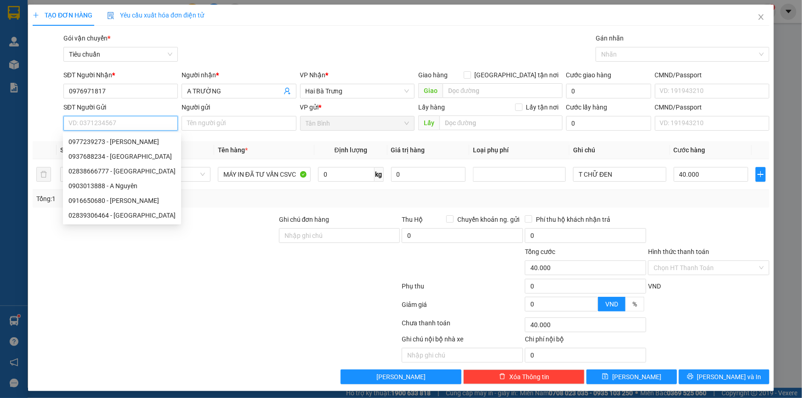
click at [114, 118] on input "SĐT Người Gửi" at bounding box center [120, 123] width 114 height 15
click at [231, 231] on div at bounding box center [155, 230] width 246 height 32
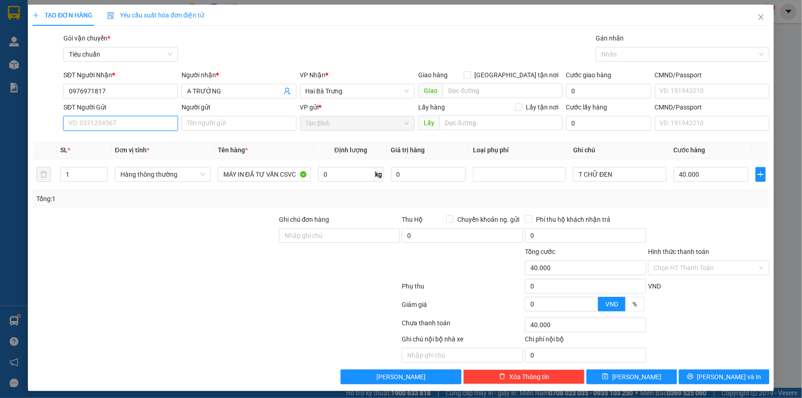
click at [130, 126] on input "SĐT Người Gửi" at bounding box center [120, 123] width 114 height 15
type input "0909130391"
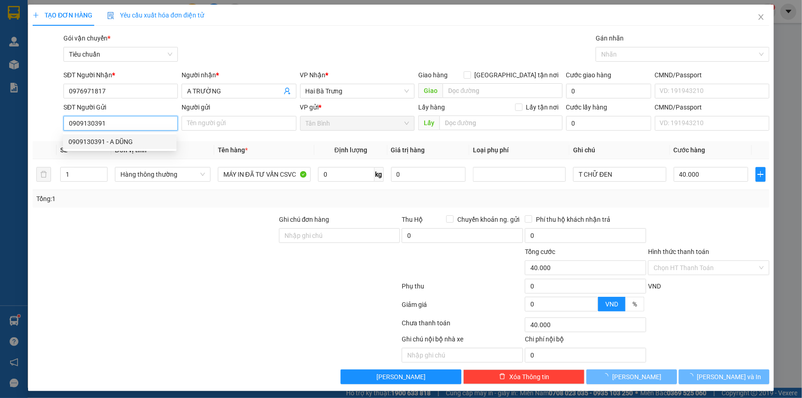
click at [114, 140] on div "0909130391 - A DŨNG" at bounding box center [119, 142] width 103 height 10
type input "A DŨNG"
type input "0909130391"
click at [208, 215] on div at bounding box center [155, 230] width 246 height 32
type input "120.000"
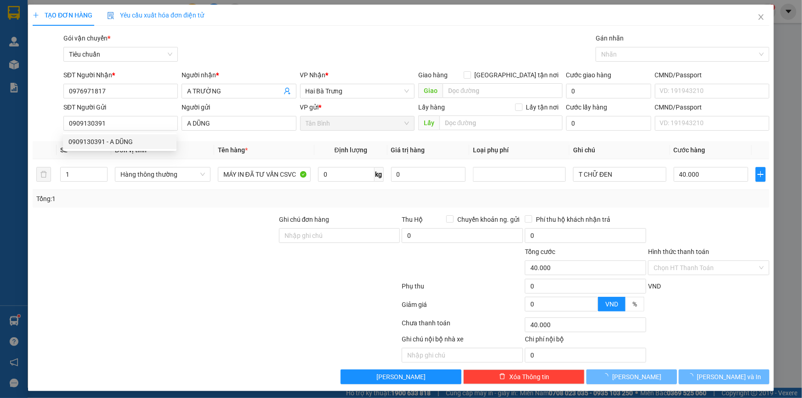
type input "120.000"
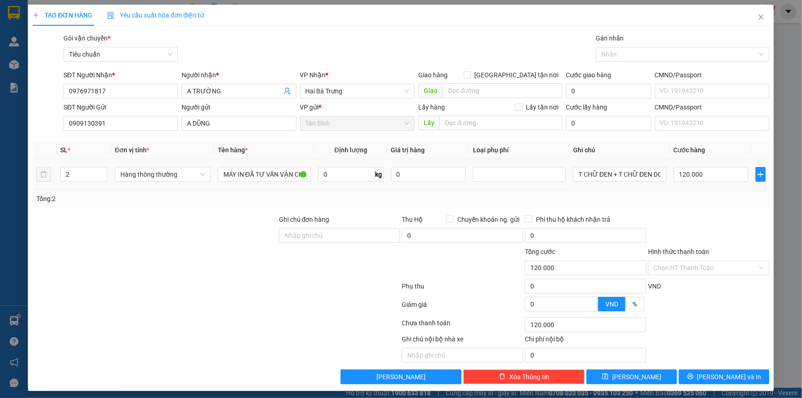
click at [36, 179] on tr "2 Hàng thông thường MÁY IN ĐÃ TƯ VẤN VẬN CHUYỂN 0 kg 0 T CHỮ ĐEN + T CHỮ ĐEN DC…" at bounding box center [401, 174] width 737 height 31
type input "1"
click at [148, 218] on div at bounding box center [155, 230] width 246 height 32
type input "0"
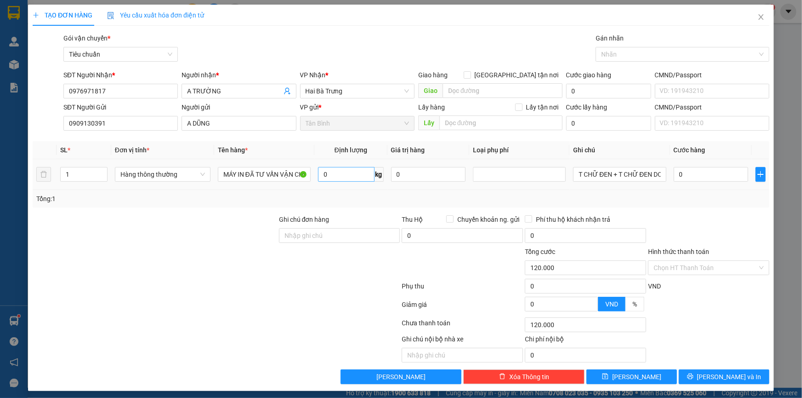
type input "0"
click at [336, 174] on input "0" at bounding box center [346, 174] width 57 height 15
type input "10"
click at [188, 245] on div at bounding box center [155, 230] width 246 height 32
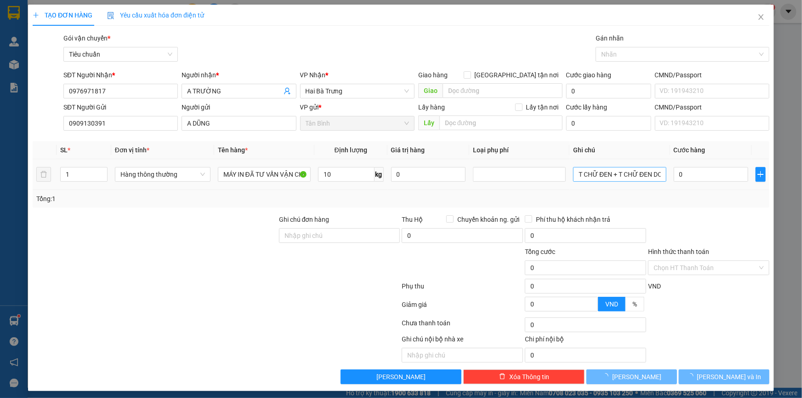
type input "40.000"
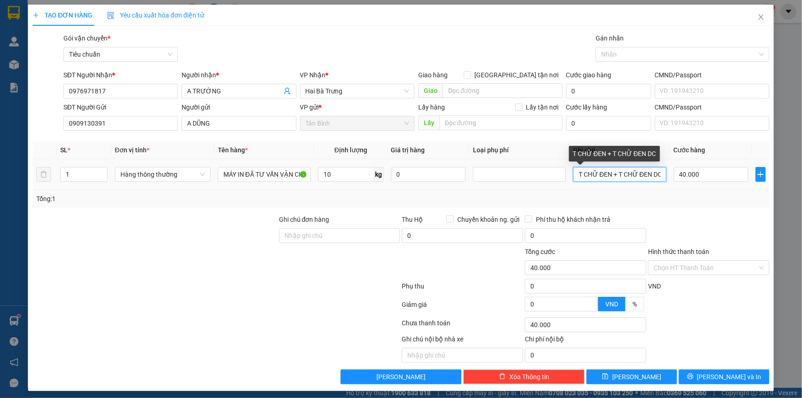
drag, startPoint x: 608, startPoint y: 177, endPoint x: 802, endPoint y: 177, distance: 193.5
click at [793, 177] on div "TẠO ĐƠN HÀNG Yêu cầu xuất hóa đơn điện tử Transit Pickup Surcharge Ids Transit …" at bounding box center [401, 199] width 802 height 398
type input "T CHỮ ĐEN BBC"
drag, startPoint x: 601, startPoint y: 193, endPoint x: 323, endPoint y: 184, distance: 278.2
click at [600, 194] on div "Tổng: 1" at bounding box center [400, 199] width 729 height 10
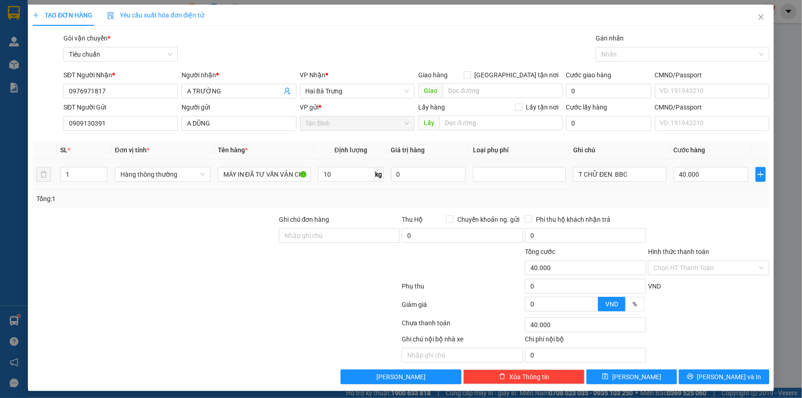
click at [697, 164] on td "40.000" at bounding box center [711, 174] width 82 height 31
click at [692, 176] on input "40.000" at bounding box center [711, 174] width 75 height 15
type input "5"
type input "50"
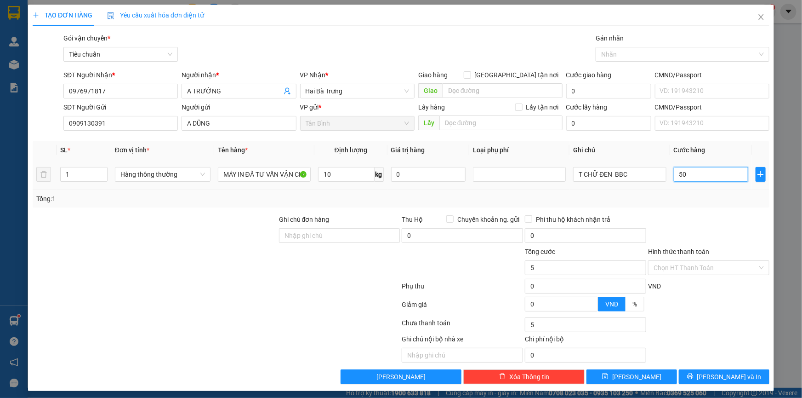
type input "50"
type input "50.000"
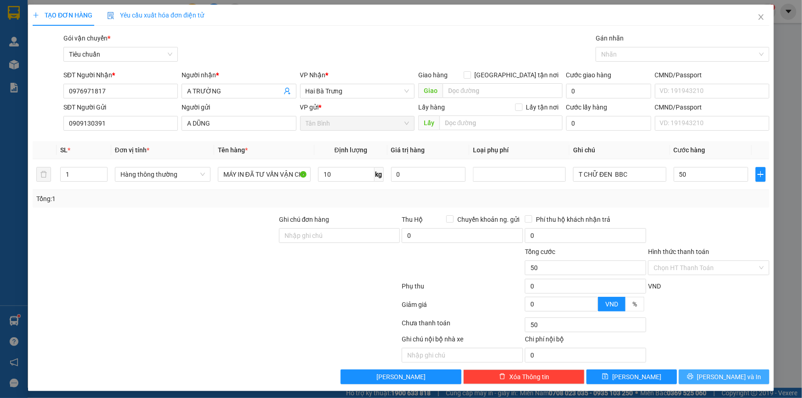
type input "50.000"
click at [726, 372] on span "[PERSON_NAME] và In" at bounding box center [729, 376] width 64 height 10
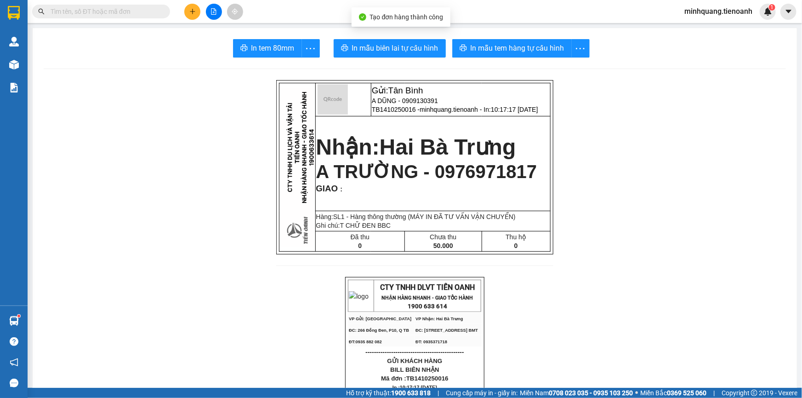
click at [503, 56] on button "In mẫu tem hàng tự cấu hình" at bounding box center [512, 48] width 120 height 18
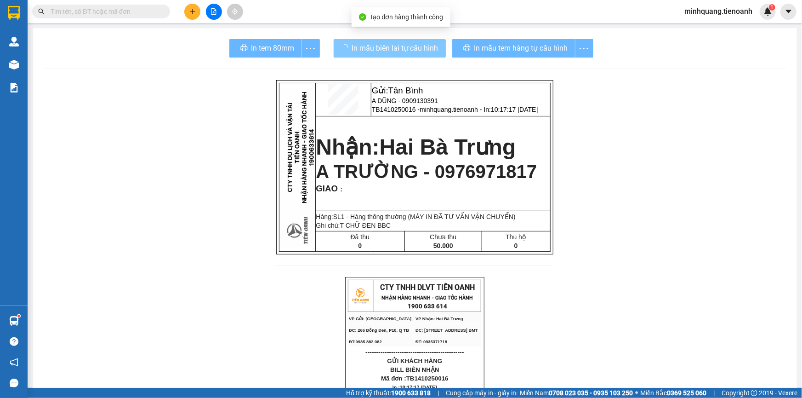
click at [412, 49] on span "In mẫu biên lai tự cấu hình" at bounding box center [395, 47] width 86 height 11
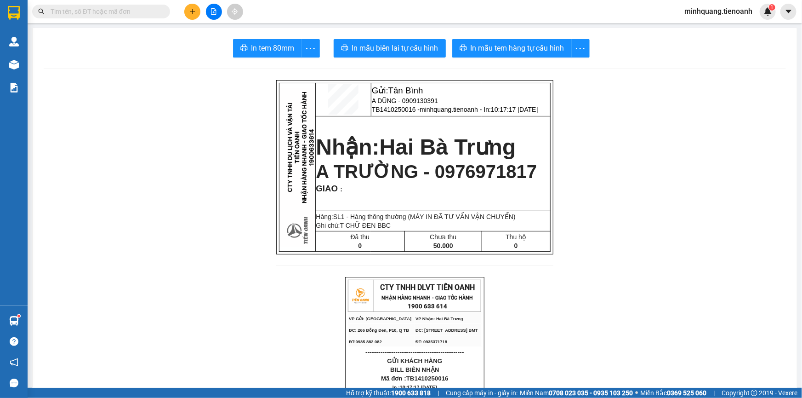
click at [105, 6] on input "text" at bounding box center [105, 11] width 108 height 10
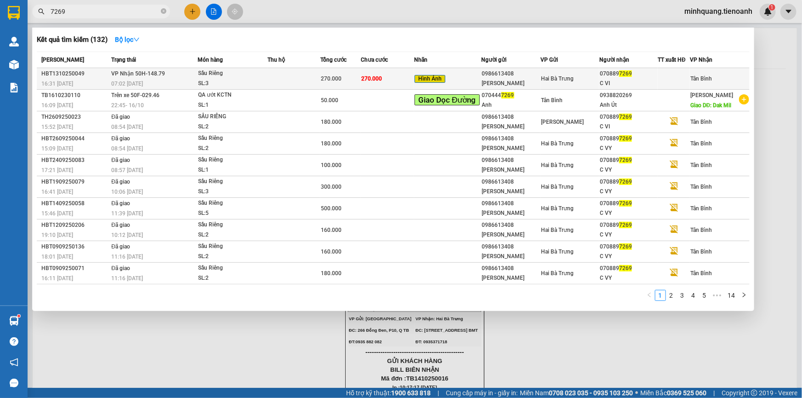
type input "7269"
click at [275, 69] on td at bounding box center [294, 79] width 53 height 22
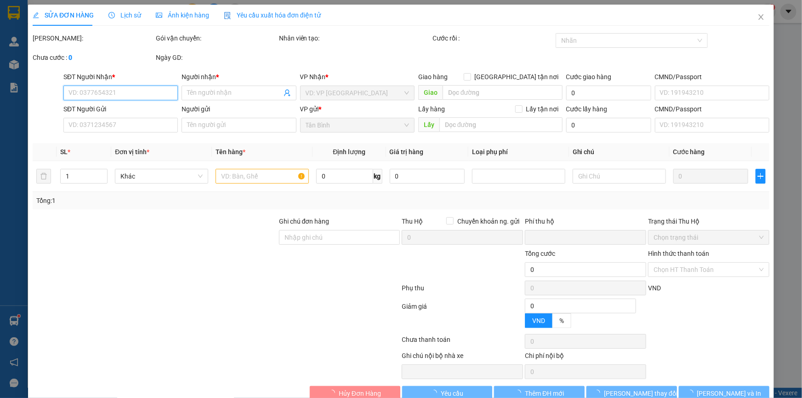
type input "0708897269"
type input "C VI"
type input "0986613408"
type input "C PHƯƠNG"
type input "0"
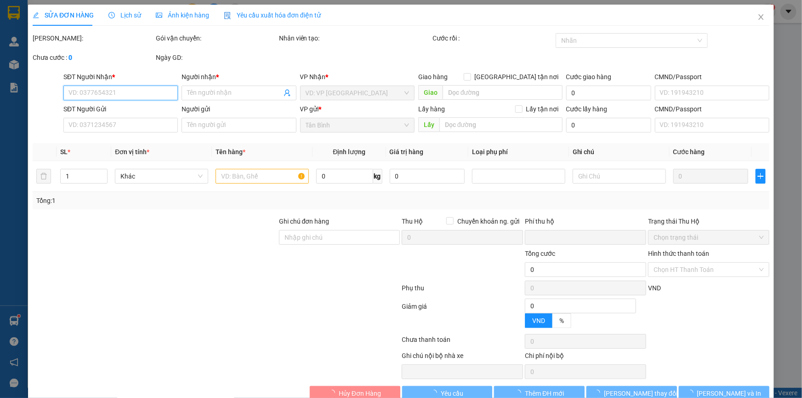
type input "270.000"
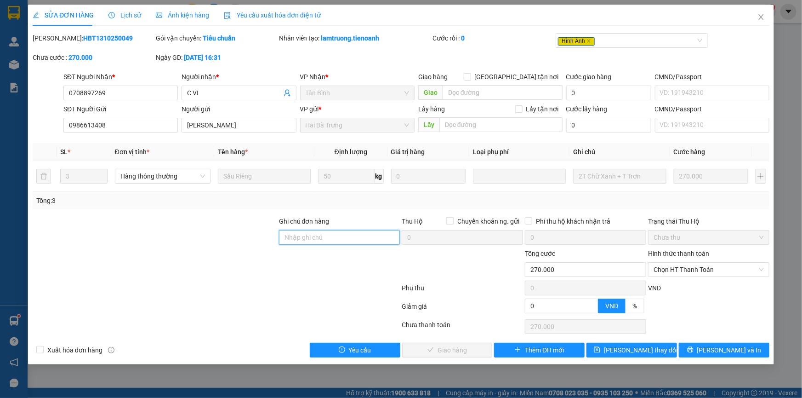
drag, startPoint x: 304, startPoint y: 235, endPoint x: 225, endPoint y: 233, distance: 79.6
click at [299, 237] on input "Ghi chú đơn hàng" at bounding box center [339, 237] width 121 height 15
click at [225, 233] on div at bounding box center [155, 232] width 246 height 32
drag, startPoint x: 298, startPoint y: 233, endPoint x: 261, endPoint y: 235, distance: 37.3
click at [297, 234] on input "Ghi chú đơn hàng" at bounding box center [339, 237] width 121 height 15
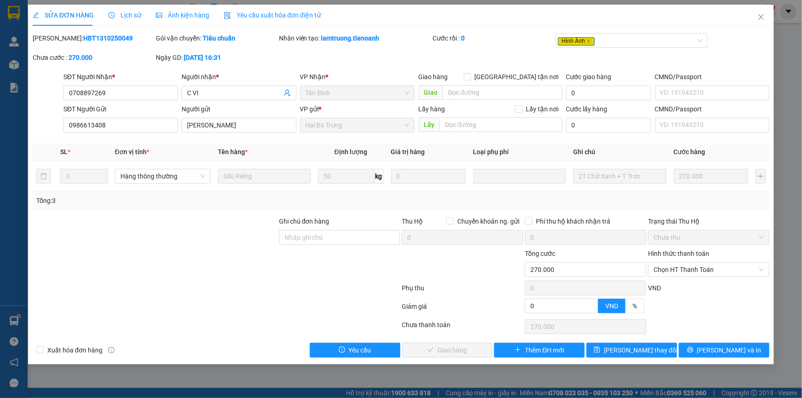
click at [252, 235] on div at bounding box center [155, 232] width 246 height 32
click at [313, 237] on input "Ghi chú đơn hàng" at bounding box center [339, 237] width 121 height 15
click at [262, 238] on div at bounding box center [155, 232] width 246 height 32
drag, startPoint x: 308, startPoint y: 239, endPoint x: 211, endPoint y: 240, distance: 96.5
click at [293, 240] on input "Ghi chú đơn hàng" at bounding box center [339, 237] width 121 height 15
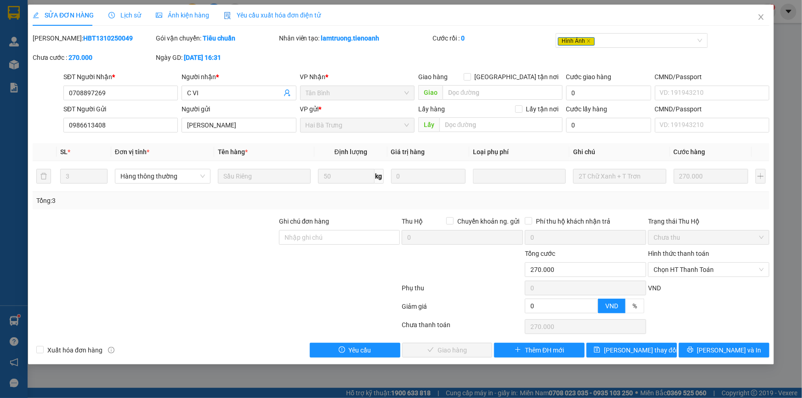
click at [211, 240] on div at bounding box center [155, 232] width 246 height 32
drag, startPoint x: 284, startPoint y: 237, endPoint x: 274, endPoint y: 237, distance: 9.7
click at [284, 237] on input "Ghi chú đơn hàng" at bounding box center [339, 237] width 121 height 15
click at [245, 243] on div at bounding box center [155, 232] width 246 height 32
drag, startPoint x: 298, startPoint y: 241, endPoint x: 233, endPoint y: 238, distance: 65.3
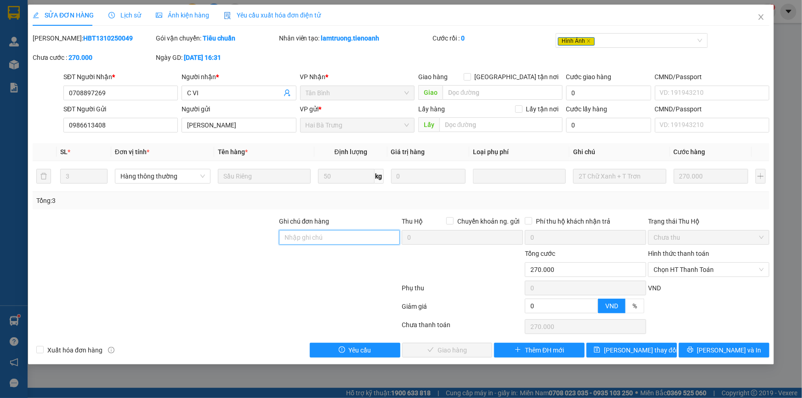
click at [298, 241] on input "Ghi chú đơn hàng" at bounding box center [339, 237] width 121 height 15
click at [228, 238] on div at bounding box center [155, 232] width 246 height 32
click at [757, 20] on span "Close" at bounding box center [761, 18] width 26 height 26
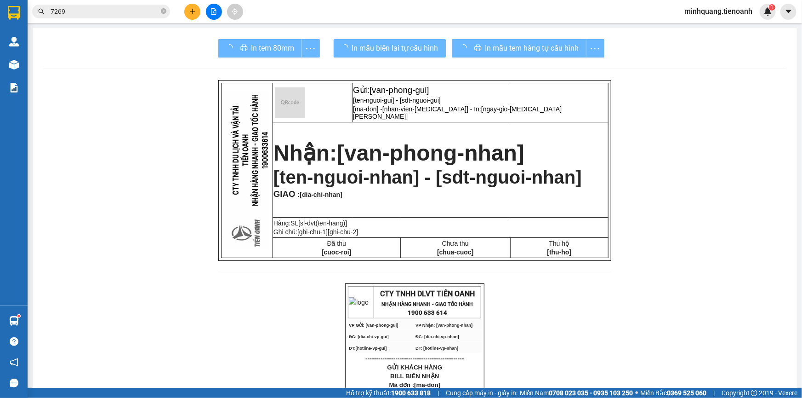
click at [126, 13] on input "7269" at bounding box center [105, 11] width 108 height 10
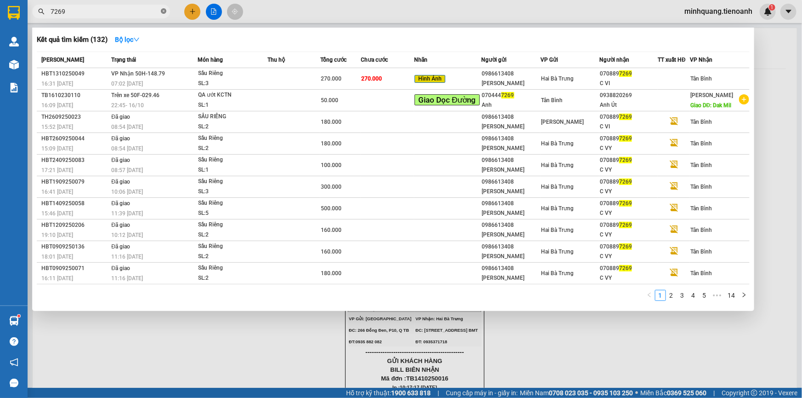
click at [162, 12] on icon "close-circle" at bounding box center [164, 11] width 6 height 6
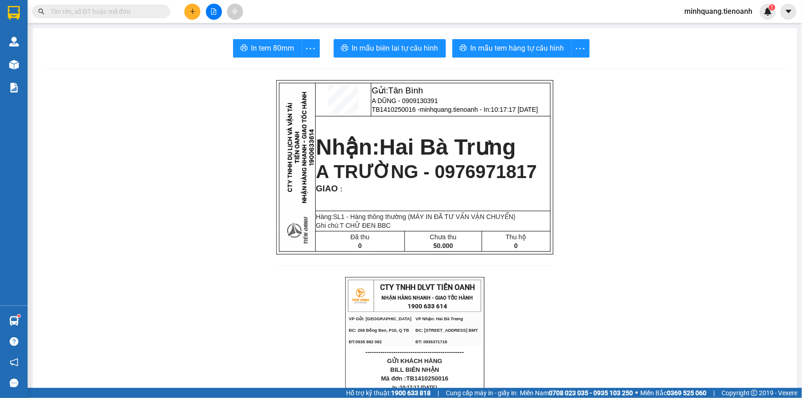
click at [154, 11] on input "text" at bounding box center [105, 11] width 108 height 10
click at [151, 15] on input "text" at bounding box center [105, 11] width 108 height 10
click at [190, 11] on icon "plus" at bounding box center [192, 11] width 5 height 0
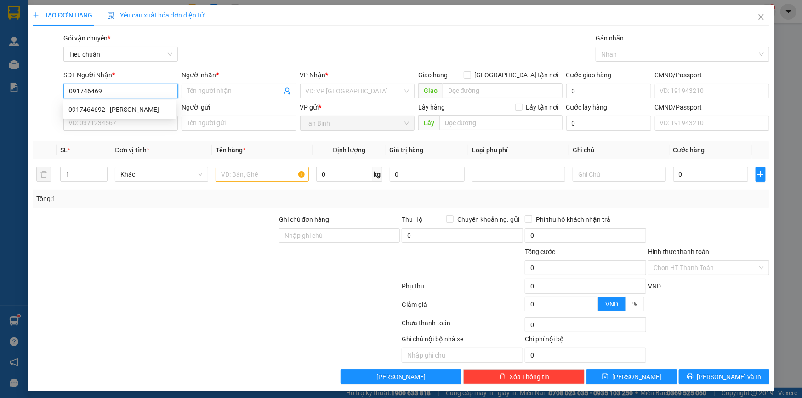
type input "0917464692"
drag, startPoint x: 130, startPoint y: 108, endPoint x: 129, endPoint y: 116, distance: 7.8
click at [130, 109] on div "0917464692 - C Hoa" at bounding box center [119, 109] width 103 height 10
type input "C Hoa"
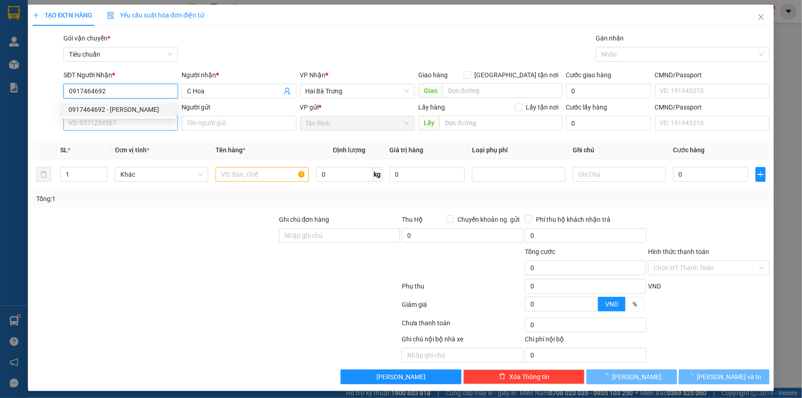
type input "0917464692"
type input "30.000"
click at [125, 126] on input "SĐT Người Gửi" at bounding box center [120, 123] width 114 height 15
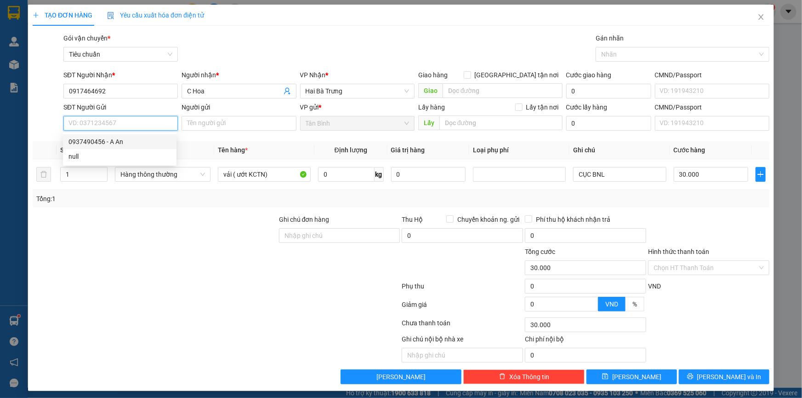
click at [110, 139] on div "0937490456 - A An" at bounding box center [119, 142] width 103 height 10
type input "0937490456"
type input "A An"
type input "051081000080"
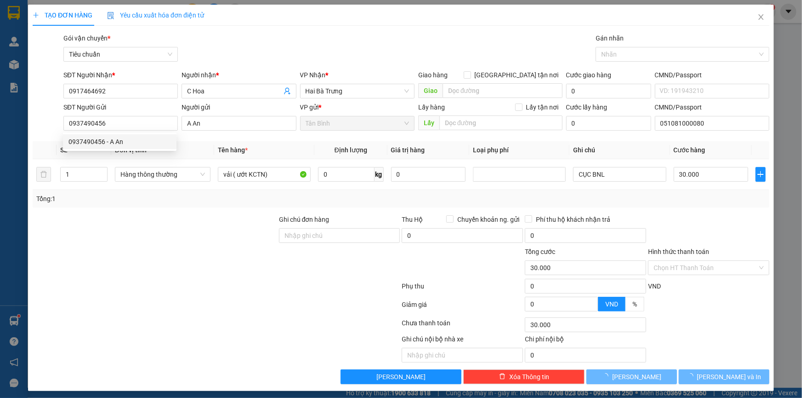
click at [185, 215] on div at bounding box center [155, 230] width 246 height 32
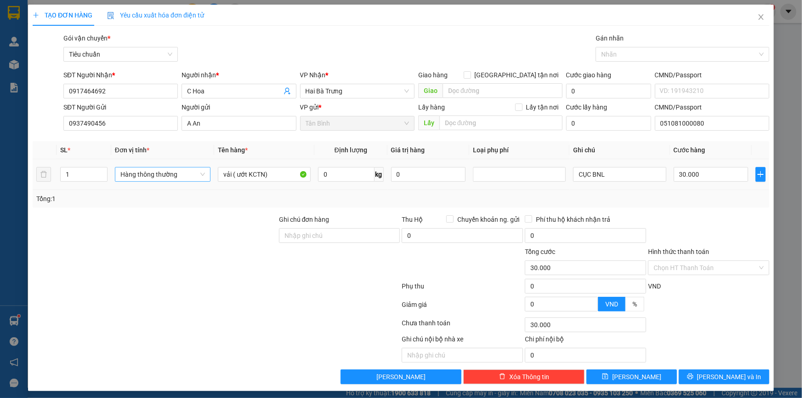
drag, startPoint x: 177, startPoint y: 183, endPoint x: 154, endPoint y: 178, distance: 23.5
click at [171, 182] on td "Hàng thông thường" at bounding box center [162, 174] width 103 height 31
click at [154, 178] on span "Hàng thông thường" at bounding box center [162, 174] width 85 height 14
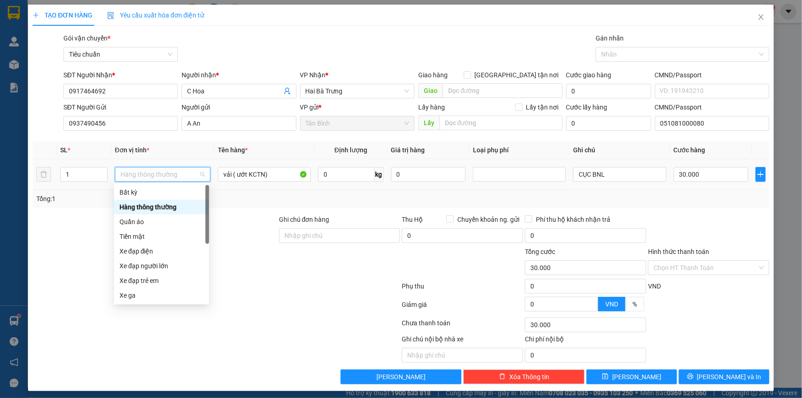
click at [143, 222] on div "Quần áo" at bounding box center [162, 221] width 84 height 10
click at [104, 222] on div at bounding box center [155, 230] width 246 height 32
type input "0"
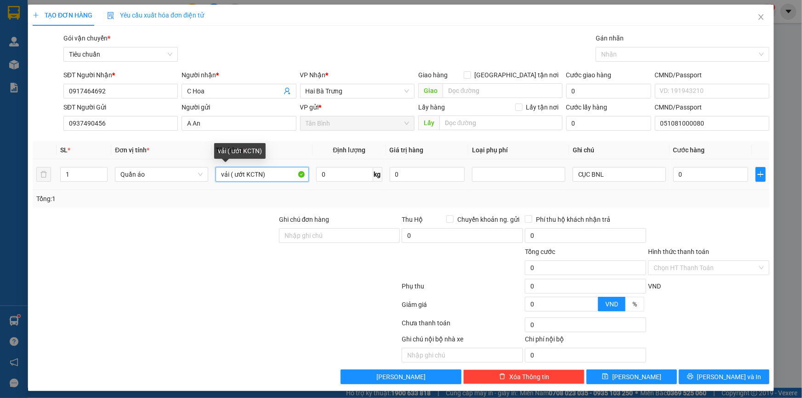
drag, startPoint x: 229, startPoint y: 178, endPoint x: 308, endPoint y: 182, distance: 78.2
click at [308, 182] on td "vải ( ướt KCTN)" at bounding box center [262, 174] width 101 height 31
type input "vải ĐÃ TƯ VẤN VẬN CHUYỂN"
drag, startPoint x: 59, startPoint y: 177, endPoint x: 145, endPoint y: 198, distance: 89.1
click at [28, 183] on div "TẠO ĐƠN HÀNG Yêu cầu xuất hóa đơn điện tử Transit Pickup Surcharge Ids Transit …" at bounding box center [401, 198] width 746 height 386
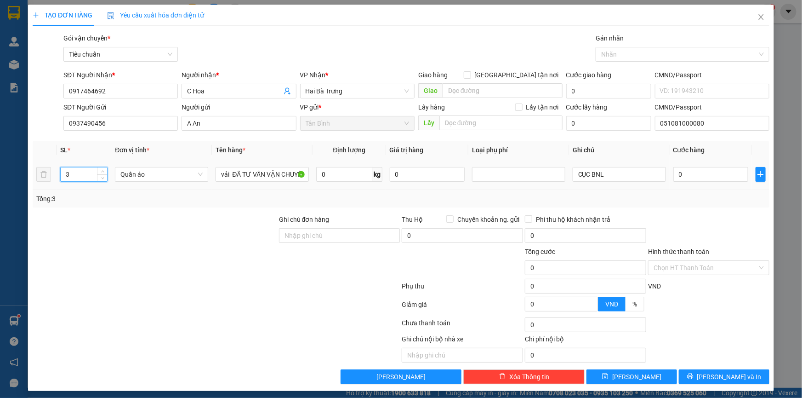
type input "3"
click at [222, 204] on div "Tổng: 3" at bounding box center [401, 198] width 737 height 17
click at [331, 175] on input "0" at bounding box center [344, 174] width 57 height 15
type input "35"
drag, startPoint x: 247, startPoint y: 221, endPoint x: 567, endPoint y: 181, distance: 322.4
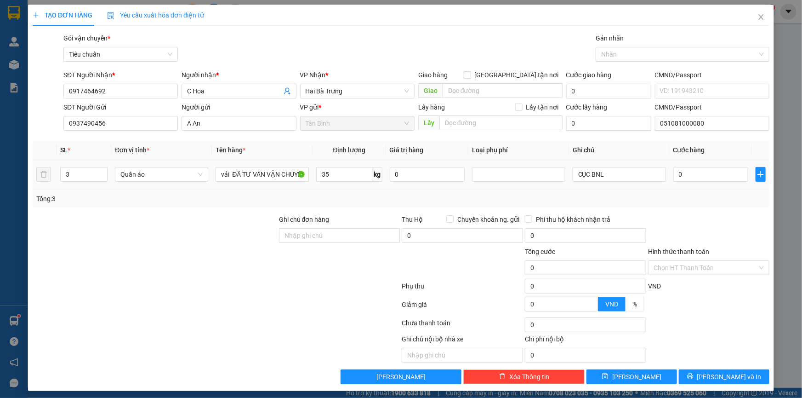
click at [254, 221] on div at bounding box center [155, 230] width 246 height 32
type input "75.000"
drag, startPoint x: 574, startPoint y: 177, endPoint x: 623, endPoint y: 179, distance: 49.3
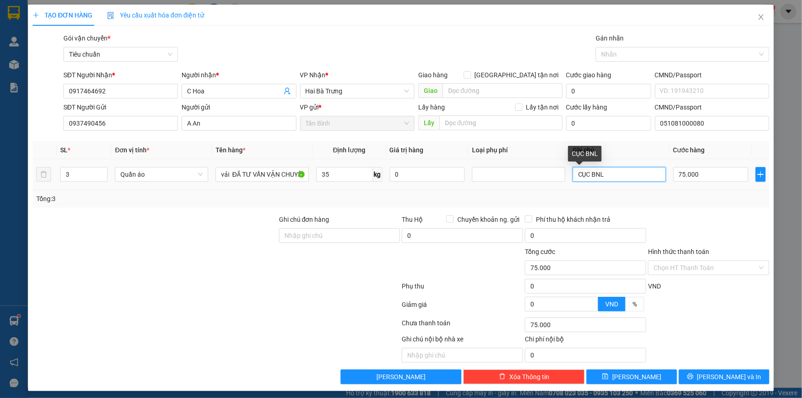
click at [574, 177] on input "CỤC BNL" at bounding box center [619, 174] width 93 height 15
type input "3CỤC BNL"
click at [695, 173] on input "75.000" at bounding box center [710, 174] width 75 height 15
type input "8"
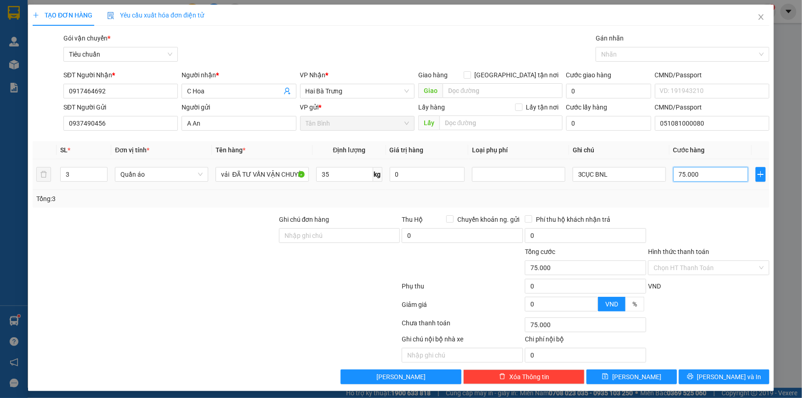
type input "8"
type input "80"
click at [722, 372] on span "[PERSON_NAME] và In" at bounding box center [729, 376] width 64 height 10
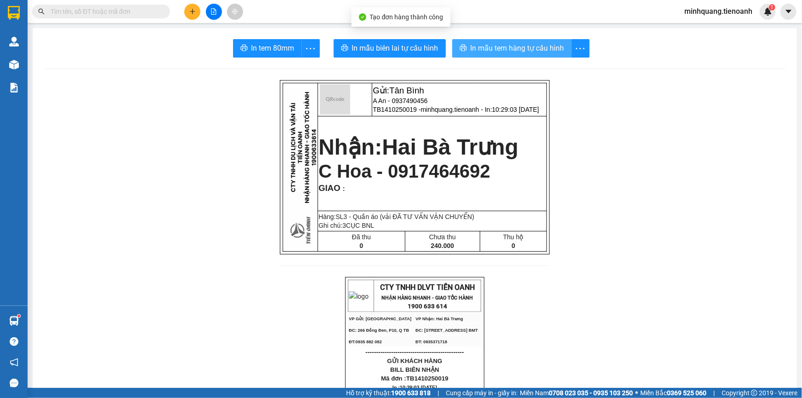
click at [501, 50] on span "In mẫu tem hàng tự cấu hình" at bounding box center [518, 47] width 94 height 11
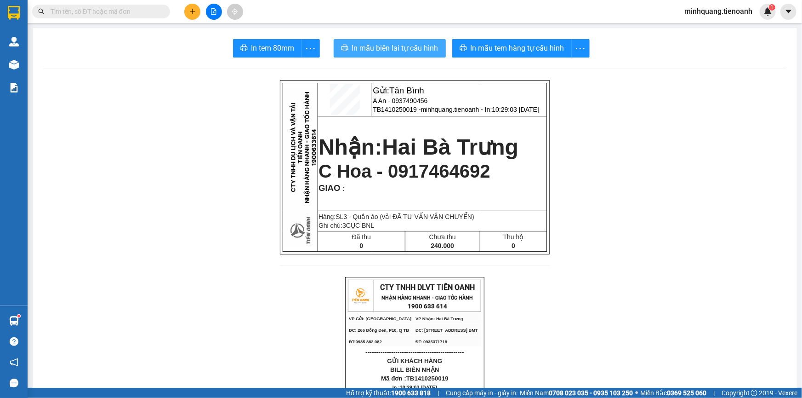
click at [382, 40] on button "In mẫu biên lai tự cấu hình" at bounding box center [390, 48] width 112 height 18
click at [471, 46] on span "In mẫu tem hàng tự cấu hình" at bounding box center [518, 47] width 94 height 11
click at [112, 8] on input "text" at bounding box center [105, 11] width 108 height 10
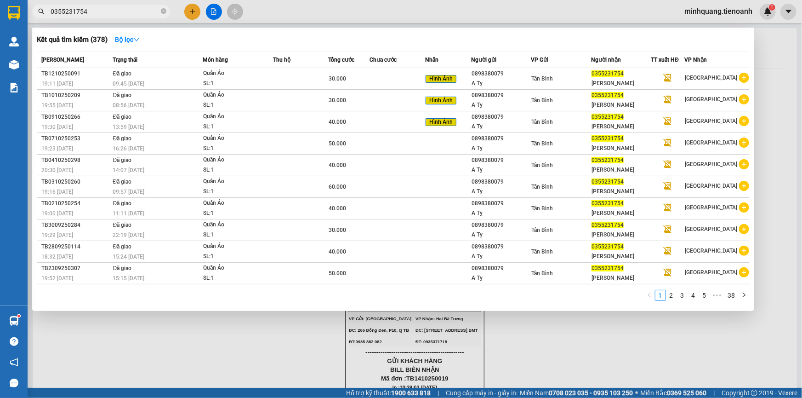
click at [119, 12] on input "0355231754" at bounding box center [105, 11] width 108 height 10
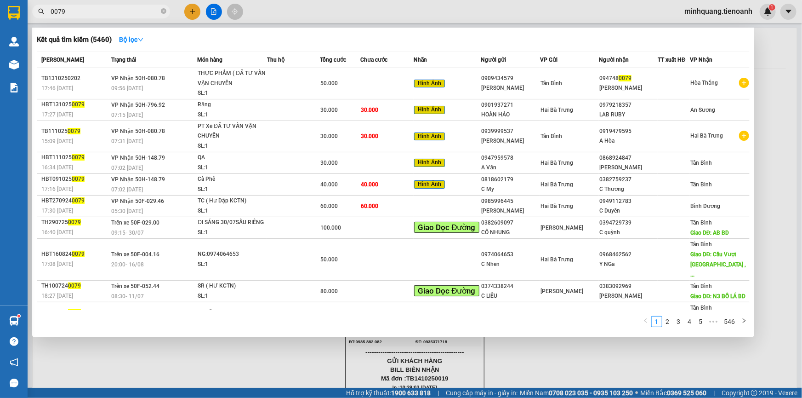
click at [264, 363] on div at bounding box center [401, 199] width 802 height 398
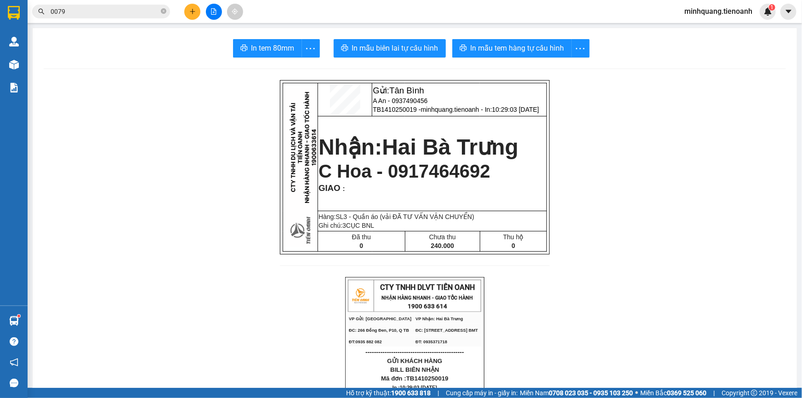
click at [105, 7] on input "0079" at bounding box center [105, 11] width 108 height 10
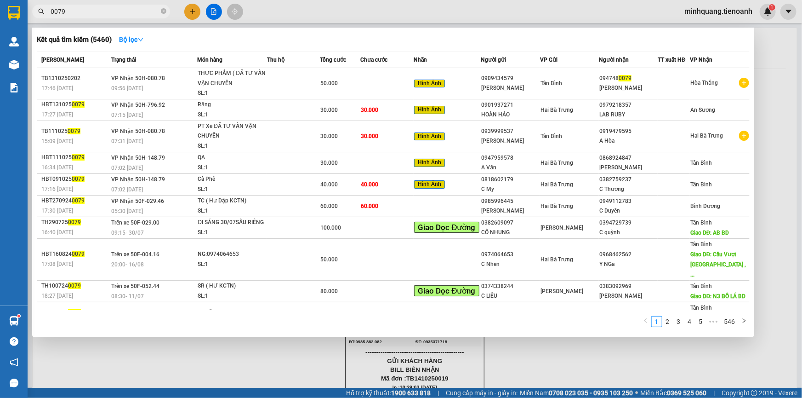
click at [267, 367] on div at bounding box center [401, 199] width 802 height 398
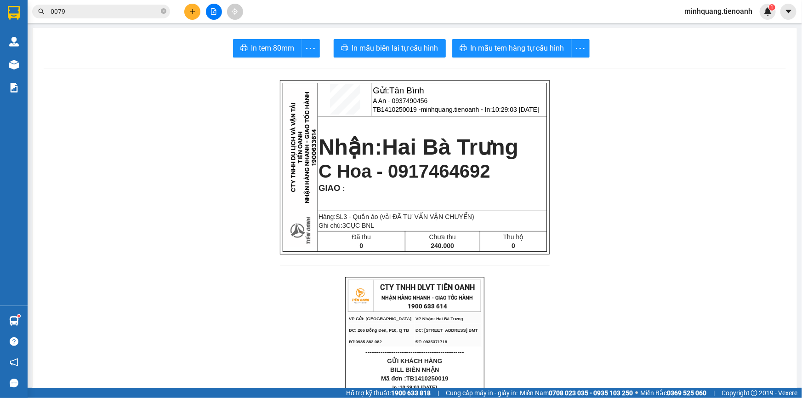
click at [96, 13] on input "0079" at bounding box center [105, 11] width 108 height 10
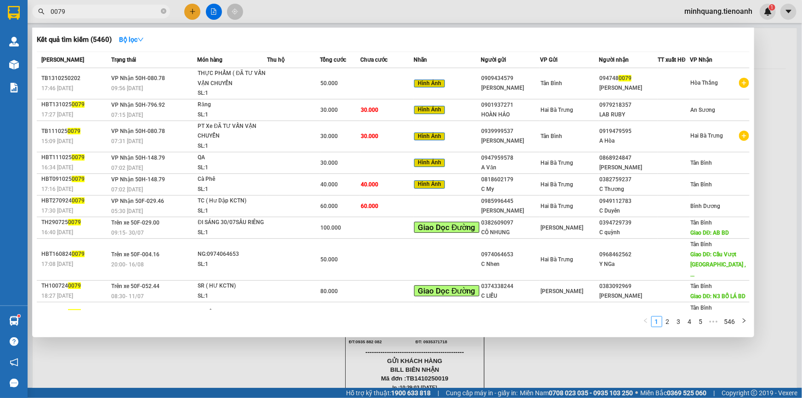
drag, startPoint x: 86, startPoint y: 14, endPoint x: 11, endPoint y: 14, distance: 74.9
click at [11, 14] on section "Kết quả tìm kiếm ( 5460 ) Bộ lọc Mã ĐH Trạng thái Món hàng Thu hộ Tổng cước Chư…" at bounding box center [401, 199] width 802 height 398
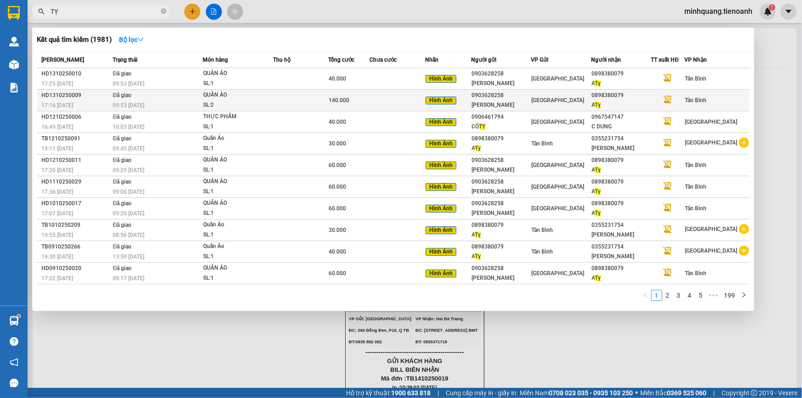
type input "TỴ"
click at [332, 97] on span "140.000" at bounding box center [339, 100] width 21 height 6
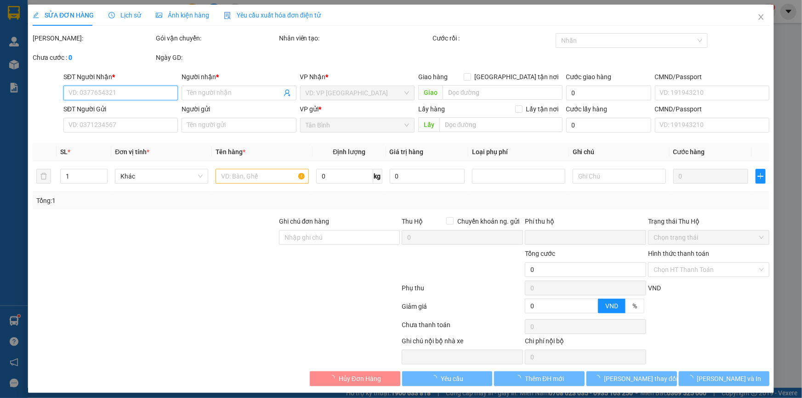
type input "0898380079"
type input "A Tỵ"
type input "0903628258"
type input "C Phương"
type input "0"
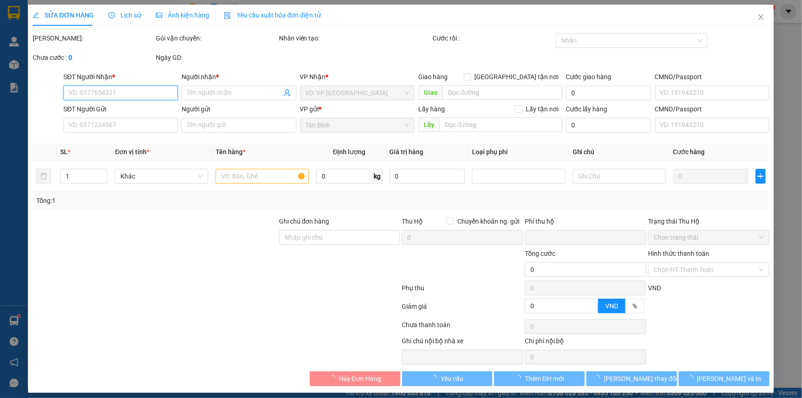
type input "140.000"
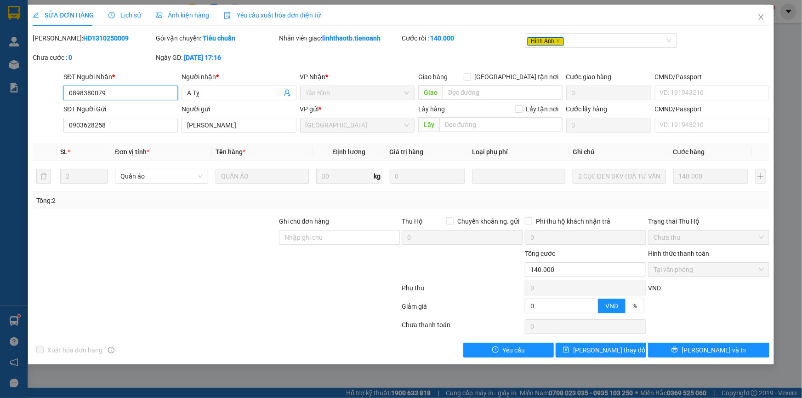
drag, startPoint x: 128, startPoint y: 96, endPoint x: 84, endPoint y: 83, distance: 46.0
click at [29, 90] on div "SỬA ĐƠN HÀNG Lịch sử Ảnh kiện hàng Yêu cầu xuất hóa đơn điện tử Total Paid Fee …" at bounding box center [401, 184] width 746 height 359
click at [757, 18] on icon "close" at bounding box center [760, 16] width 7 height 7
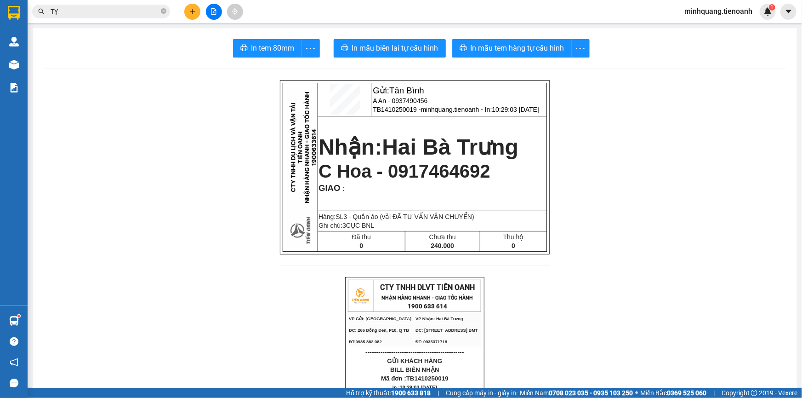
click at [101, 12] on input "TỴ" at bounding box center [105, 11] width 108 height 10
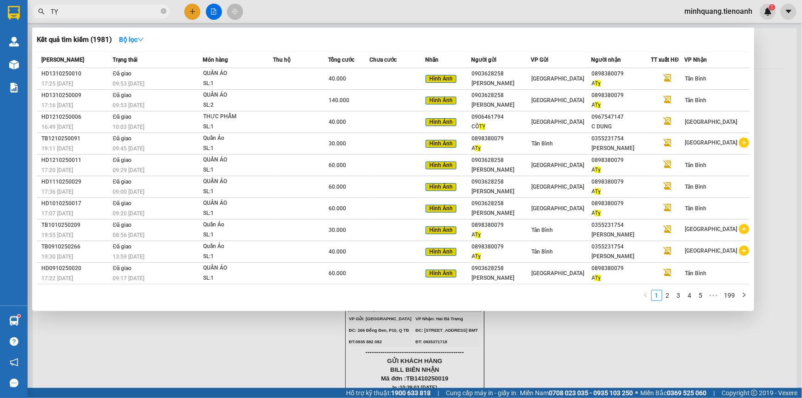
click at [101, 12] on input "TỴ" at bounding box center [105, 11] width 108 height 10
paste input "0898380079"
type input "0898380079"
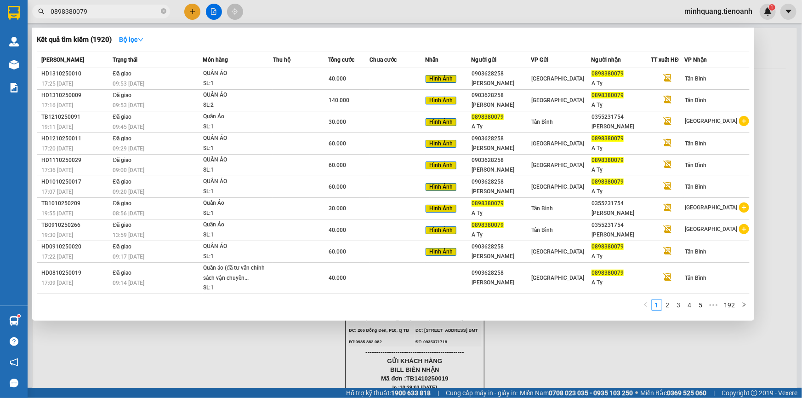
click at [145, 10] on input "0898380079" at bounding box center [105, 11] width 108 height 10
click at [165, 12] on icon "close-circle" at bounding box center [164, 11] width 6 height 6
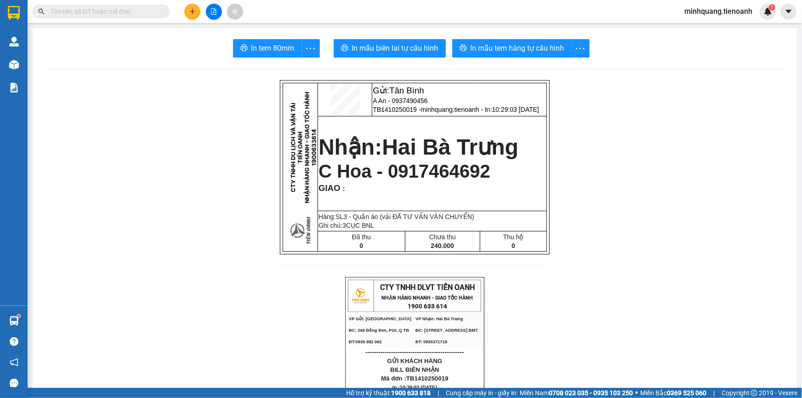
click at [111, 12] on input "text" at bounding box center [105, 11] width 108 height 10
click at [186, 13] on button at bounding box center [192, 12] width 16 height 16
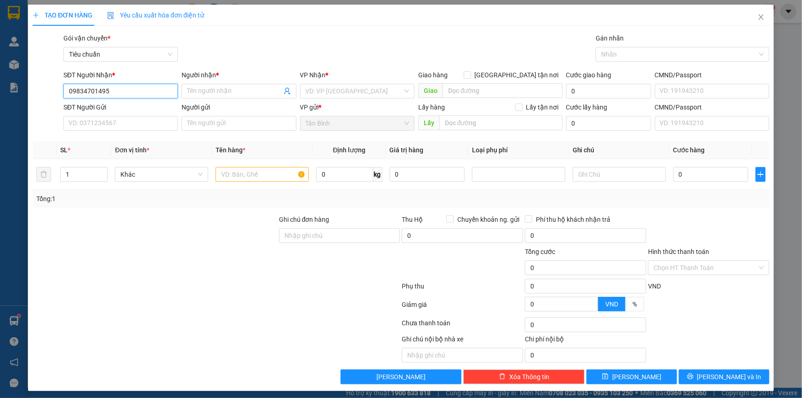
type input "0983470495"
click at [107, 114] on div "0983470495 - A NGHĨA" at bounding box center [120, 109] width 114 height 15
type input "A NGHĨA"
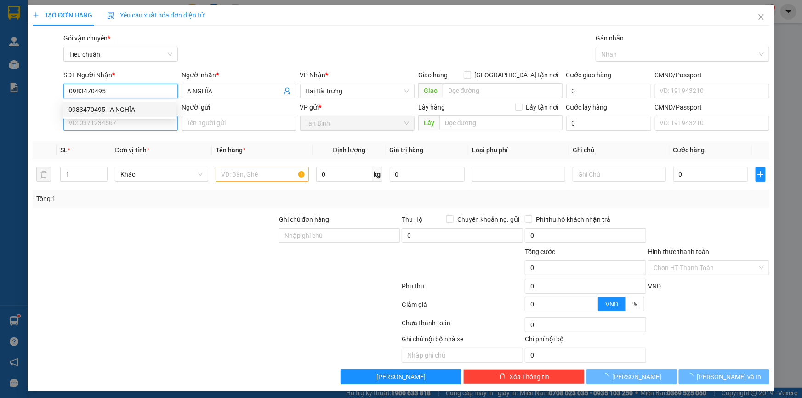
type input "80.000"
type input "0983470495"
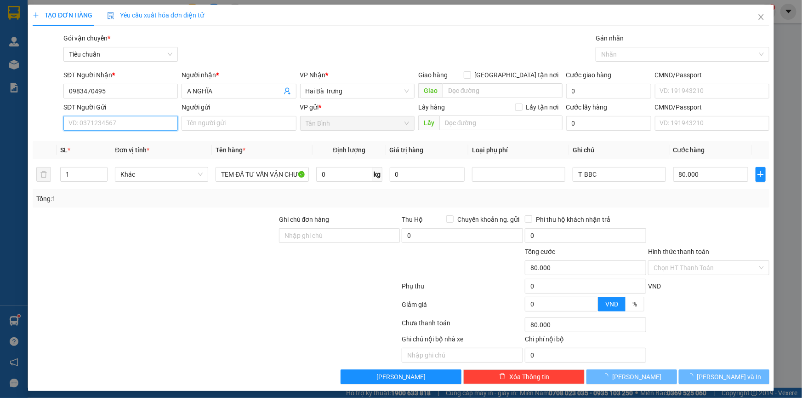
click at [108, 122] on input "SĐT Người Gửi" at bounding box center [120, 123] width 114 height 15
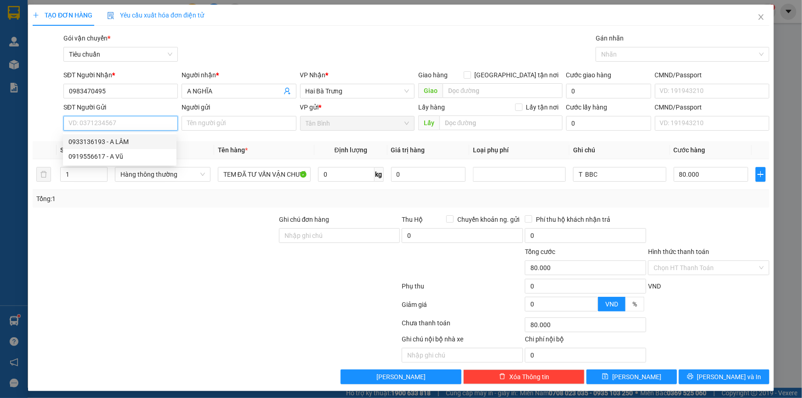
click at [115, 141] on div "0933136193 - A LÂM" at bounding box center [119, 142] width 103 height 10
type input "0933136193"
type input "A LÂM"
click at [179, 295] on div at bounding box center [216, 288] width 369 height 18
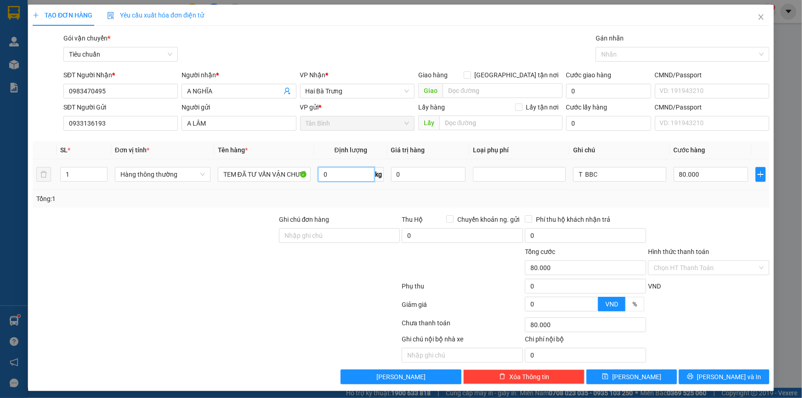
click at [334, 170] on input "0" at bounding box center [346, 174] width 57 height 15
type input "42"
click at [209, 192] on div "Tổng: 1" at bounding box center [401, 198] width 737 height 17
type input "90.000"
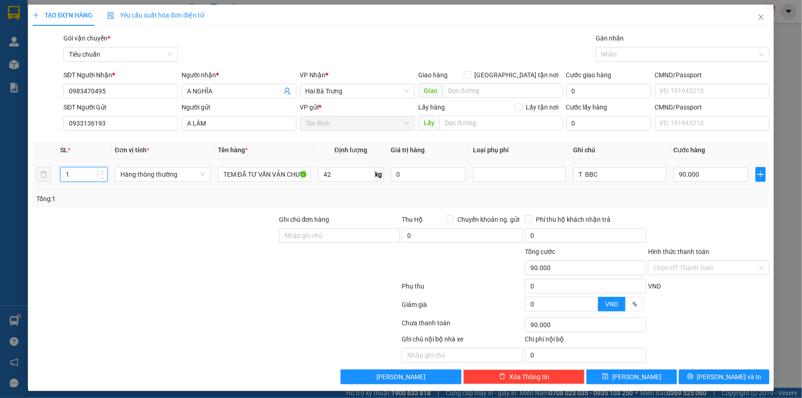
click at [40, 173] on tr "1 Hàng thông thường TEM ĐÃ TƯ VẤN VẬN CHUYỂN 42 kg 0 T BBC 90.000" at bounding box center [401, 174] width 737 height 31
click at [188, 256] on div at bounding box center [155, 262] width 246 height 32
click at [575, 177] on input "T BBC" at bounding box center [619, 174] width 93 height 15
click at [370, 194] on div "Tổng: 2" at bounding box center [400, 199] width 729 height 10
click at [689, 172] on input "90.000" at bounding box center [711, 174] width 75 height 15
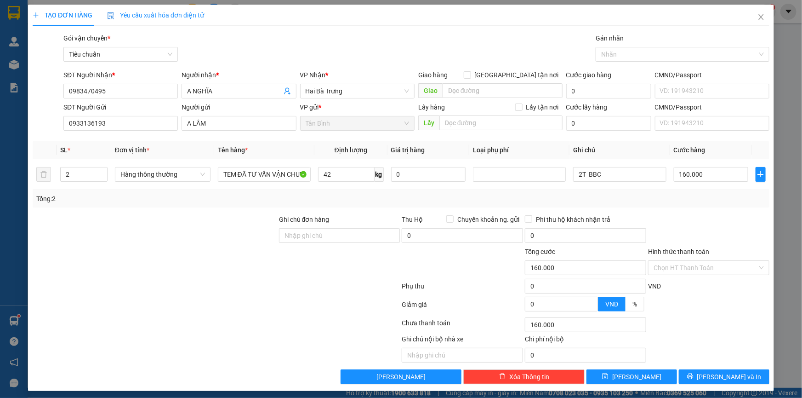
click at [656, 221] on div at bounding box center [708, 230] width 123 height 32
click at [698, 263] on input "Hình thức thanh toán" at bounding box center [706, 268] width 104 height 14
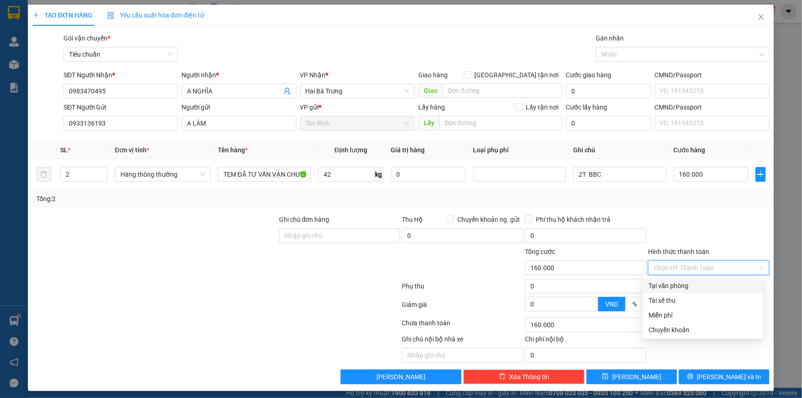
click at [689, 282] on div "Tại văn phòng" at bounding box center [703, 285] width 109 height 10
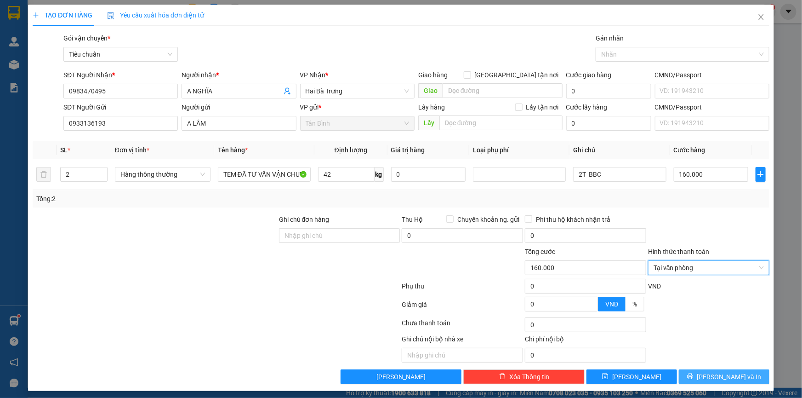
click at [717, 373] on span "[PERSON_NAME] và In" at bounding box center [729, 376] width 64 height 10
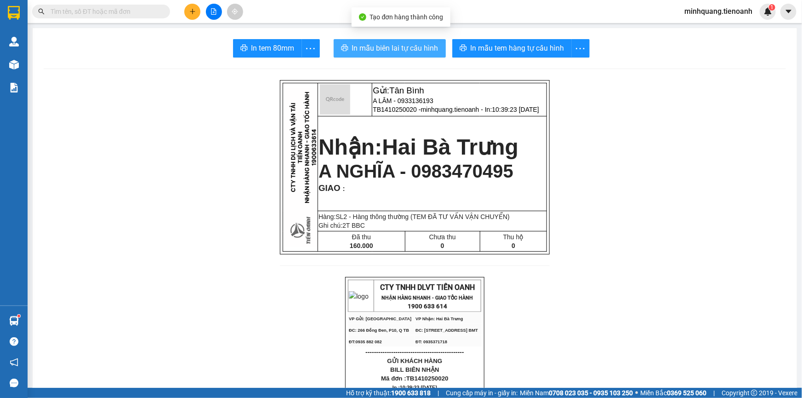
click at [370, 46] on span "In mẫu biên lai tự cấu hình" at bounding box center [395, 47] width 86 height 11
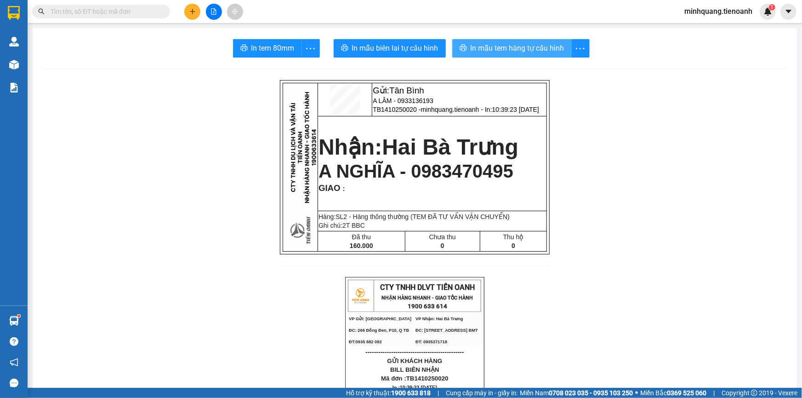
click at [490, 50] on span "In mẫu tem hàng tự cấu hình" at bounding box center [518, 47] width 94 height 11
click at [147, 11] on input "text" at bounding box center [105, 11] width 108 height 10
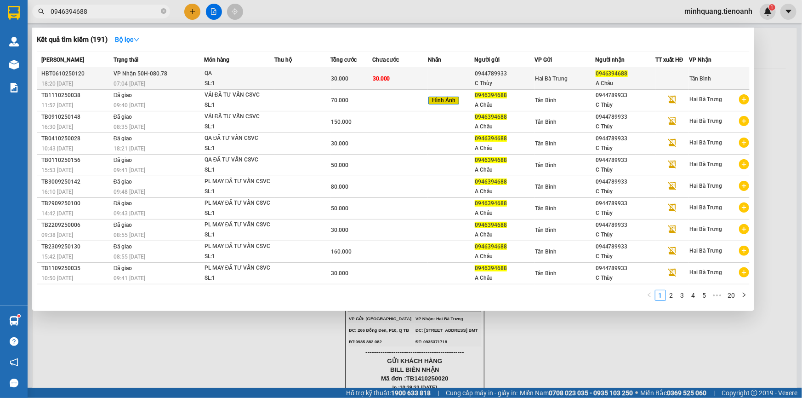
click at [271, 76] on div "QA" at bounding box center [239, 73] width 69 height 10
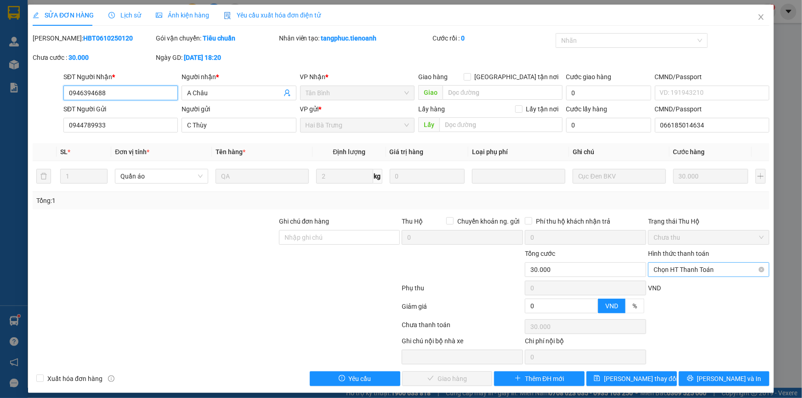
click at [681, 273] on span "Chọn HT Thanh Toán" at bounding box center [709, 269] width 110 height 14
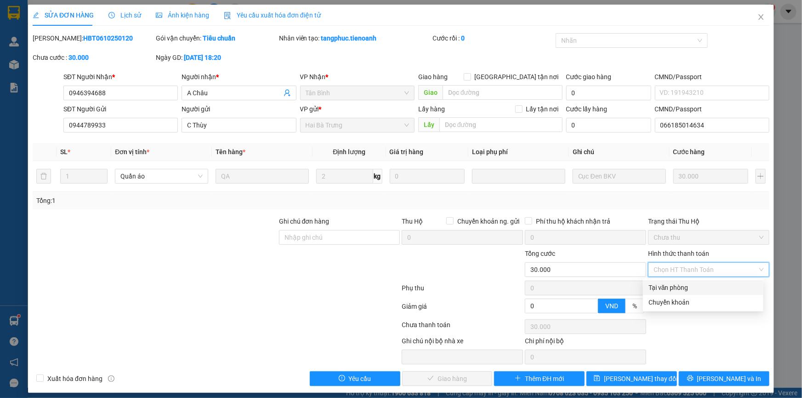
click at [676, 284] on div "Tại văn phòng" at bounding box center [703, 287] width 109 height 10
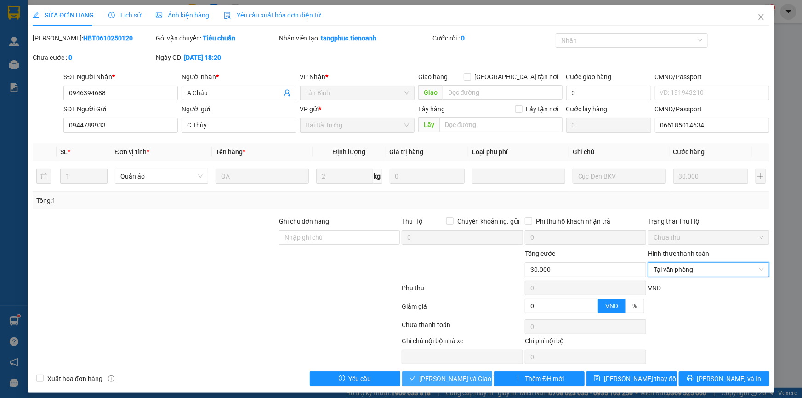
click at [439, 377] on span "[PERSON_NAME] và Giao hàng" at bounding box center [464, 378] width 88 height 10
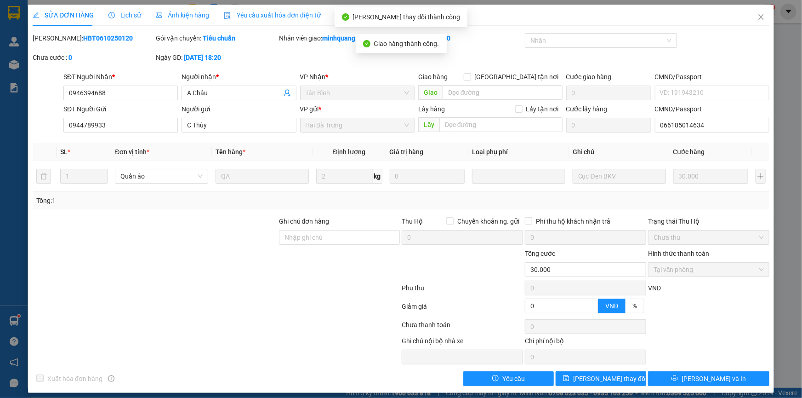
drag, startPoint x: 313, startPoint y: 229, endPoint x: 300, endPoint y: 249, distance: 23.7
click at [313, 231] on div "Ghi chú đơn hàng" at bounding box center [339, 232] width 121 height 32
click at [299, 251] on div at bounding box center [339, 264] width 123 height 32
drag, startPoint x: 299, startPoint y: 239, endPoint x: 153, endPoint y: 254, distance: 147.0
click at [297, 239] on input "Ghi chú đơn hàng" at bounding box center [339, 237] width 121 height 15
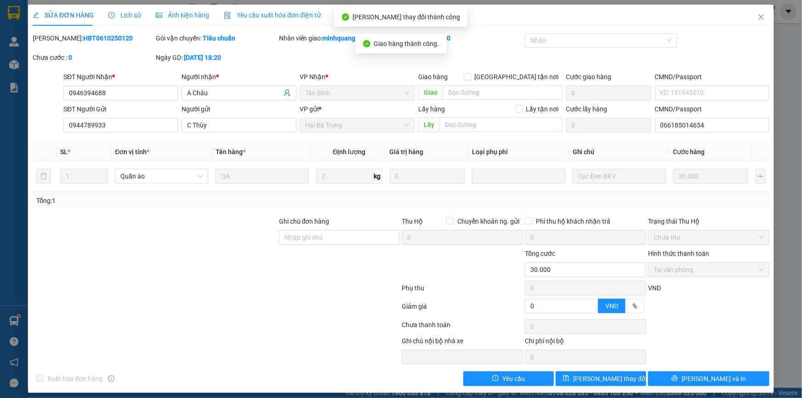
click at [142, 257] on div at bounding box center [155, 264] width 246 height 32
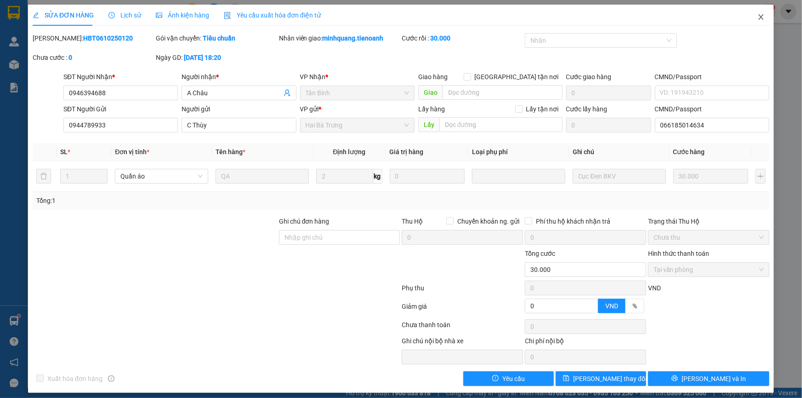
click at [757, 21] on icon "close" at bounding box center [760, 16] width 7 height 7
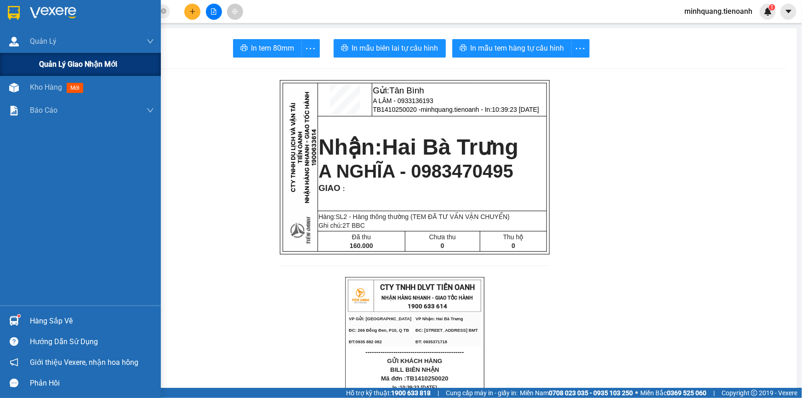
click at [39, 64] on div "Quản lý giao nhận mới" at bounding box center [80, 64] width 161 height 23
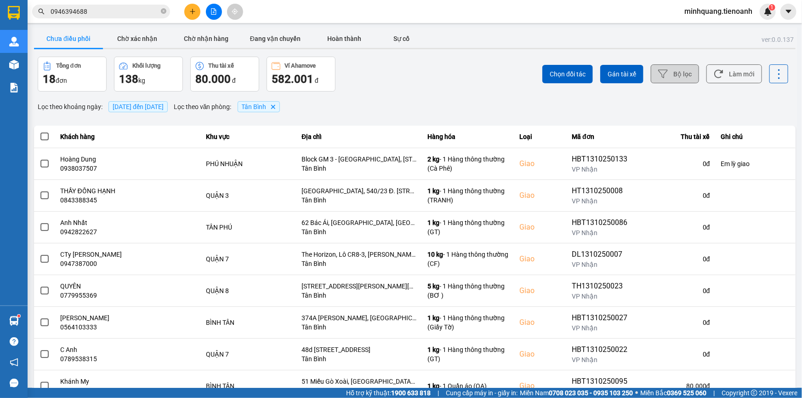
click at [665, 80] on button "Bộ lọc" at bounding box center [675, 73] width 48 height 19
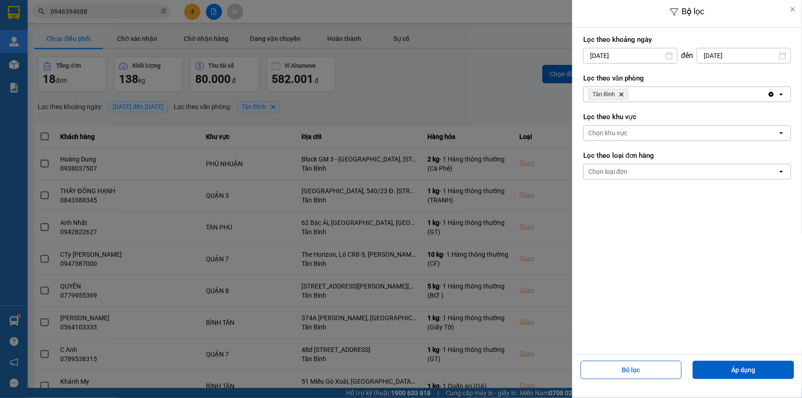
drag, startPoint x: 740, startPoint y: 267, endPoint x: 719, endPoint y: 351, distance: 86.7
click at [731, 327] on div "Lọc theo khoảng ngày 14/10/2025 Press the down arrow key to interact with the c…" at bounding box center [687, 191] width 230 height 326
click at [741, 373] on button "Áp dụng" at bounding box center [744, 369] width 102 height 18
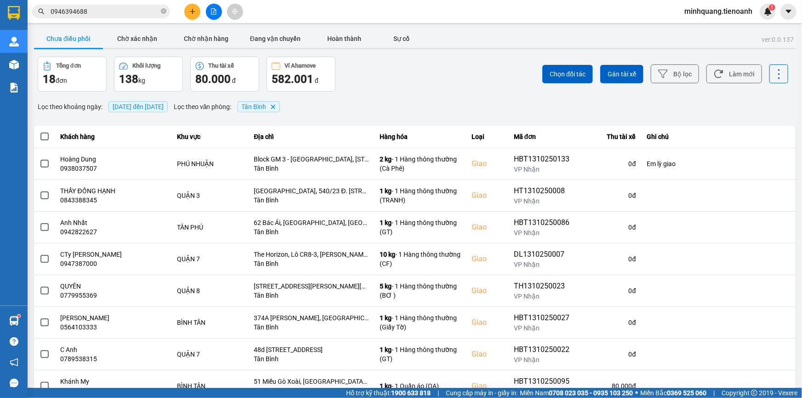
click at [131, 7] on input "0946394688" at bounding box center [105, 11] width 108 height 10
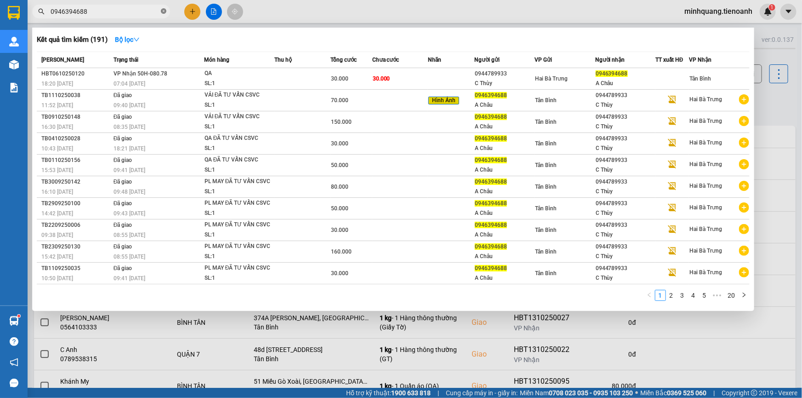
click at [165, 9] on icon "close-circle" at bounding box center [164, 11] width 6 height 6
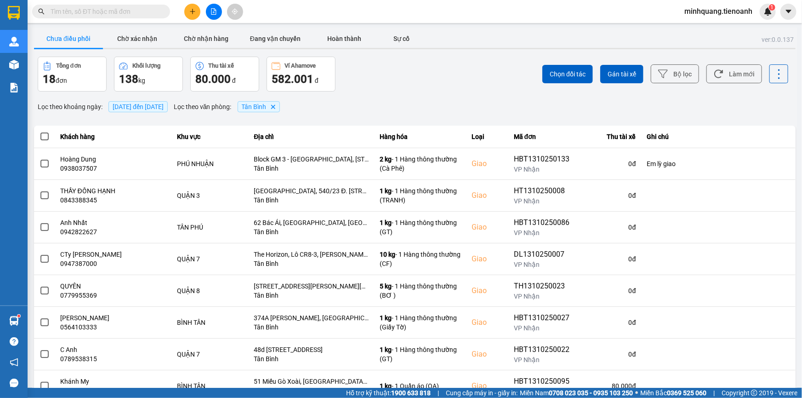
click at [138, 11] on input "text" at bounding box center [105, 11] width 108 height 10
click at [140, 9] on input "text" at bounding box center [105, 11] width 108 height 10
click at [194, 6] on button at bounding box center [192, 12] width 16 height 16
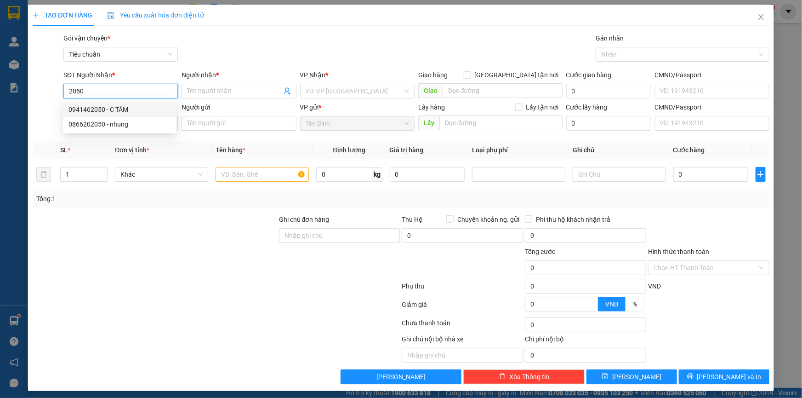
click at [118, 104] on div "0941462050 - C TÂM" at bounding box center [119, 109] width 103 height 10
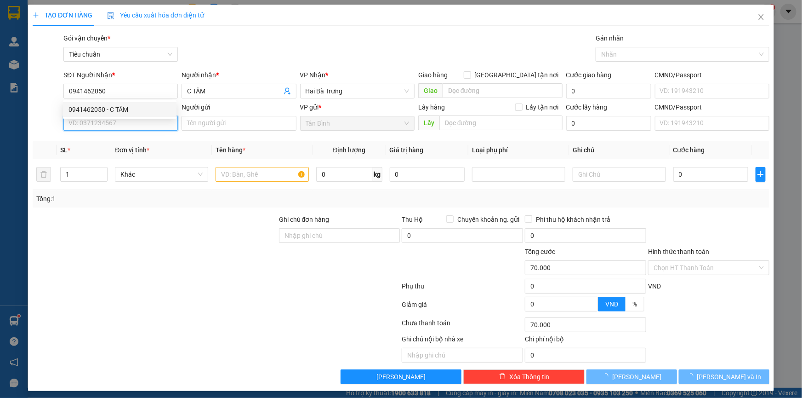
click at [114, 124] on input "SĐT Người Gửi" at bounding box center [120, 123] width 114 height 15
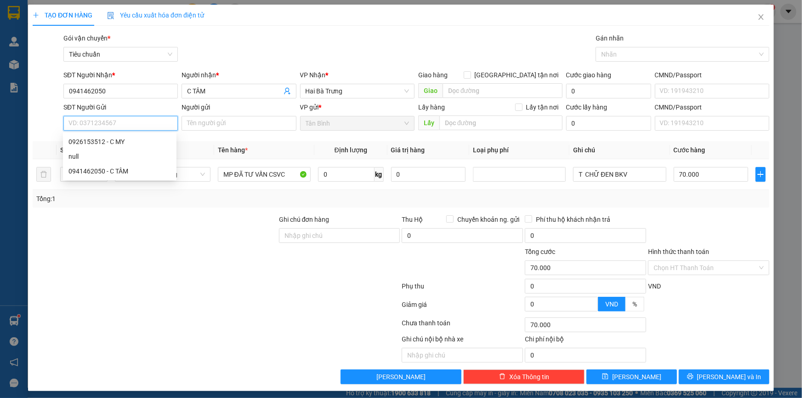
click at [114, 124] on input "SĐT Người Gửi" at bounding box center [120, 123] width 114 height 15
click at [118, 138] on div "0849871313 - A Tuấn" at bounding box center [119, 142] width 103 height 10
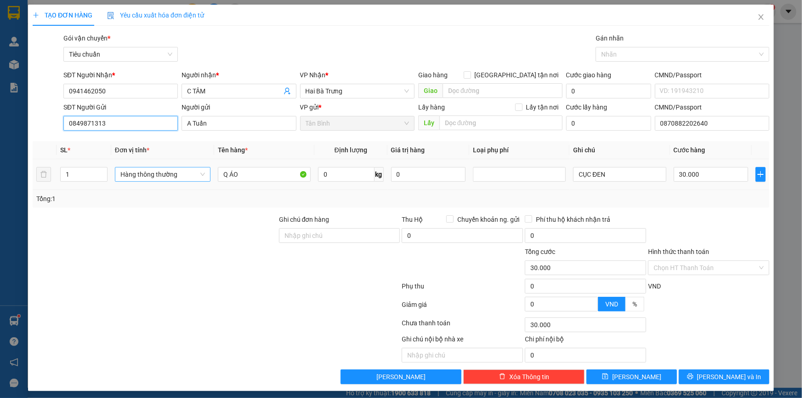
click at [131, 167] on span "Hàng thông thường" at bounding box center [162, 174] width 85 height 14
click at [133, 175] on span "Hàng thông thường" at bounding box center [162, 174] width 85 height 14
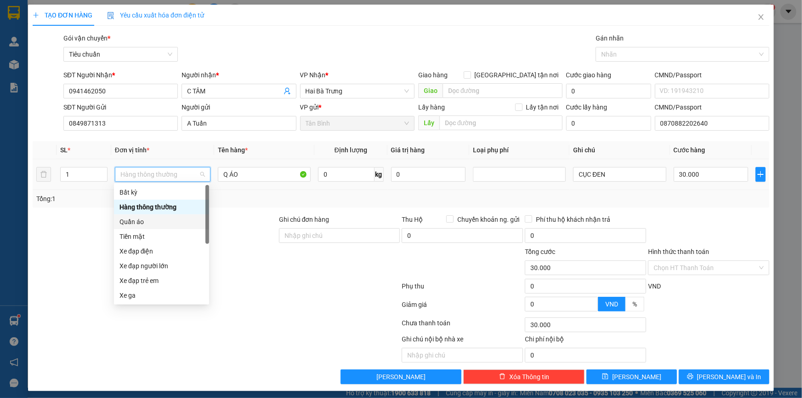
click at [137, 222] on div "Quần áo" at bounding box center [162, 221] width 84 height 10
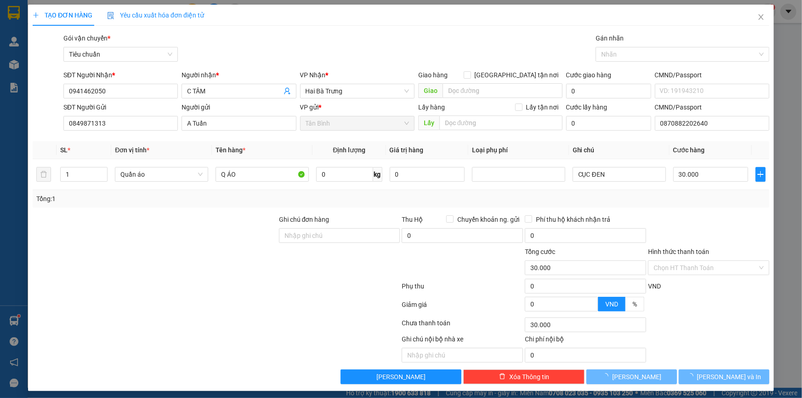
drag, startPoint x: 61, startPoint y: 228, endPoint x: 448, endPoint y: 170, distance: 391.7
click at [67, 225] on div at bounding box center [155, 230] width 246 height 32
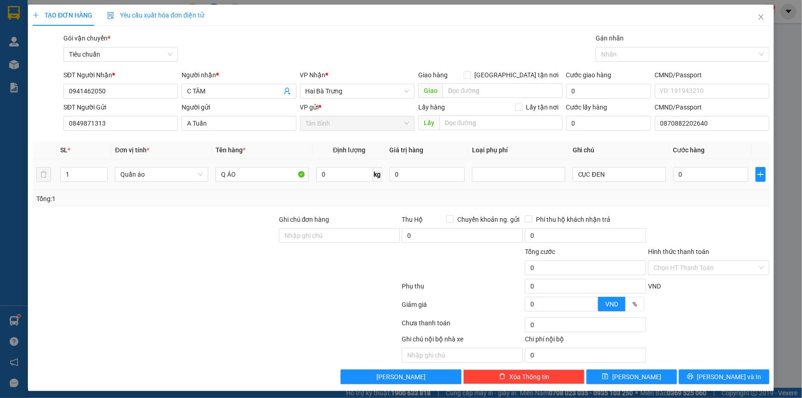
click at [313, 166] on td "0 kg" at bounding box center [349, 174] width 73 height 31
click at [341, 174] on input "0" at bounding box center [344, 174] width 57 height 15
click at [332, 176] on input "0" at bounding box center [344, 174] width 57 height 15
click at [335, 177] on input "04" at bounding box center [344, 174] width 57 height 15
drag, startPoint x: 335, startPoint y: 177, endPoint x: 307, endPoint y: 179, distance: 27.7
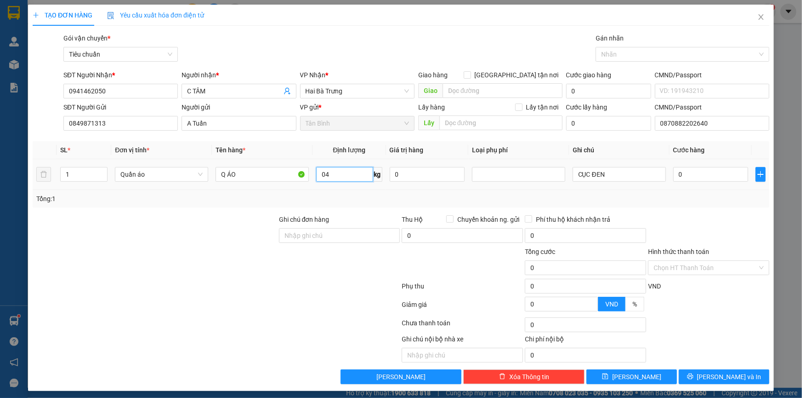
click at [307, 179] on tr "1 Quần áo Q ÁO 04 kg 0 CỤC ĐEN 0" at bounding box center [401, 174] width 737 height 31
drag, startPoint x: 226, startPoint y: 219, endPoint x: 638, endPoint y: 181, distance: 414.1
click at [242, 220] on div at bounding box center [155, 230] width 246 height 32
click at [700, 378] on button "[PERSON_NAME] và In" at bounding box center [724, 376] width 91 height 15
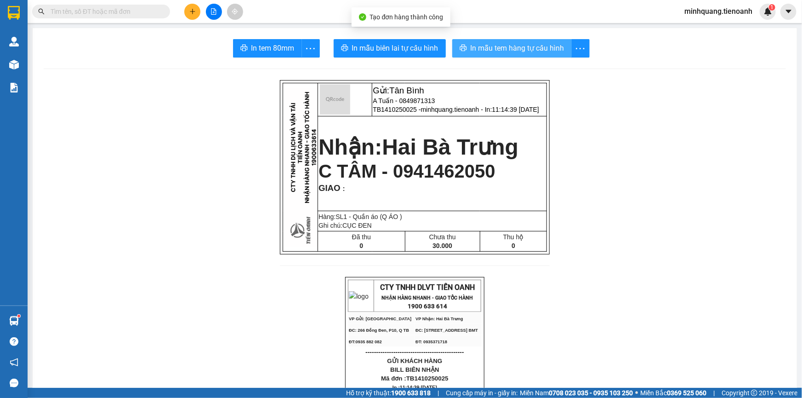
click at [494, 56] on button "In mẫu tem hàng tự cấu hình" at bounding box center [512, 48] width 120 height 18
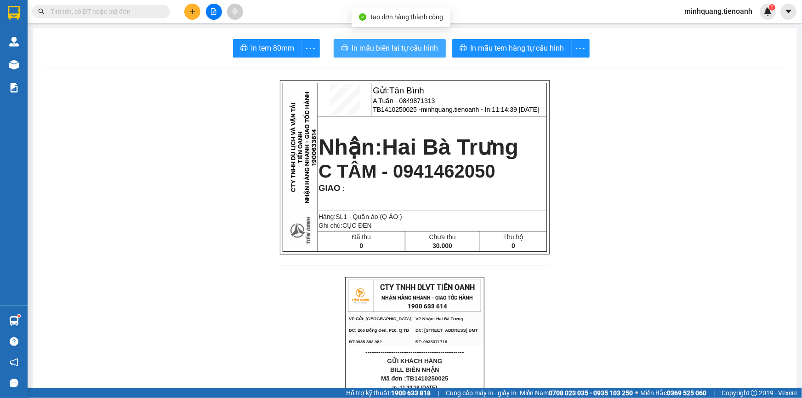
click at [358, 45] on span "In mẫu biên lai tự cấu hình" at bounding box center [395, 47] width 86 height 11
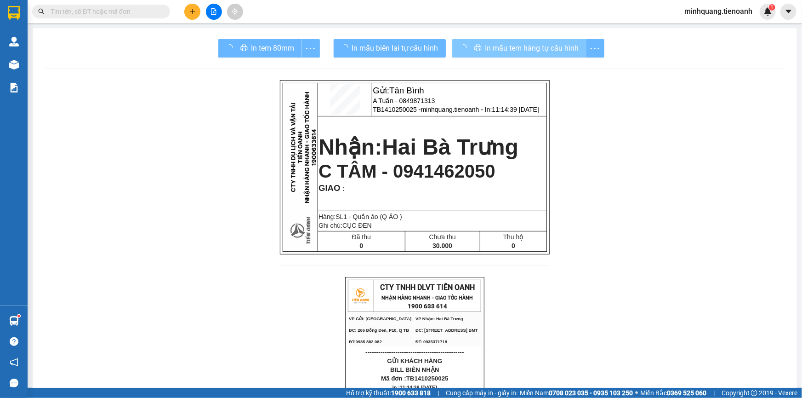
click at [135, 12] on input "text" at bounding box center [105, 11] width 108 height 10
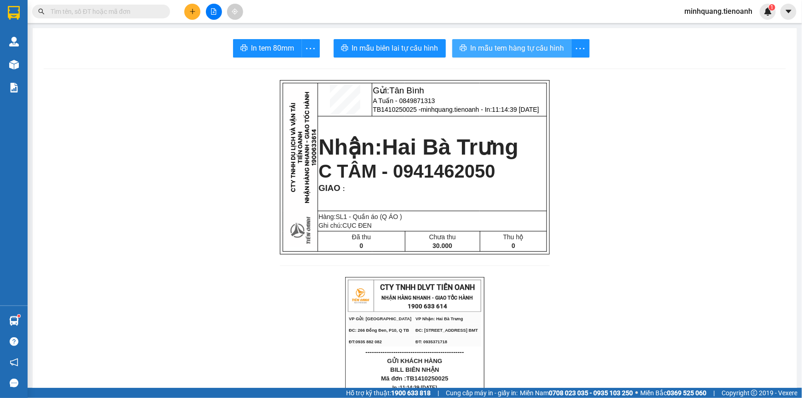
click at [135, 12] on input "text" at bounding box center [105, 11] width 108 height 10
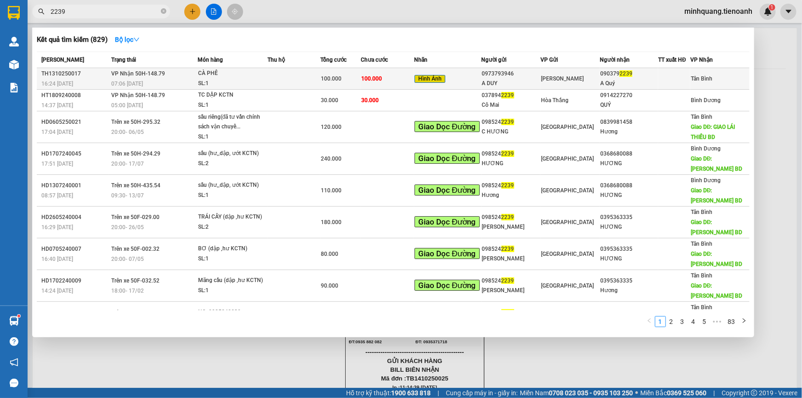
click at [458, 80] on div "Hình Ảnh" at bounding box center [448, 79] width 66 height 11
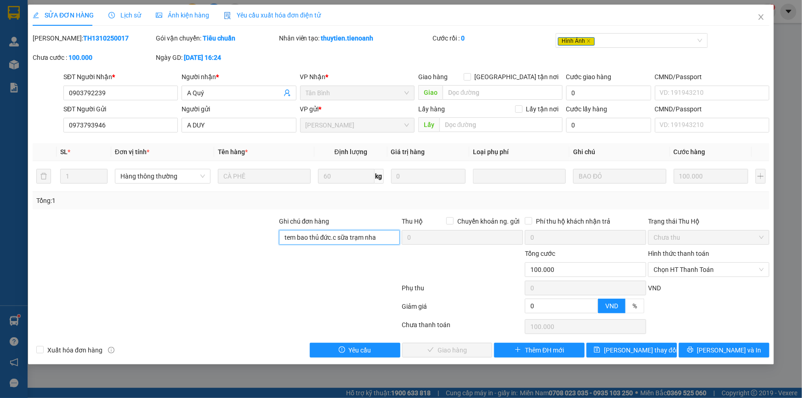
click at [386, 244] on input "tem bao thủ đức.c sữa trạm nha" at bounding box center [339, 237] width 121 height 15
click at [679, 270] on span "Chọn HT Thanh Toán" at bounding box center [709, 269] width 110 height 14
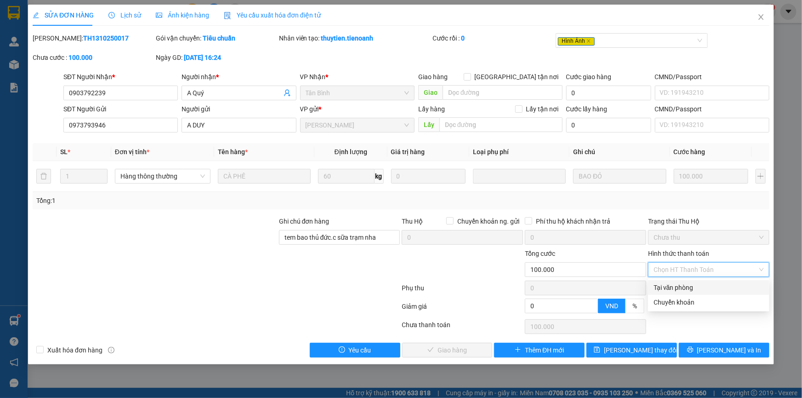
click at [671, 286] on div "Tại văn phòng" at bounding box center [709, 287] width 110 height 10
click at [675, 288] on div "Tại văn phòng" at bounding box center [709, 287] width 110 height 10
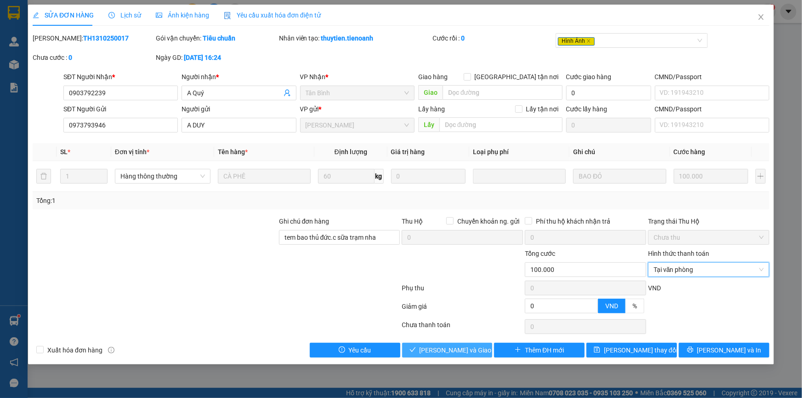
click at [472, 345] on span "[PERSON_NAME] và Giao hàng" at bounding box center [464, 350] width 88 height 10
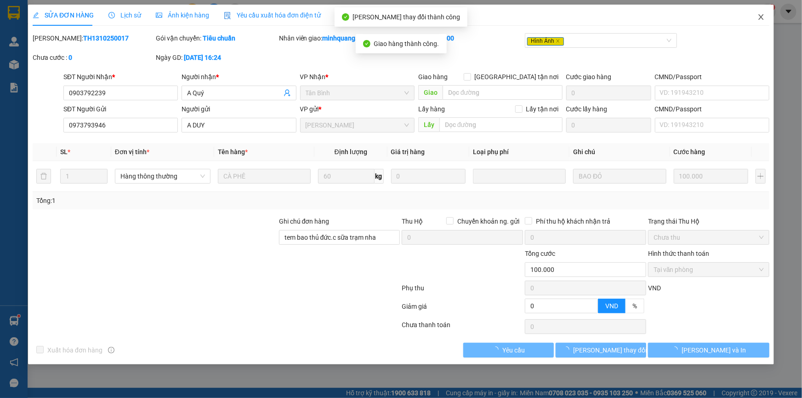
click at [757, 20] on span "Close" at bounding box center [761, 18] width 26 height 26
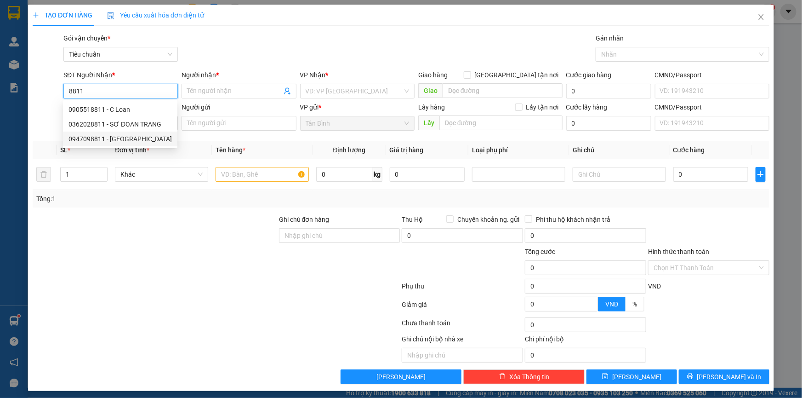
click at [127, 138] on div "0947098811 - [GEOGRAPHIC_DATA]" at bounding box center [119, 139] width 103 height 10
type input "0947098811"
type input "[PERSON_NAME]"
type input "123456789"
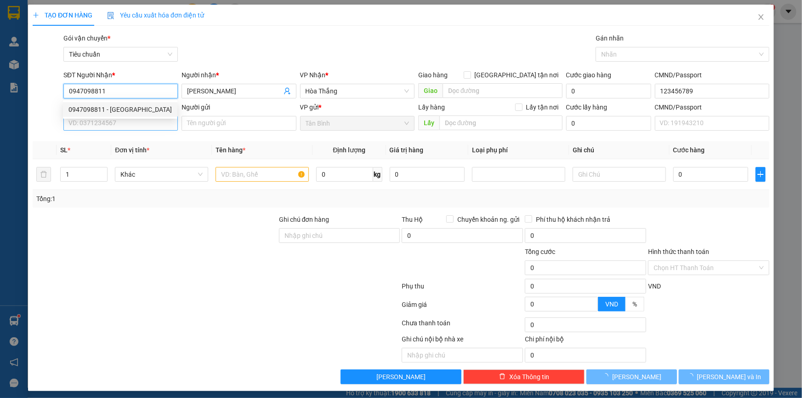
type input "60.000"
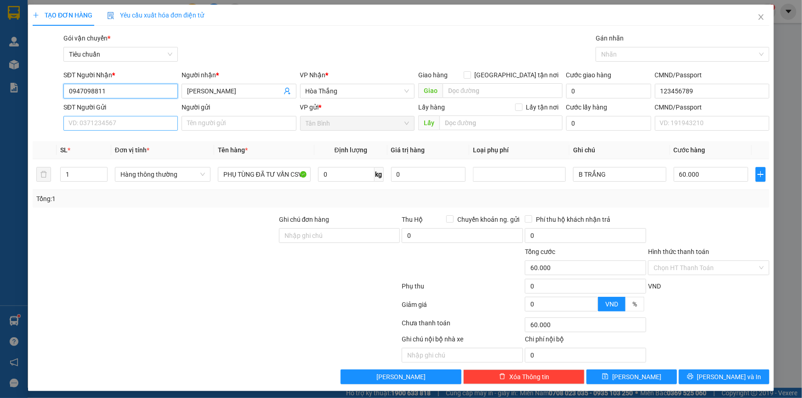
type input "0947098811"
click at [123, 127] on input "SĐT Người Gửi" at bounding box center [120, 123] width 114 height 15
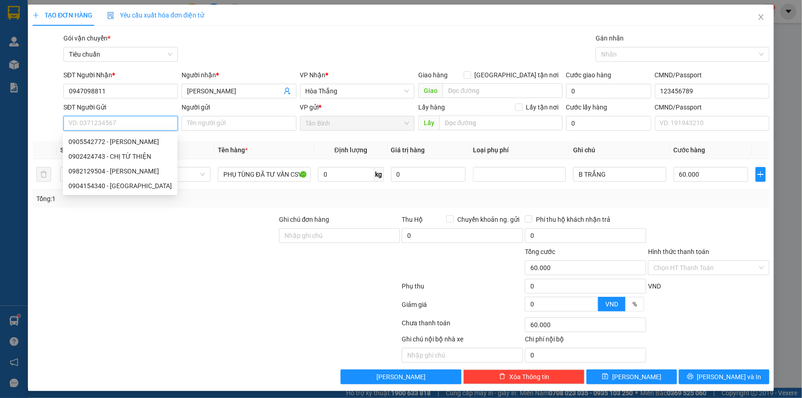
click at [123, 127] on input "SĐT Người Gửi" at bounding box center [120, 123] width 114 height 15
click at [125, 122] on input "SĐT Người Gửi" at bounding box center [120, 123] width 114 height 15
click at [330, 173] on input "0" at bounding box center [346, 174] width 57 height 15
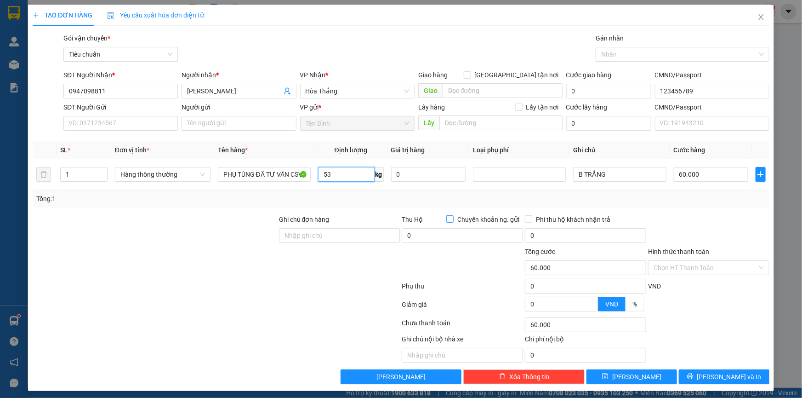
type input "53"
click at [32, 270] on div "TẠO ĐƠN HÀNG Yêu cầu xuất hóa đơn điện tử Transit Pickup Surcharge Ids Transit …" at bounding box center [401, 199] width 802 height 398
type input "100.000"
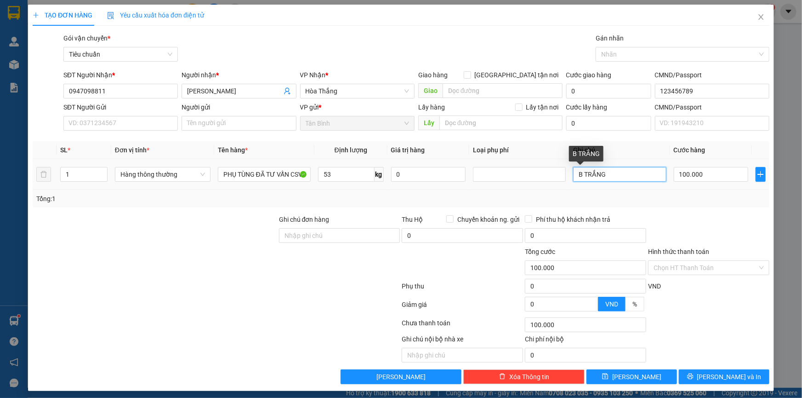
drag, startPoint x: 583, startPoint y: 177, endPoint x: 621, endPoint y: 177, distance: 37.7
click at [621, 177] on input "B TRẮNG" at bounding box center [619, 174] width 93 height 15
type input "B VANG"
click at [157, 225] on div at bounding box center [155, 230] width 246 height 32
click at [257, 184] on td "PHỤ TÙNG ĐÃ TƯ VẤN CSVC" at bounding box center [264, 174] width 100 height 31
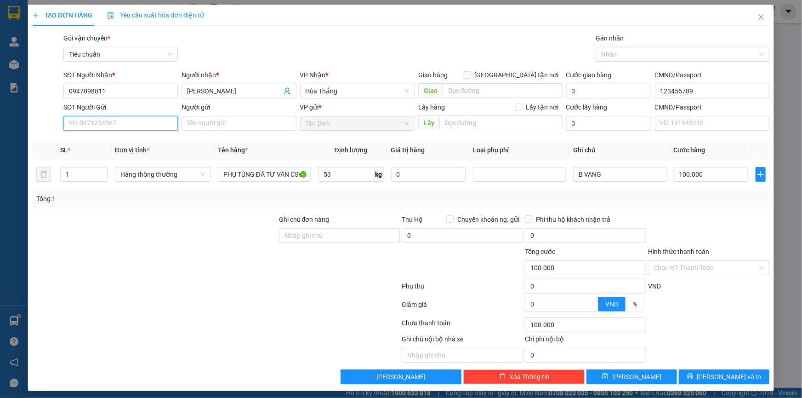
click at [115, 123] on input "SĐT Người Gửi" at bounding box center [120, 123] width 114 height 15
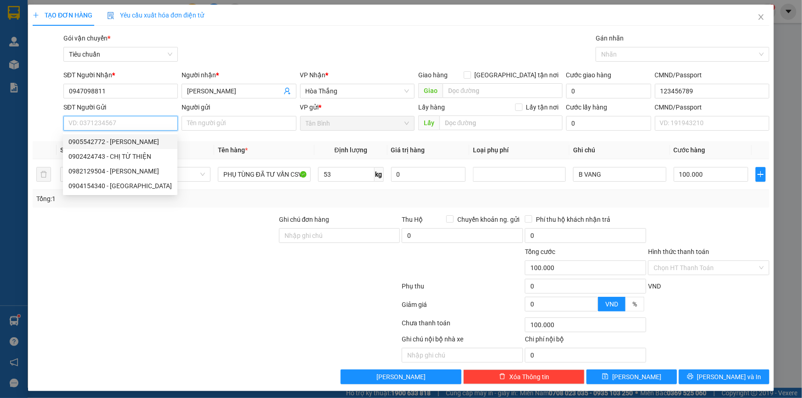
click at [134, 120] on input "SĐT Người Gửi" at bounding box center [120, 123] width 114 height 15
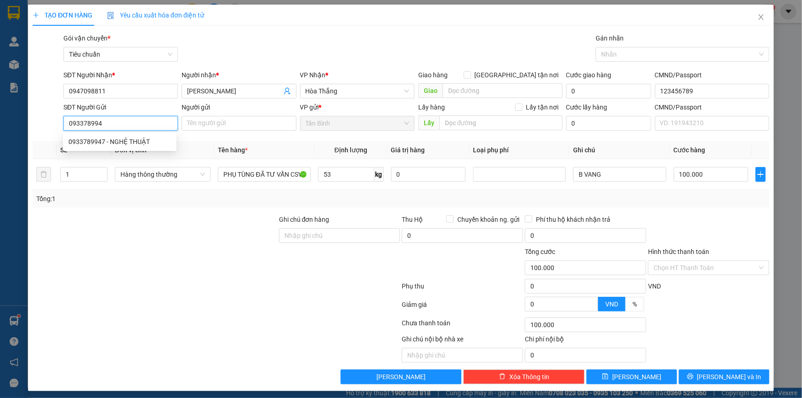
type input "0933789947"
click at [133, 143] on div "0933789947 - NGHỆ THUẬT" at bounding box center [119, 142] width 103 height 10
type input "NGHỆ THUẬT"
type input "0933789947"
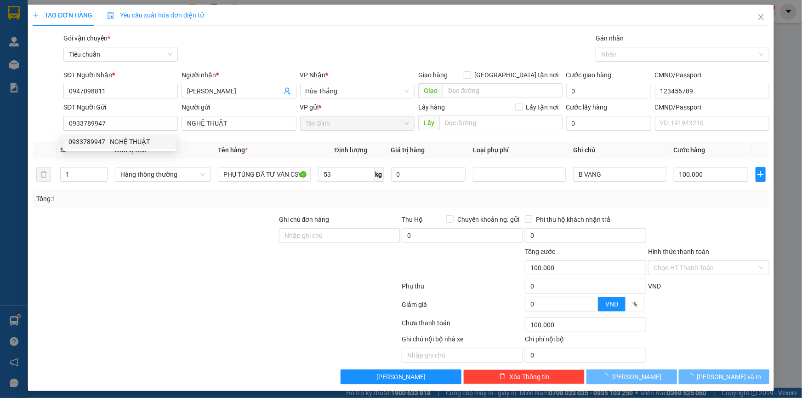
click at [143, 212] on div "Transit Pickup Surcharge Ids Transit Deliver Surcharge Ids Transit Deliver Surc…" at bounding box center [401, 208] width 737 height 351
type input "60.000"
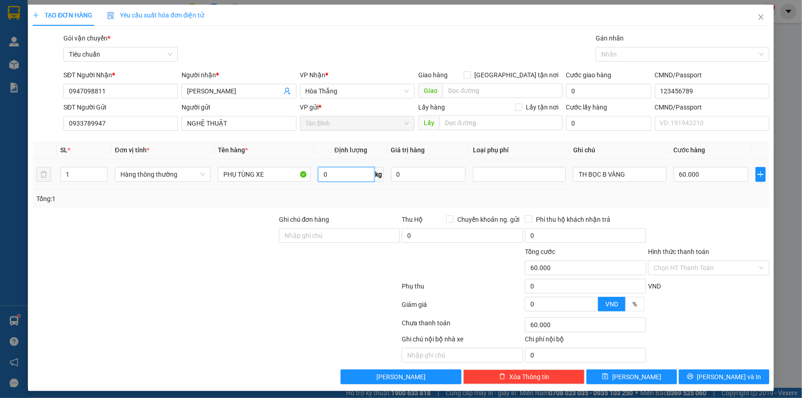
click at [326, 168] on input "0" at bounding box center [346, 174] width 57 height 15
click at [329, 175] on input "0" at bounding box center [346, 174] width 57 height 15
type input "53"
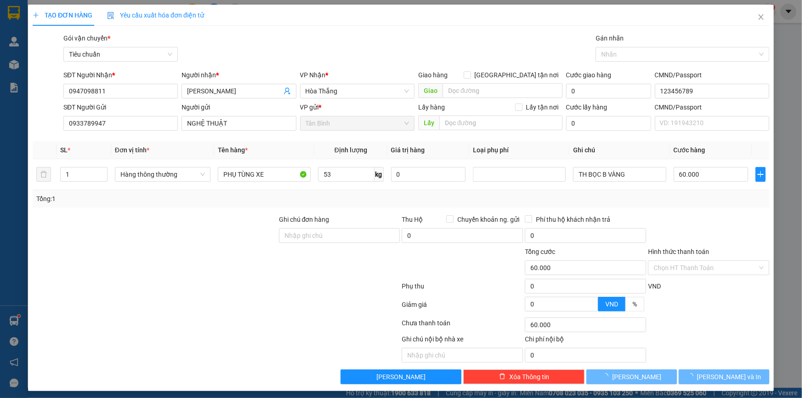
drag, startPoint x: 166, startPoint y: 253, endPoint x: 618, endPoint y: 193, distance: 456.3
click at [166, 253] on div at bounding box center [155, 262] width 246 height 32
type input "100.000"
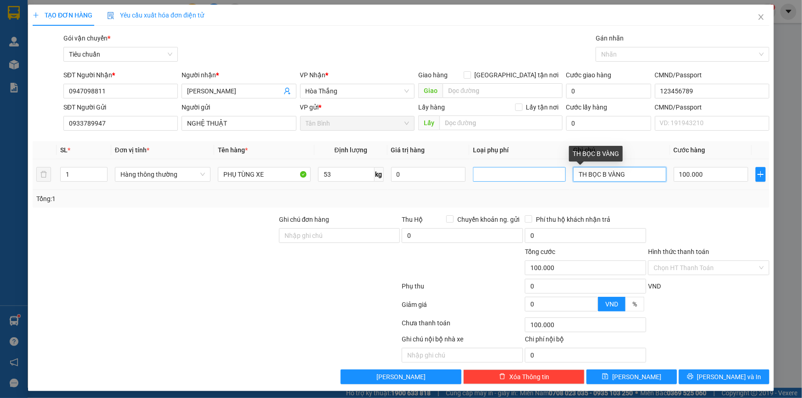
drag, startPoint x: 637, startPoint y: 177, endPoint x: 495, endPoint y: 175, distance: 141.6
click at [495, 175] on tr "1 Hàng thông thường PHỤ TÙNG XE 53 kg 0 TH BỌC B VÀNG 100.000" at bounding box center [401, 174] width 737 height 31
click at [631, 196] on div "Tổng: 1" at bounding box center [400, 199] width 729 height 10
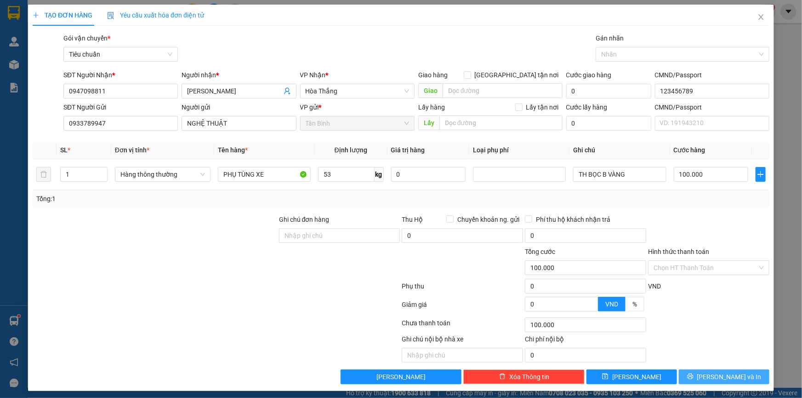
click at [711, 371] on span "[PERSON_NAME] và In" at bounding box center [729, 376] width 64 height 10
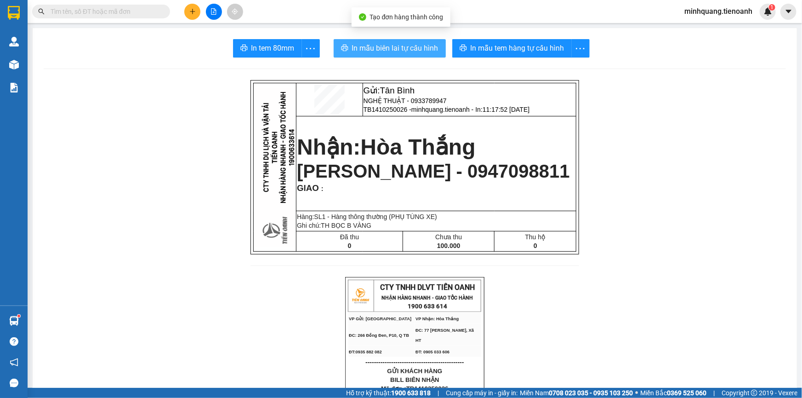
click at [400, 54] on span "In mẫu biên lai tự cấu hình" at bounding box center [395, 47] width 86 height 11
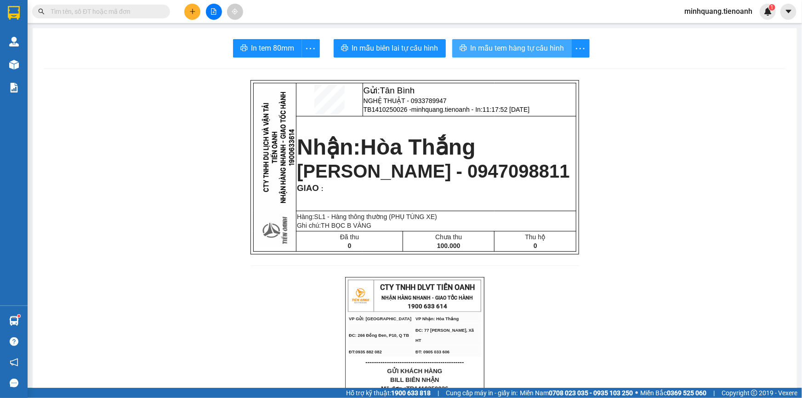
click at [472, 45] on span "In mẫu tem hàng tự cấu hình" at bounding box center [518, 47] width 94 height 11
click at [101, 11] on input "text" at bounding box center [105, 11] width 108 height 10
click at [121, 12] on input "text" at bounding box center [105, 11] width 108 height 10
click at [192, 13] on icon "plus" at bounding box center [192, 11] width 0 height 5
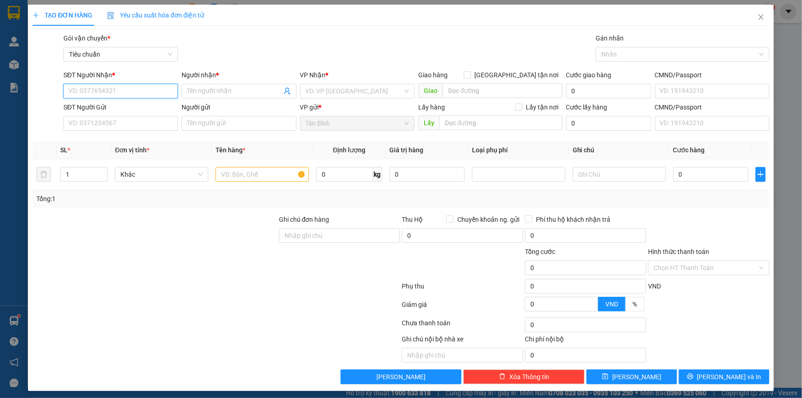
click at [117, 85] on input "SĐT Người Nhận *" at bounding box center [120, 91] width 114 height 15
click at [115, 86] on input "SĐT Người Nhận *" at bounding box center [120, 91] width 114 height 15
click at [108, 86] on input "SĐT Người Nhận *" at bounding box center [120, 91] width 114 height 15
click at [758, 19] on icon "close" at bounding box center [760, 17] width 5 height 6
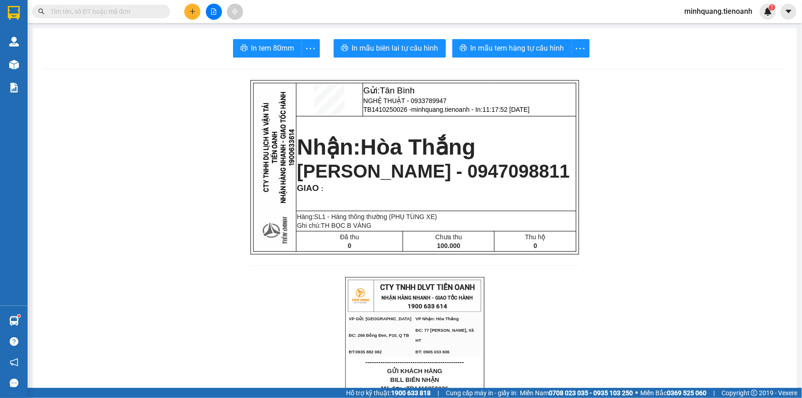
click at [133, 12] on input "text" at bounding box center [105, 11] width 108 height 10
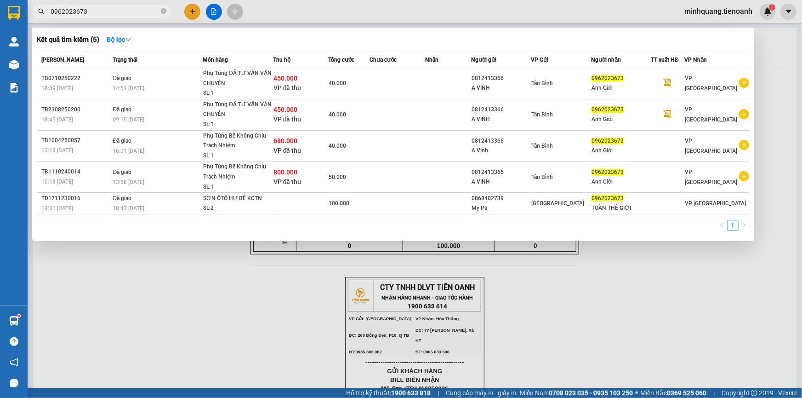
click at [103, 11] on input "0962023673" at bounding box center [105, 11] width 108 height 10
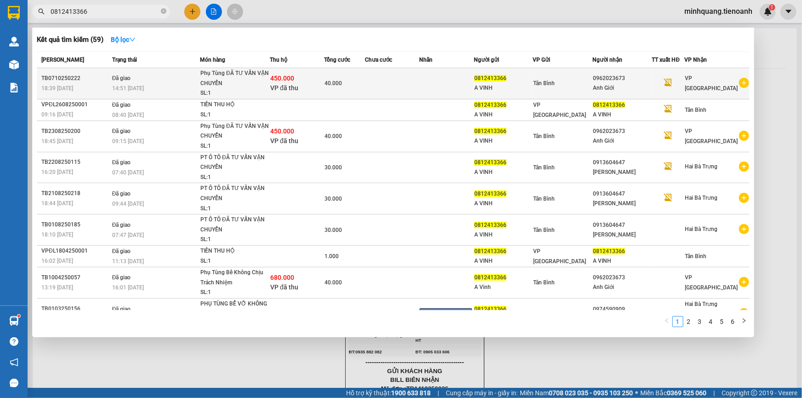
type input "0812413366"
click at [232, 89] on div "SL: 1" at bounding box center [234, 93] width 69 height 10
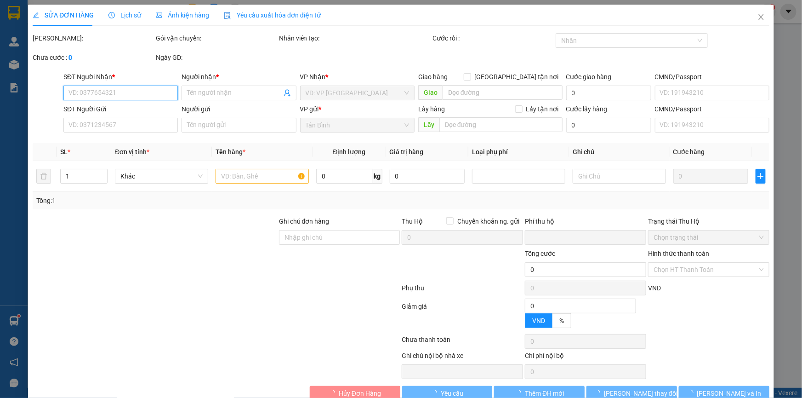
type input "0962023673"
type input "Anh Giới"
type input "0812413366"
type input "A VINH"
type input "Tiền TH CR"
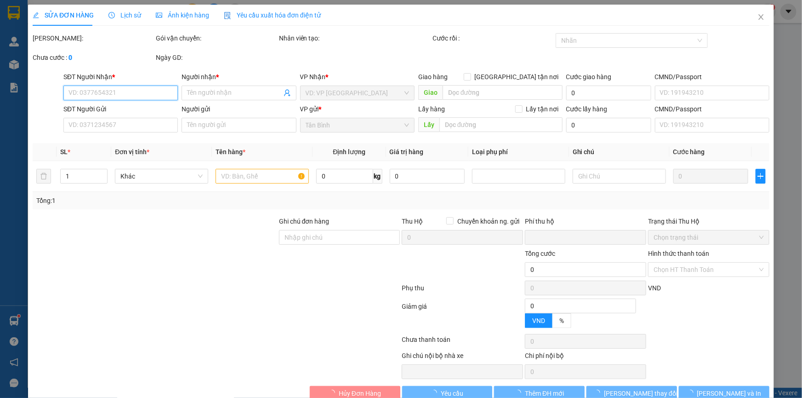
type input "450.000"
type input "0"
type input "40.000"
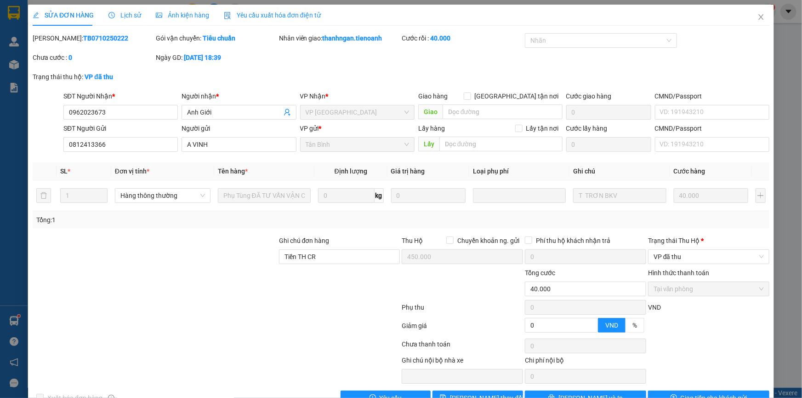
click at [127, 17] on span "Lịch sử" at bounding box center [124, 14] width 33 height 7
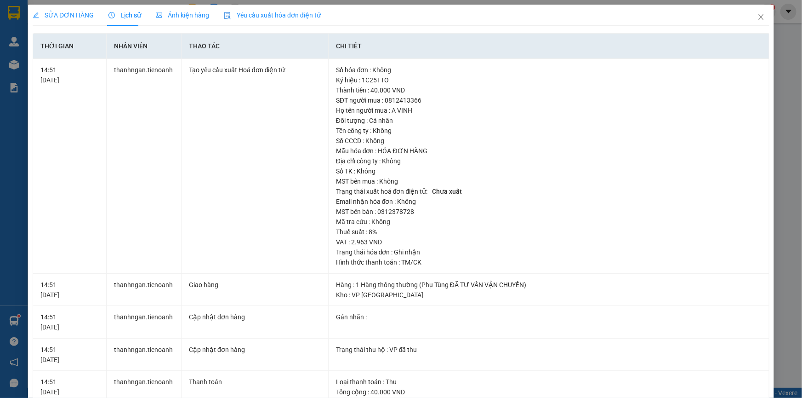
click at [62, 18] on span "SỬA ĐƠN HÀNG" at bounding box center [63, 14] width 61 height 7
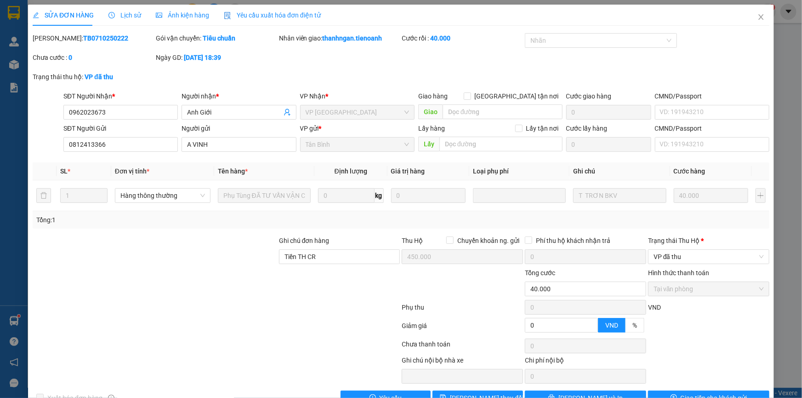
click at [125, 18] on span "Lịch sử" at bounding box center [124, 14] width 33 height 7
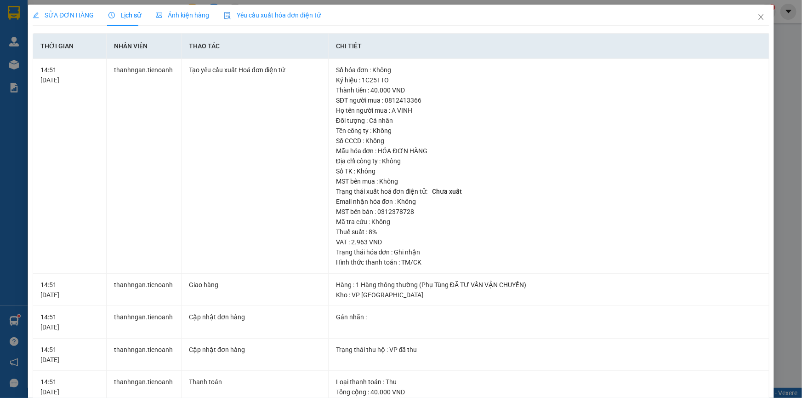
click at [78, 22] on div "SỬA ĐƠN HÀNG" at bounding box center [63, 15] width 61 height 21
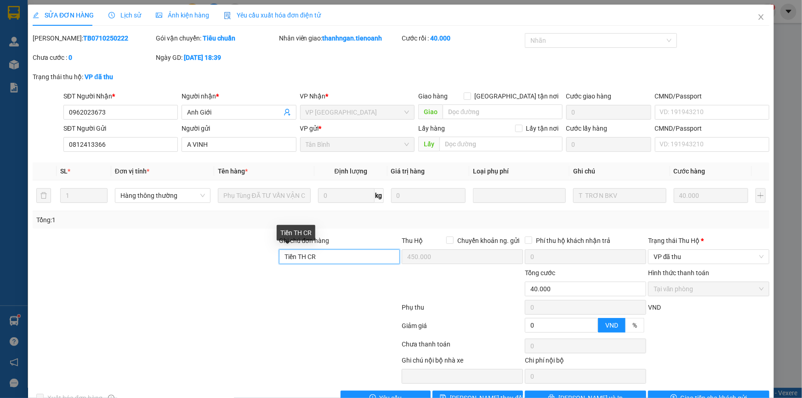
click at [344, 258] on input "Tiền TH CR" at bounding box center [339, 256] width 121 height 15
click at [227, 273] on div at bounding box center [155, 284] width 246 height 32
click at [133, 16] on span "Lịch sử" at bounding box center [124, 14] width 33 height 7
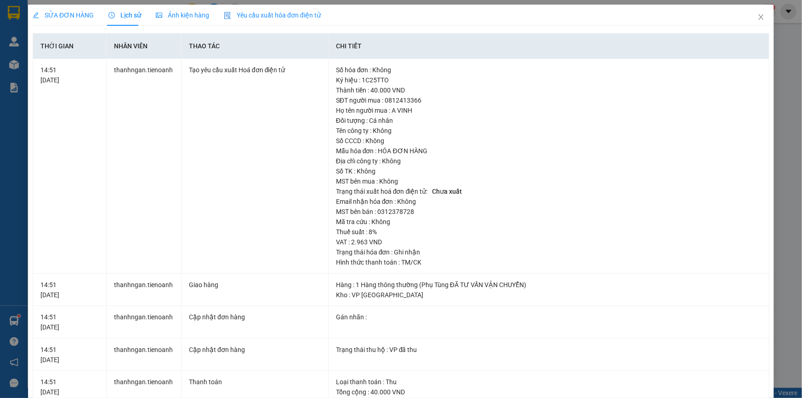
click at [64, 24] on div "SỬA ĐƠN HÀNG" at bounding box center [63, 15] width 61 height 21
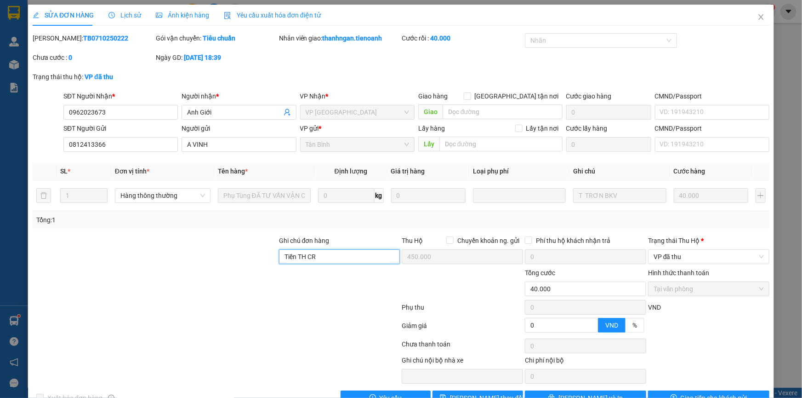
click at [324, 254] on input "Tiền TH CR" at bounding box center [339, 256] width 121 height 15
click at [203, 252] on div at bounding box center [155, 251] width 246 height 32
click at [757, 19] on icon "close" at bounding box center [760, 16] width 7 height 7
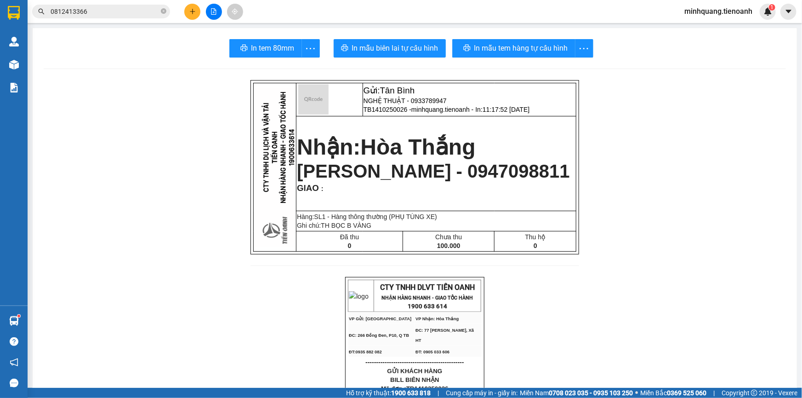
click at [114, 9] on input "0812413366" at bounding box center [105, 11] width 108 height 10
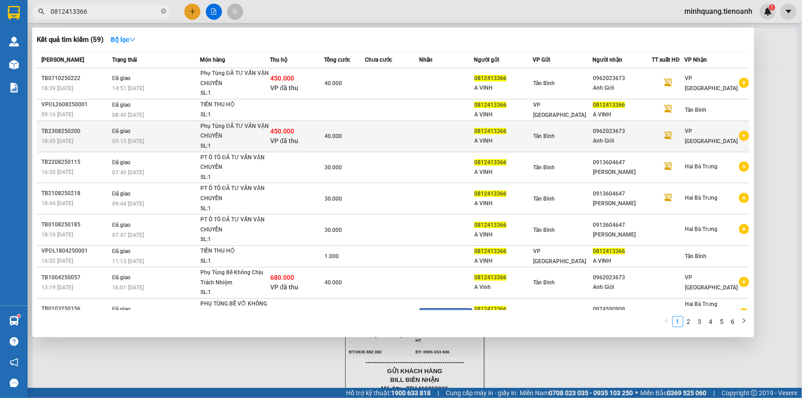
click at [375, 139] on td at bounding box center [392, 135] width 54 height 31
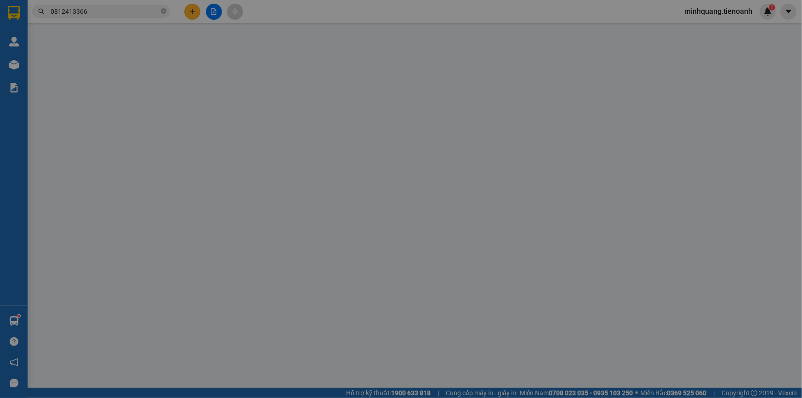
type input "0962023673"
type input "Anh Giới"
type input "0812413366"
type input "A VINH"
type input "Tiền TH CR"
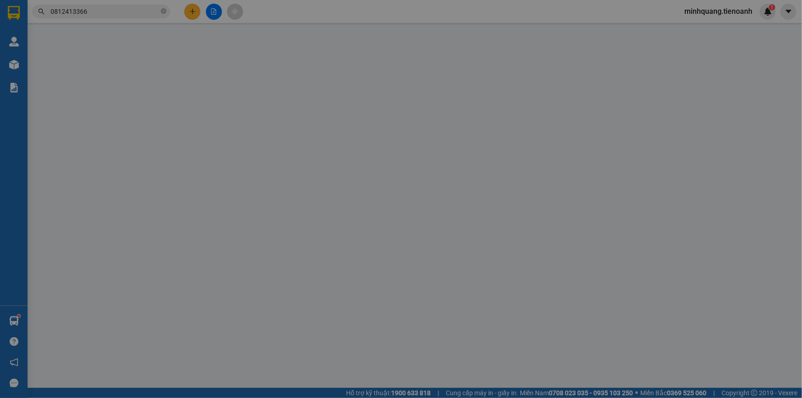
type input "450.000"
type input "0"
type input "40.000"
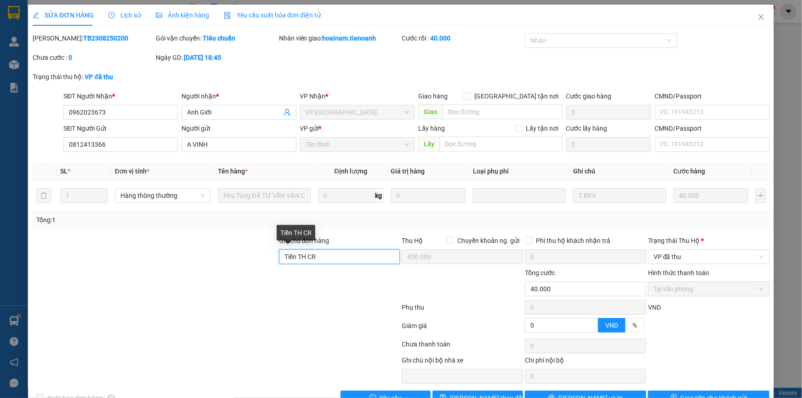
drag, startPoint x: 329, startPoint y: 257, endPoint x: 217, endPoint y: 256, distance: 111.7
click at [325, 257] on input "Tiền TH CR" at bounding box center [339, 256] width 121 height 15
drag, startPoint x: 217, startPoint y: 256, endPoint x: 307, endPoint y: 238, distance: 91.4
click at [222, 254] on div at bounding box center [155, 251] width 246 height 32
click at [751, 17] on span "Close" at bounding box center [761, 18] width 26 height 26
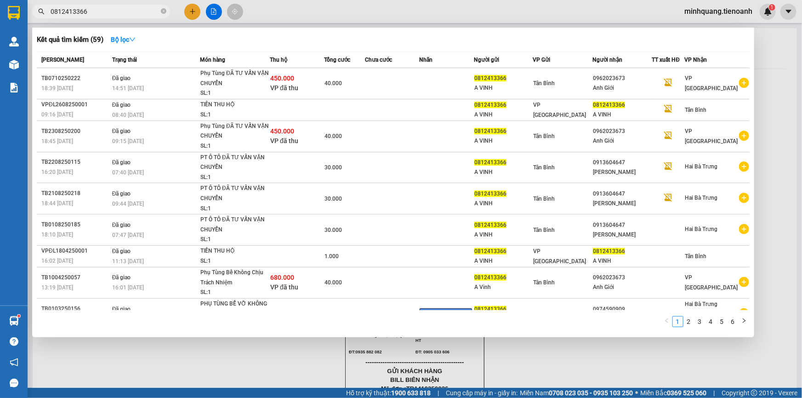
click at [119, 15] on input "0812413366" at bounding box center [105, 11] width 108 height 10
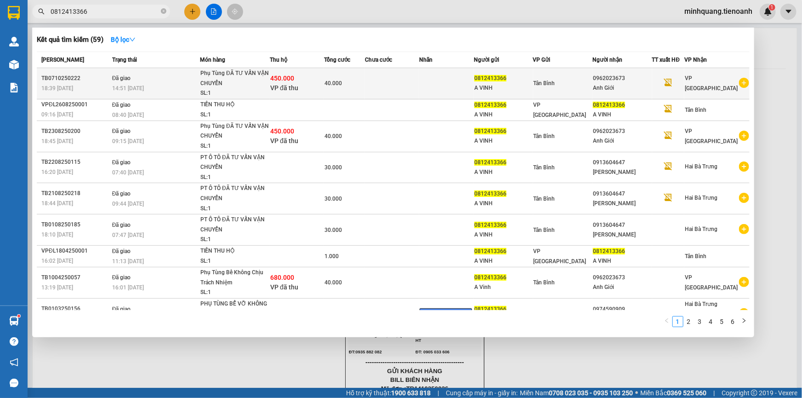
click at [372, 84] on td at bounding box center [392, 83] width 54 height 31
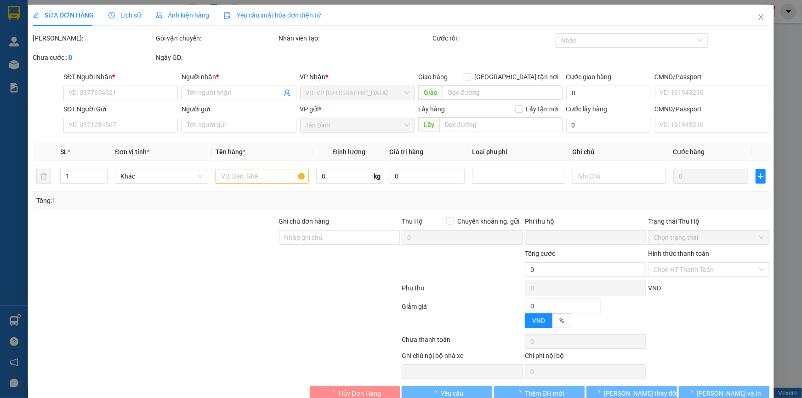
type input "0962023673"
type input "Anh Giới"
type input "0812413366"
type input "A VINH"
type input "Tiền TH CR"
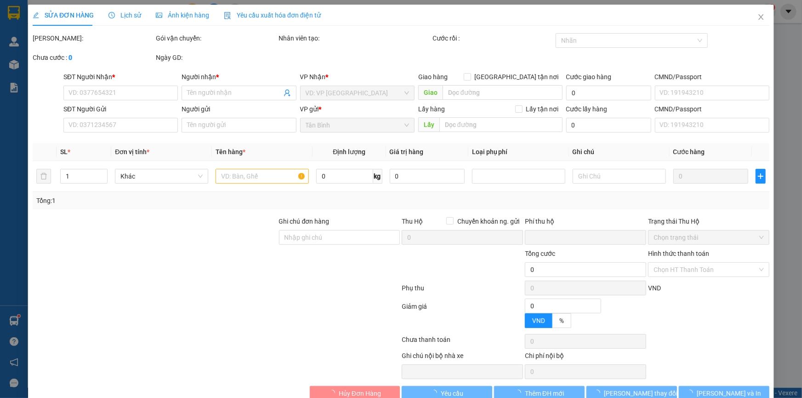
type input "450.000"
type input "0"
type input "40.000"
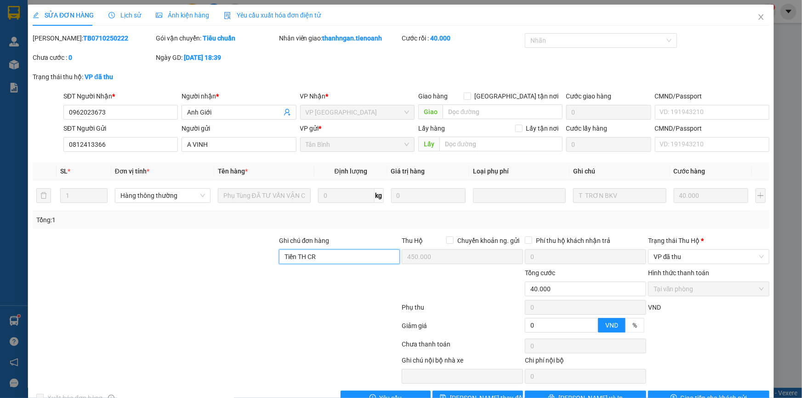
click at [319, 254] on input "Tiền TH CR" at bounding box center [339, 256] width 121 height 15
click at [237, 255] on div at bounding box center [155, 251] width 246 height 32
drag, startPoint x: 329, startPoint y: 252, endPoint x: 182, endPoint y: 251, distance: 147.1
click at [329, 253] on input "Tiền TH CR" at bounding box center [339, 256] width 121 height 15
click at [182, 251] on div at bounding box center [155, 251] width 246 height 32
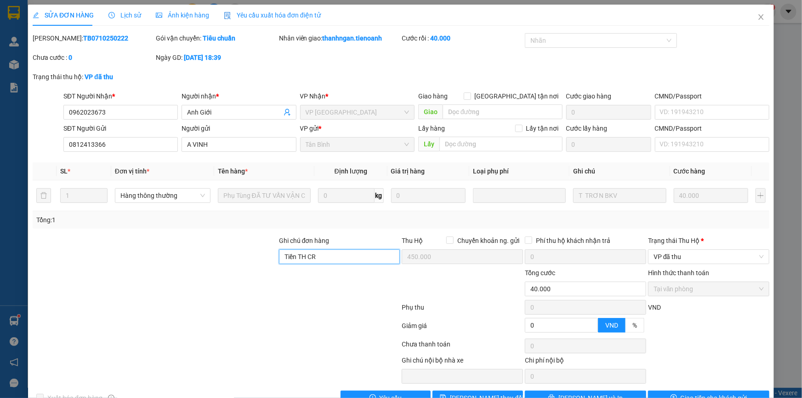
click at [313, 253] on input "Tiền TH CR" at bounding box center [339, 256] width 121 height 15
click at [256, 253] on div at bounding box center [155, 251] width 246 height 32
drag, startPoint x: 130, startPoint y: 142, endPoint x: 0, endPoint y: 140, distance: 129.6
click at [9, 142] on div "SỬA ĐƠN HÀNG Lịch sử Ảnh kiện hàng Yêu cầu xuất hóa đơn điện tử Total Paid Fee …" at bounding box center [401, 199] width 802 height 398
click at [749, 14] on span "Close" at bounding box center [761, 18] width 26 height 26
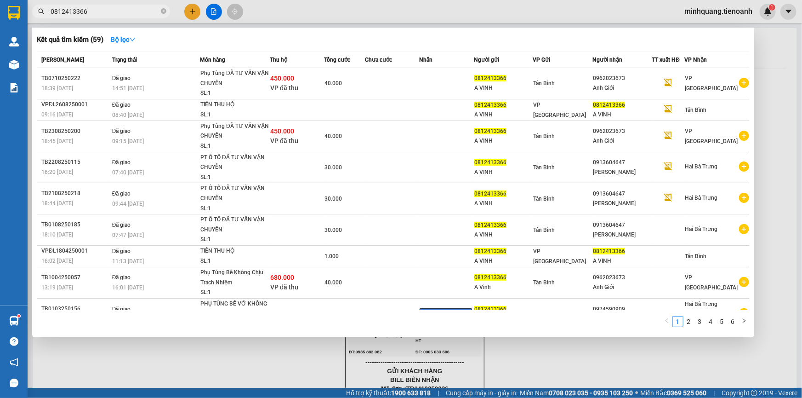
click at [145, 13] on input "0812413366" at bounding box center [105, 11] width 108 height 10
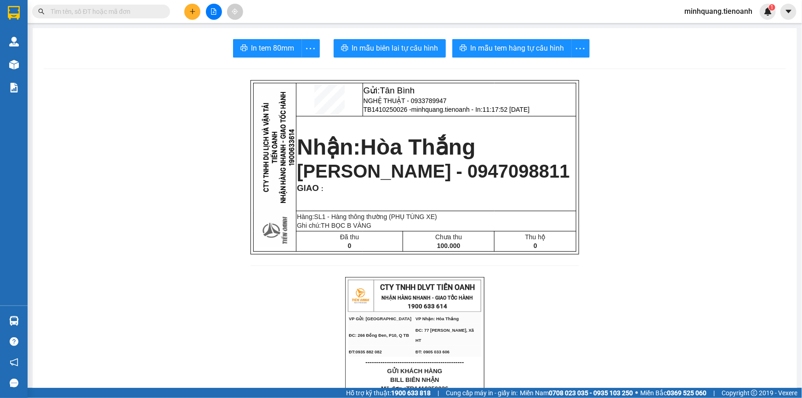
click at [109, 12] on input "text" at bounding box center [105, 11] width 108 height 10
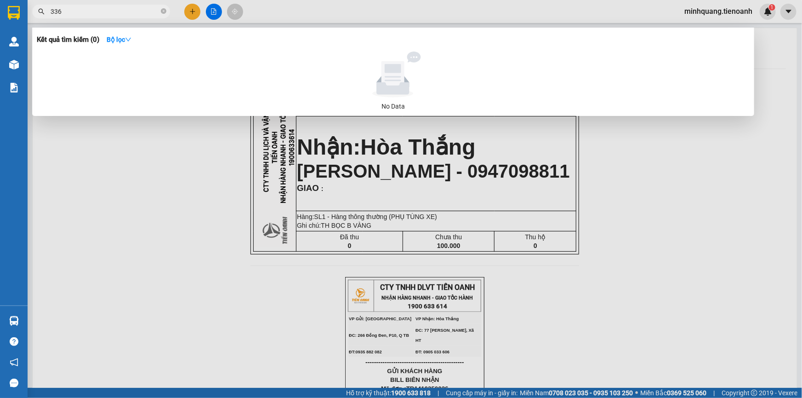
type input "3366"
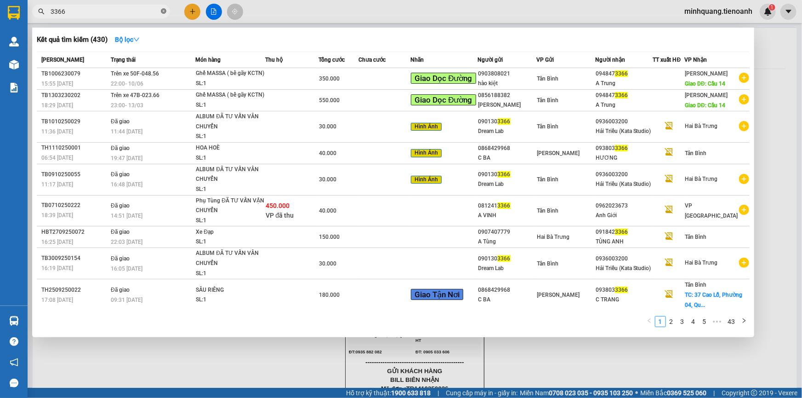
click at [163, 8] on icon "close-circle" at bounding box center [164, 11] width 6 height 6
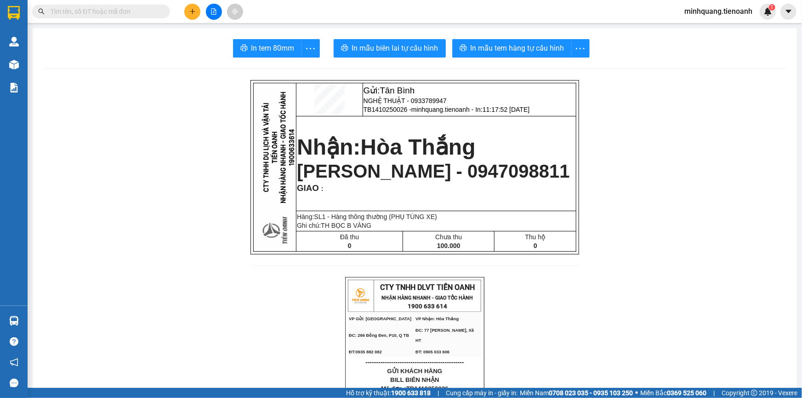
click at [114, 14] on input "text" at bounding box center [105, 11] width 108 height 10
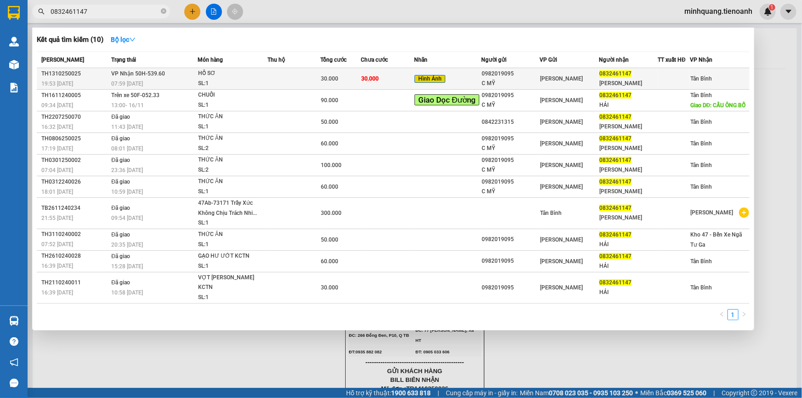
type input "0832461147"
click at [172, 73] on td "VP Nhận 50H-539.60 07:59 [DATE]" at bounding box center [153, 79] width 89 height 22
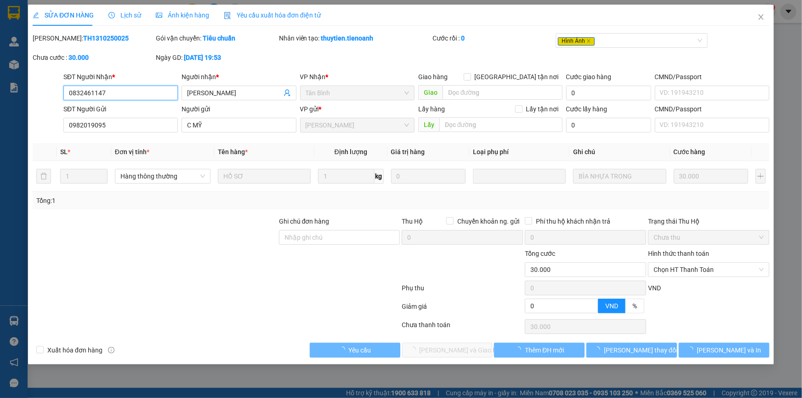
type input "0832461147"
type input "[PERSON_NAME]"
type input "0982019095"
type input "C MỸ"
type input "0"
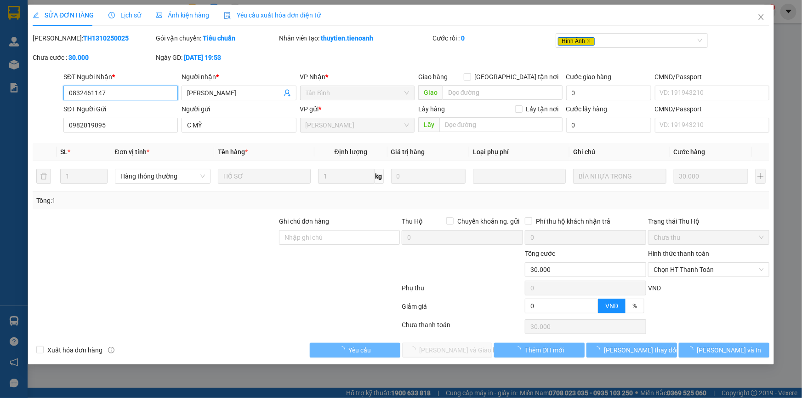
type input "30.000"
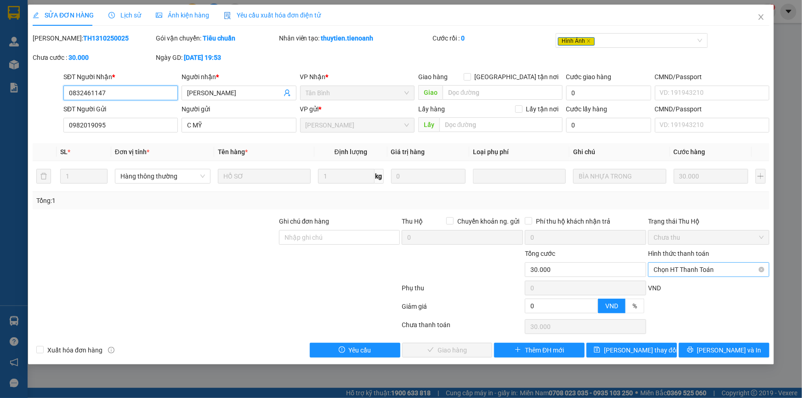
click at [681, 266] on span "Chọn HT Thanh Toán" at bounding box center [709, 269] width 110 height 14
type input "0"
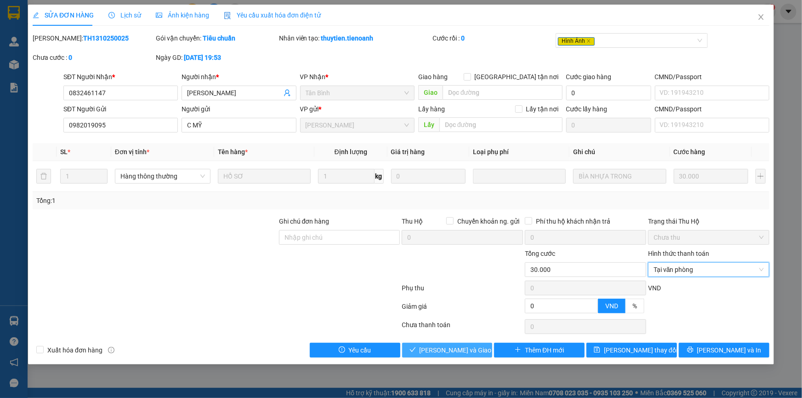
click at [456, 352] on span "[PERSON_NAME] và Giao hàng" at bounding box center [464, 350] width 88 height 10
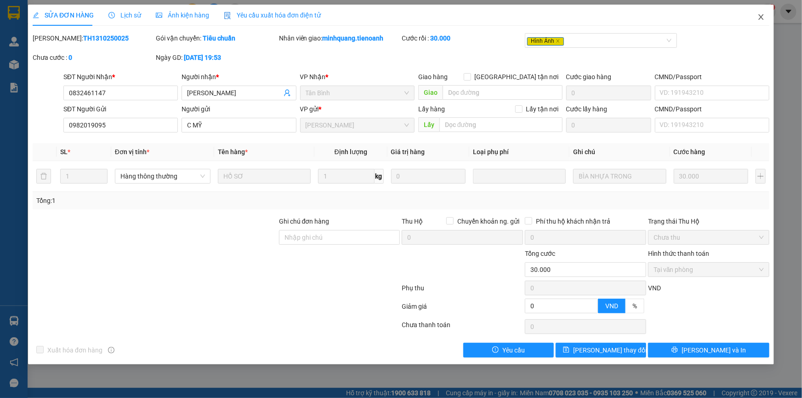
click at [754, 14] on span "Close" at bounding box center [761, 18] width 26 height 26
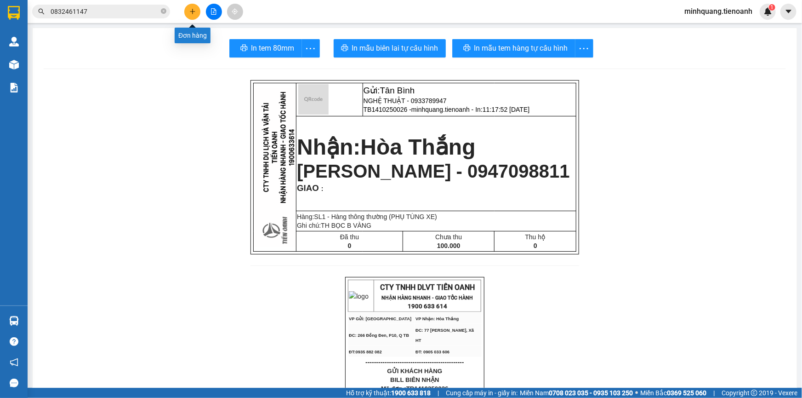
click at [184, 13] on button at bounding box center [192, 12] width 16 height 16
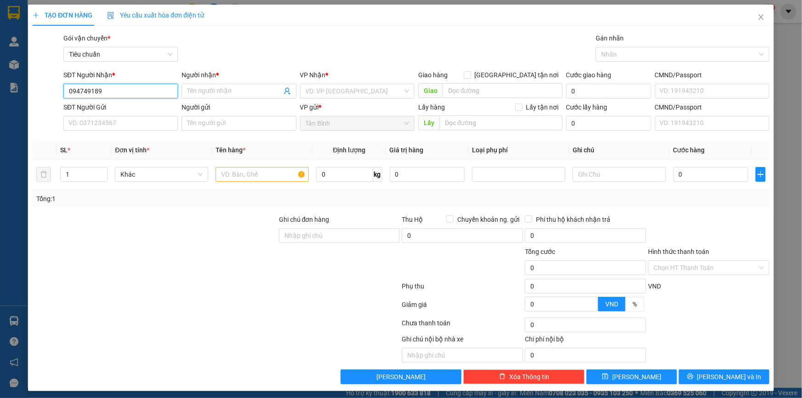
type input "0947491892"
click at [105, 113] on div "0947491892 - A CƯỜNG" at bounding box center [119, 109] width 103 height 10
type input "A CƯỜNG"
type input "0947491892"
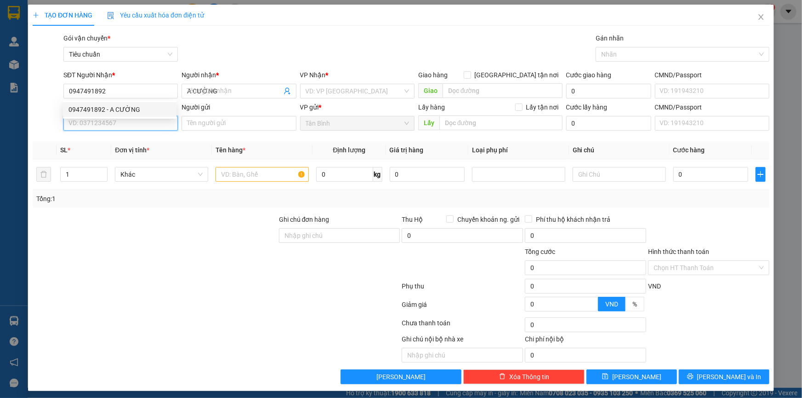
type input "50.000"
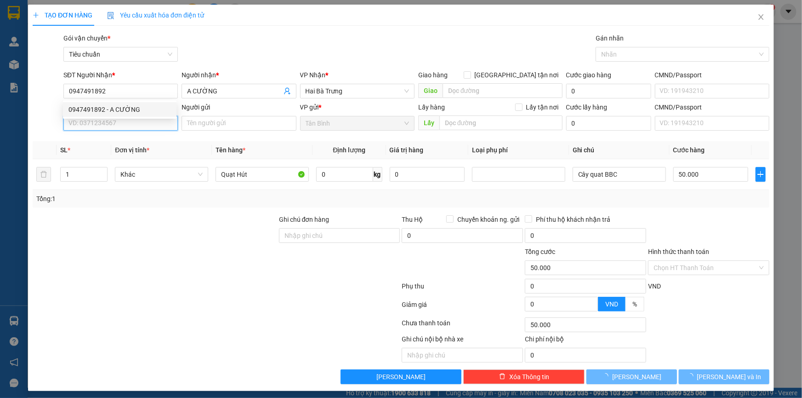
click at [105, 125] on input "SĐT Người Gửi" at bounding box center [120, 123] width 114 height 15
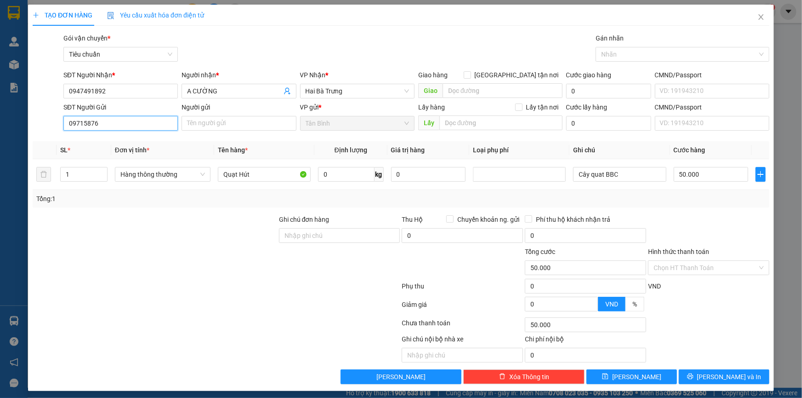
drag, startPoint x: 106, startPoint y: 125, endPoint x: 11, endPoint y: 124, distance: 94.7
click at [7, 125] on div "TẠO ĐƠN HÀNG Yêu cầu xuất hóa đơn điện tử Transit Pickup Surcharge Ids Transit …" at bounding box center [401, 199] width 802 height 398
click at [72, 128] on input "089715876" at bounding box center [120, 123] width 114 height 15
drag, startPoint x: 123, startPoint y: 122, endPoint x: 42, endPoint y: 122, distance: 80.4
click at [43, 122] on div "SĐT Người Gửi 0889715876 0889715876 Người gửi Tên người gửi VP gửi * [GEOGRAPHI…" at bounding box center [401, 118] width 739 height 32
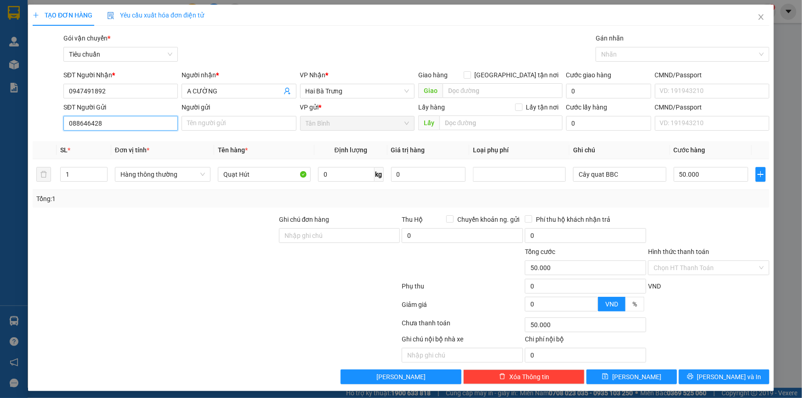
drag, startPoint x: 129, startPoint y: 126, endPoint x: 45, endPoint y: 126, distance: 83.7
click at [47, 126] on div "SĐT Người Gửi 088646428 088646428 Người gửi Tên người gửi VP gửi * [GEOGRAPHIC_…" at bounding box center [401, 118] width 739 height 32
type input "0902702533"
drag, startPoint x: 250, startPoint y: 172, endPoint x: 184, endPoint y: 181, distance: 66.8
click at [184, 181] on tr "1 Hàng thông thường Quạt Hút 0 kg 0 Cây quat BBC 50.000" at bounding box center [401, 174] width 737 height 31
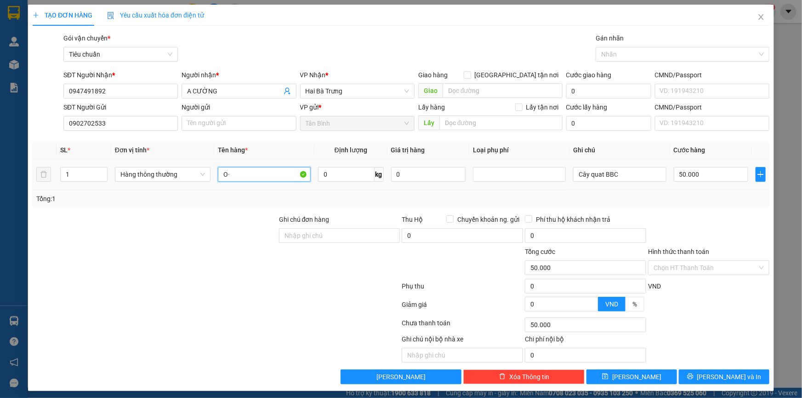
type input "O"
type input "Ô"
type input "ỐNG MICA ĐÃ TƯ VẤN VÂN CHUYỂN"
click at [152, 220] on div at bounding box center [155, 230] width 246 height 32
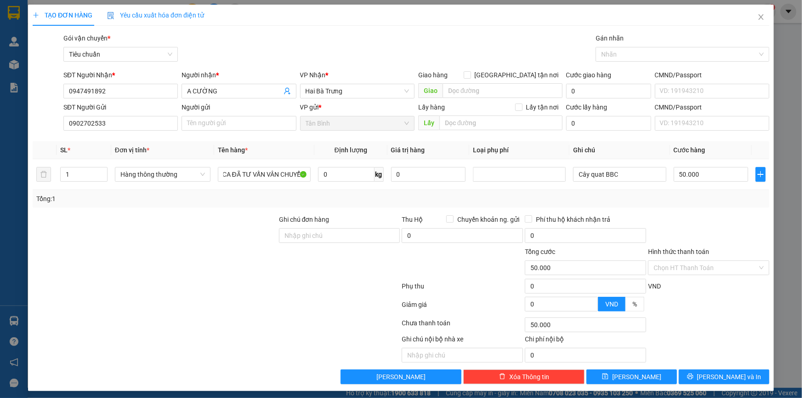
scroll to position [0, 0]
drag, startPoint x: 628, startPoint y: 175, endPoint x: 485, endPoint y: 177, distance: 143.0
click at [490, 175] on tr "1 Hàng thông thường ỐNG MICA ĐÃ TƯ VẤN VÂN CHUYỂN 0 kg 0 Cây quat BBC 50.000" at bounding box center [401, 174] width 737 height 31
type input "CÂY TRẮNG BỌC MÚT"
click at [697, 178] on input "50.000" at bounding box center [711, 174] width 75 height 15
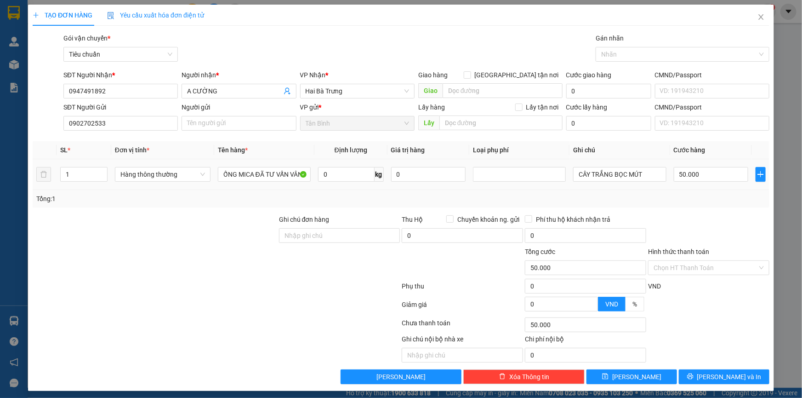
click at [696, 188] on td "50.000" at bounding box center [711, 174] width 82 height 31
click at [718, 376] on span "[PERSON_NAME] và In" at bounding box center [729, 376] width 64 height 10
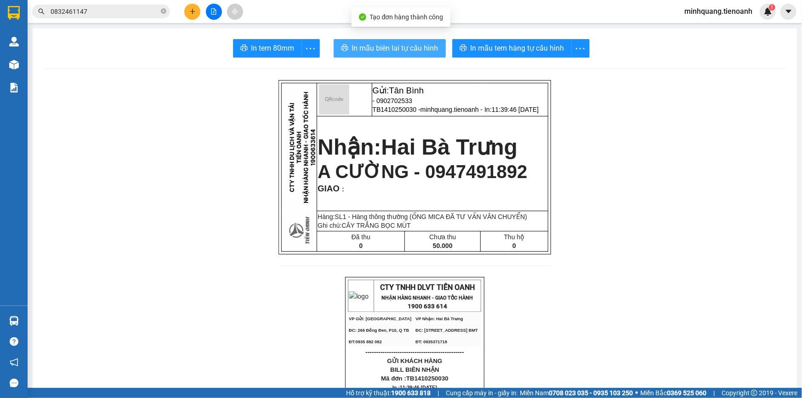
click at [418, 45] on span "In mẫu biên lai tự cấu hình" at bounding box center [395, 47] width 86 height 11
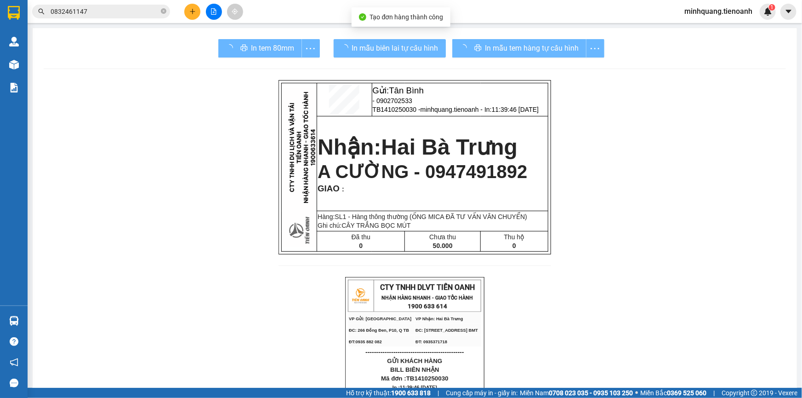
click at [483, 41] on div "In mẫu tem hàng tự cấu hình" at bounding box center [528, 48] width 152 height 18
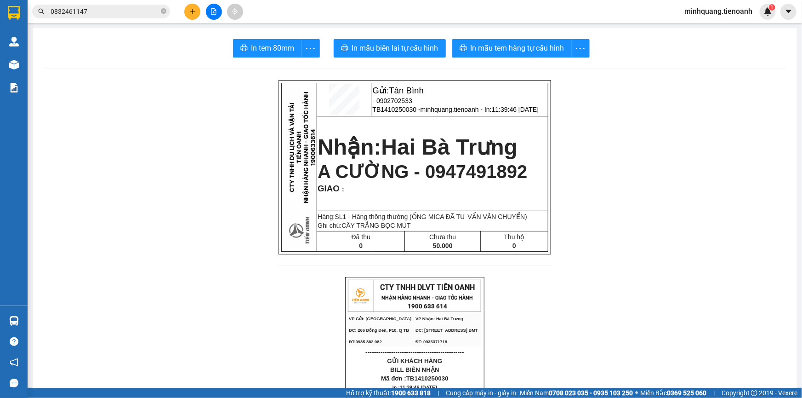
click at [483, 41] on button "In mẫu tem hàng tự cấu hình" at bounding box center [512, 48] width 120 height 18
